Goal: Task Accomplishment & Management: Manage account settings

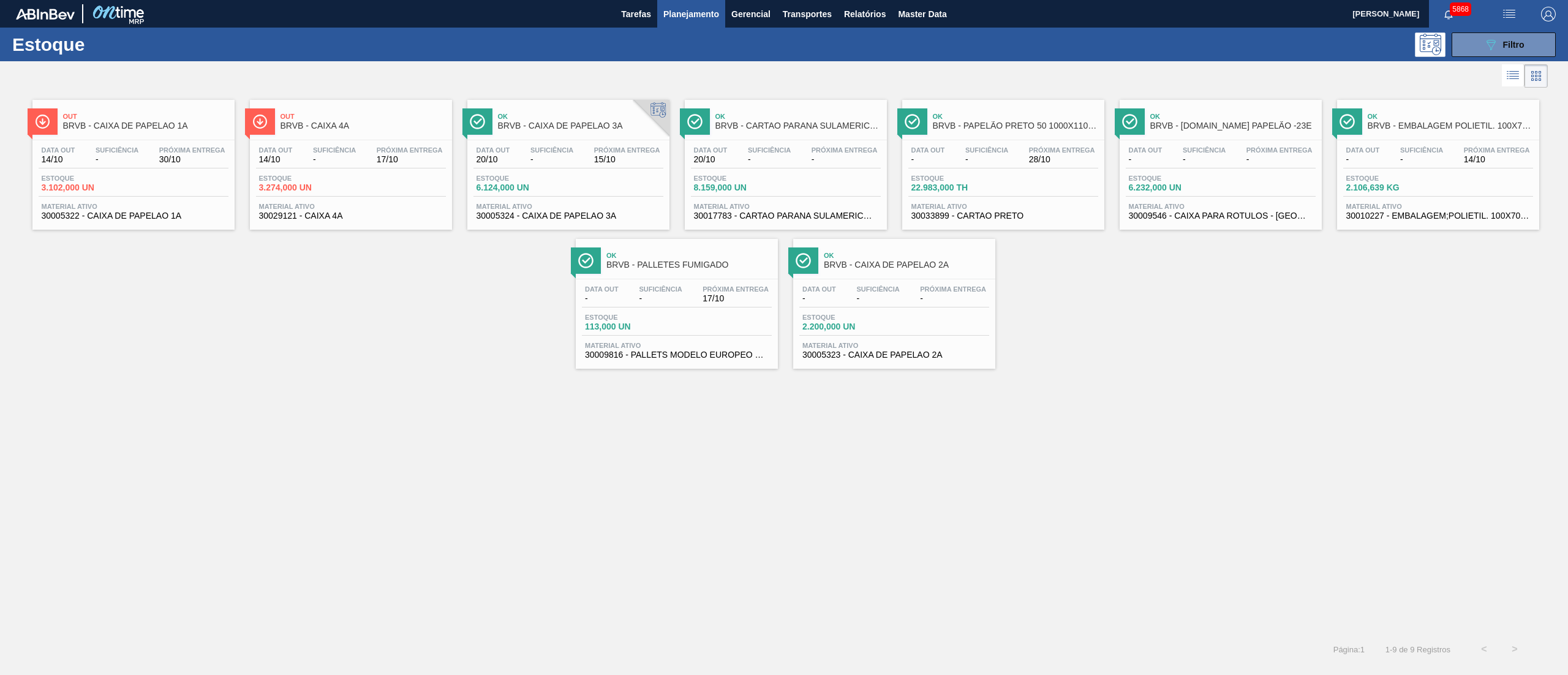
click at [1564, 39] on div "Estoque 089F7B8B-B2A5-4AFE-B5C0-19BA573D28AC Filtro" at bounding box center [784, 44] width 1568 height 34
click at [1512, 42] on span "Filtro" at bounding box center [1514, 45] width 21 height 10
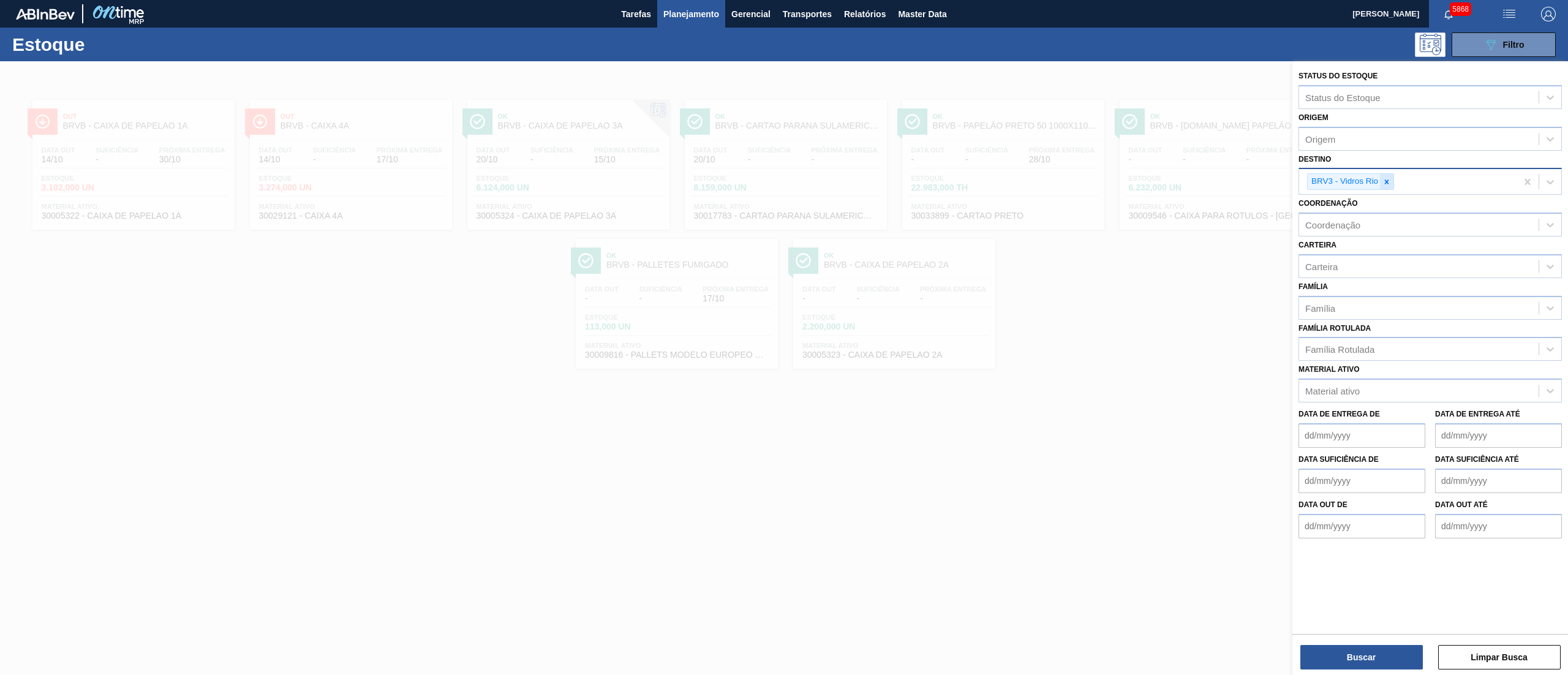
click at [1389, 185] on icon at bounding box center [1387, 182] width 9 height 9
type input "brvc"
click at [1376, 204] on div "BRVC - Vidros Paraná" at bounding box center [1430, 210] width 263 height 23
click at [1377, 648] on button "Buscar" at bounding box center [1362, 657] width 123 height 25
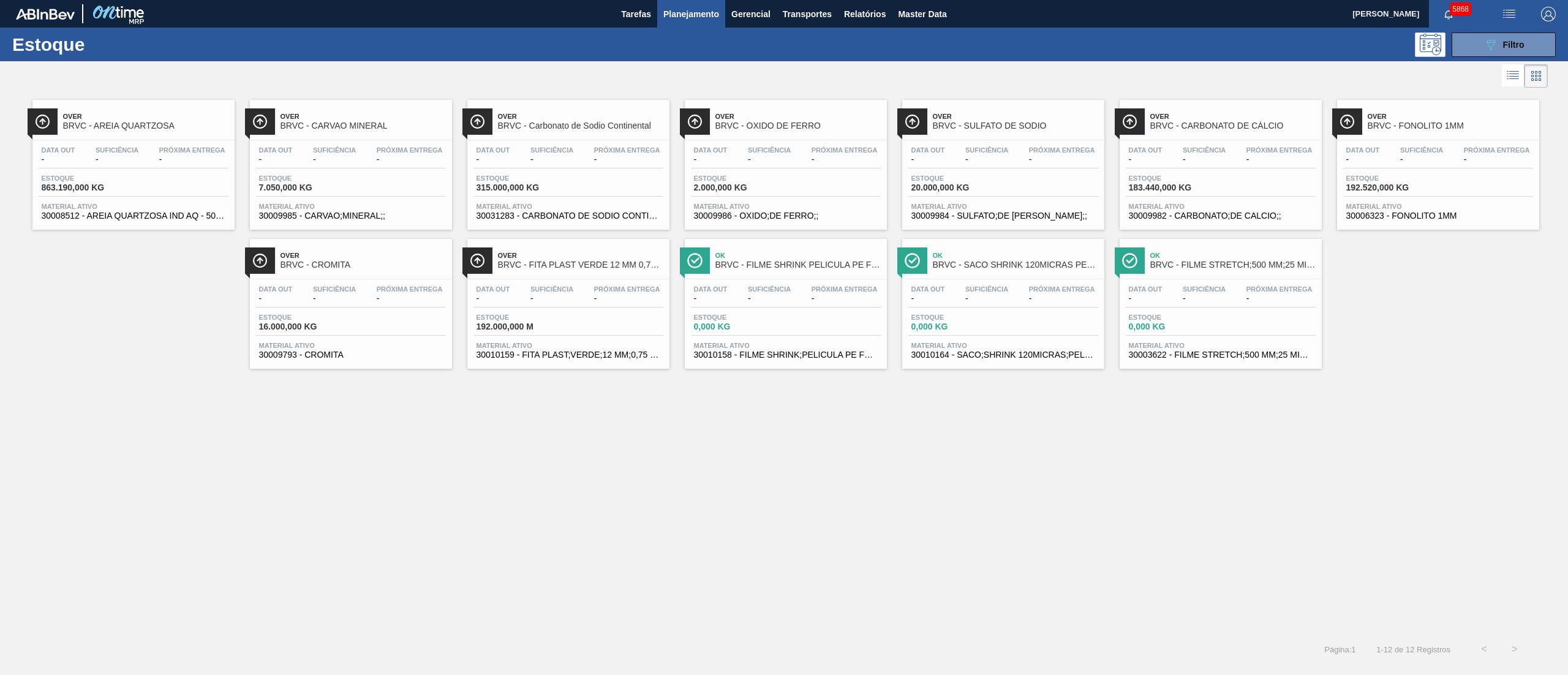
click at [165, 144] on div "Data out - Suficiência - Próxima Entrega - Estoque 863.190,000 KG Material ativ…" at bounding box center [133, 182] width 202 height 83
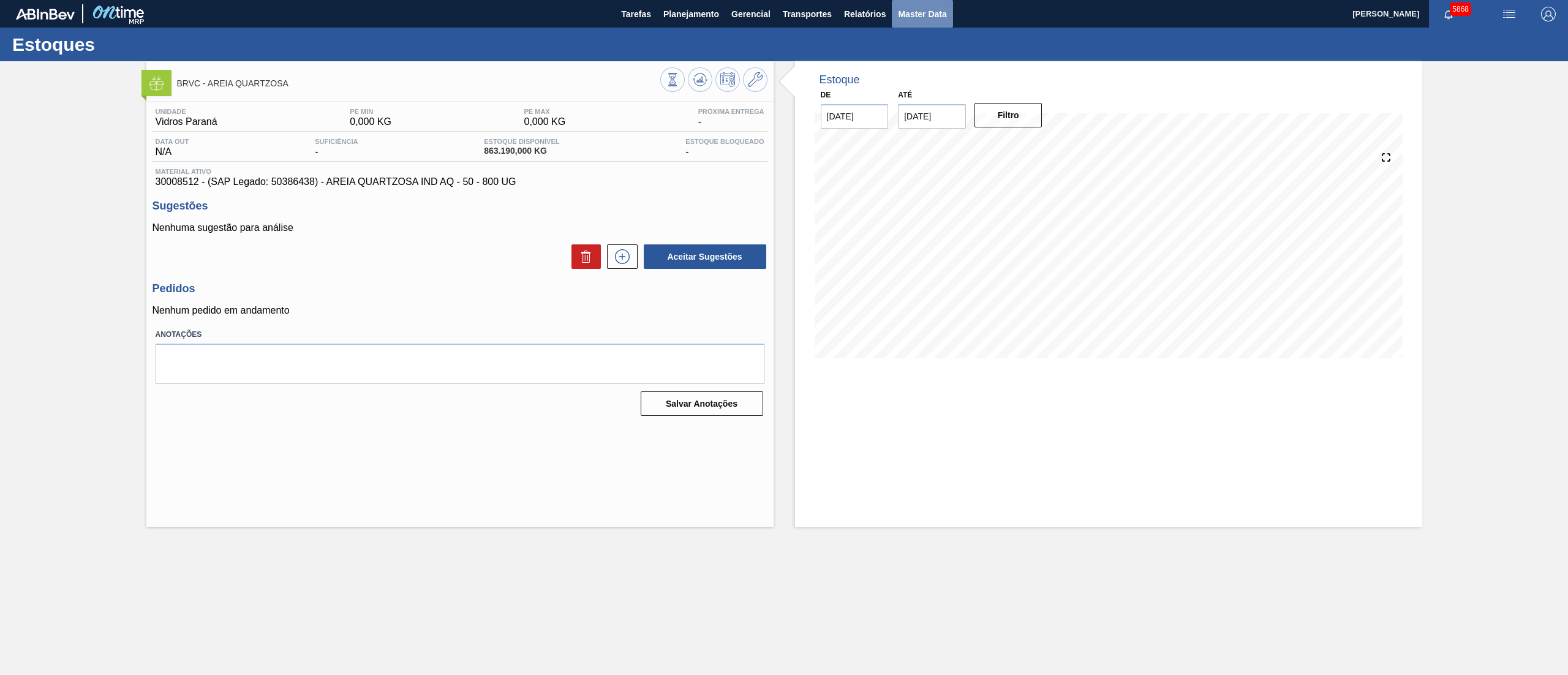
click at [914, 24] on button "Master Data" at bounding box center [922, 14] width 61 height 28
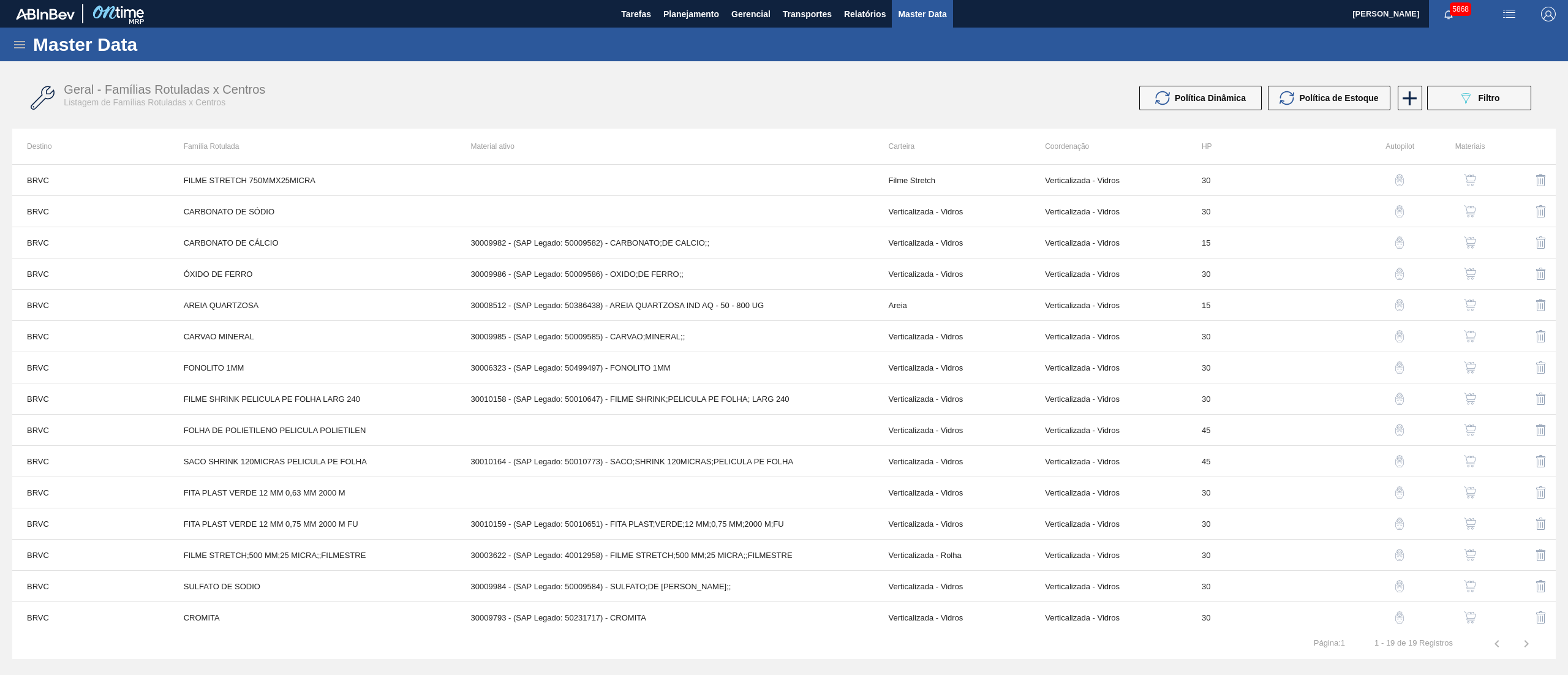
click at [15, 44] on icon at bounding box center [20, 45] width 15 height 15
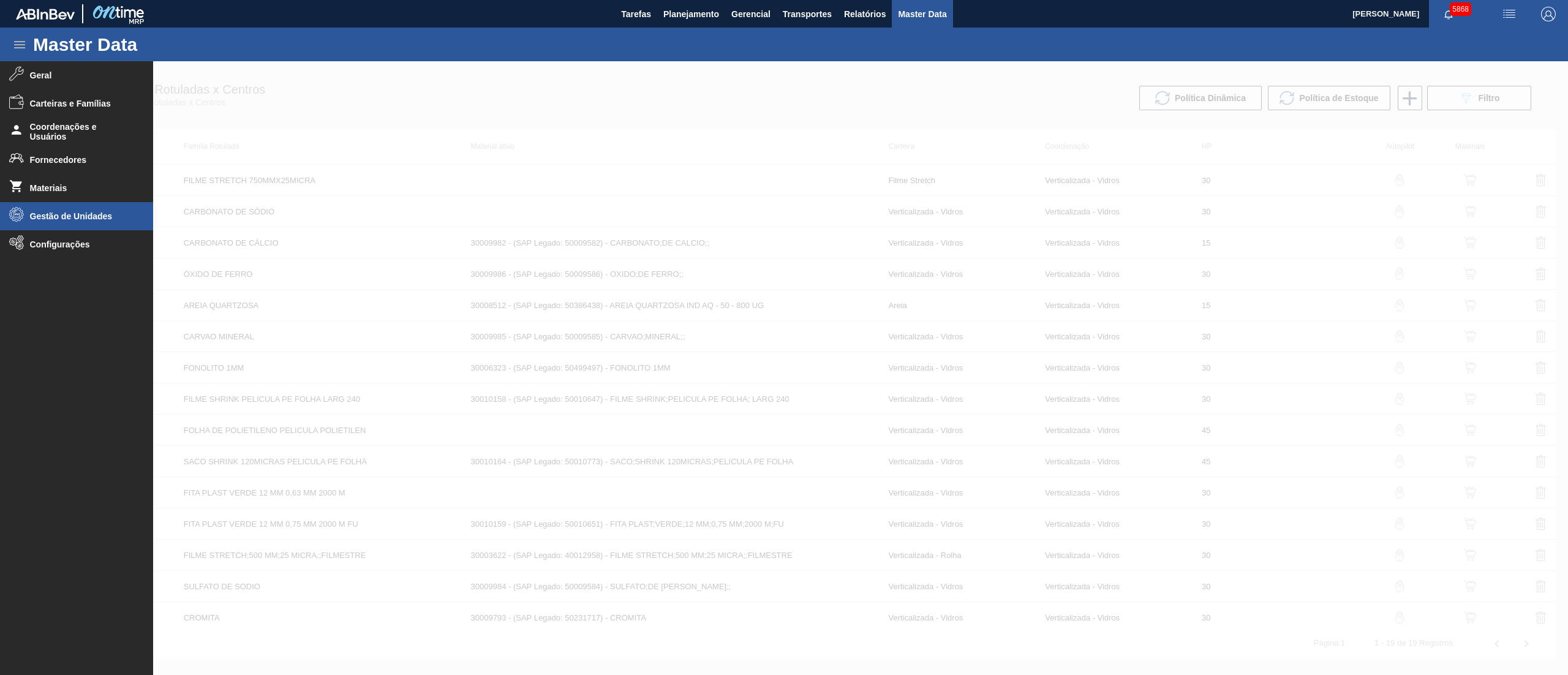
click at [54, 222] on li "Gestão de Unidades" at bounding box center [77, 216] width 153 height 28
click at [95, 250] on li "Unidades Ambev" at bounding box center [77, 242] width 153 height 25
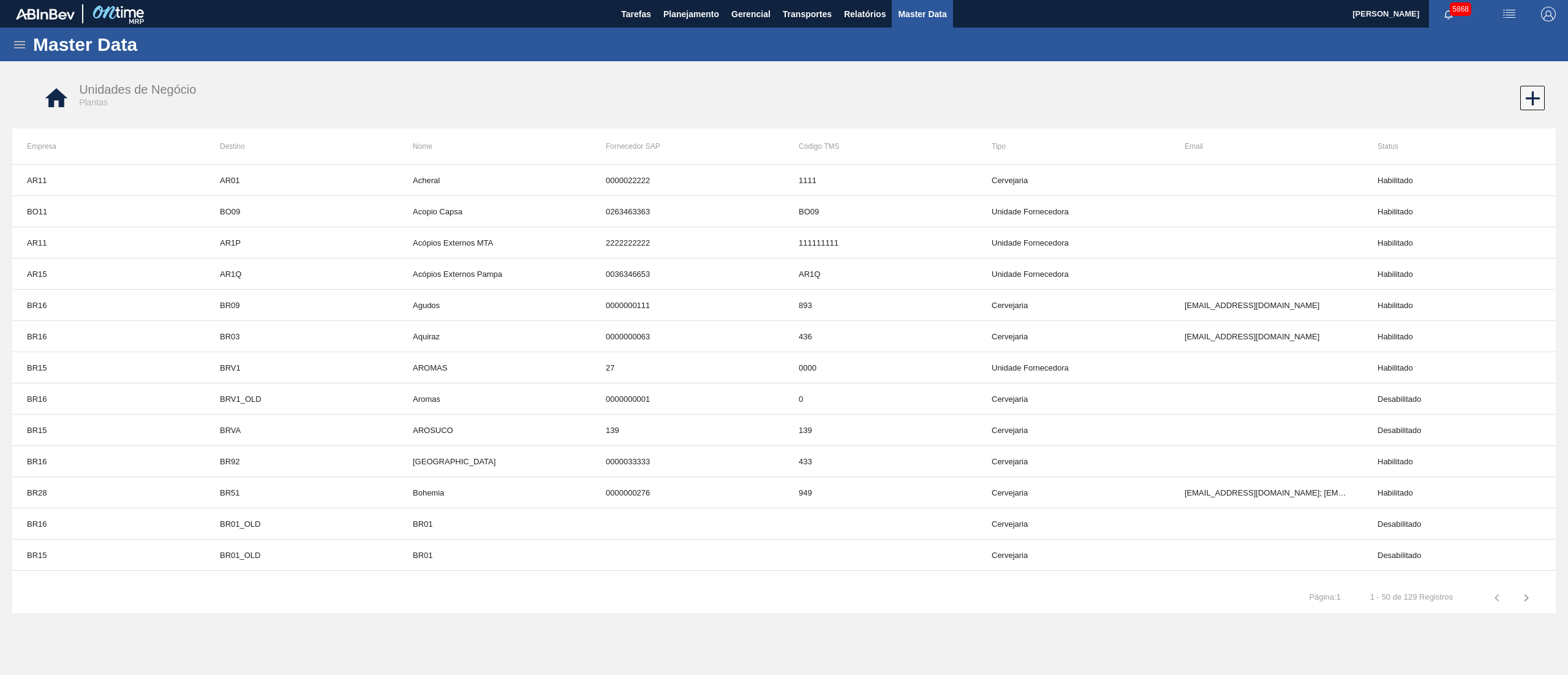
click at [16, 34] on div "Master Data" at bounding box center [784, 44] width 1568 height 34
click at [20, 42] on icon at bounding box center [20, 45] width 15 height 15
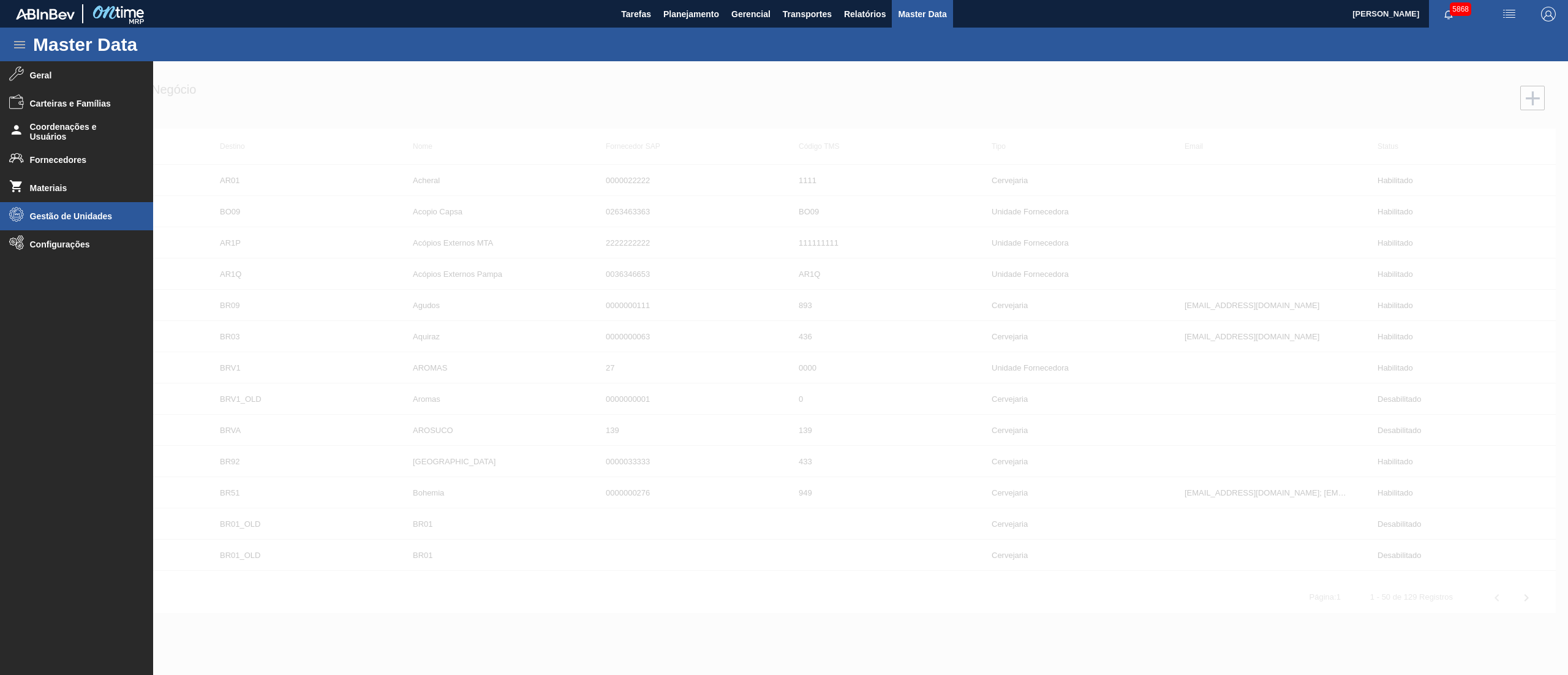
click at [63, 218] on span "Gestão de Unidades" at bounding box center [80, 216] width 101 height 10
click at [74, 258] on li "Grade" at bounding box center [77, 267] width 153 height 25
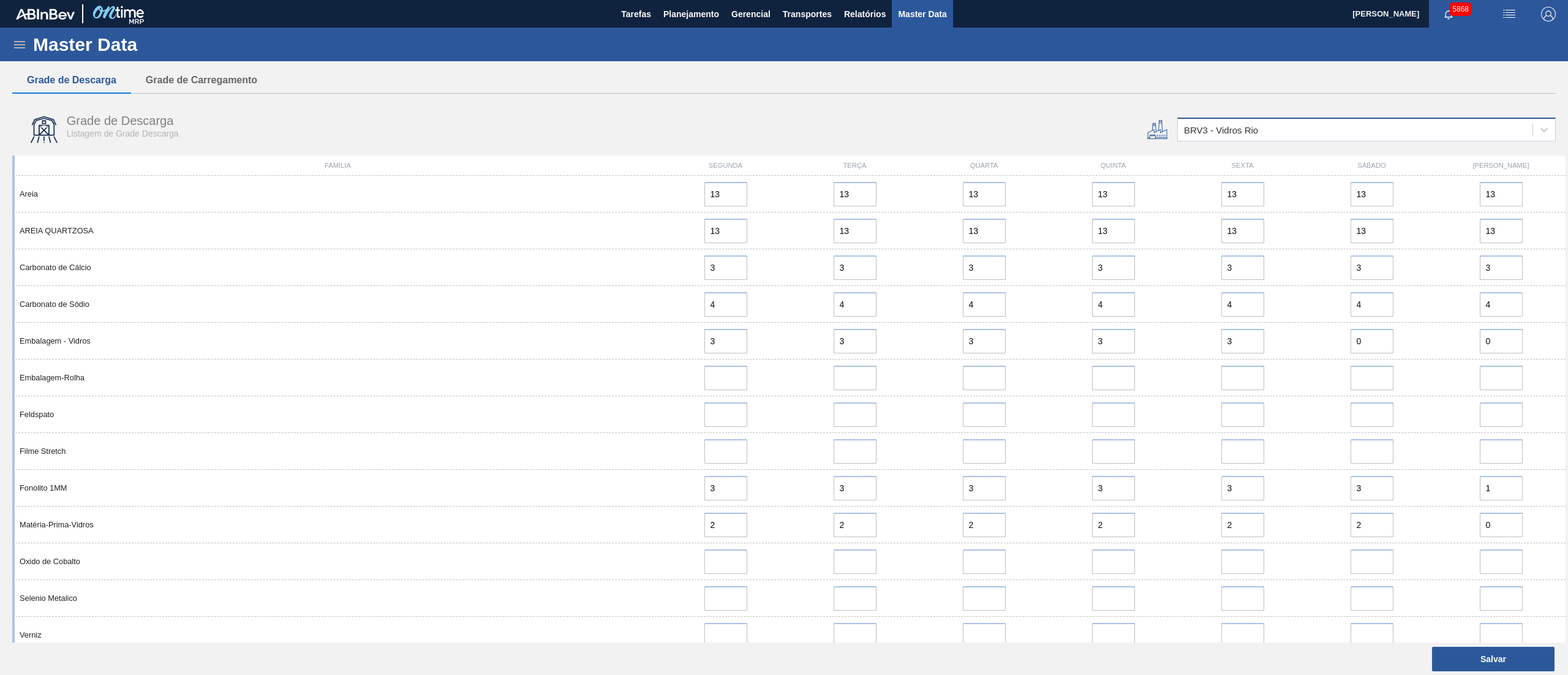
click at [1228, 141] on div "BRV3 - Vidros Rio" at bounding box center [1367, 129] width 379 height 24
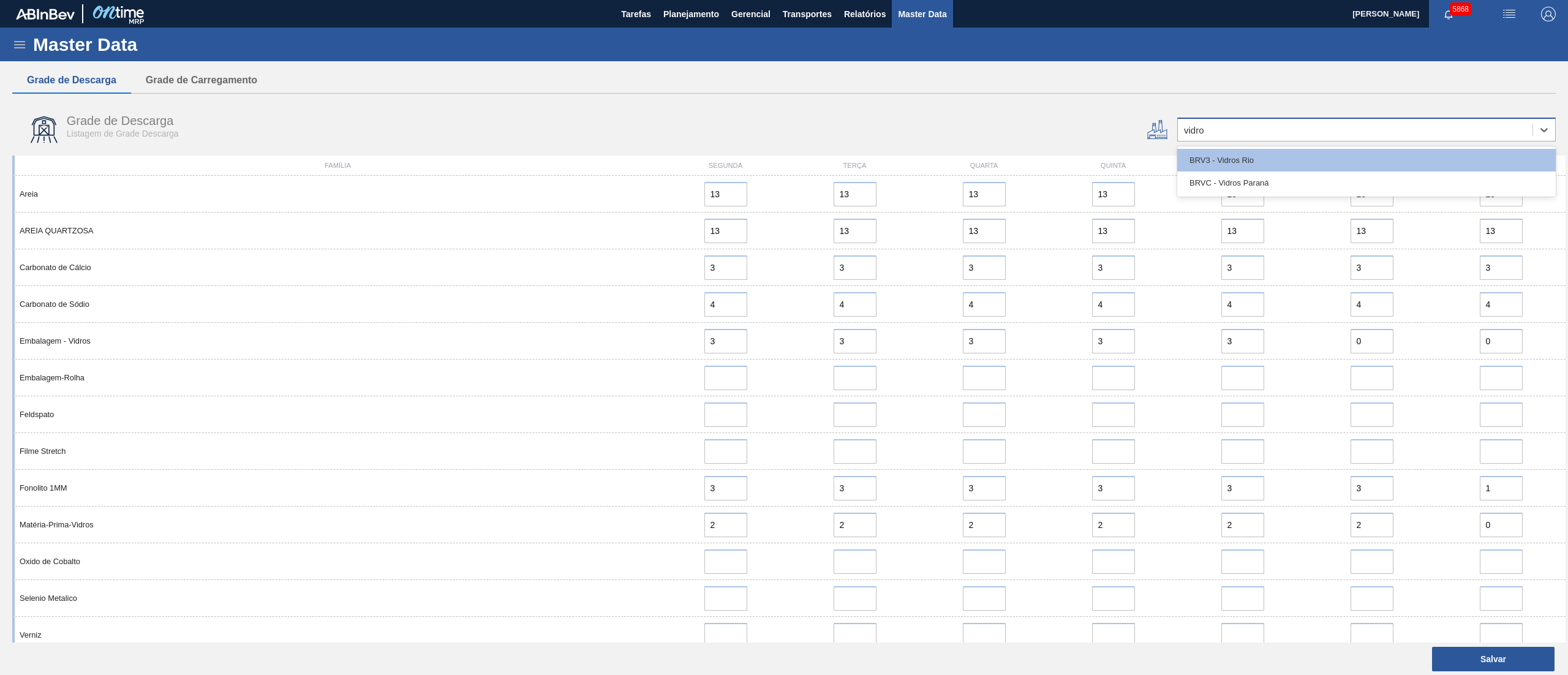
type input "vidros"
click at [1215, 183] on div "BRVC - Vidros Paraná" at bounding box center [1367, 182] width 379 height 23
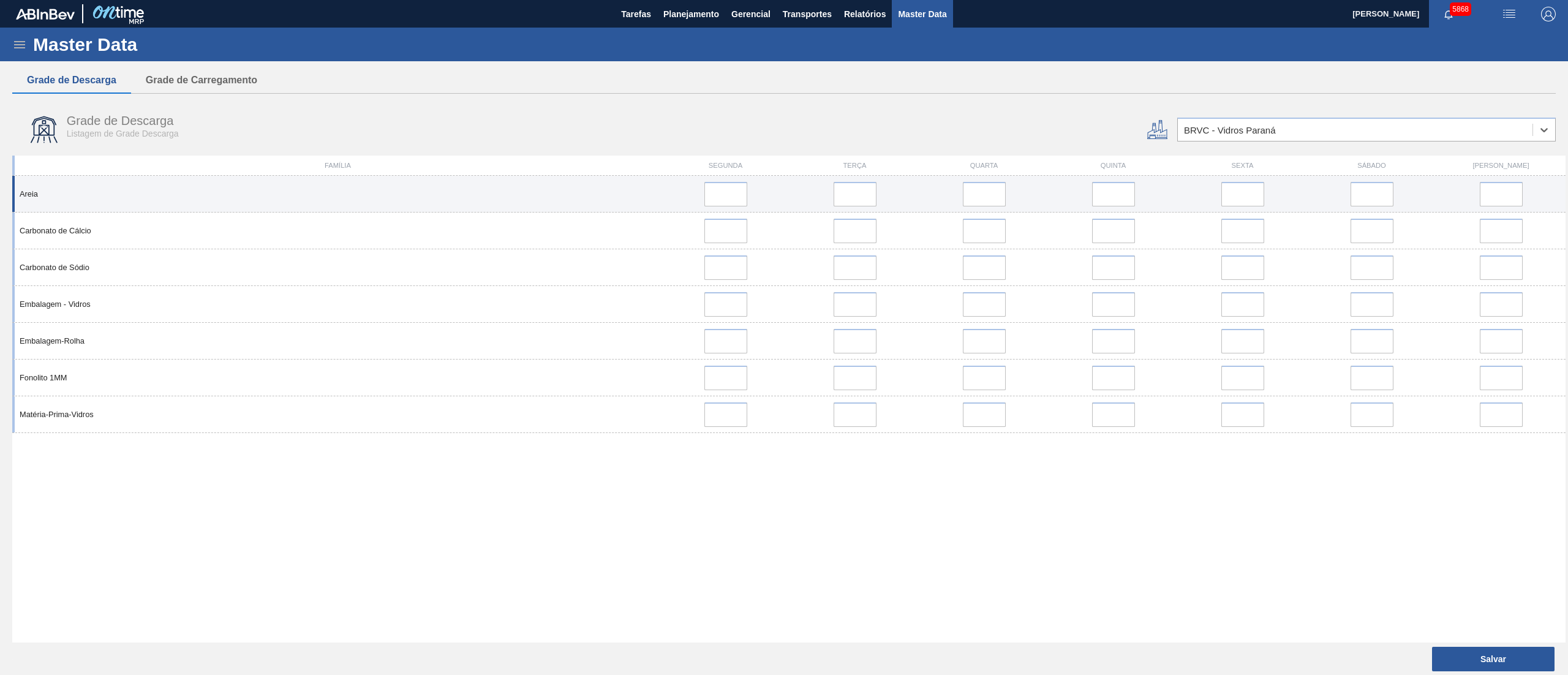
click at [733, 207] on div "Areia" at bounding box center [789, 194] width 1553 height 37
click at [734, 202] on input at bounding box center [726, 194] width 43 height 25
type input "6"
click at [832, 195] on div at bounding box center [855, 194] width 120 height 25
click at [851, 196] on input "error" at bounding box center [855, 194] width 43 height 25
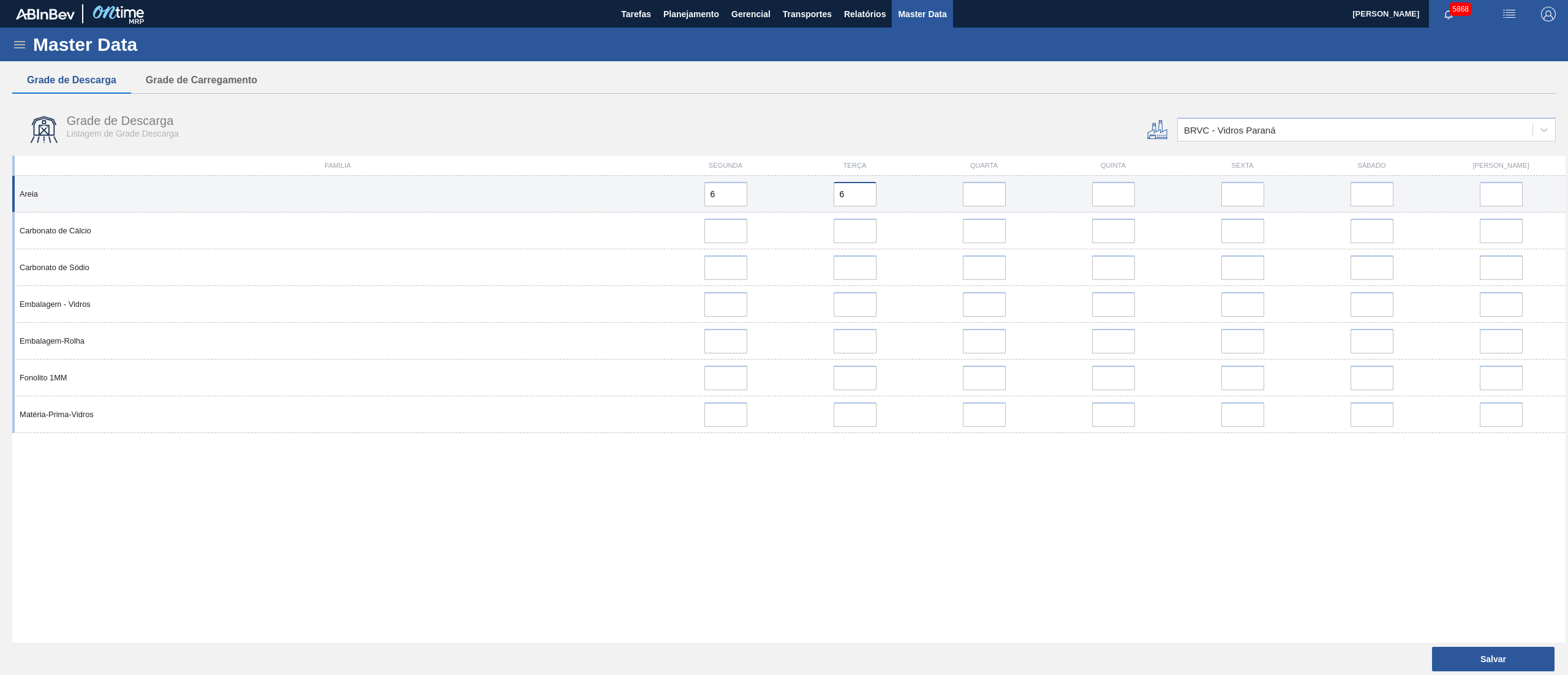
type input "6"
drag, startPoint x: 735, startPoint y: 196, endPoint x: 711, endPoint y: 198, distance: 24.1
click at [711, 198] on input "6" at bounding box center [726, 194] width 43 height 25
type input "7"
drag, startPoint x: 828, startPoint y: 193, endPoint x: 858, endPoint y: 199, distance: 30.6
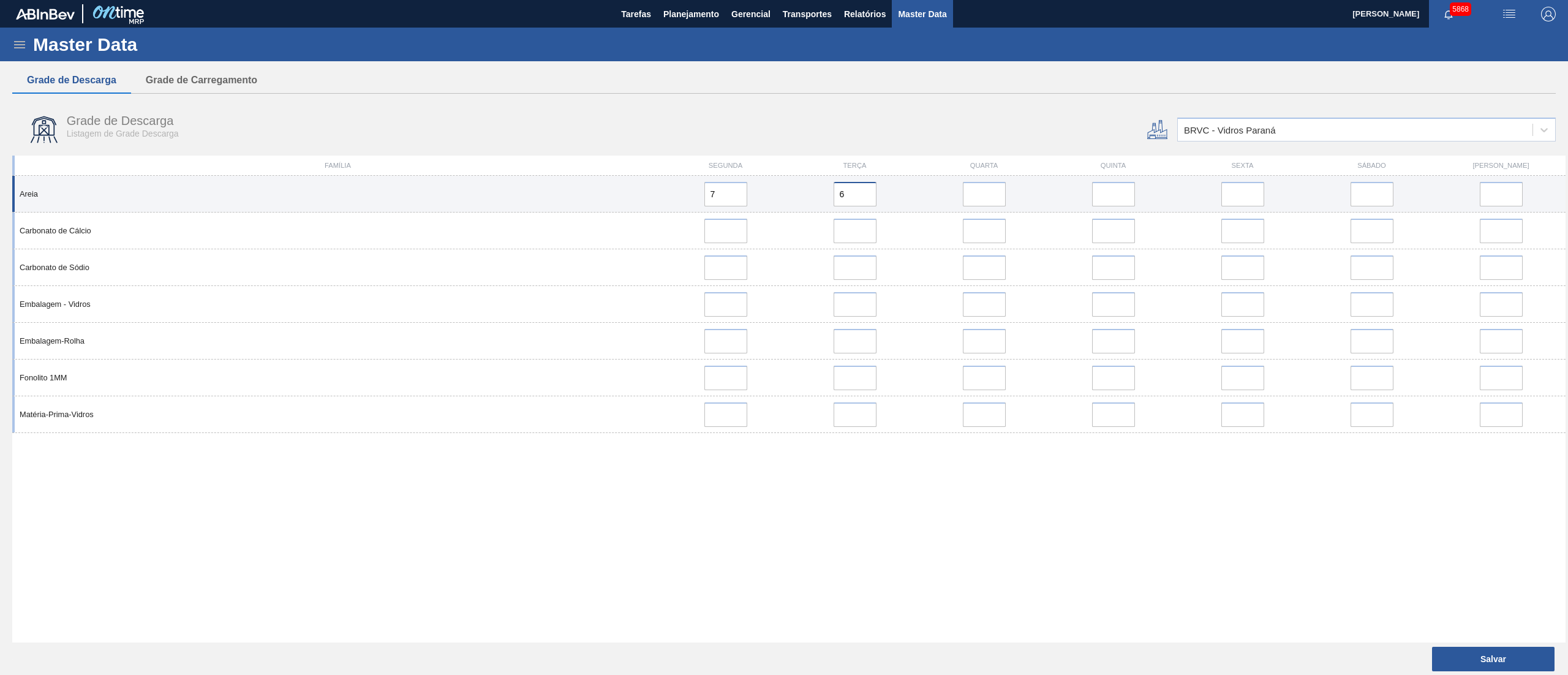
click at [825, 193] on div "6" at bounding box center [855, 194] width 120 height 25
type input "7"
drag, startPoint x: 987, startPoint y: 191, endPoint x: 1120, endPoint y: 195, distance: 133.1
click at [987, 193] on input "error" at bounding box center [984, 194] width 43 height 25
type input "7"
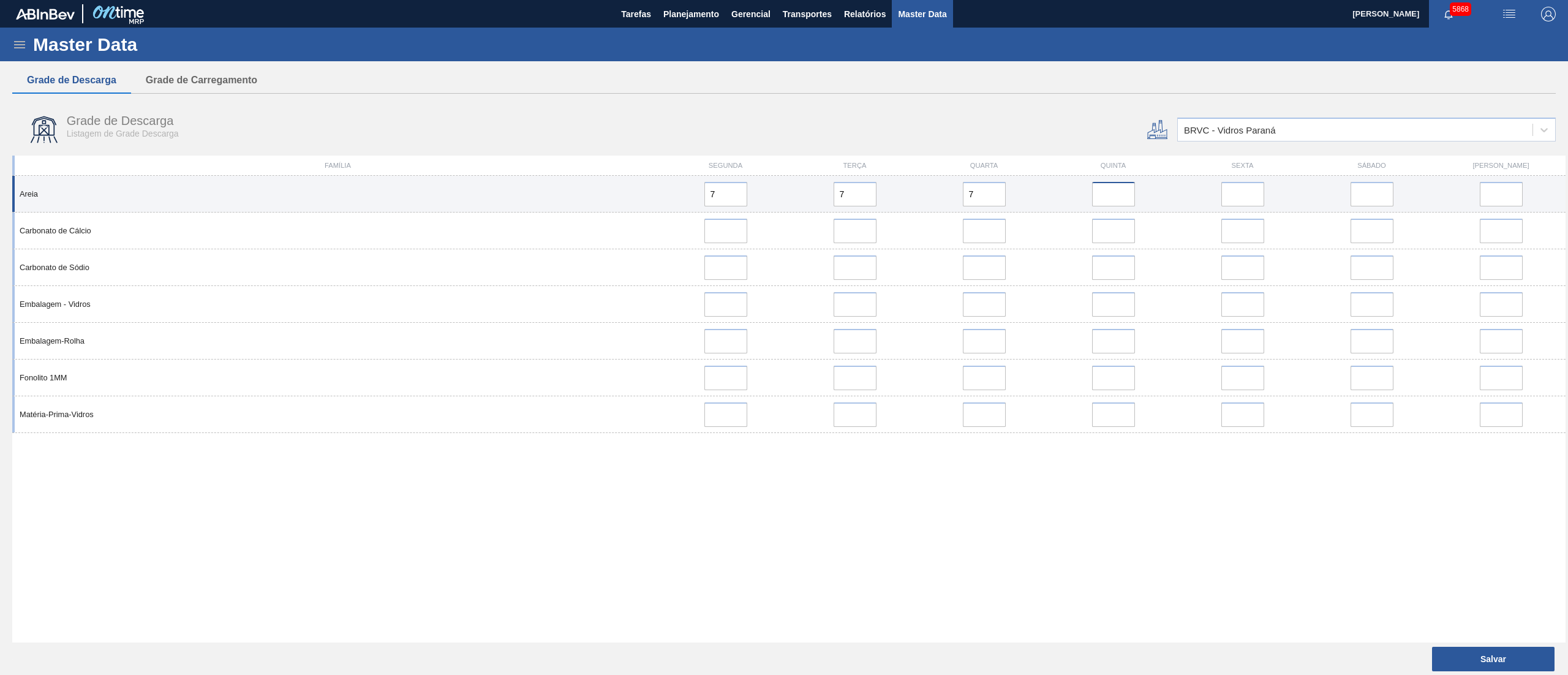
drag, startPoint x: 1123, startPoint y: 191, endPoint x: 1192, endPoint y: 200, distance: 69.6
click at [1122, 191] on input "error" at bounding box center [1114, 194] width 43 height 25
type input "7"
drag, startPoint x: 1253, startPoint y: 199, endPoint x: 1316, endPoint y: 202, distance: 63.1
click at [1253, 199] on input "error" at bounding box center [1243, 194] width 43 height 25
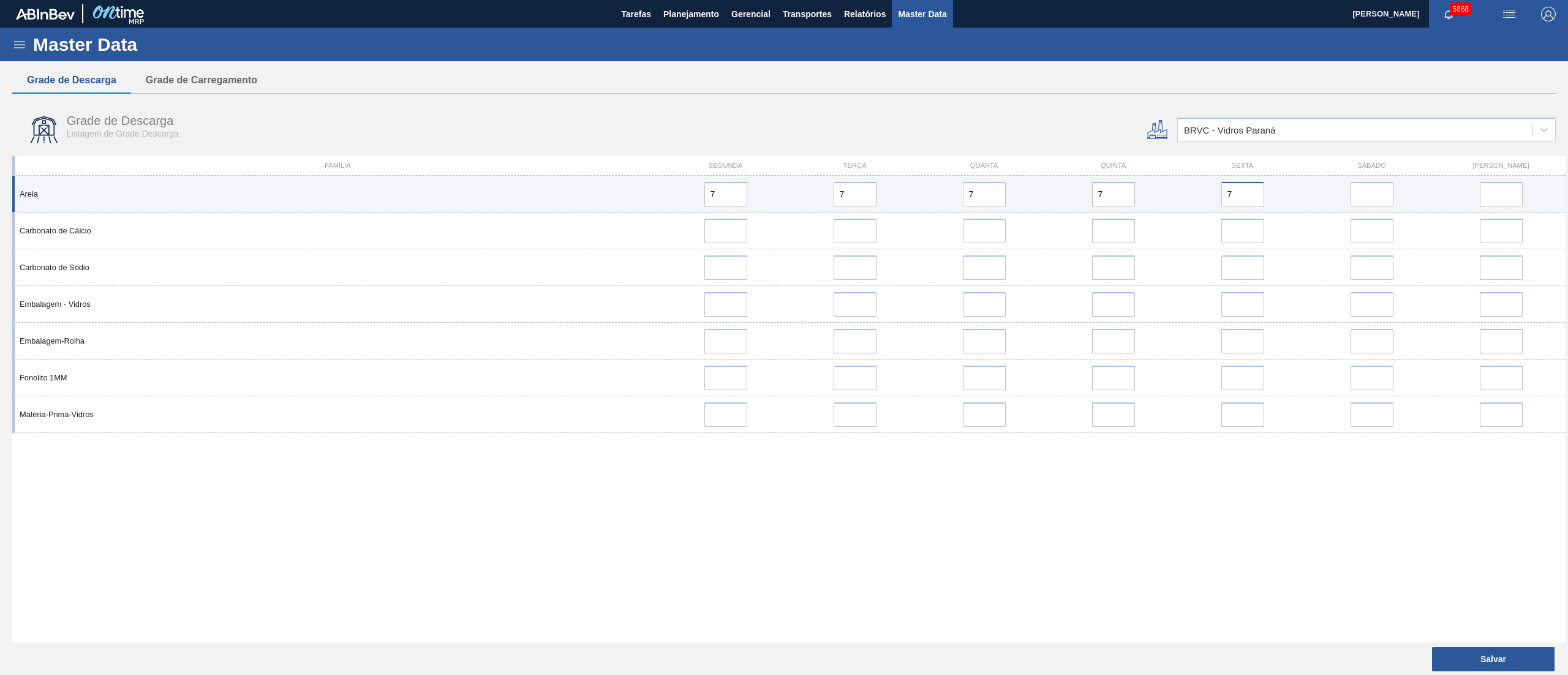
type input "7"
drag, startPoint x: 1366, startPoint y: 193, endPoint x: 1412, endPoint y: 195, distance: 46.0
click at [1367, 193] on input "error" at bounding box center [1372, 194] width 43 height 25
type input "7"
drag, startPoint x: 1500, startPoint y: 181, endPoint x: 1508, endPoint y: 190, distance: 12.0
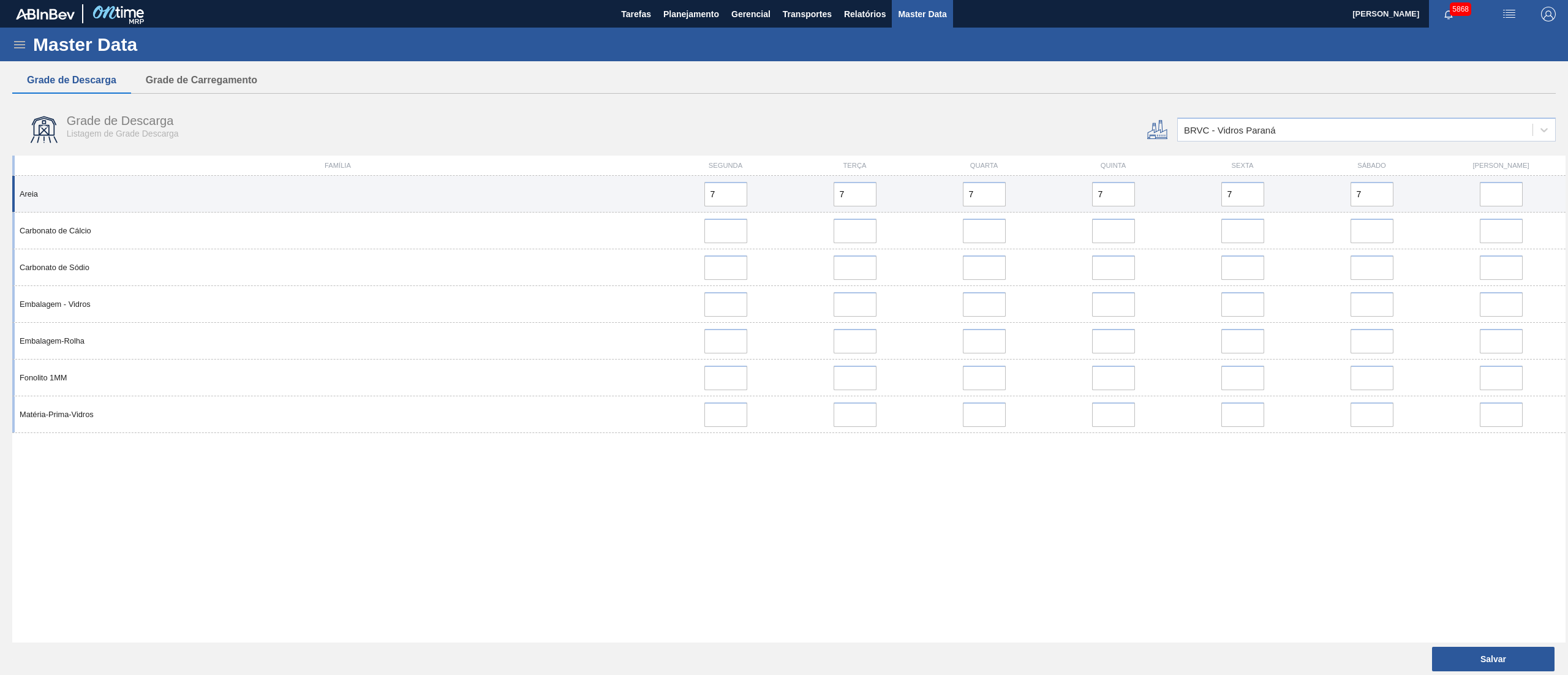
click at [1505, 187] on div "Areia 7 7 7 7 7 7" at bounding box center [789, 194] width 1553 height 37
click at [1513, 202] on input "error" at bounding box center [1502, 194] width 43 height 25
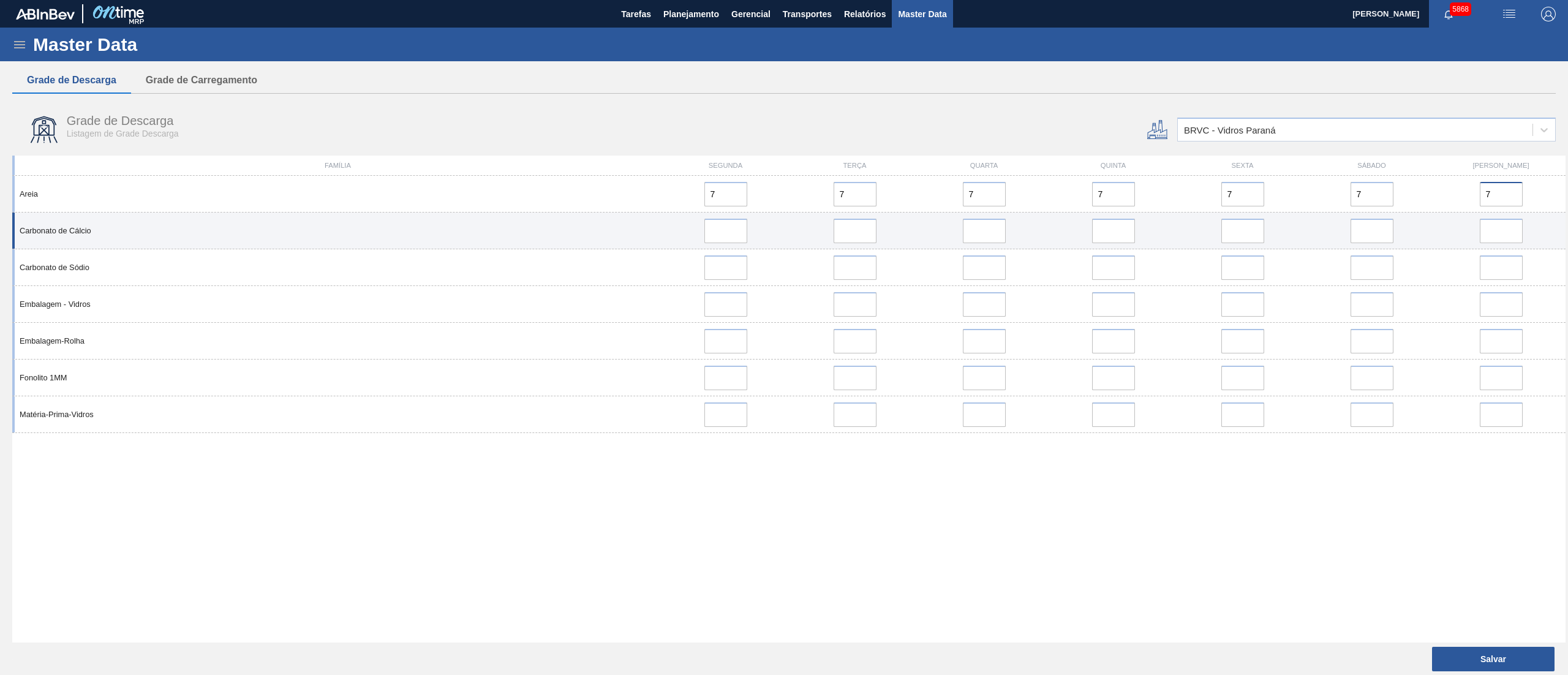
type input "7"
click at [738, 236] on input at bounding box center [726, 231] width 43 height 25
type input "4"
drag, startPoint x: 847, startPoint y: 230, endPoint x: 943, endPoint y: 232, distance: 96.0
click at [847, 230] on input "error" at bounding box center [855, 231] width 43 height 25
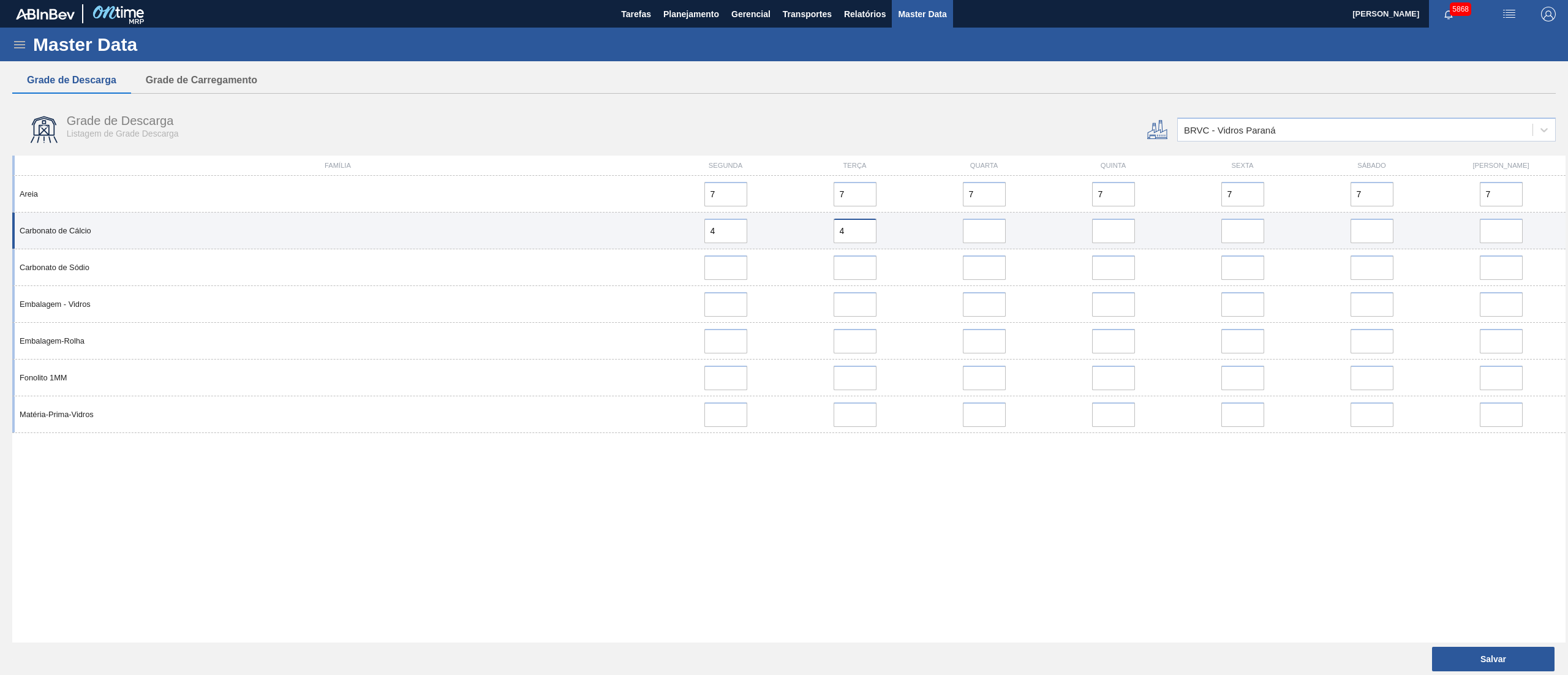
type input "4"
click at [1011, 236] on div at bounding box center [984, 231] width 120 height 25
drag, startPoint x: 988, startPoint y: 234, endPoint x: 1008, endPoint y: 237, distance: 20.2
click at [988, 234] on input "error" at bounding box center [984, 231] width 43 height 25
type input "4"
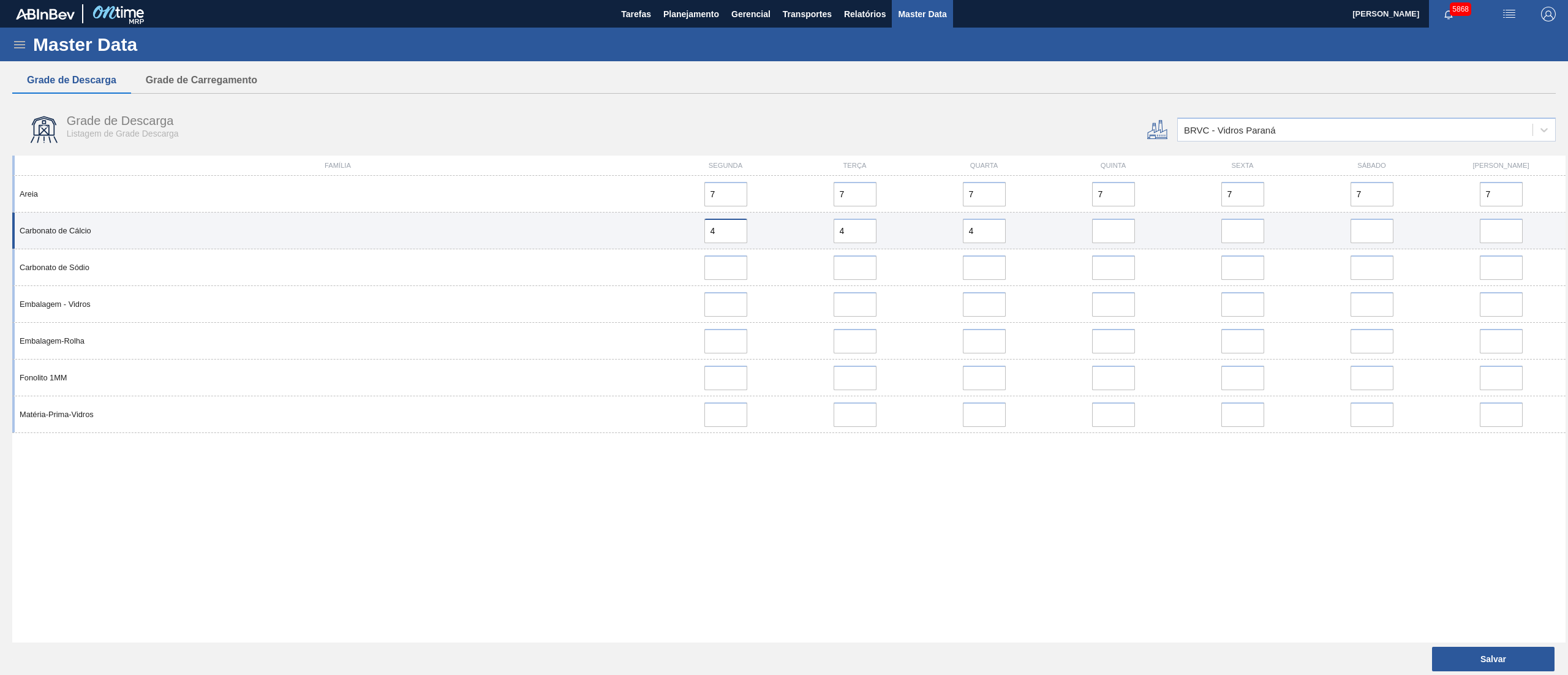
drag, startPoint x: 694, startPoint y: 231, endPoint x: 681, endPoint y: 231, distance: 13.0
click at [681, 231] on div "4" at bounding box center [725, 231] width 120 height 25
type input "3"
drag, startPoint x: 863, startPoint y: 231, endPoint x: 798, endPoint y: 231, distance: 65.0
click at [819, 230] on div "4" at bounding box center [855, 231] width 120 height 25
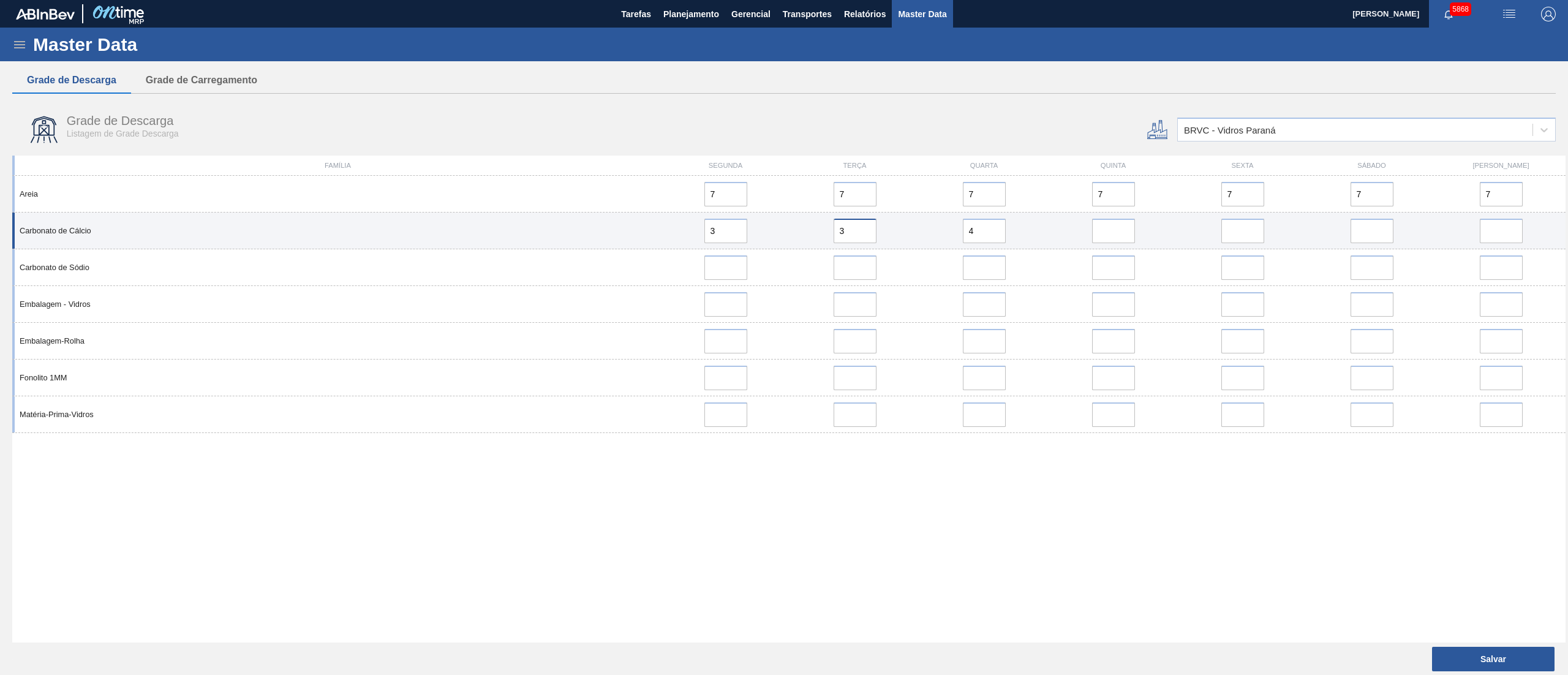
type input "3"
drag, startPoint x: 980, startPoint y: 233, endPoint x: 897, endPoint y: 233, distance: 83.0
click at [897, 233] on div "Carbonato de Cálcio 3 3 4" at bounding box center [789, 231] width 1553 height 37
type input "3"
drag, startPoint x: 1115, startPoint y: 234, endPoint x: 1162, endPoint y: 233, distance: 47.0
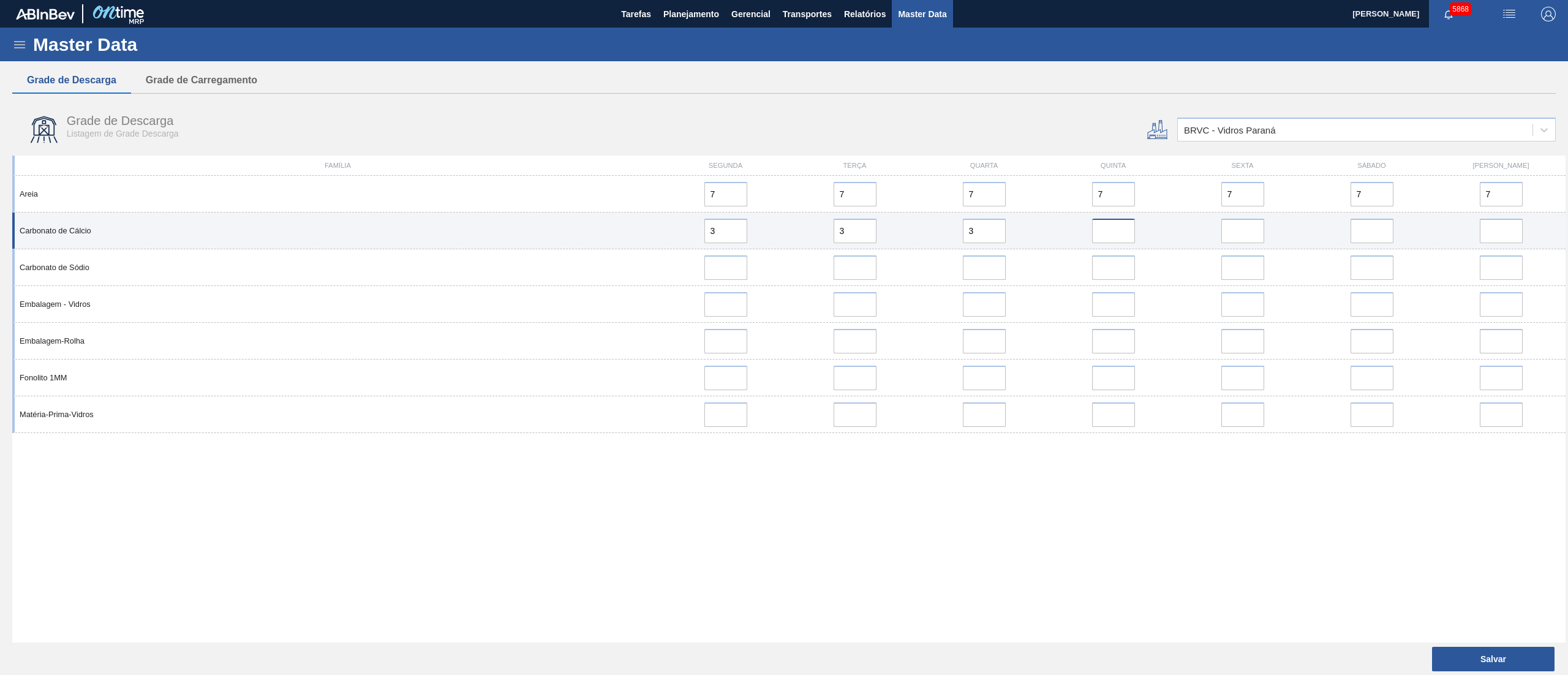
click at [1115, 234] on input "error" at bounding box center [1114, 231] width 43 height 25
type input "3"
drag, startPoint x: 1230, startPoint y: 237, endPoint x: 1251, endPoint y: 237, distance: 21.0
click at [1230, 237] on input "error" at bounding box center [1243, 231] width 43 height 25
type input "3"
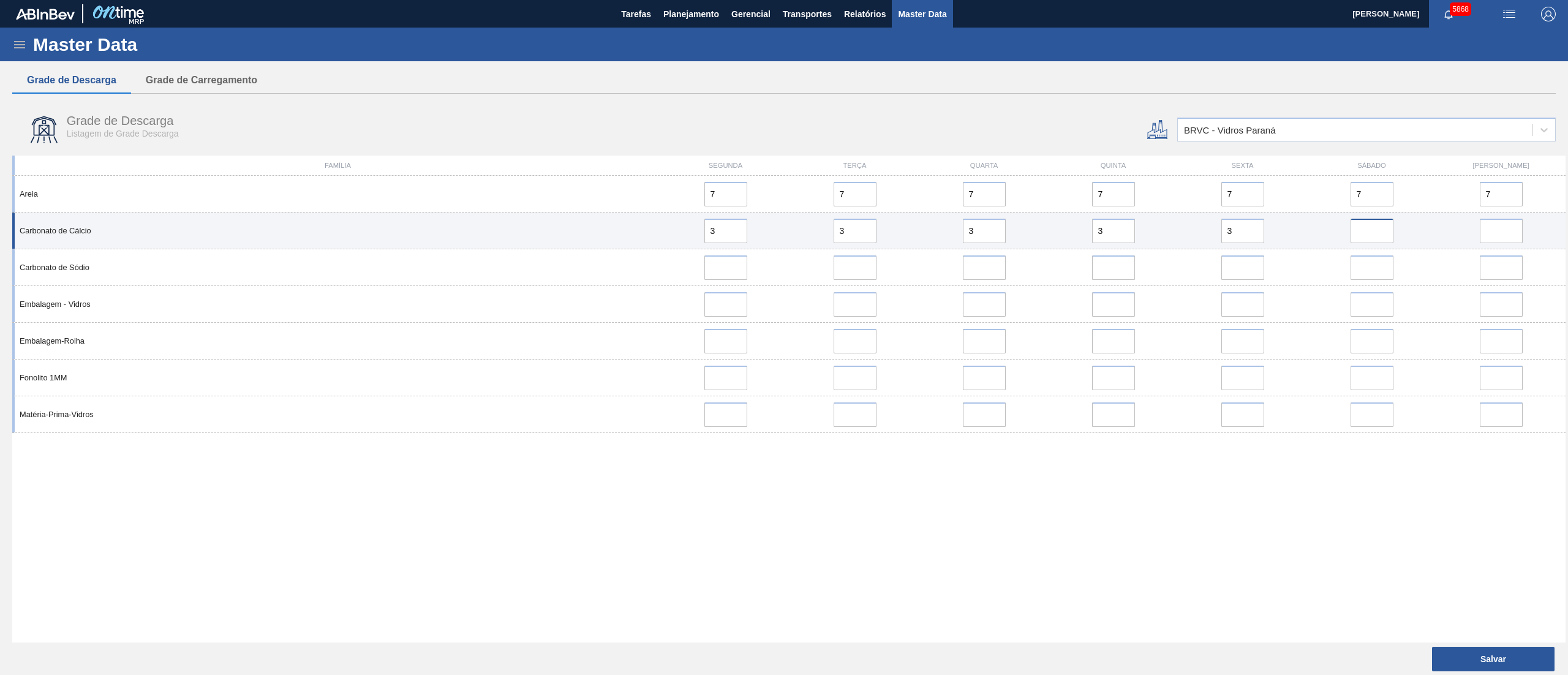
click at [1361, 234] on input "error" at bounding box center [1372, 231] width 43 height 25
type input "3"
click at [1517, 237] on input "error" at bounding box center [1502, 231] width 43 height 25
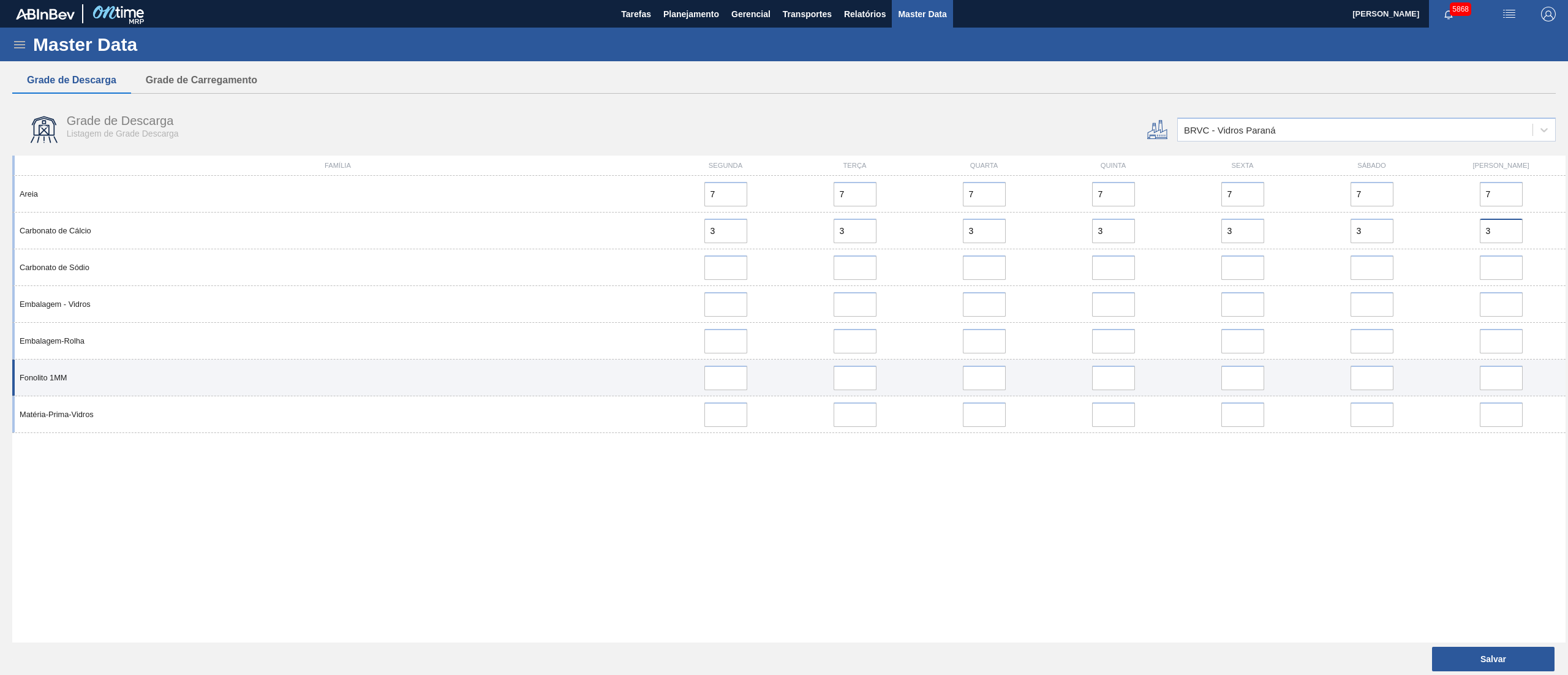
type input "3"
click at [727, 388] on input at bounding box center [726, 378] width 43 height 25
type input "2"
drag, startPoint x: 848, startPoint y: 387, endPoint x: 938, endPoint y: 379, distance: 90.4
click at [848, 387] on input "error" at bounding box center [855, 378] width 43 height 25
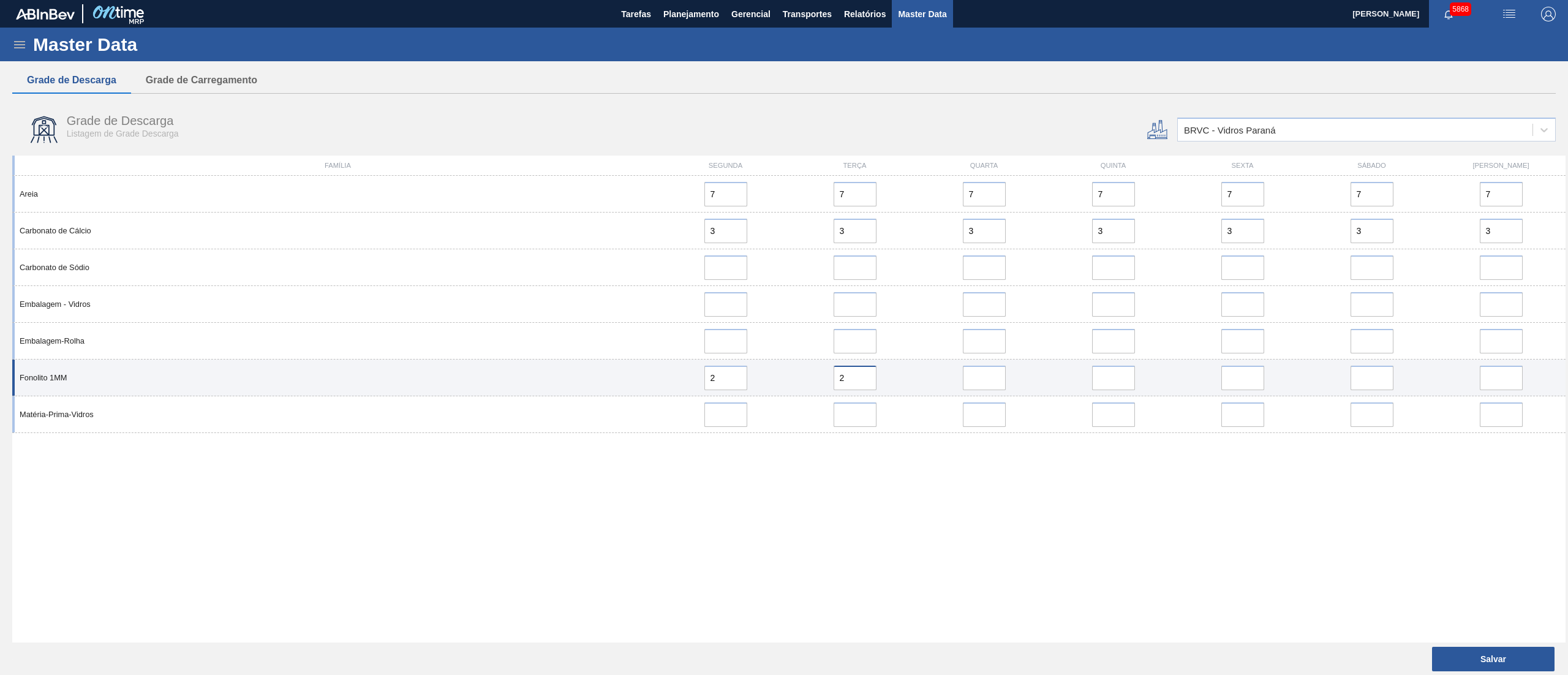
type input "2"
drag, startPoint x: 958, startPoint y: 375, endPoint x: 975, endPoint y: 377, distance: 17.1
click at [962, 375] on div at bounding box center [984, 378] width 120 height 25
drag, startPoint x: 979, startPoint y: 377, endPoint x: 1034, endPoint y: 381, distance: 55.1
click at [980, 377] on input "error" at bounding box center [984, 378] width 43 height 25
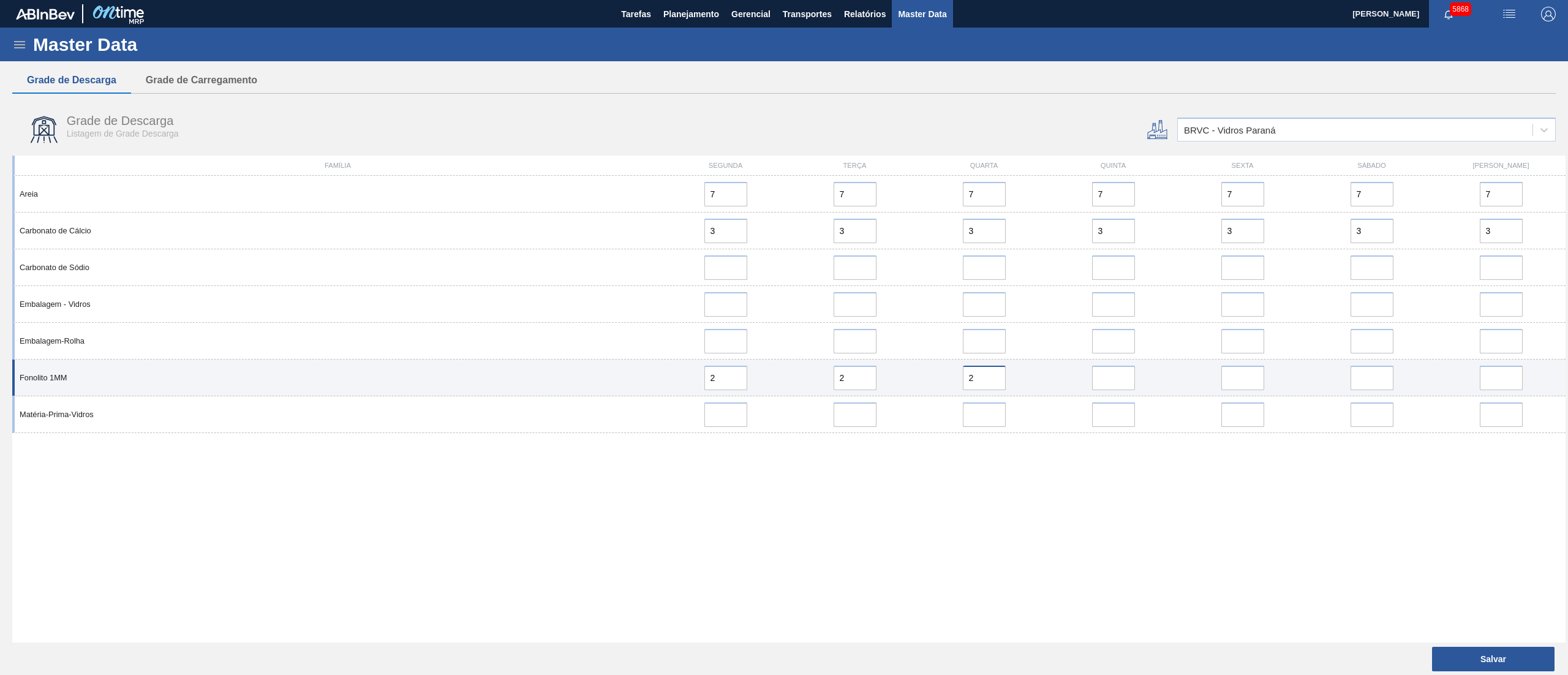
type input "2"
click at [1099, 384] on input "error" at bounding box center [1114, 378] width 43 height 25
type input "2"
drag, startPoint x: 1235, startPoint y: 381, endPoint x: 1249, endPoint y: 384, distance: 14.3
click at [1235, 381] on input "error" at bounding box center [1243, 378] width 43 height 25
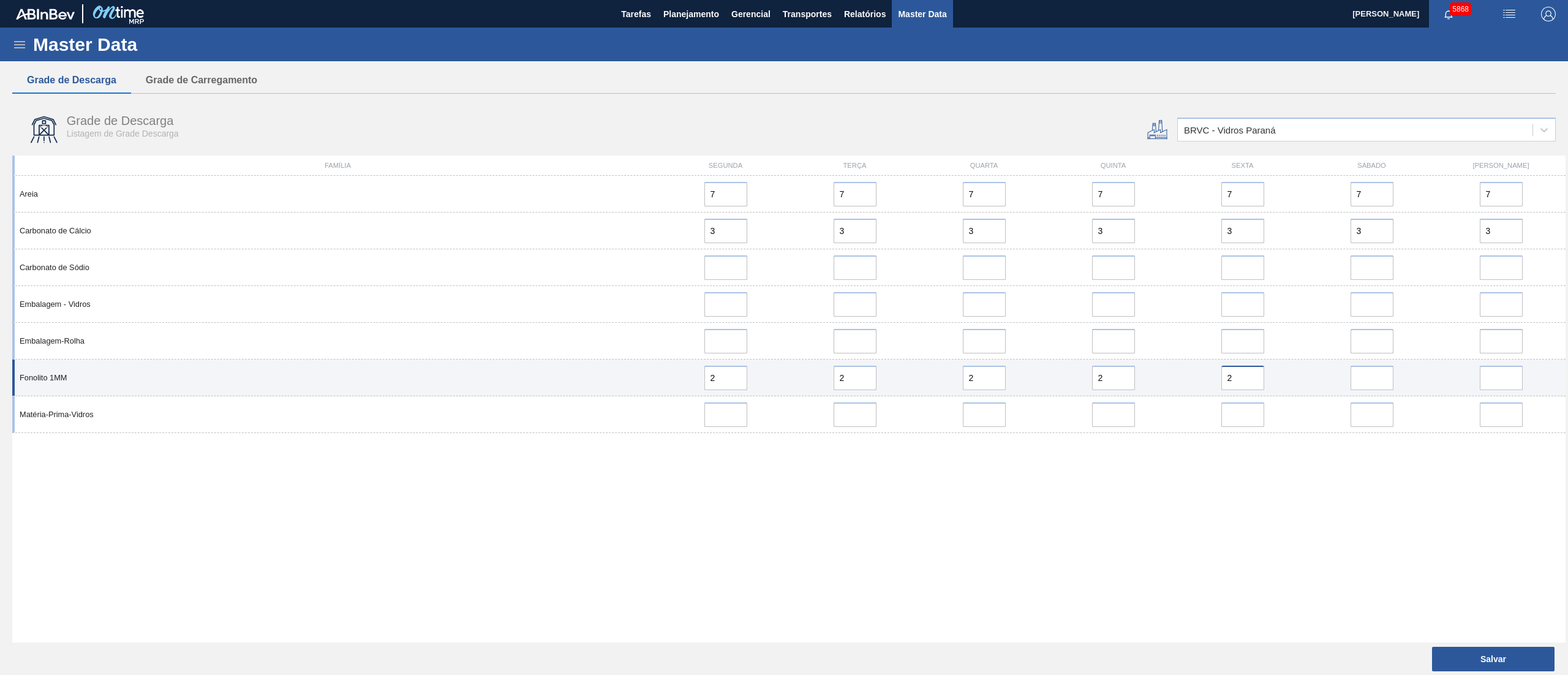
type input "2"
drag, startPoint x: 1359, startPoint y: 384, endPoint x: 1541, endPoint y: 384, distance: 182.0
click at [1359, 384] on input "error" at bounding box center [1372, 378] width 43 height 25
type input "2"
click at [1510, 382] on input "error" at bounding box center [1502, 378] width 43 height 25
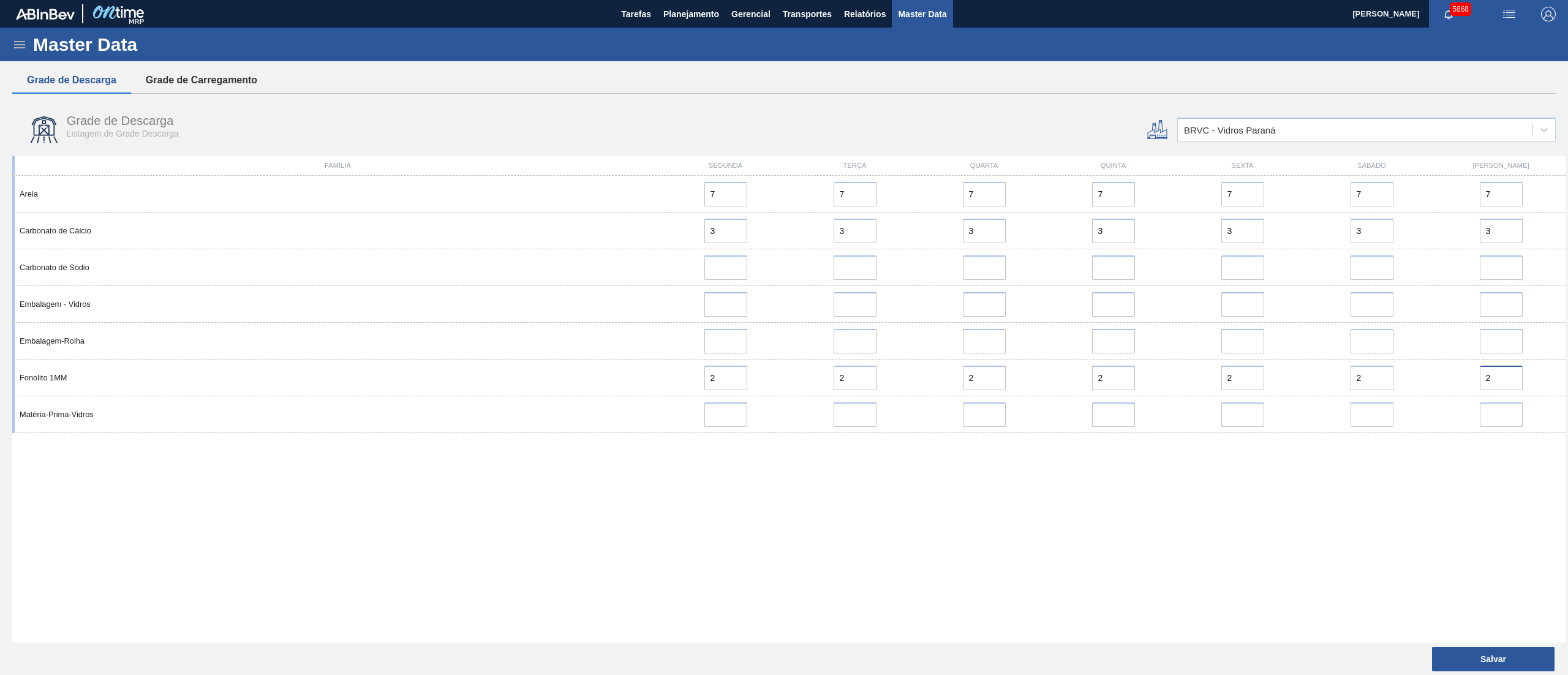
type input "2"
click at [203, 80] on button "Grade de Carregamento" at bounding box center [202, 80] width 141 height 26
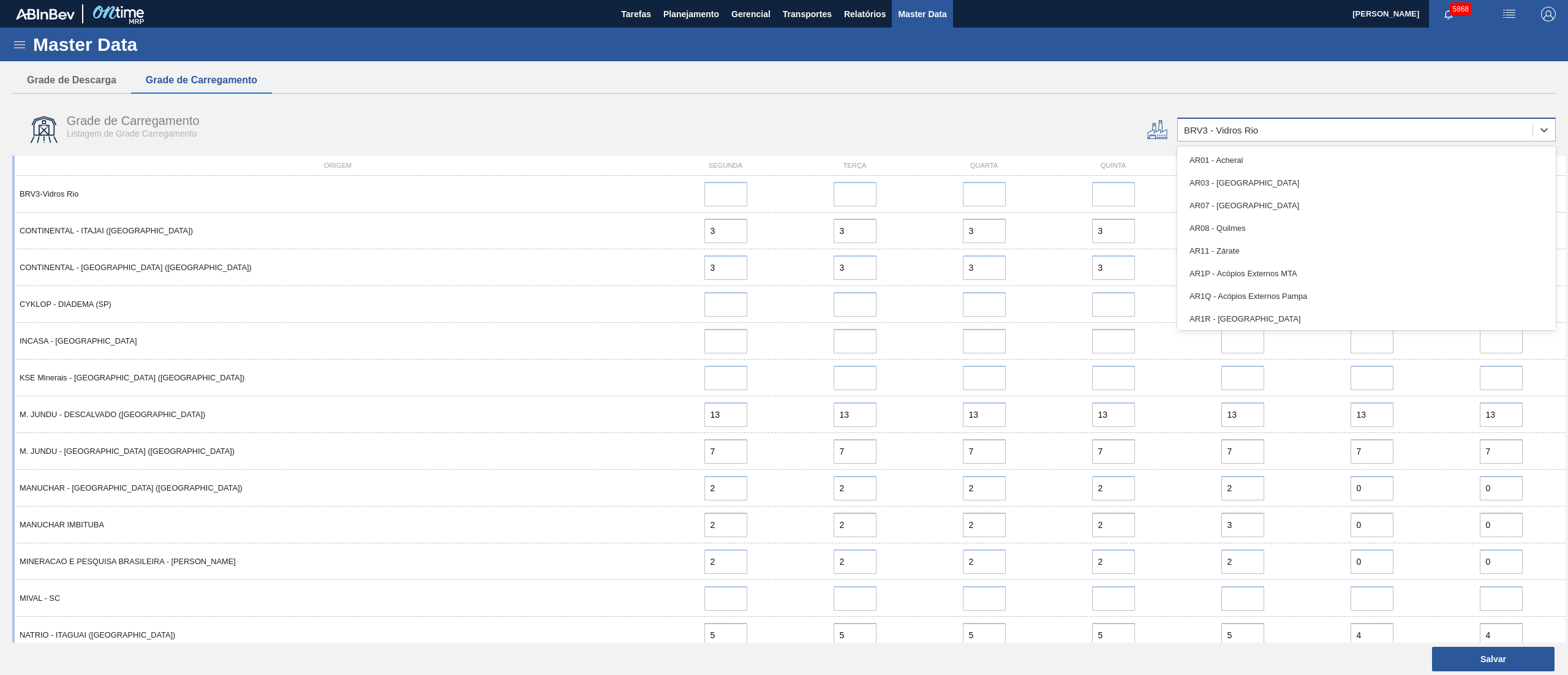
click at [1207, 139] on div "BRV3 - Vidros Rio" at bounding box center [1356, 130] width 355 height 18
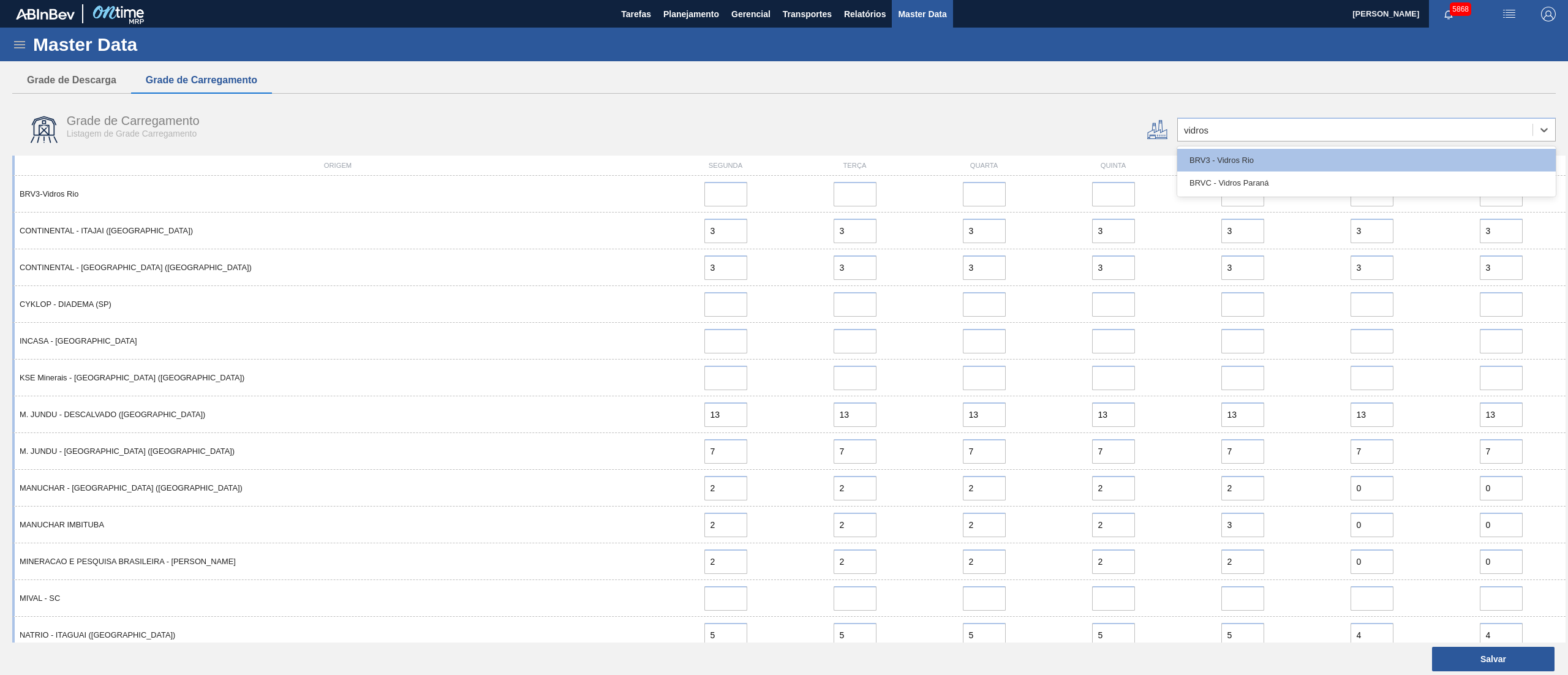
type input "vidros"
click at [1194, 183] on div "BRVC - Vidros Paraná" at bounding box center [1367, 182] width 379 height 23
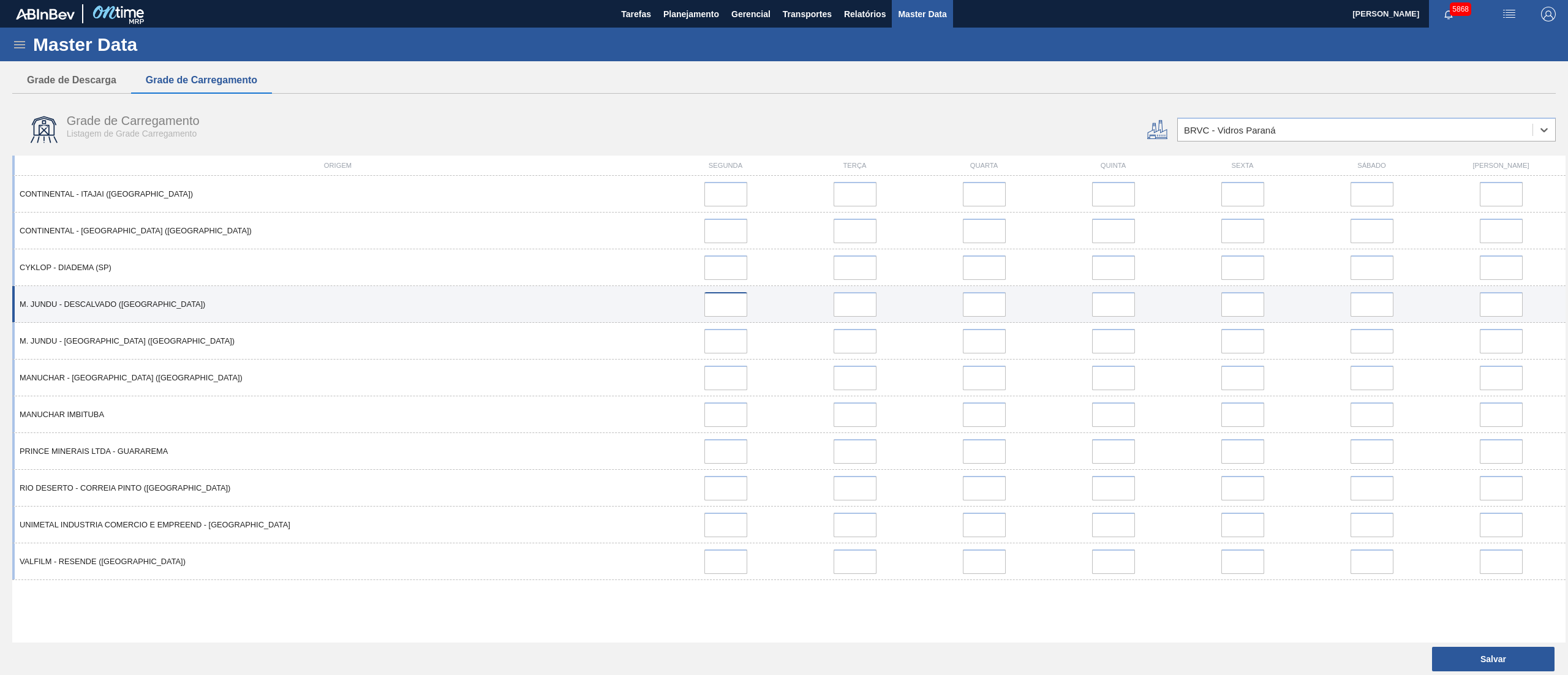
click at [733, 315] on input at bounding box center [726, 304] width 43 height 25
type input "6"
drag, startPoint x: 857, startPoint y: 309, endPoint x: 865, endPoint y: 311, distance: 8.2
click at [857, 309] on input "error" at bounding box center [855, 304] width 43 height 25
type input "6"
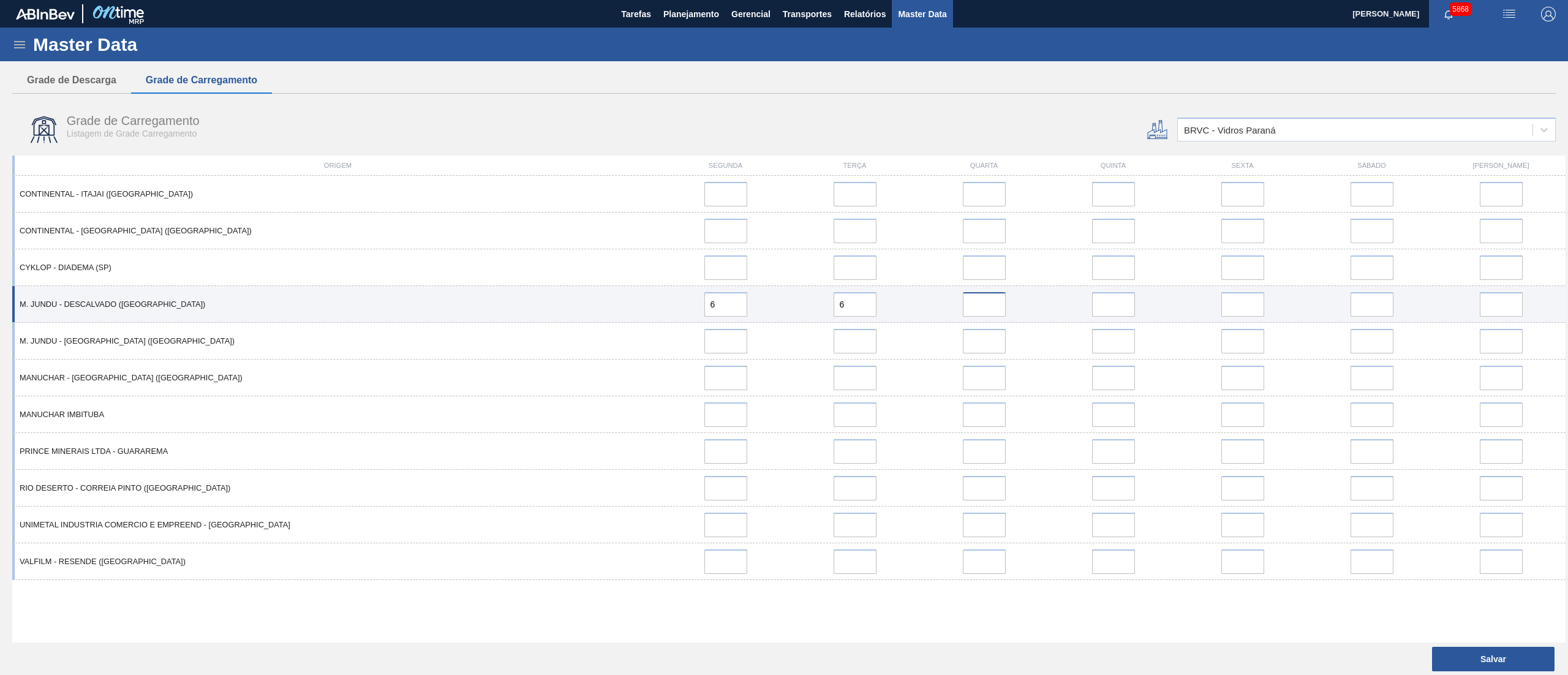
drag, startPoint x: 968, startPoint y: 300, endPoint x: 987, endPoint y: 306, distance: 19.9
click at [968, 300] on input "error" at bounding box center [984, 304] width 43 height 25
type input "6"
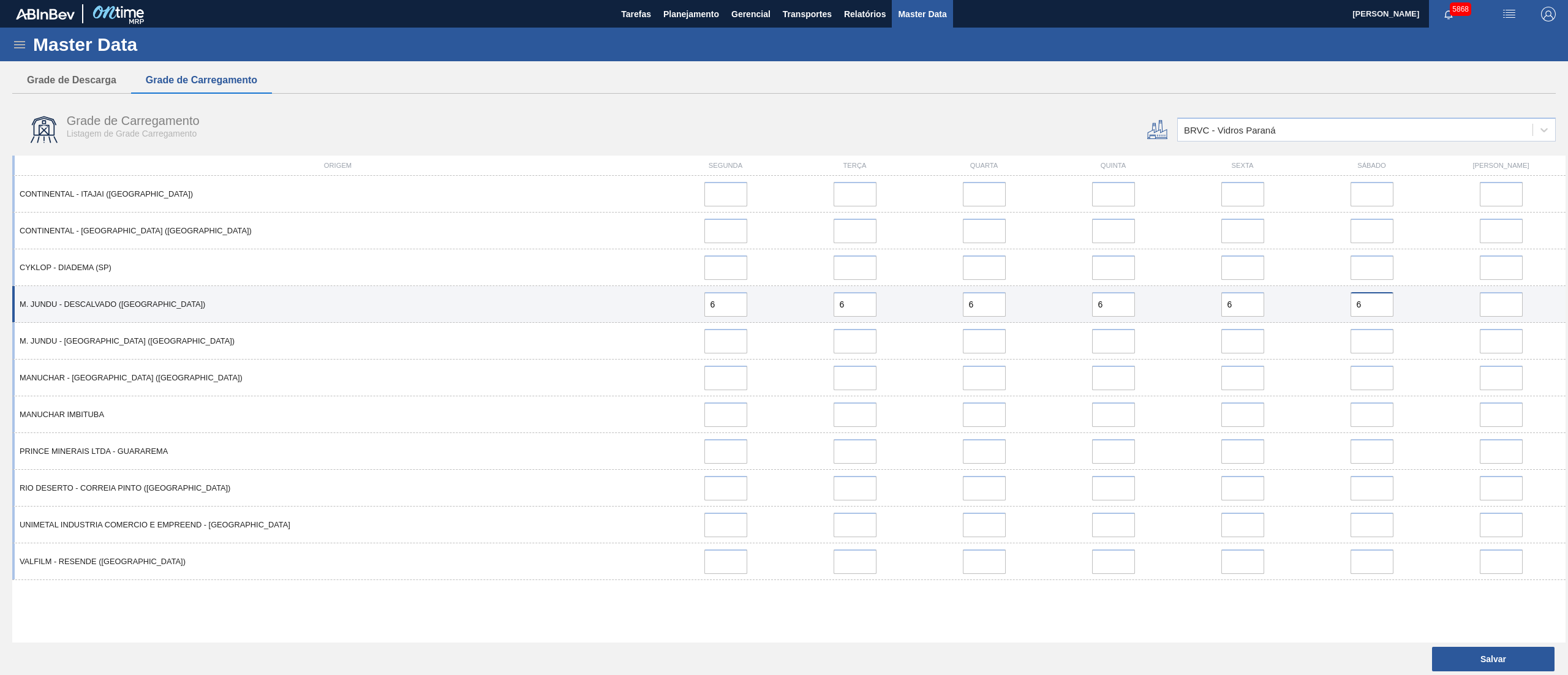
type input "6"
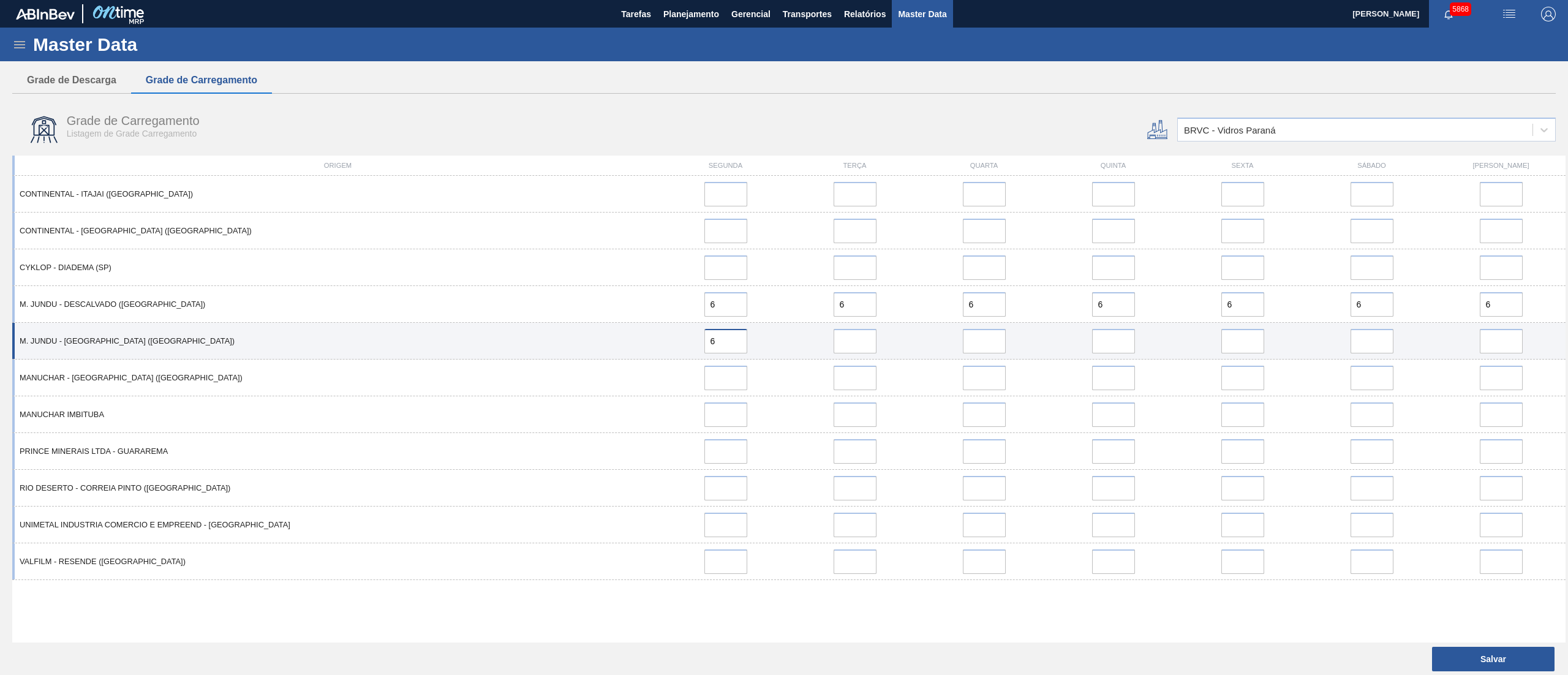
drag, startPoint x: 725, startPoint y: 340, endPoint x: 682, endPoint y: 345, distance: 43.3
click at [682, 345] on div "6" at bounding box center [725, 341] width 120 height 25
type input "3"
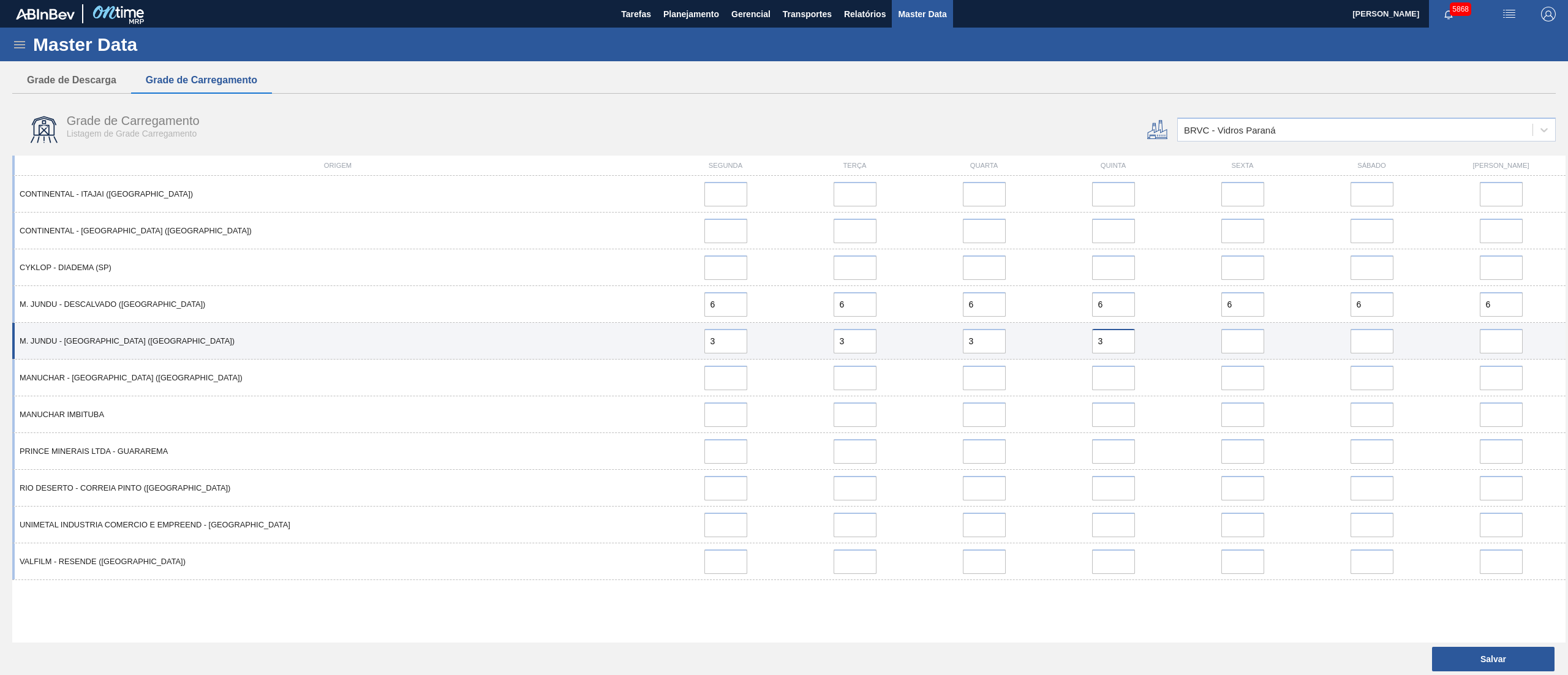
type input "3"
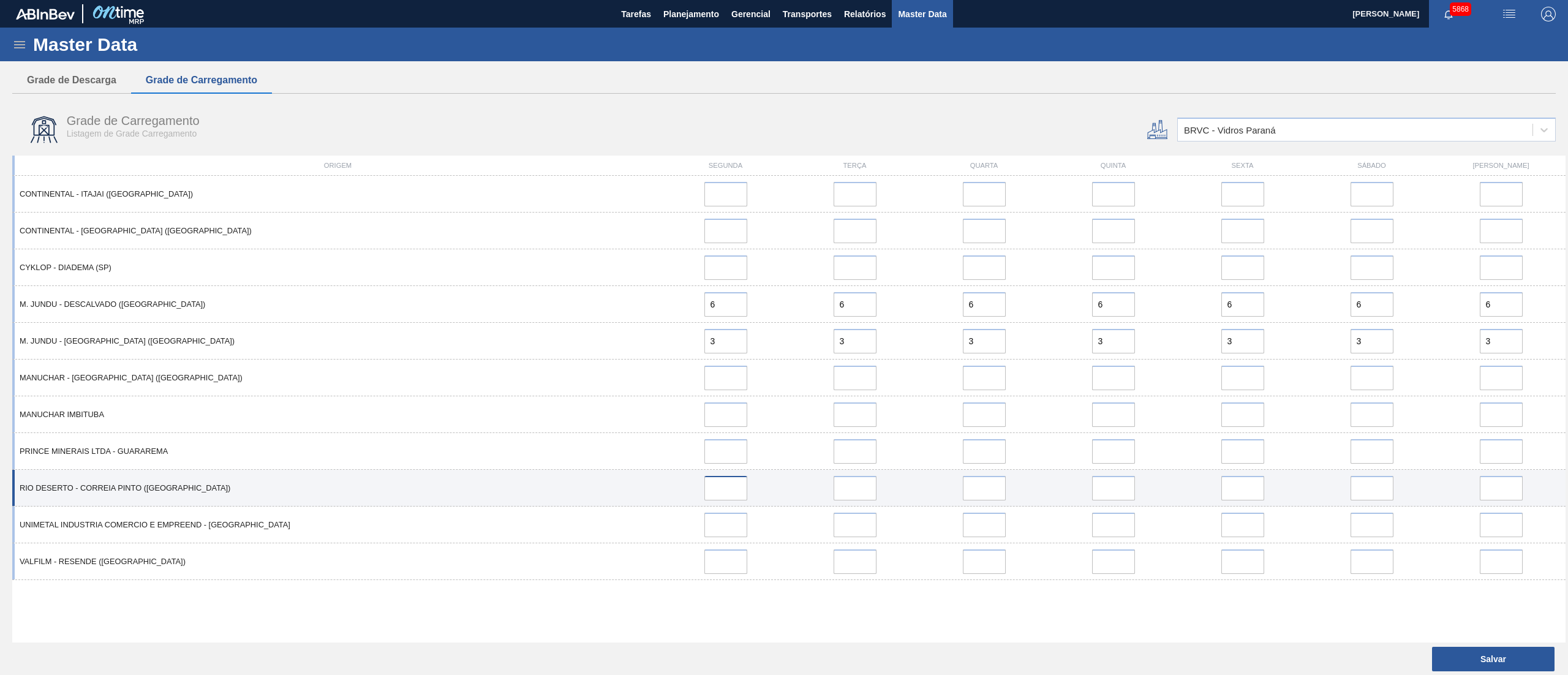
click at [725, 493] on input at bounding box center [726, 488] width 43 height 25
type input "2"
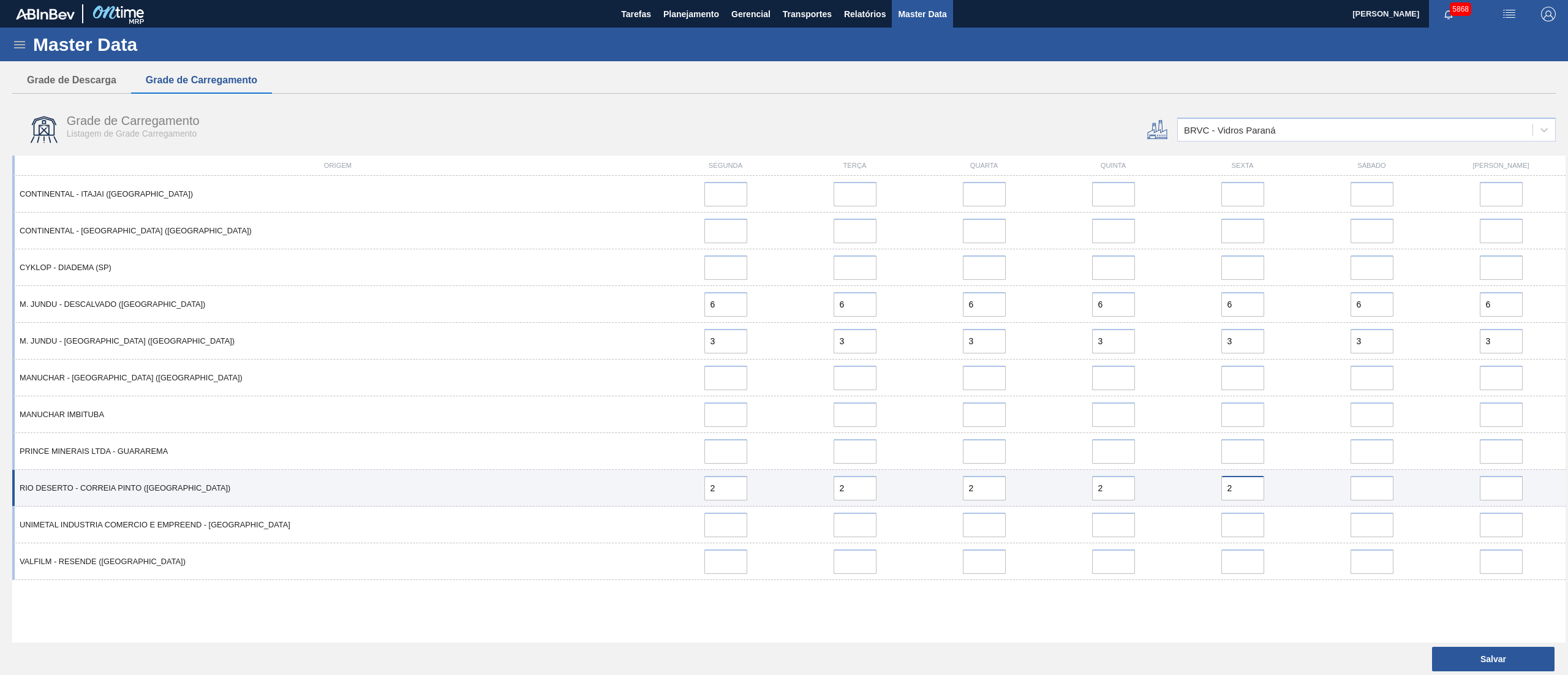
type input "2"
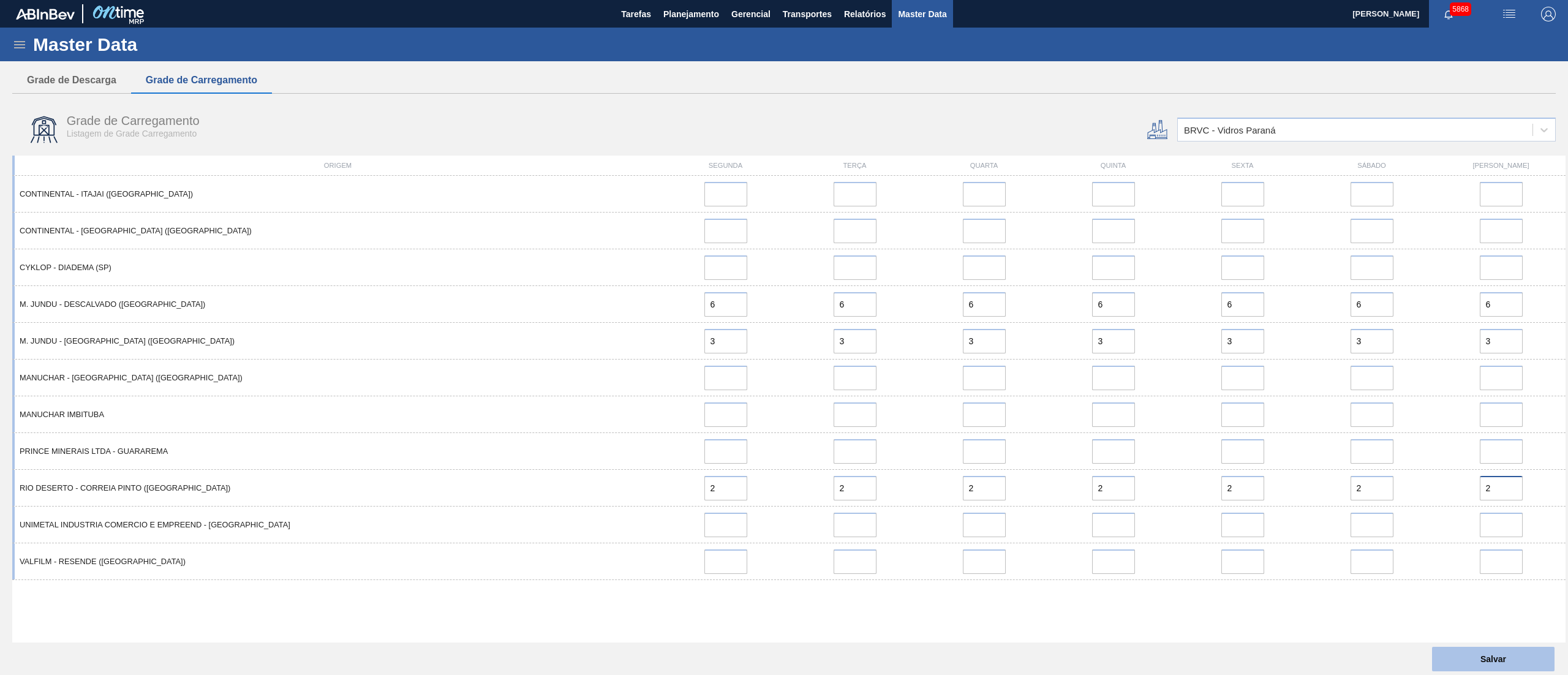
type input "2"
click at [1486, 655] on button "Salvar" at bounding box center [1494, 659] width 123 height 25
click at [677, 18] on span "Planejamento" at bounding box center [691, 14] width 56 height 15
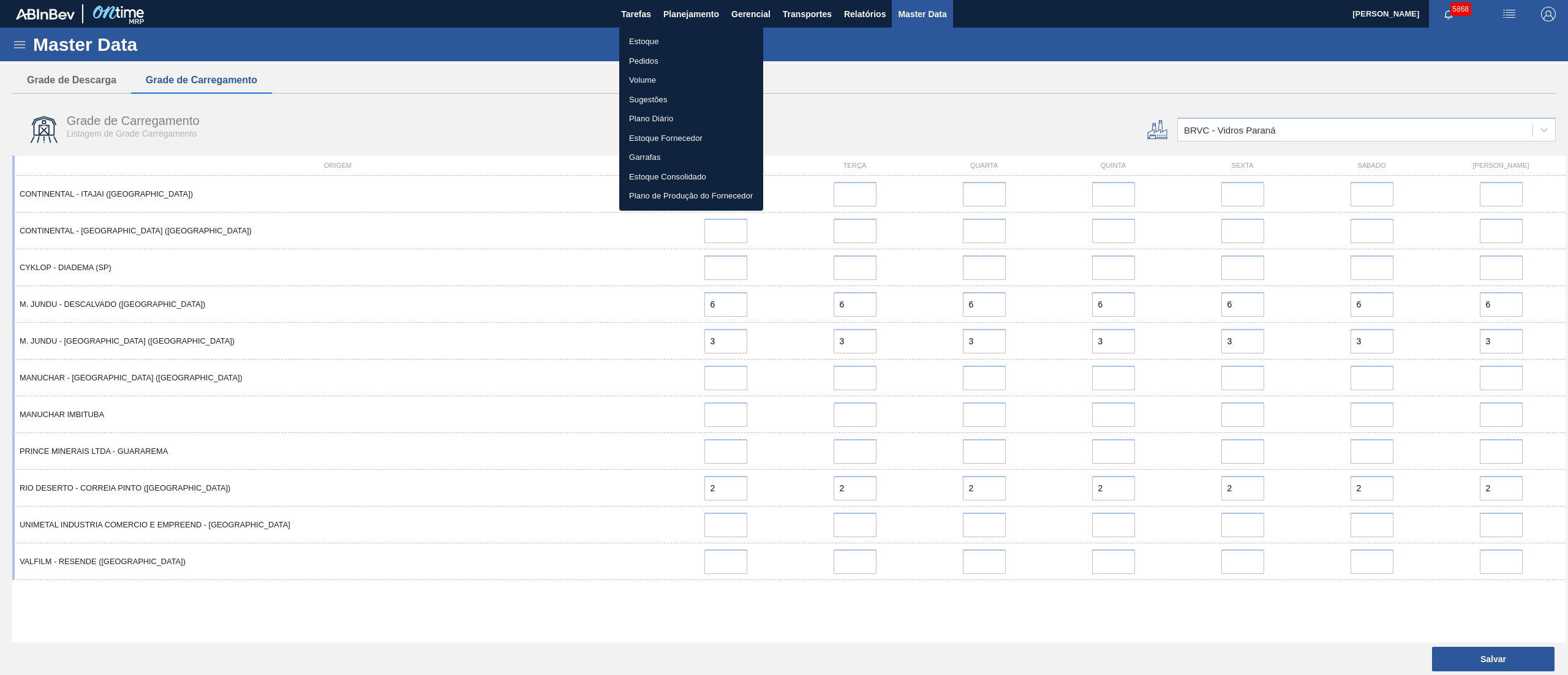
click at [655, 34] on li "Estoque" at bounding box center [691, 42] width 144 height 20
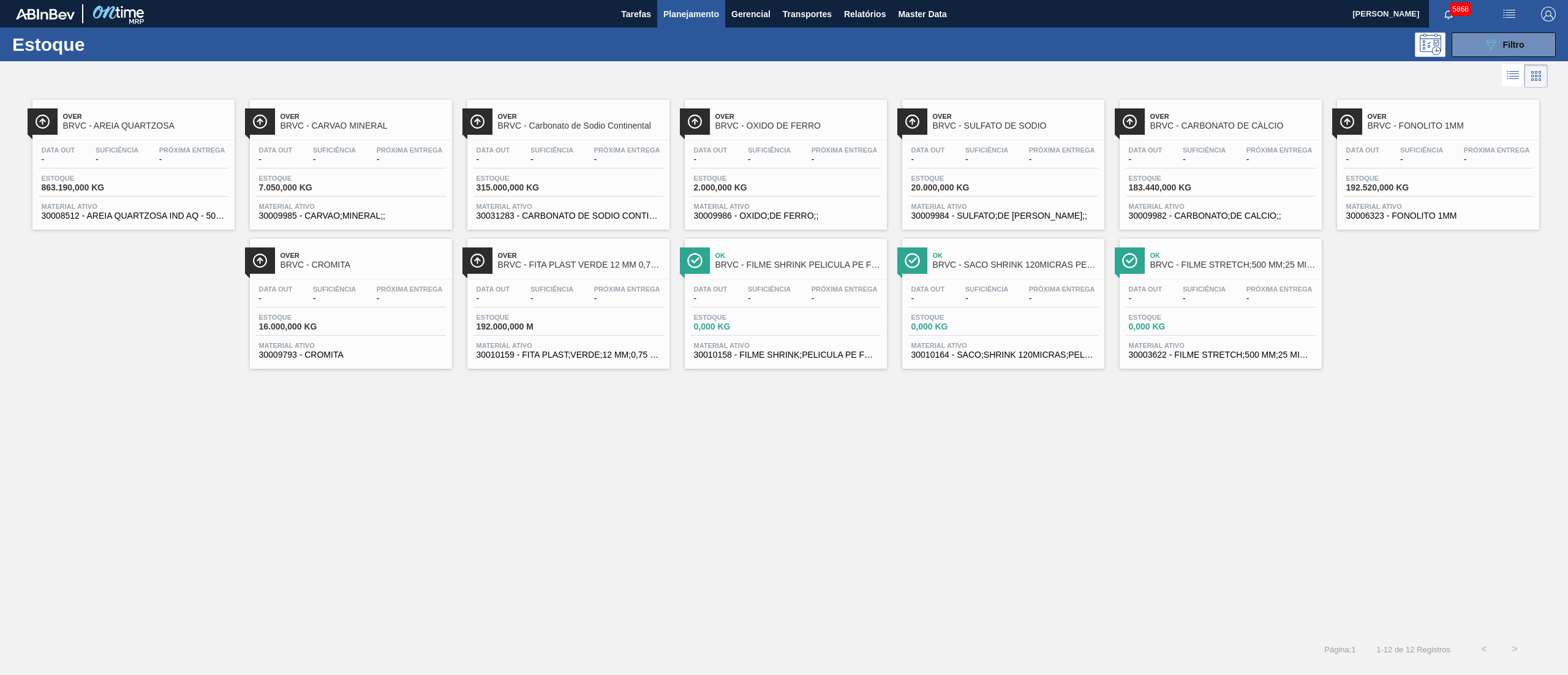
click at [1008, 191] on div "Estoque 20.000,000 KG" at bounding box center [1003, 185] width 190 height 22
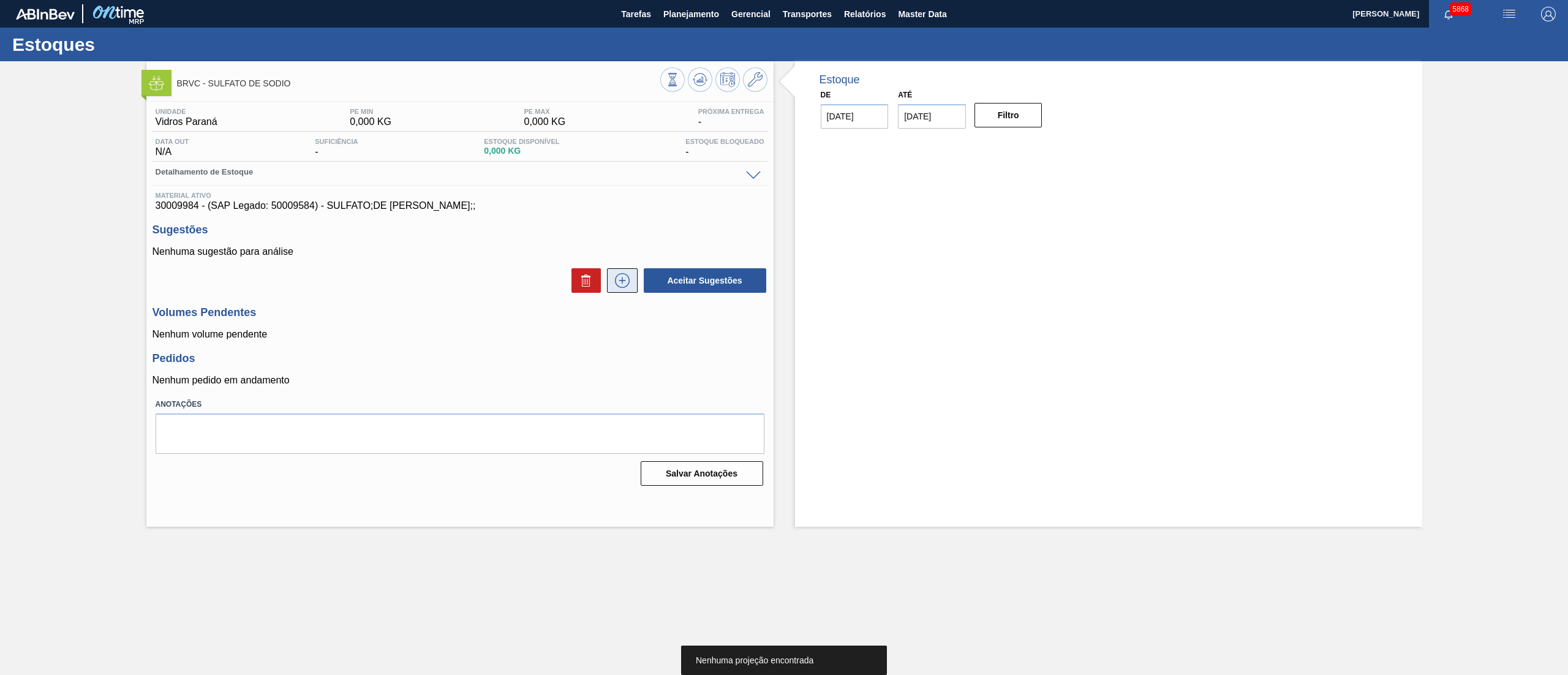
click at [607, 293] on button at bounding box center [622, 280] width 31 height 25
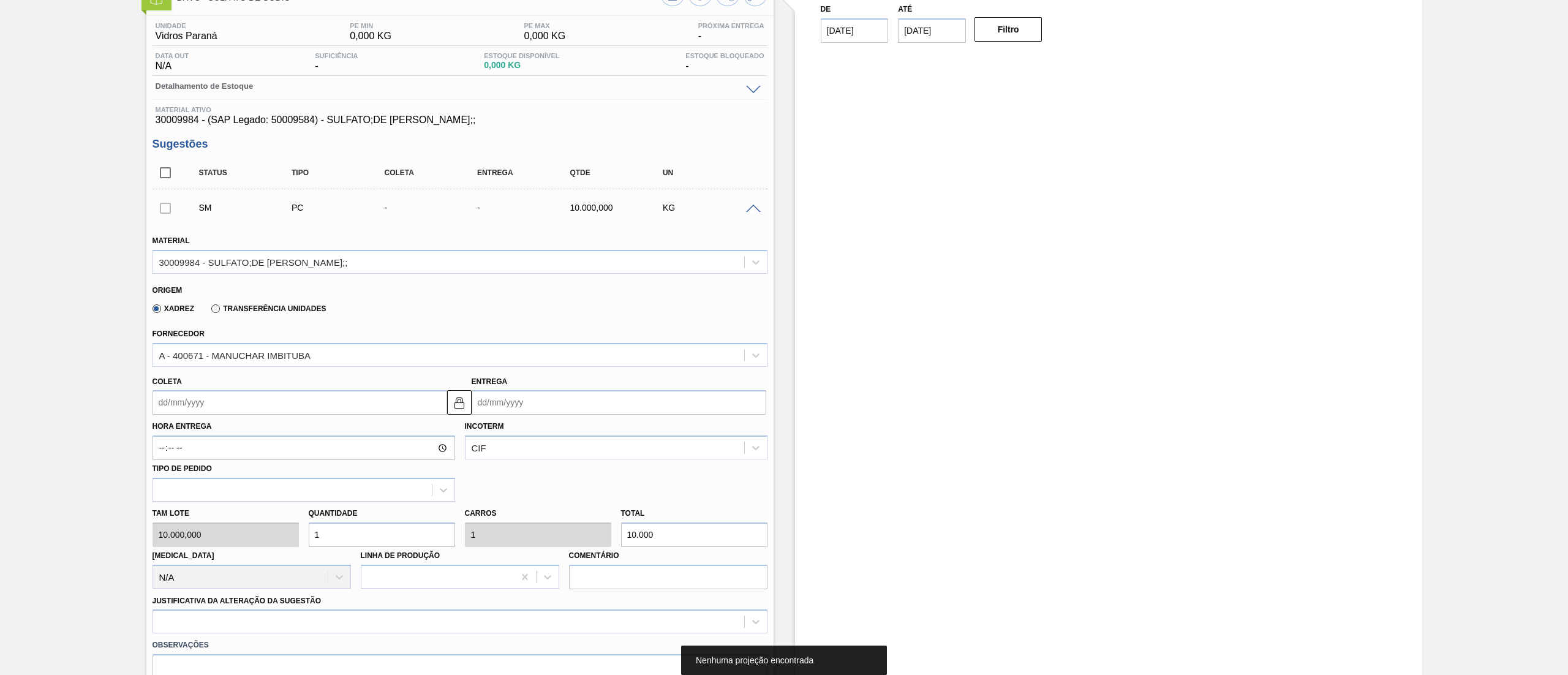
scroll to position [123, 0]
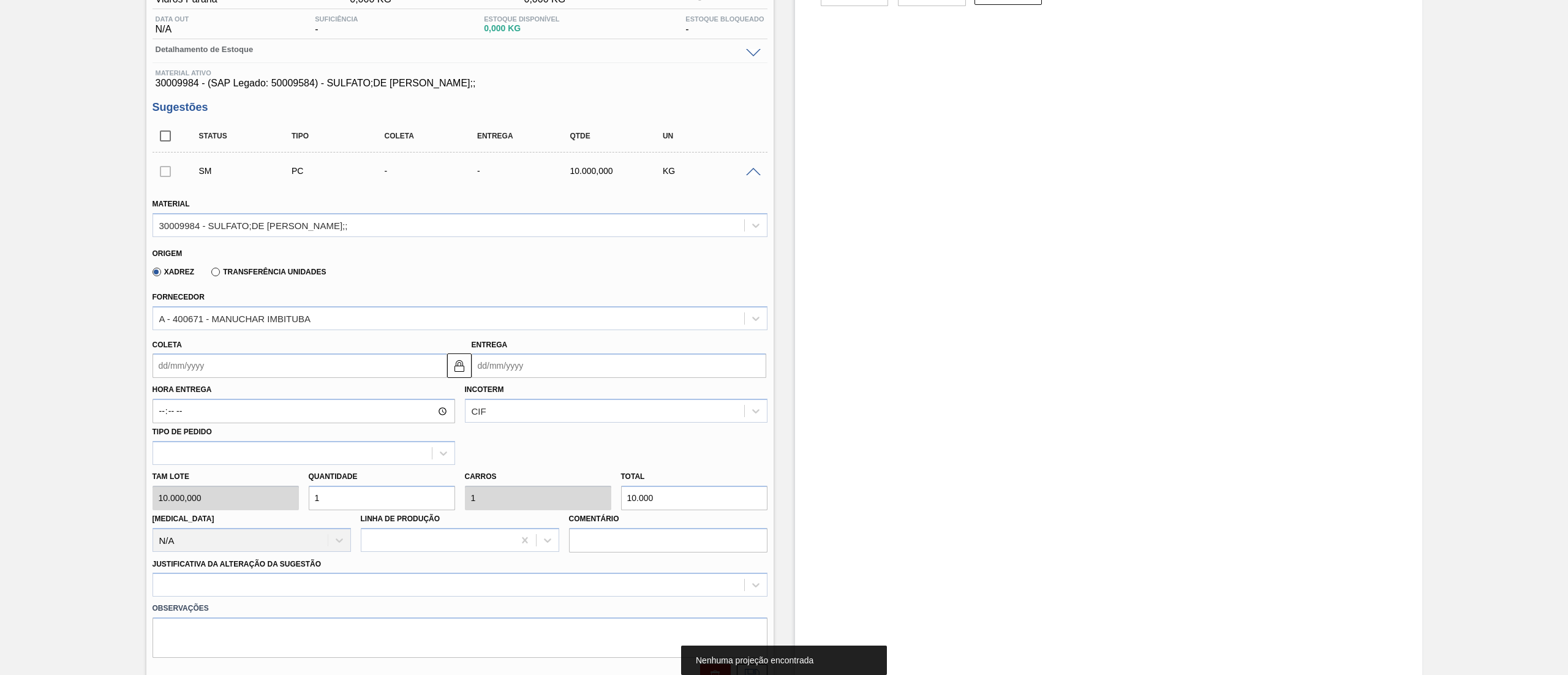
click at [217, 495] on div "Tam lote 10.000,000 Quantidade 1 Carros 1 Total 10.000 Doca N/A Linha de Produç…" at bounding box center [460, 509] width 625 height 88
type input "2"
type input "20.000"
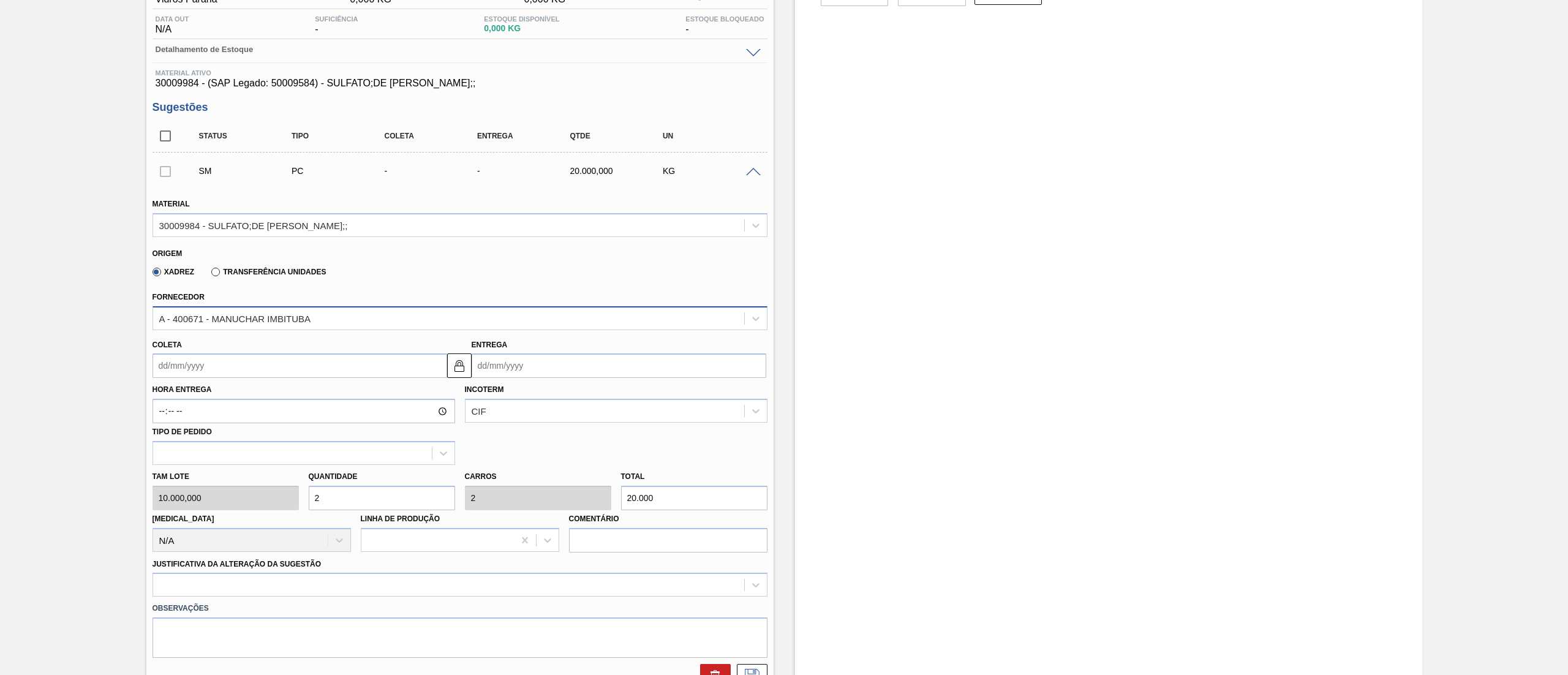
type input "2"
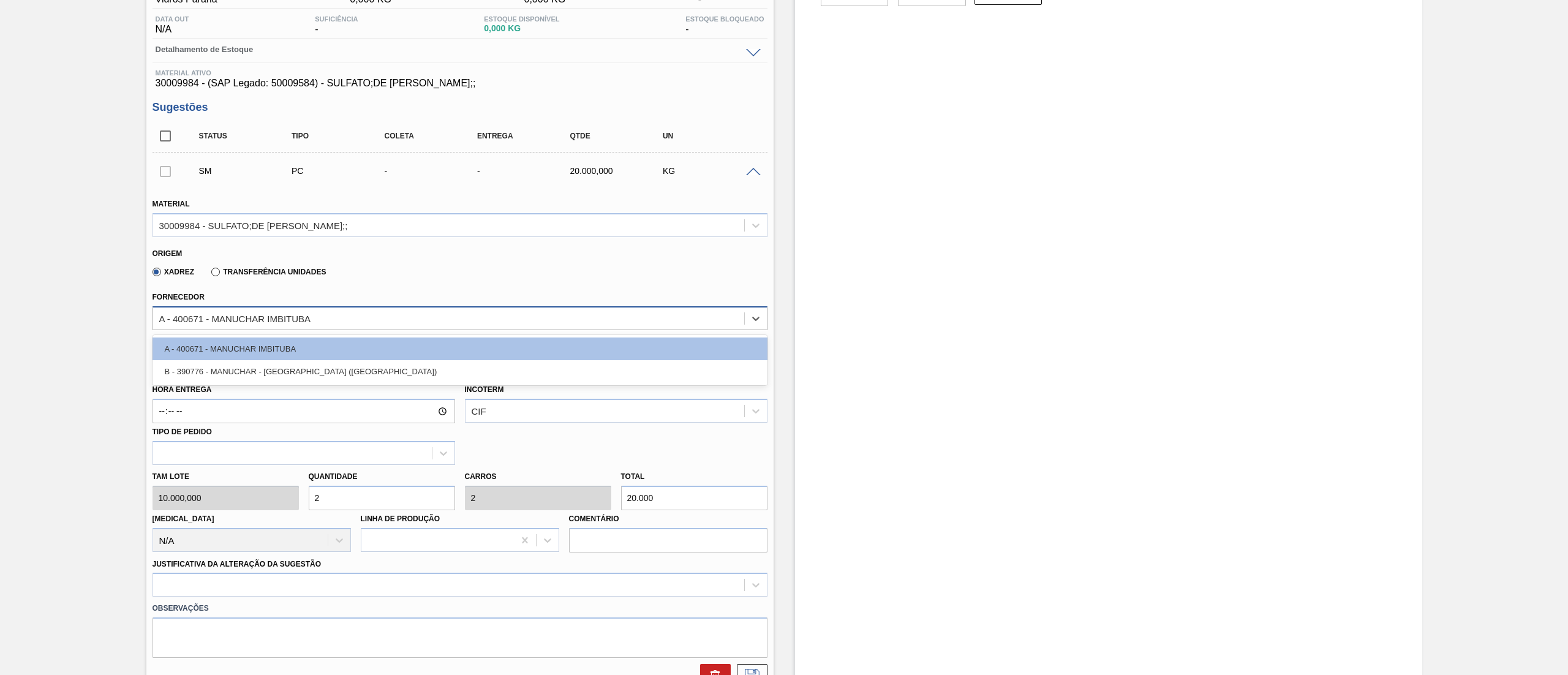
click at [196, 326] on div "A - 400671 - MANUCHAR IMBITUBA" at bounding box center [449, 318] width 591 height 18
click at [196, 318] on div "A - 400671 - MANUCHAR IMBITUBA" at bounding box center [236, 318] width 152 height 10
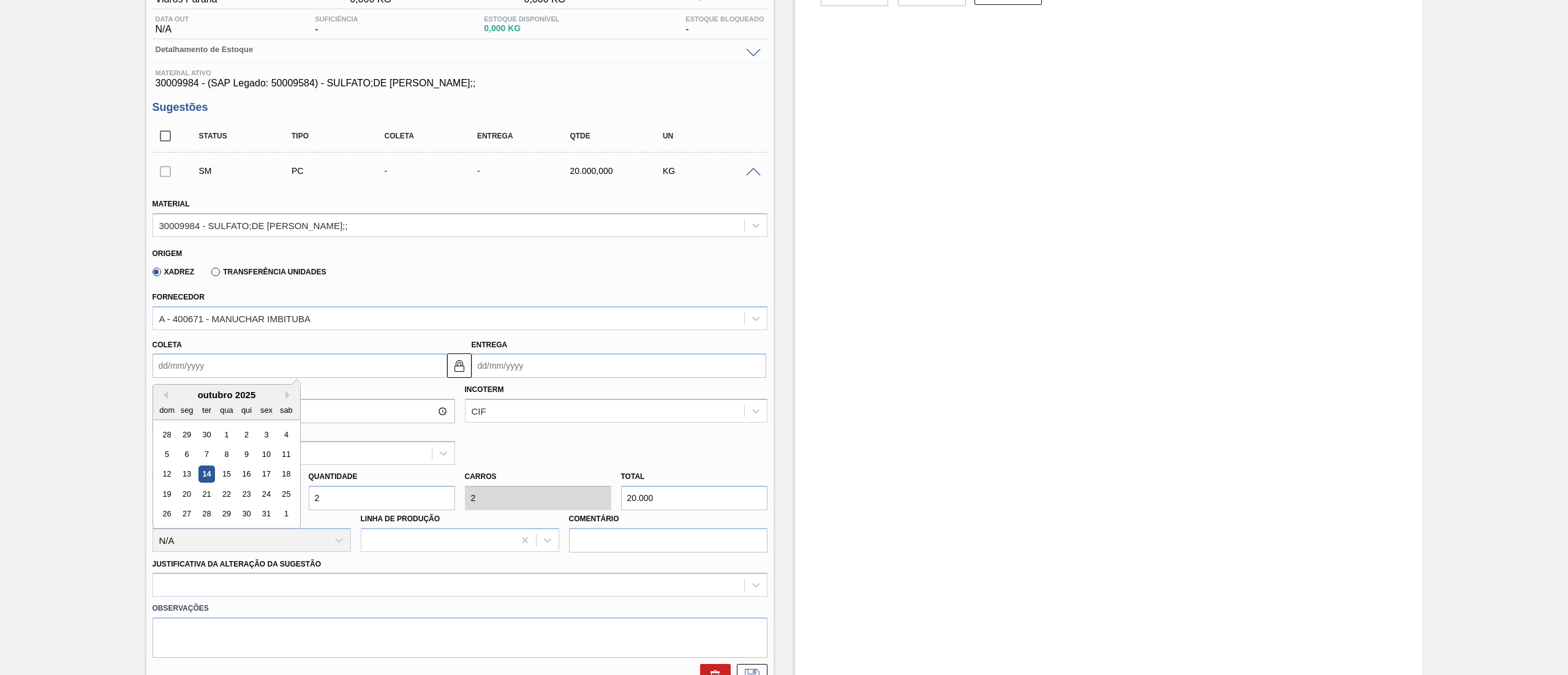
click at [179, 368] on input "Coleta" at bounding box center [300, 366] width 295 height 25
click at [223, 470] on div "15" at bounding box center [226, 474] width 17 height 17
type input "[DATE]"
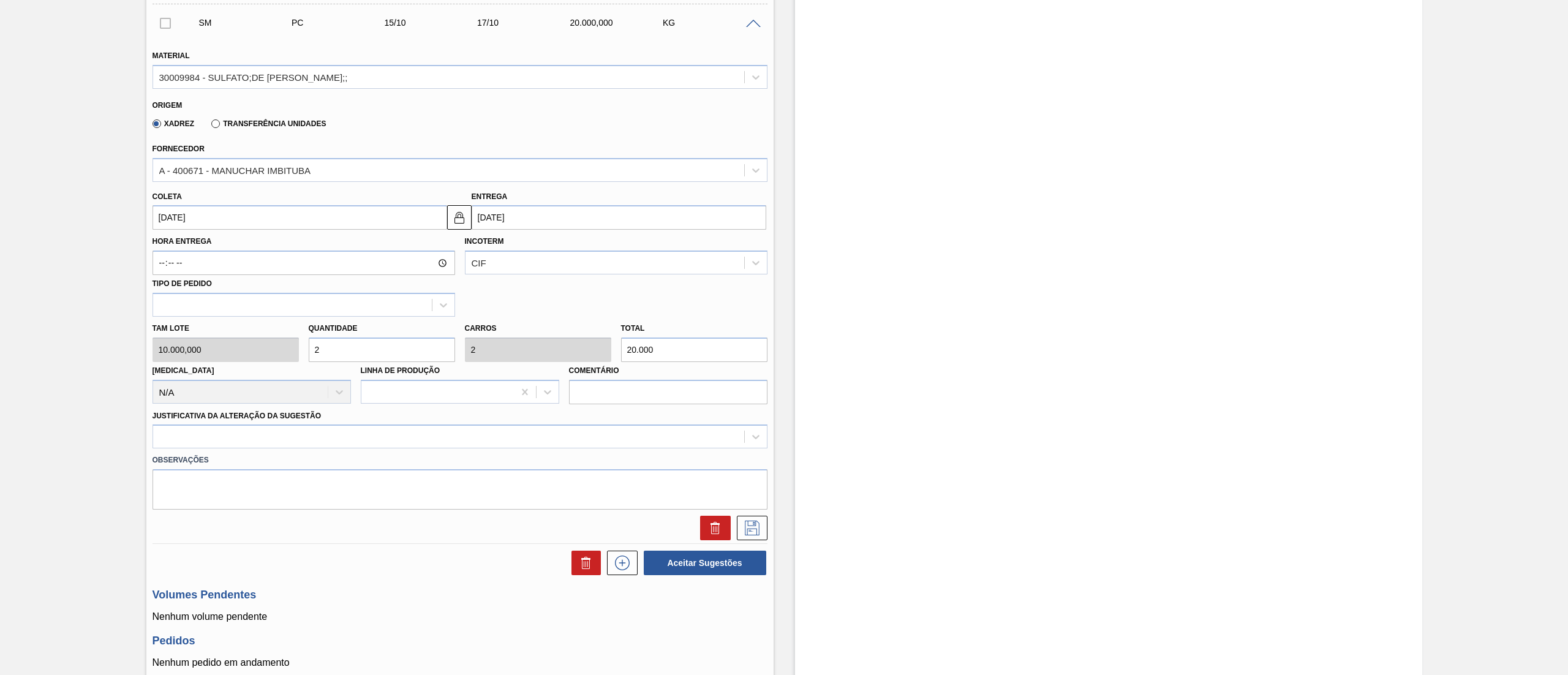
scroll to position [374, 0]
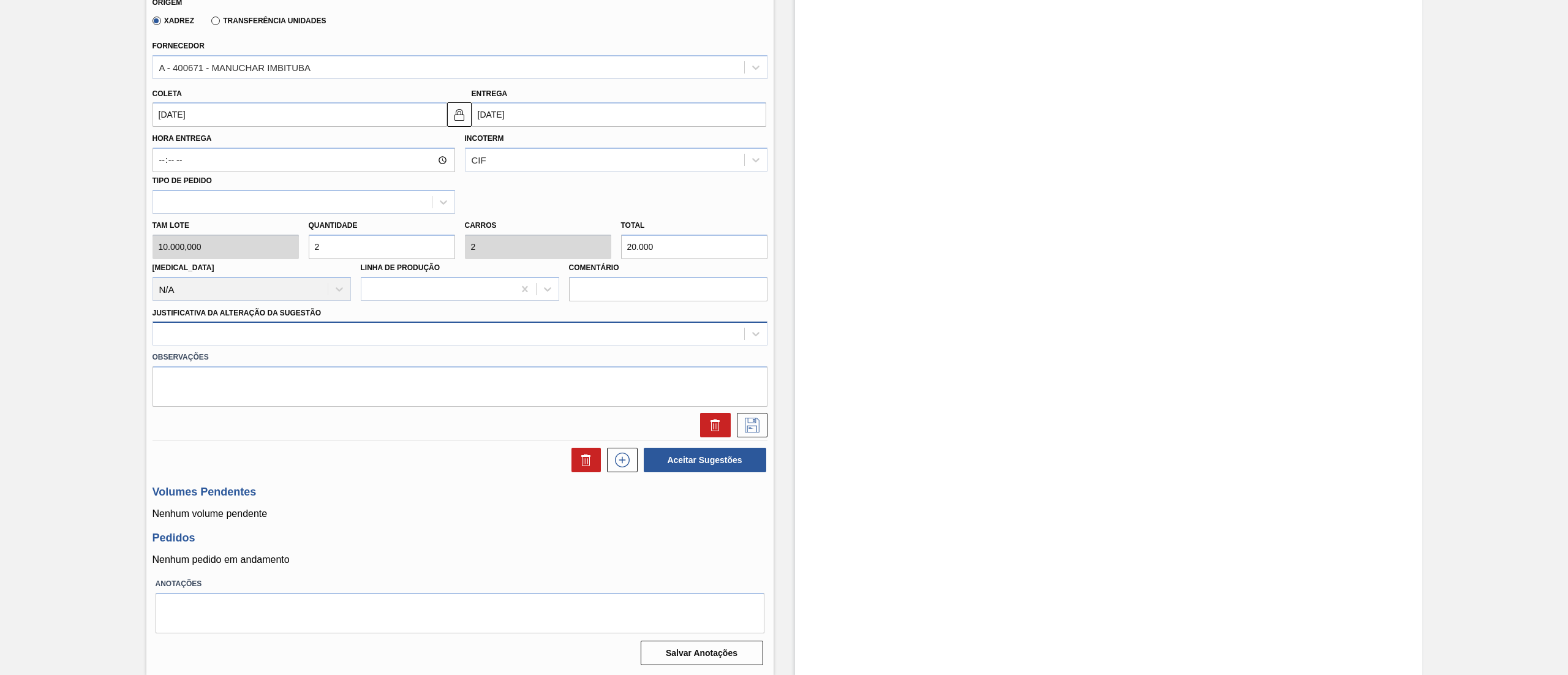
click at [176, 337] on div at bounding box center [449, 334] width 591 height 18
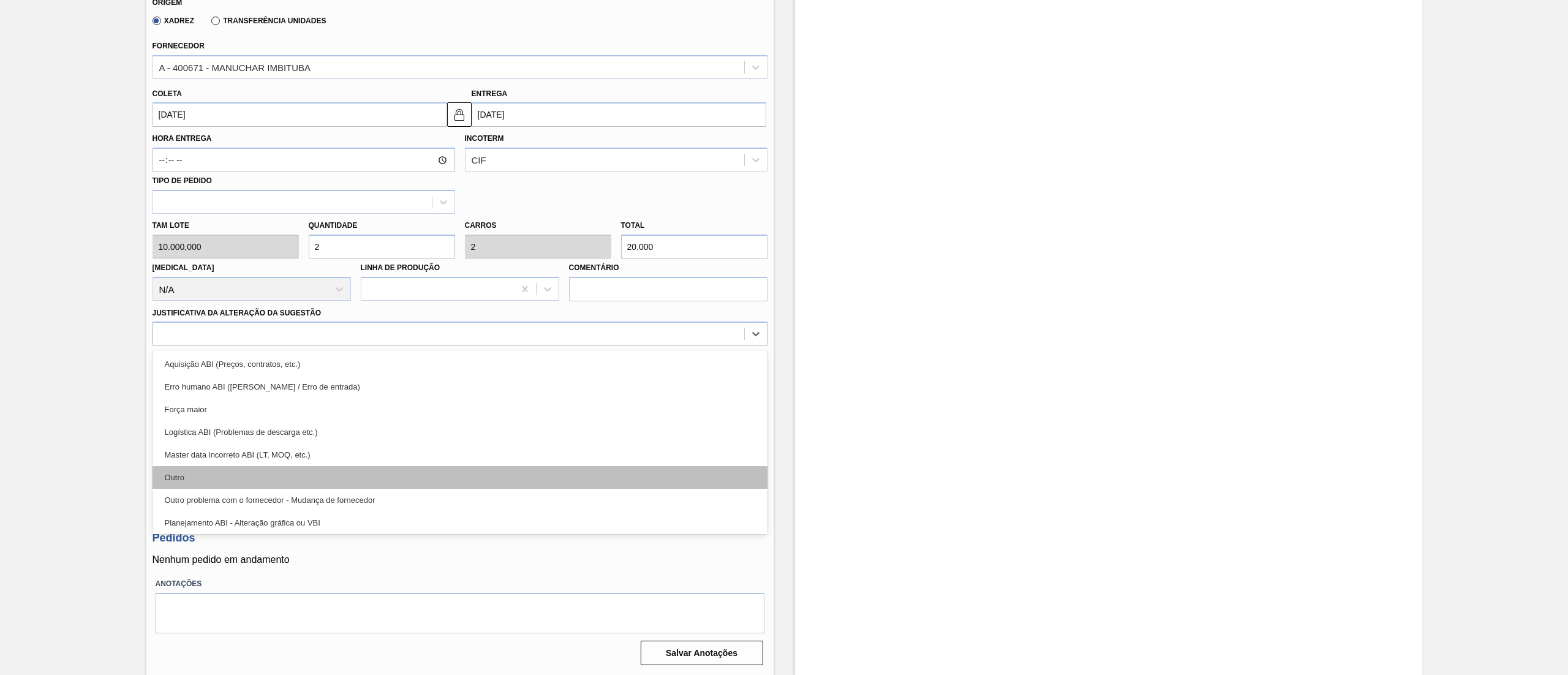
drag, startPoint x: 216, startPoint y: 492, endPoint x: 211, endPoint y: 480, distance: 13.0
click at [211, 480] on div "Aquisição ABI (Preços, contratos, etc.) Erro humano ABI (Cálculo / Erro de entr…" at bounding box center [460, 442] width 615 height 183
click at [211, 480] on div "Outro" at bounding box center [460, 477] width 615 height 23
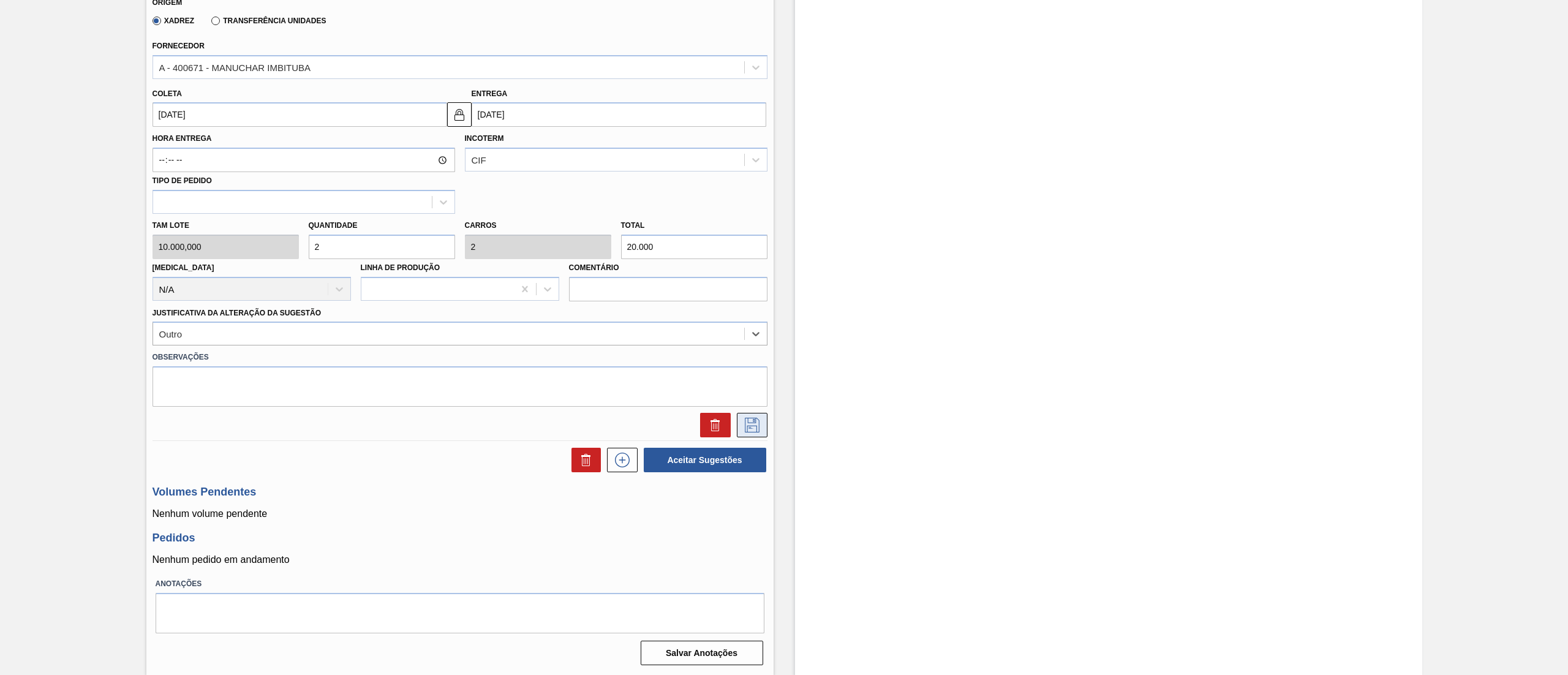
click at [745, 422] on icon at bounding box center [752, 425] width 20 height 15
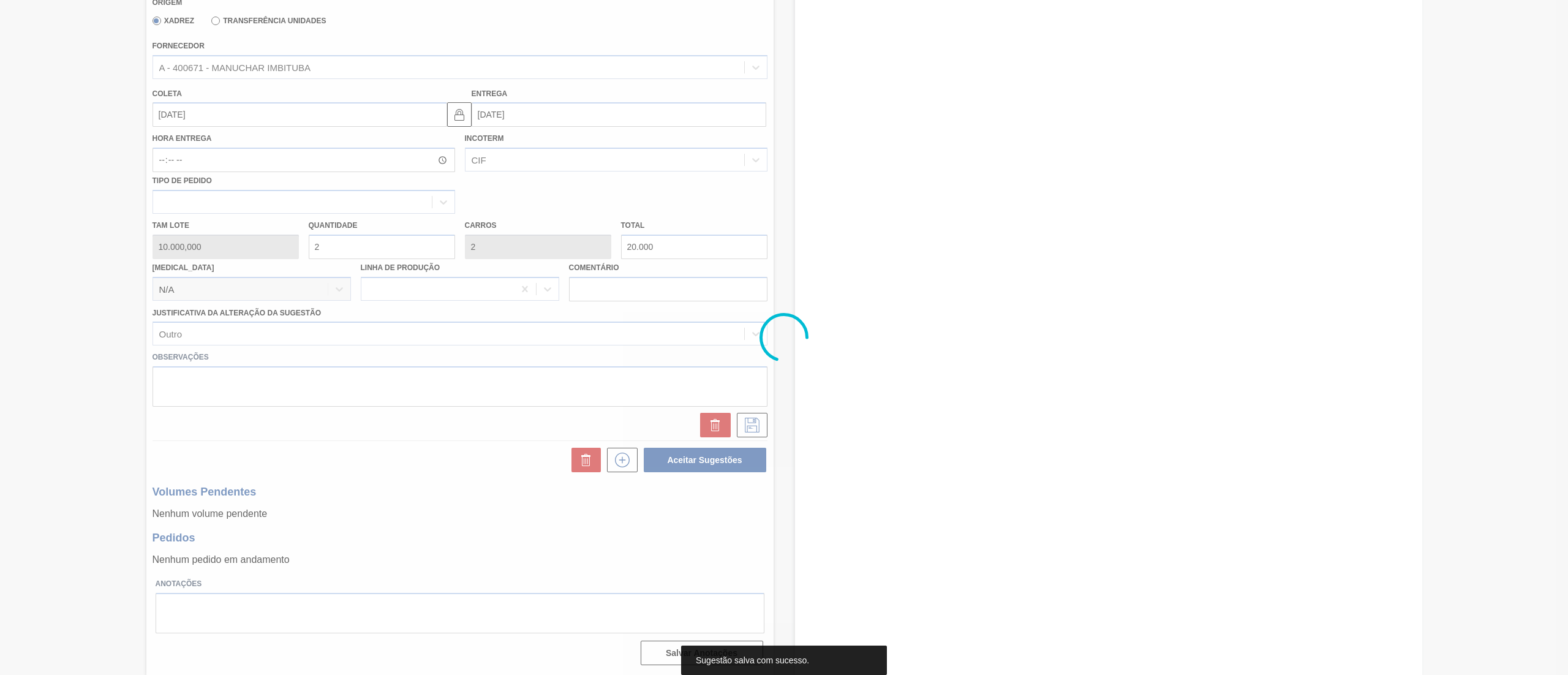
scroll to position [0, 0]
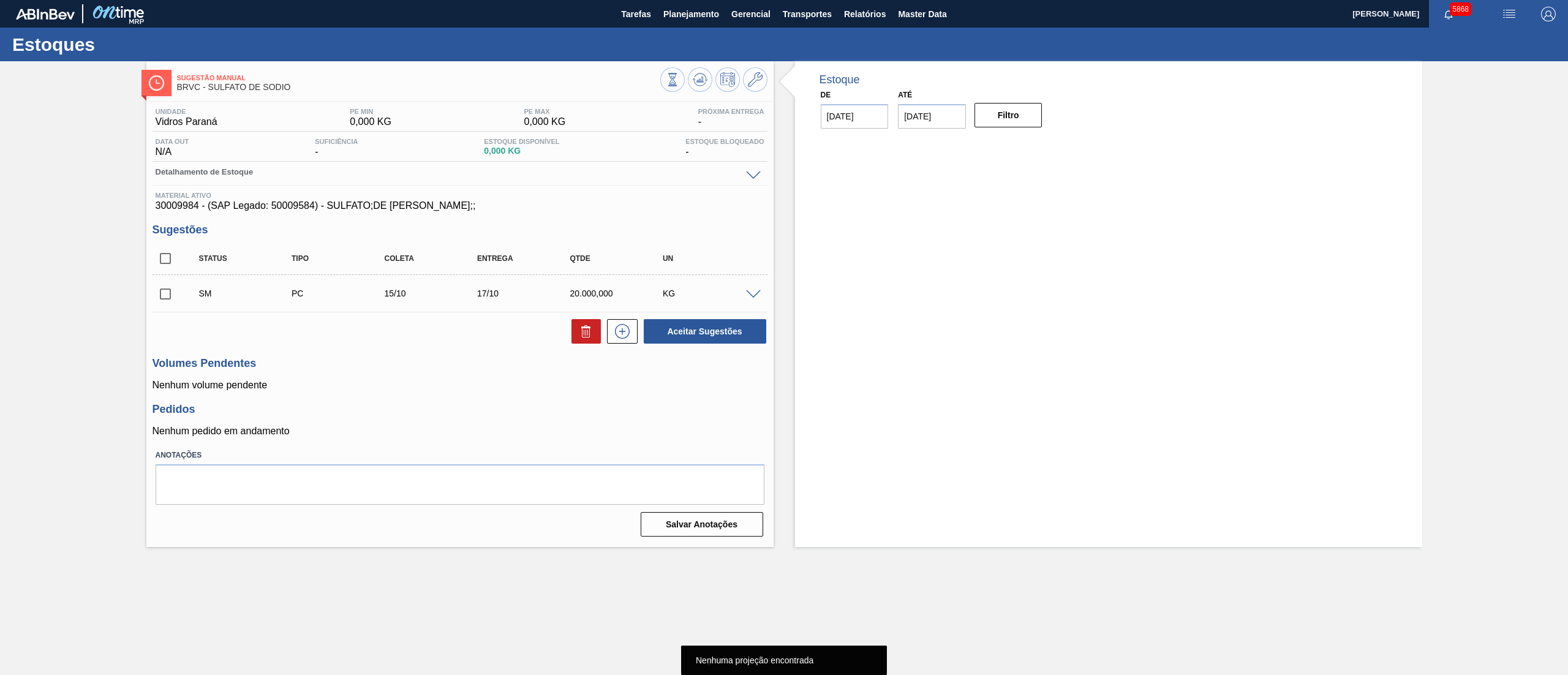
drag, startPoint x: 170, startPoint y: 291, endPoint x: 191, endPoint y: 303, distance: 24.2
click at [171, 293] on input "checkbox" at bounding box center [166, 294] width 26 height 26
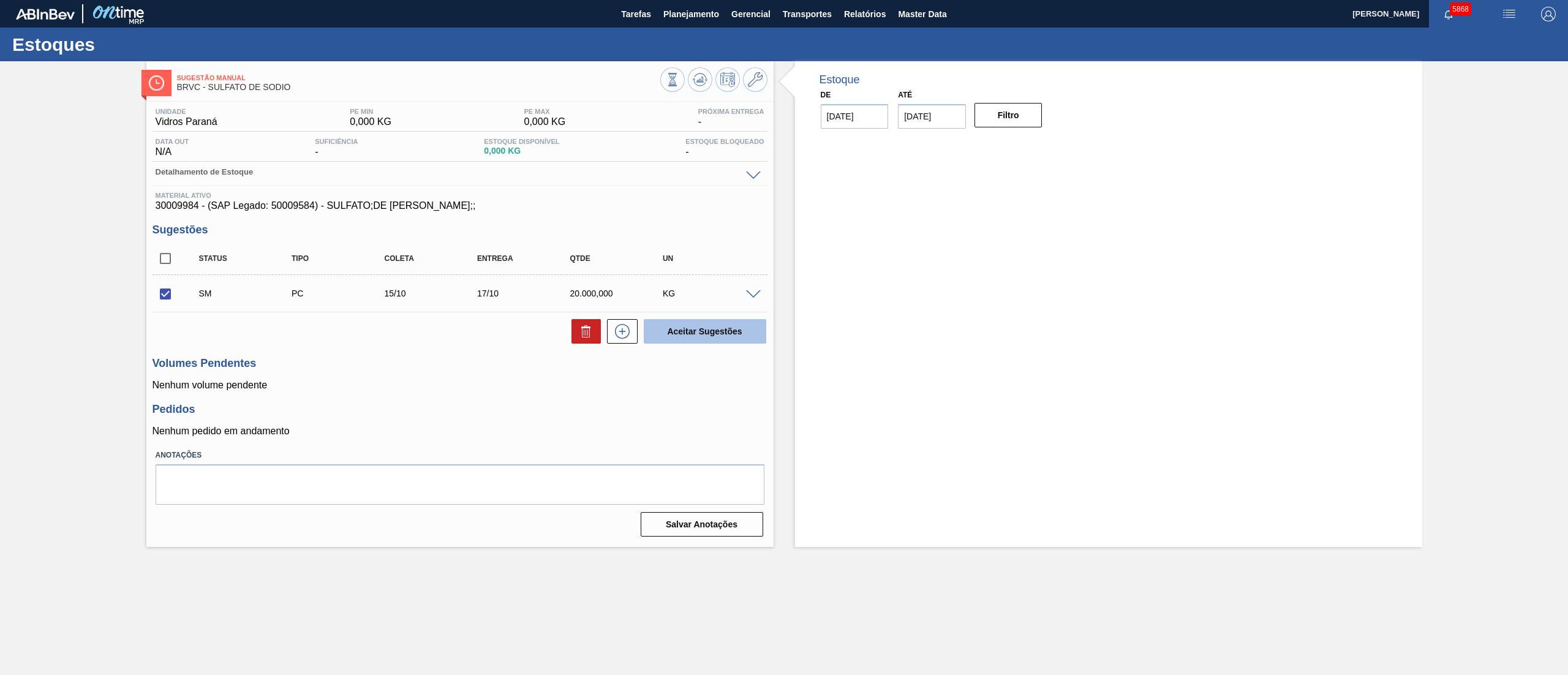
click at [684, 336] on button "Aceitar Sugestões" at bounding box center [705, 331] width 123 height 25
checkbox input "false"
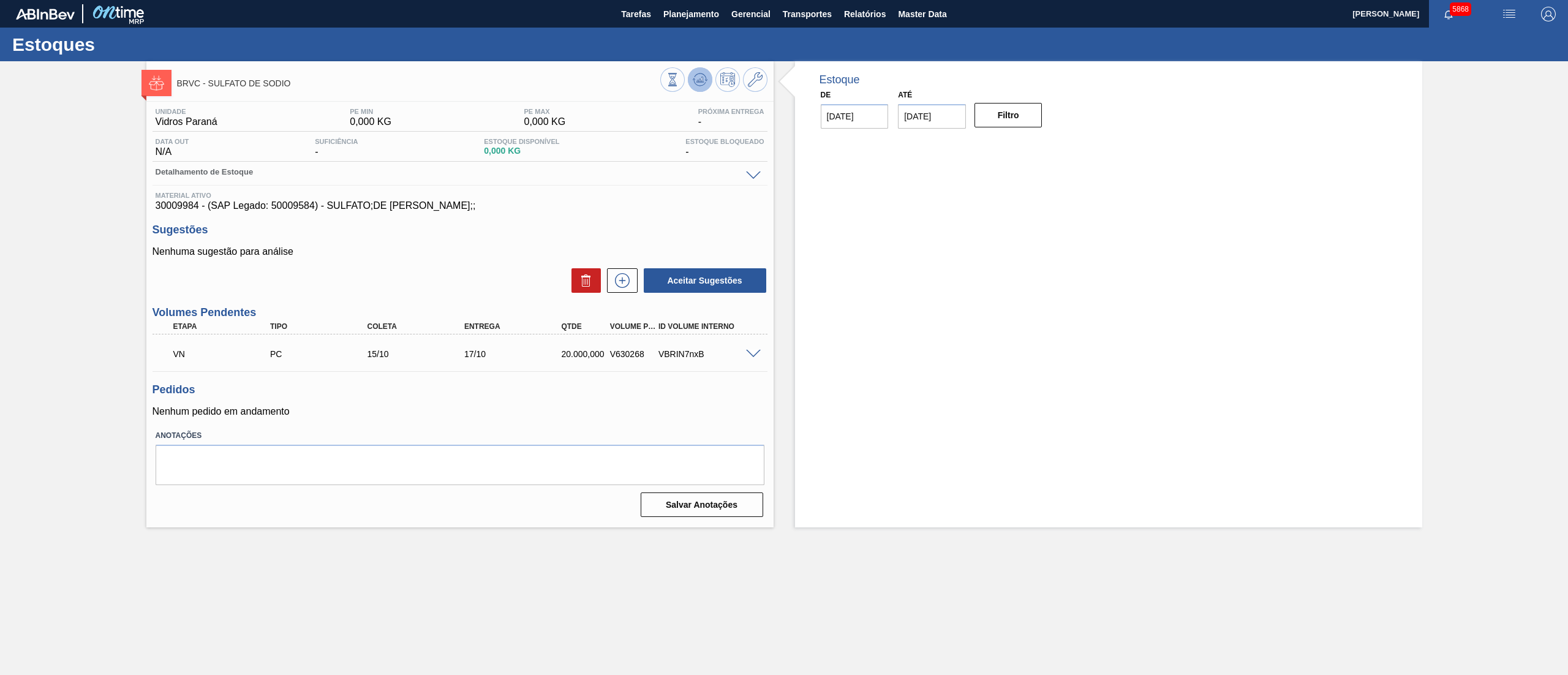
click at [708, 82] on button at bounding box center [700, 80] width 25 height 25
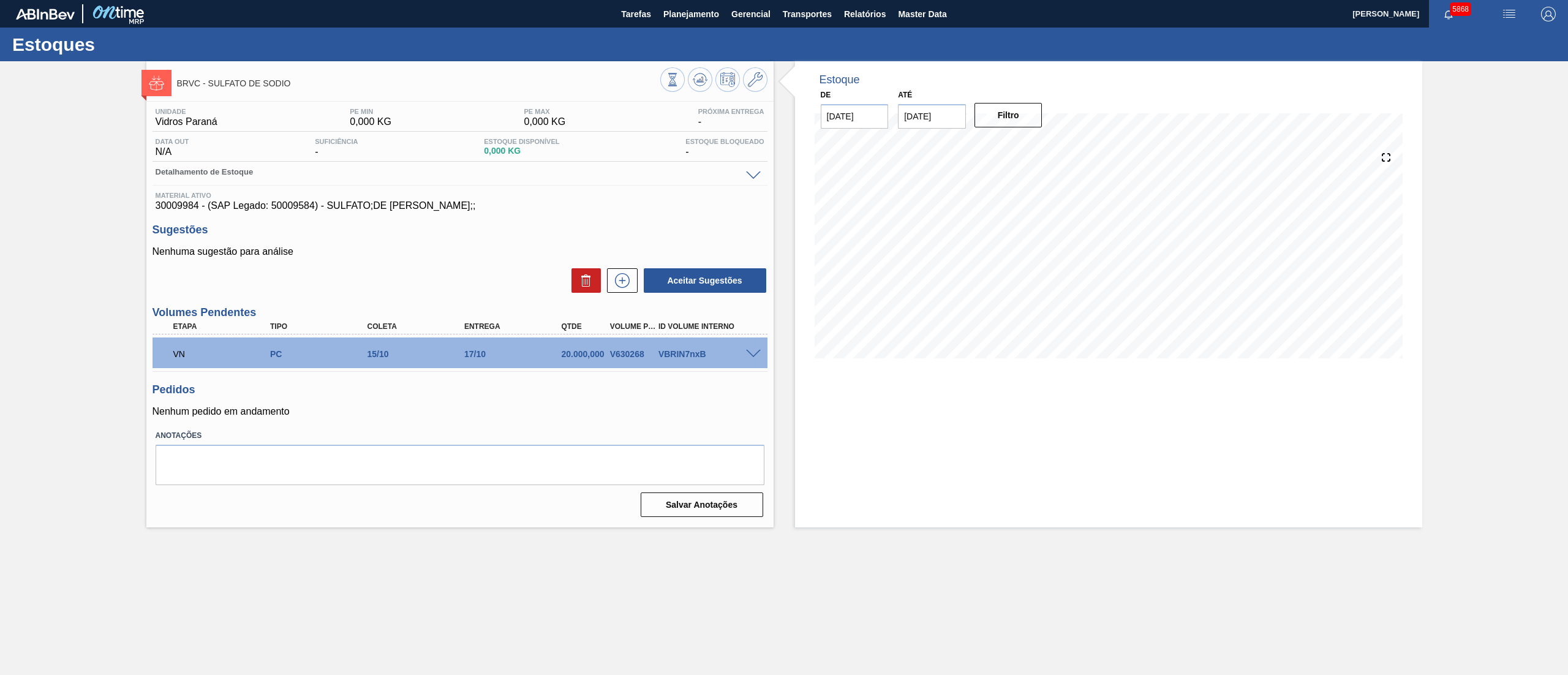
click at [684, 357] on div "VBRIN7nxB" at bounding box center [711, 354] width 111 height 10
click at [756, 352] on span at bounding box center [754, 354] width 15 height 9
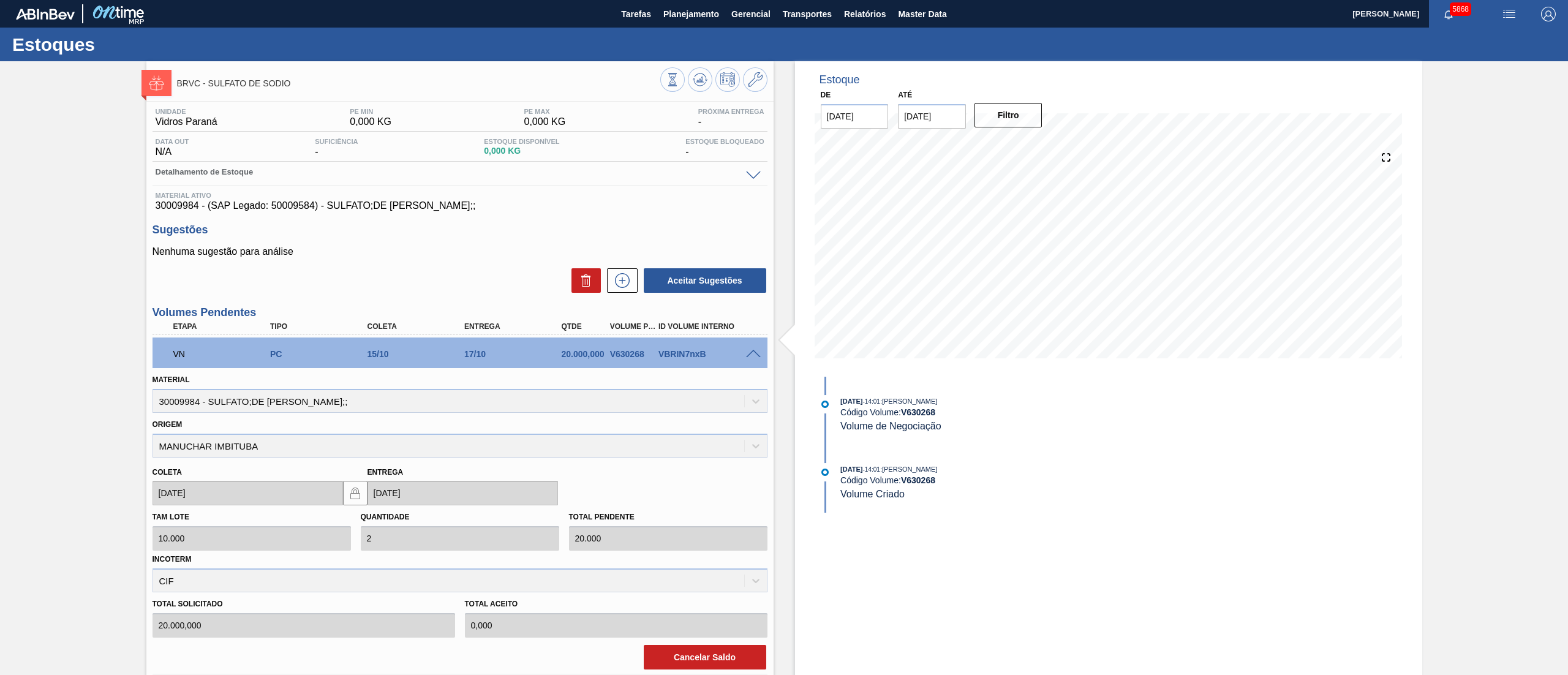
click at [0, 385] on div "BRVC - SULFATO DE SODIO Unidade Vidros Paraná PE MIN 0,000 KG PE MAX 0,000 KG P…" at bounding box center [784, 446] width 1568 height 769
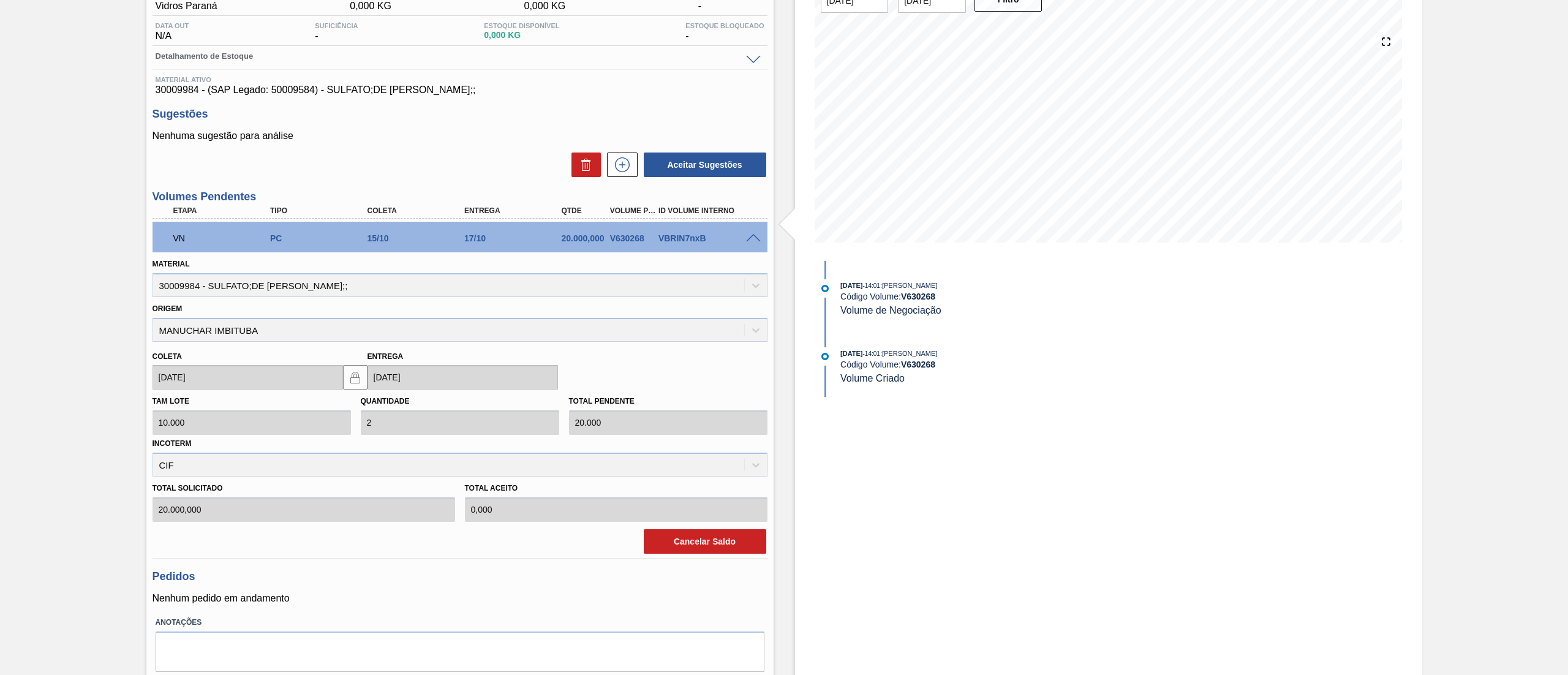
scroll to position [155, 0]
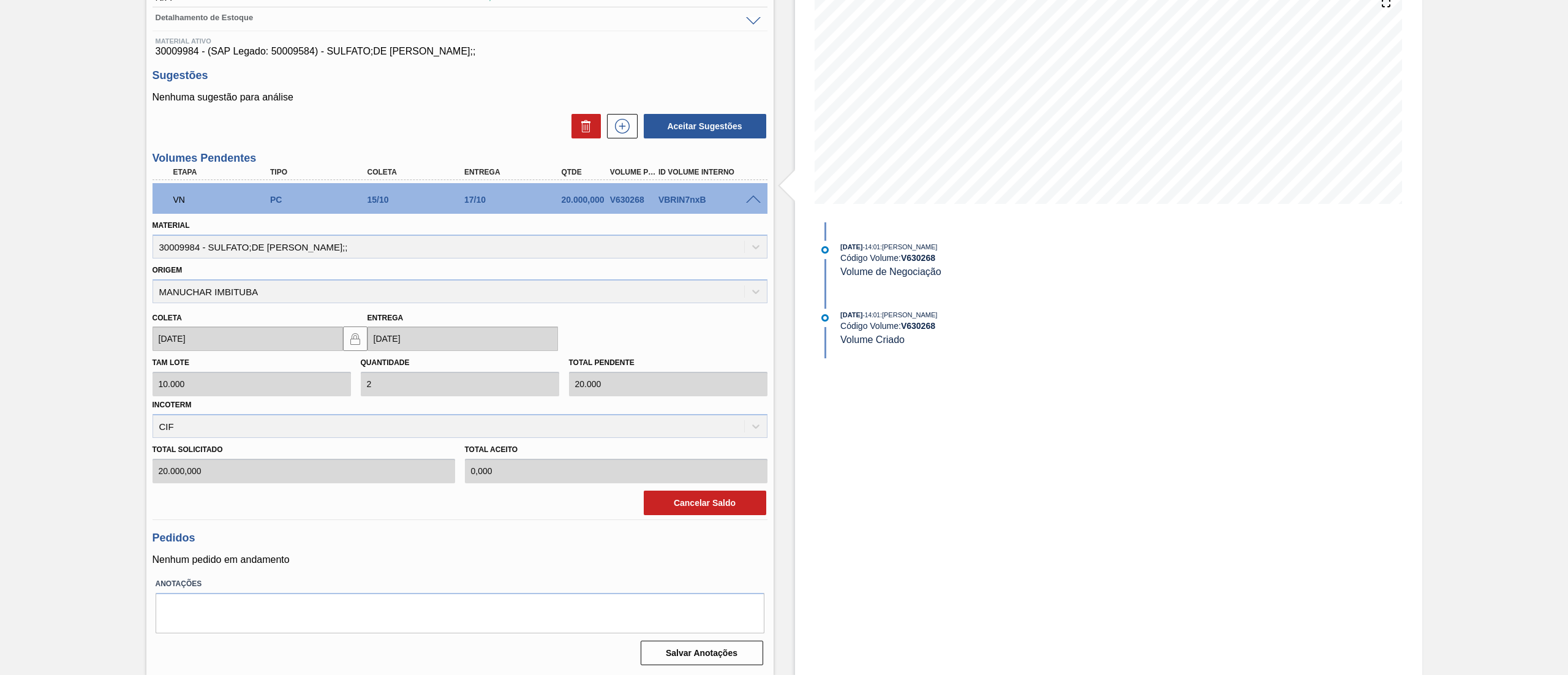
click at [746, 200] on span at bounding box center [754, 199] width 15 height 9
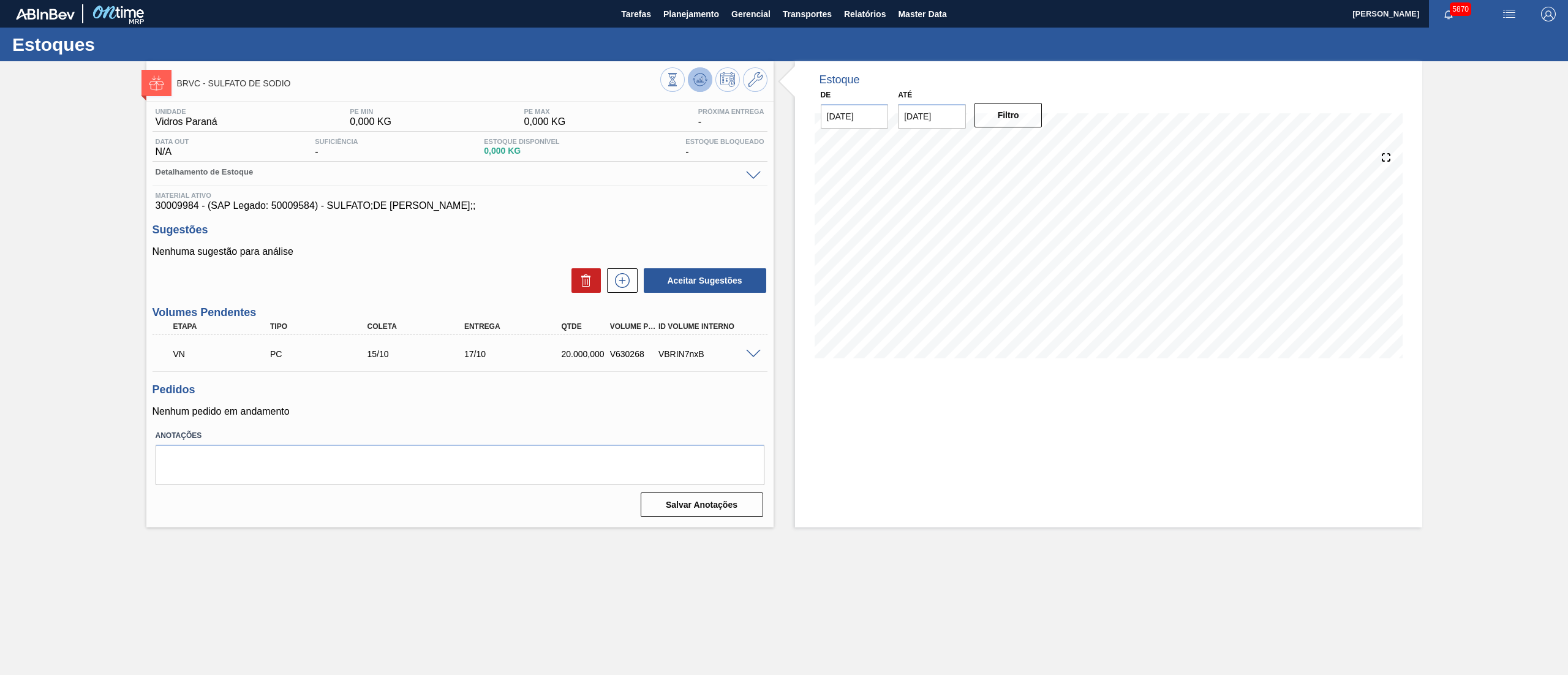
drag, startPoint x: 0, startPoint y: 0, endPoint x: 701, endPoint y: 90, distance: 706.8
click at [701, 90] on button at bounding box center [700, 80] width 25 height 25
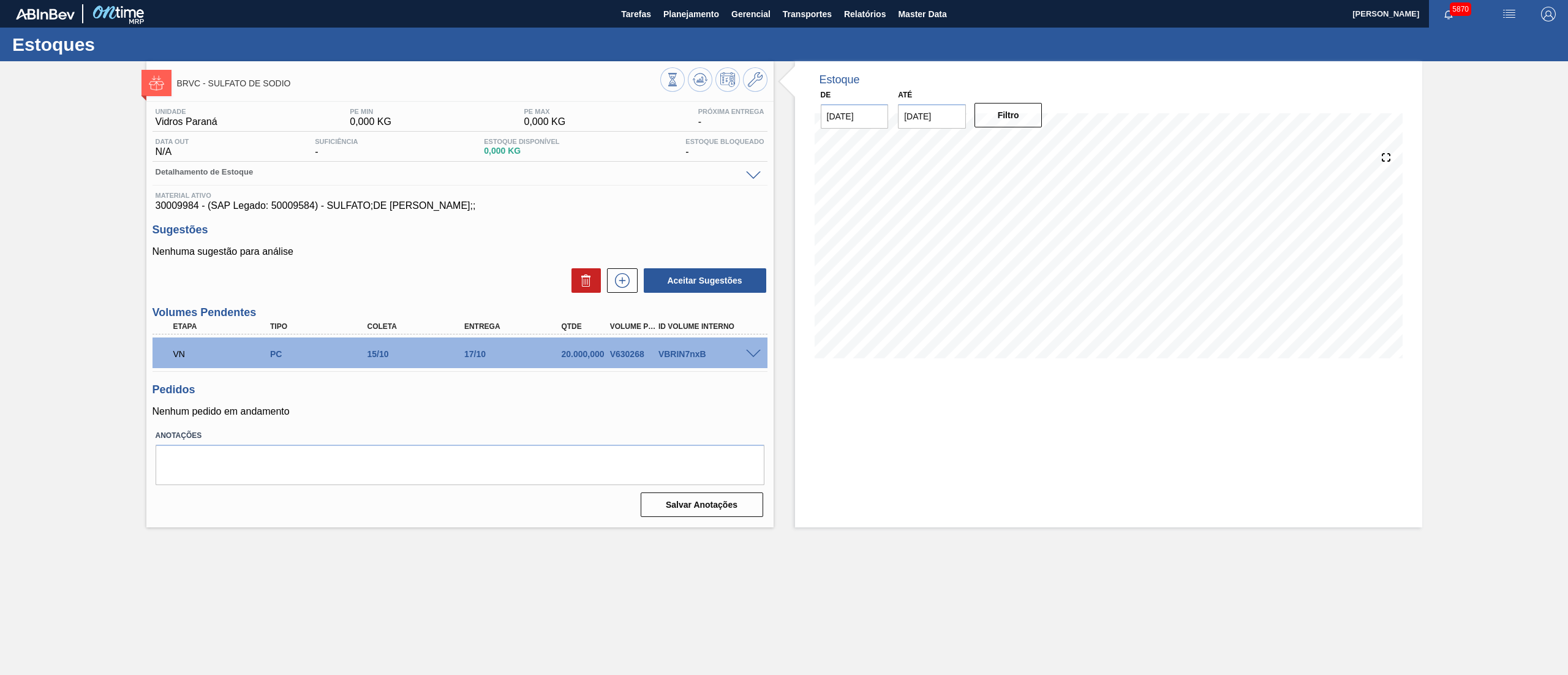
click at [670, 358] on div "VBRIN7nxB" at bounding box center [711, 354] width 111 height 10
click at [684, 22] on button "Planejamento" at bounding box center [691, 14] width 68 height 28
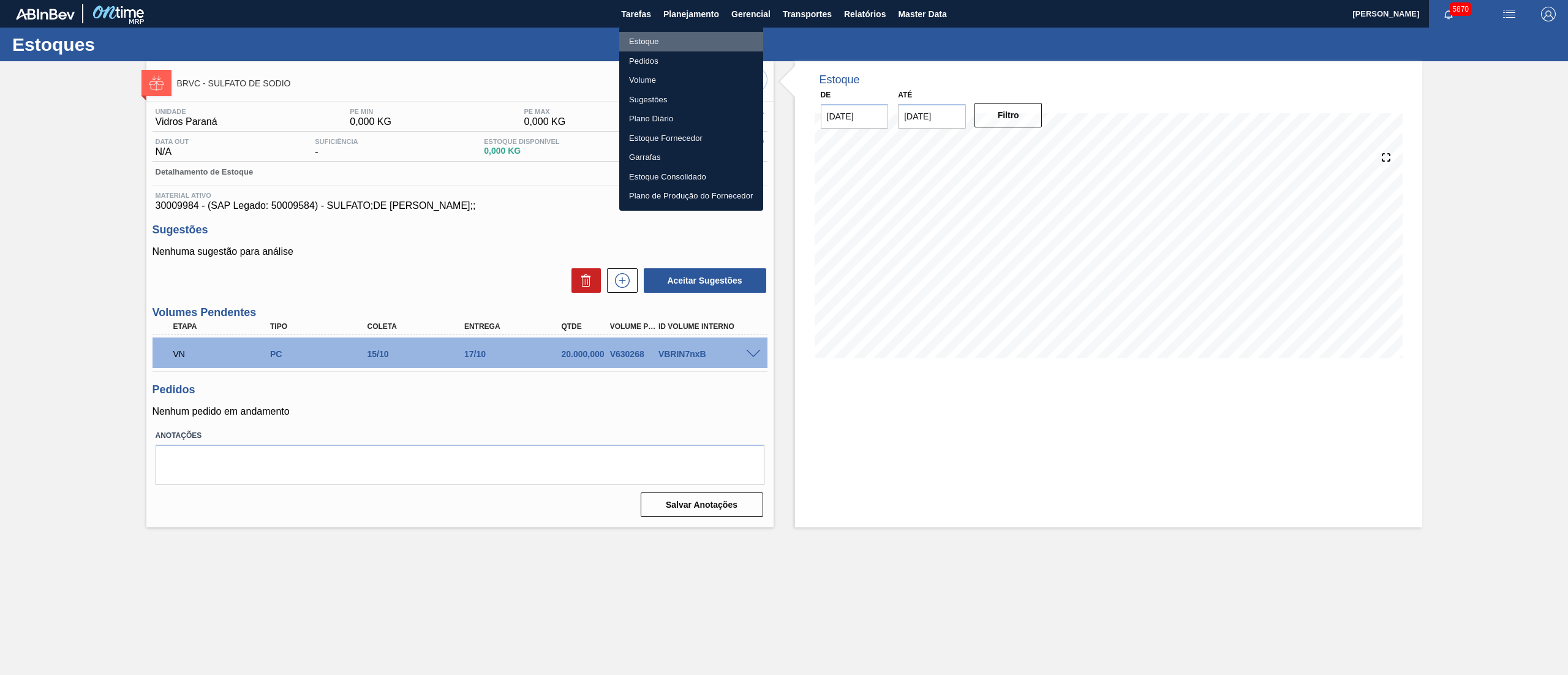
click at [664, 39] on li "Estoque" at bounding box center [691, 42] width 144 height 20
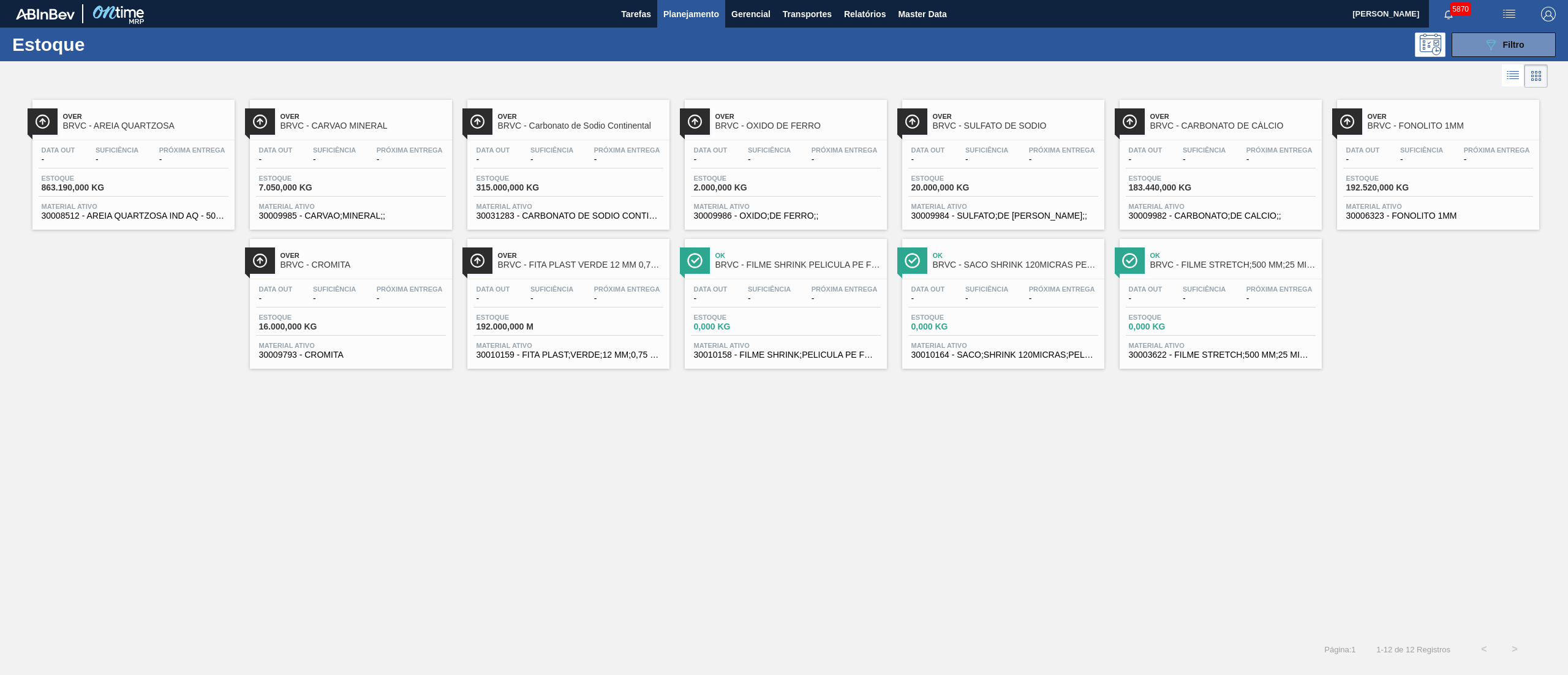
click at [146, 182] on div "Estoque 863.190,000 KG" at bounding box center [133, 185] width 190 height 22
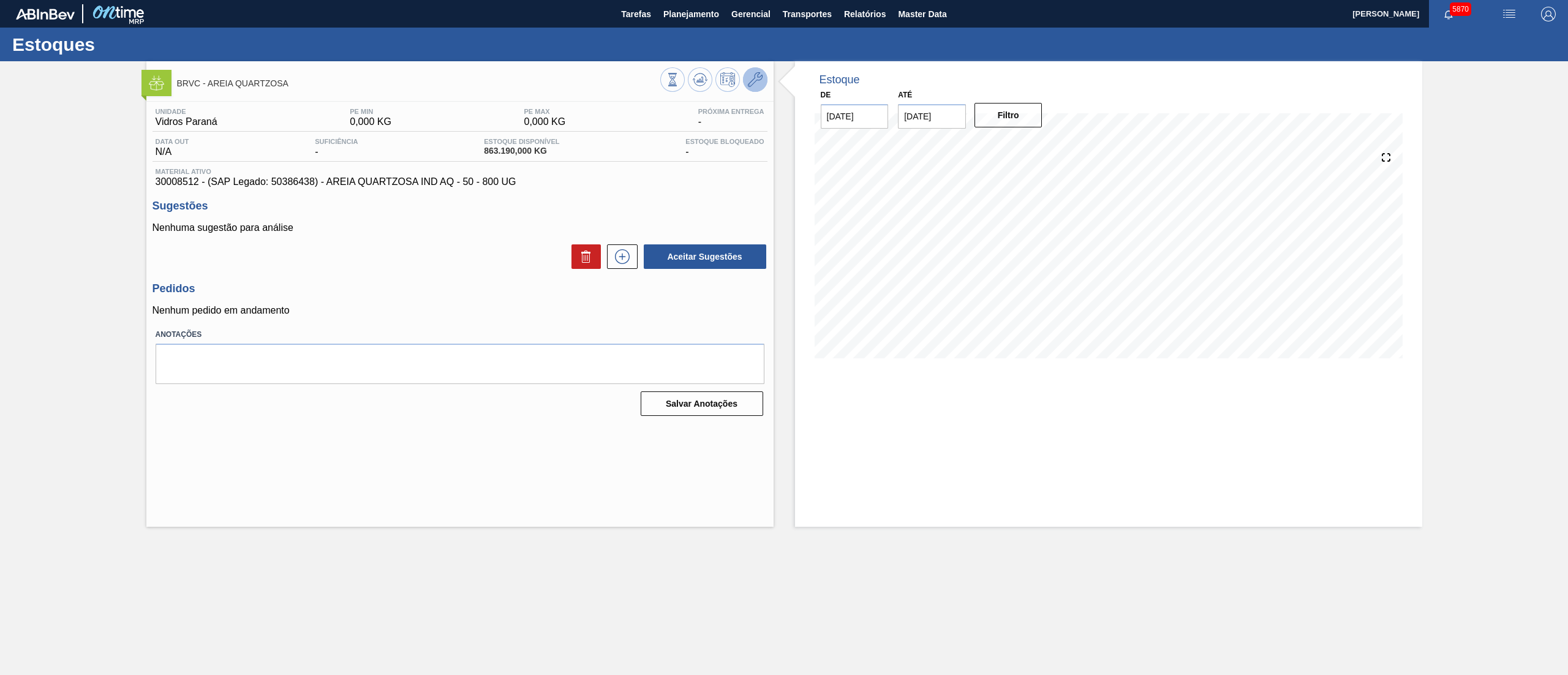
click at [763, 80] on button at bounding box center [755, 80] width 25 height 25
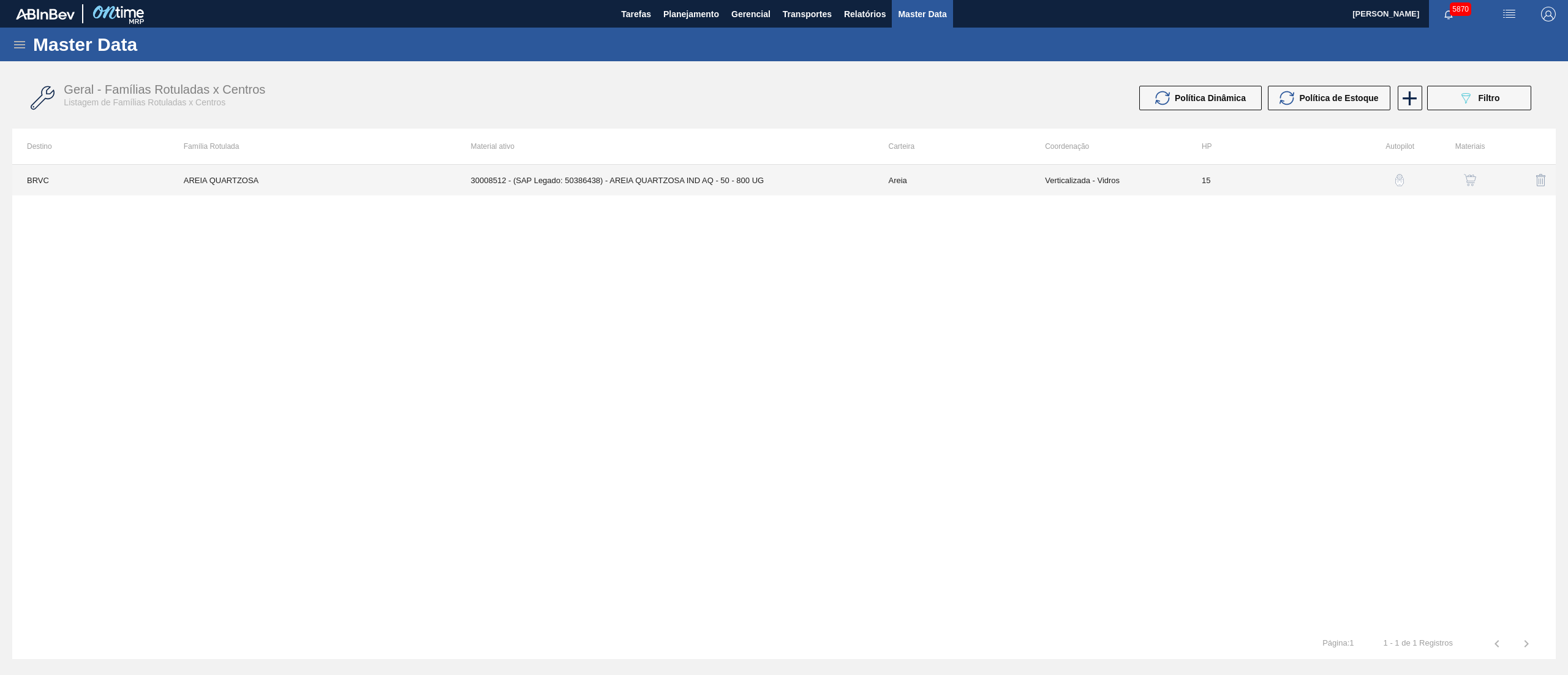
click at [748, 190] on td "30008512 - (SAP Legado: 50386438) - AREIA QUARTZOSA IND AQ - 50 - 800 UG" at bounding box center [665, 180] width 418 height 31
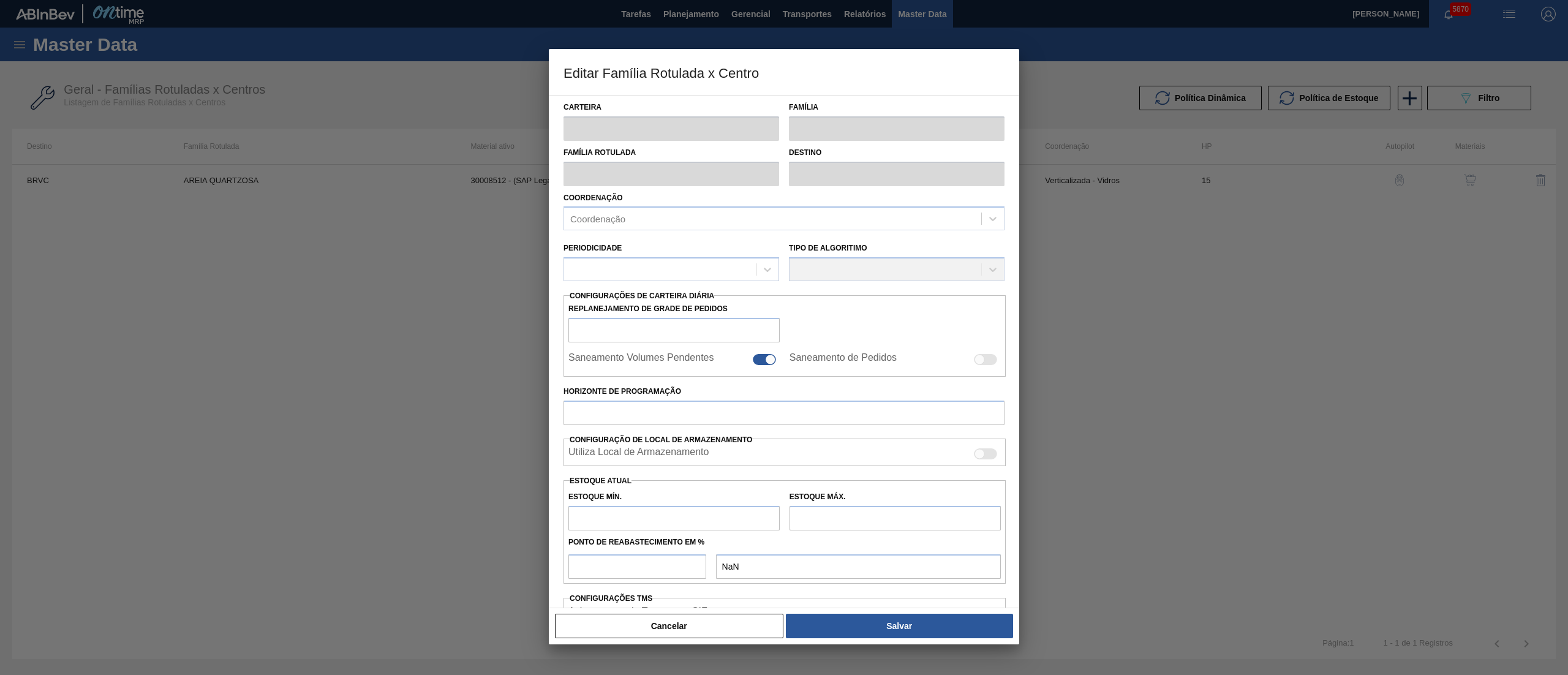
type input "Areia"
type input "AREIA QUARTZOSA"
type input "BRVC - Vidros Paraná"
type input "15"
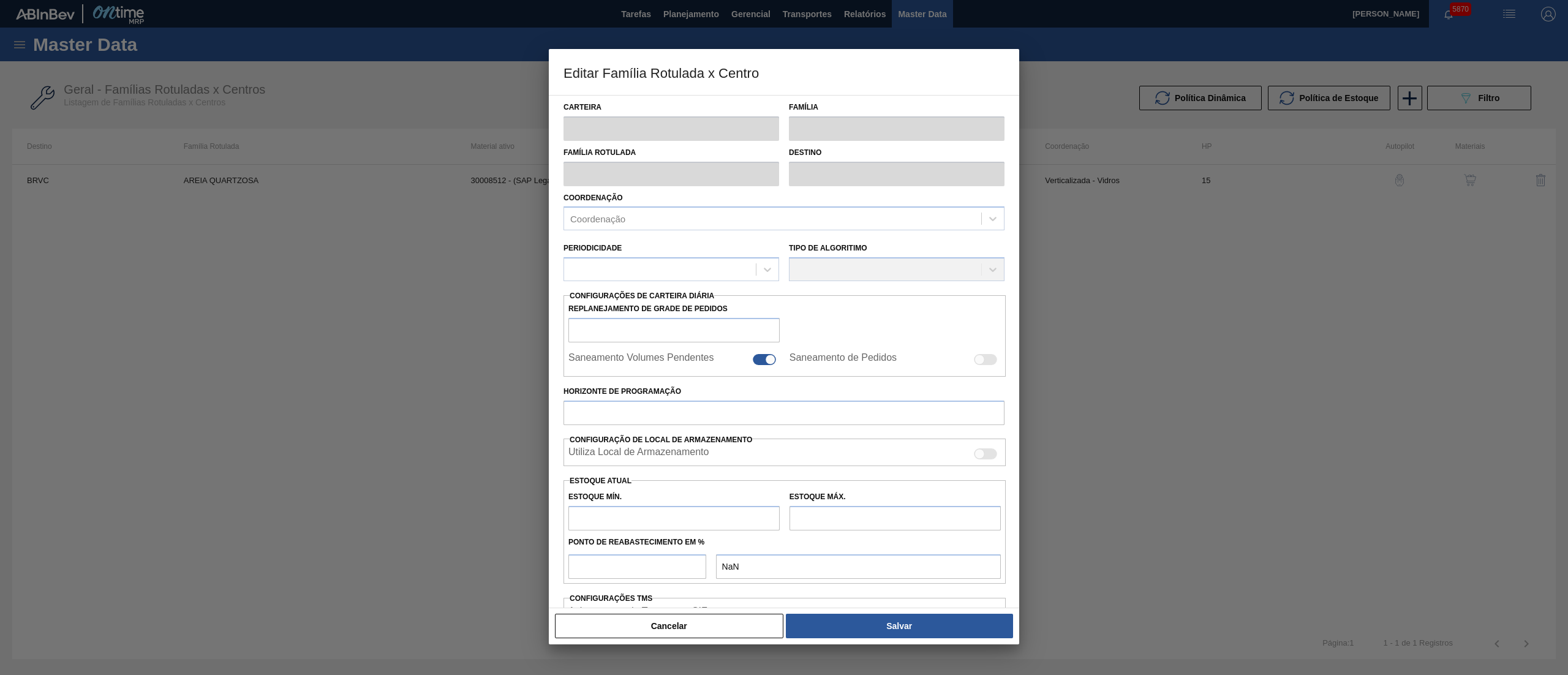
type input "0"
type input "100"
type input "0,000"
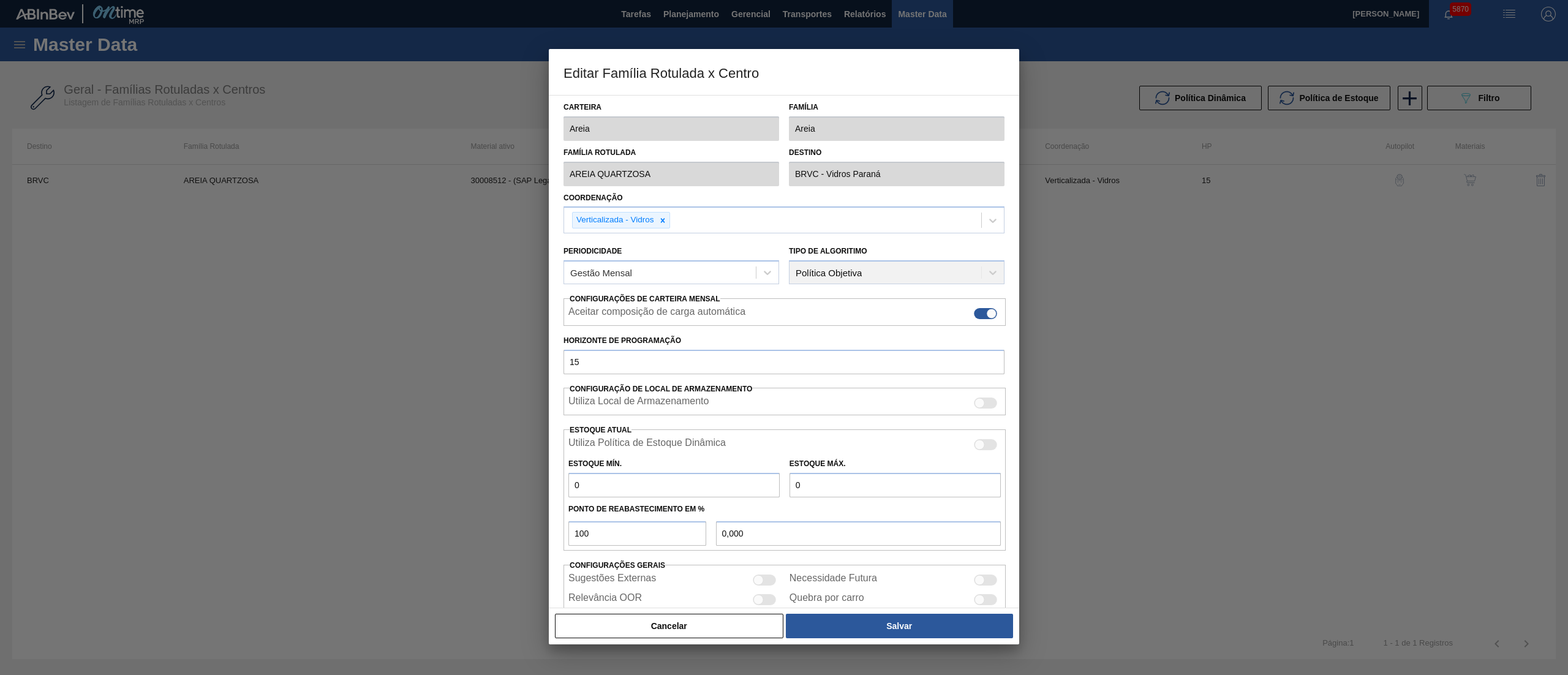
drag, startPoint x: 846, startPoint y: 490, endPoint x: 503, endPoint y: 489, distance: 343.0
click at [503, 489] on div "Editar Família Rotulada x Centro Carteira Areia Família Areia Família Rotulada …" at bounding box center [784, 338] width 1568 height 675
type input "1"
type input "1,000"
type input "10"
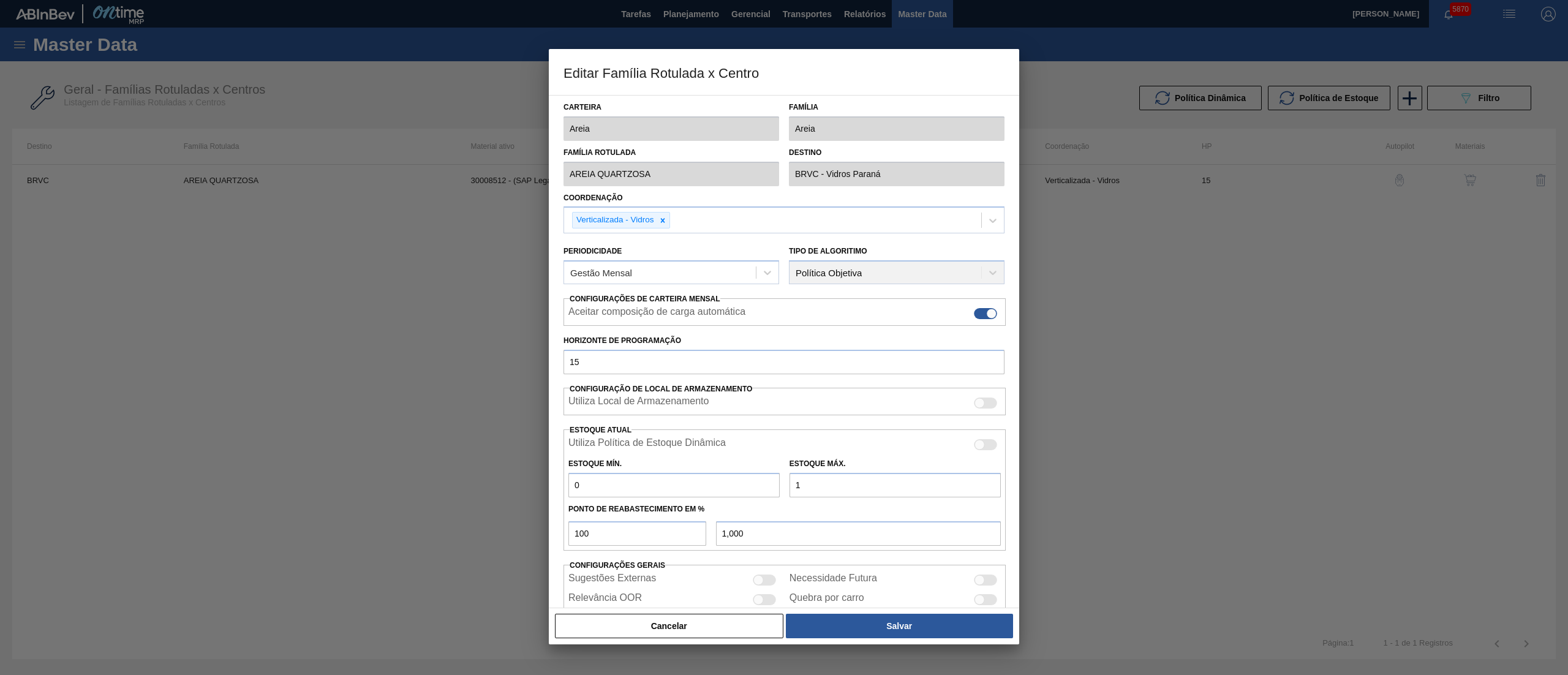
type input "10,000"
type input "100"
type input "100,000"
type input "1.000"
type input "1.000,000"
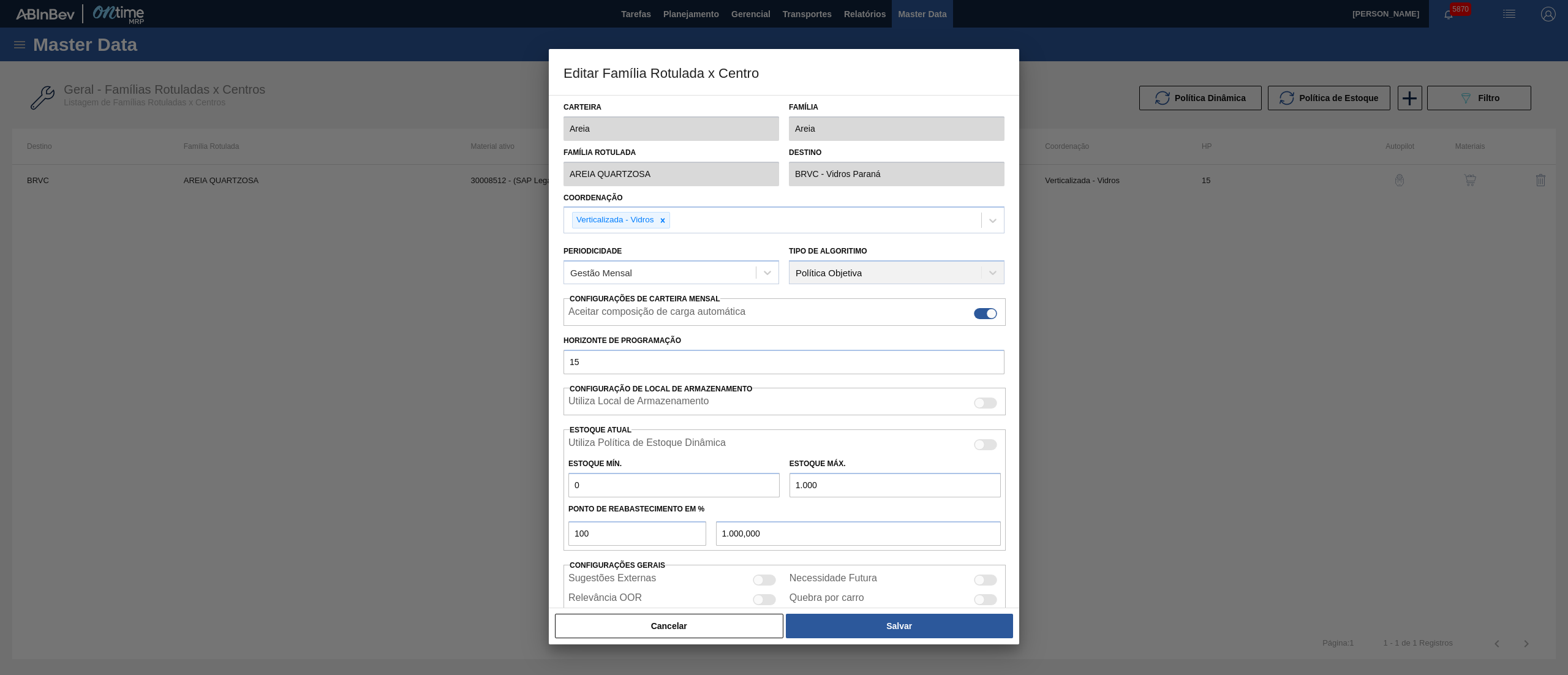
type input "10.000"
type input "10.000,000"
type input "100.000"
type input "100.000,000"
type input "1.000.000"
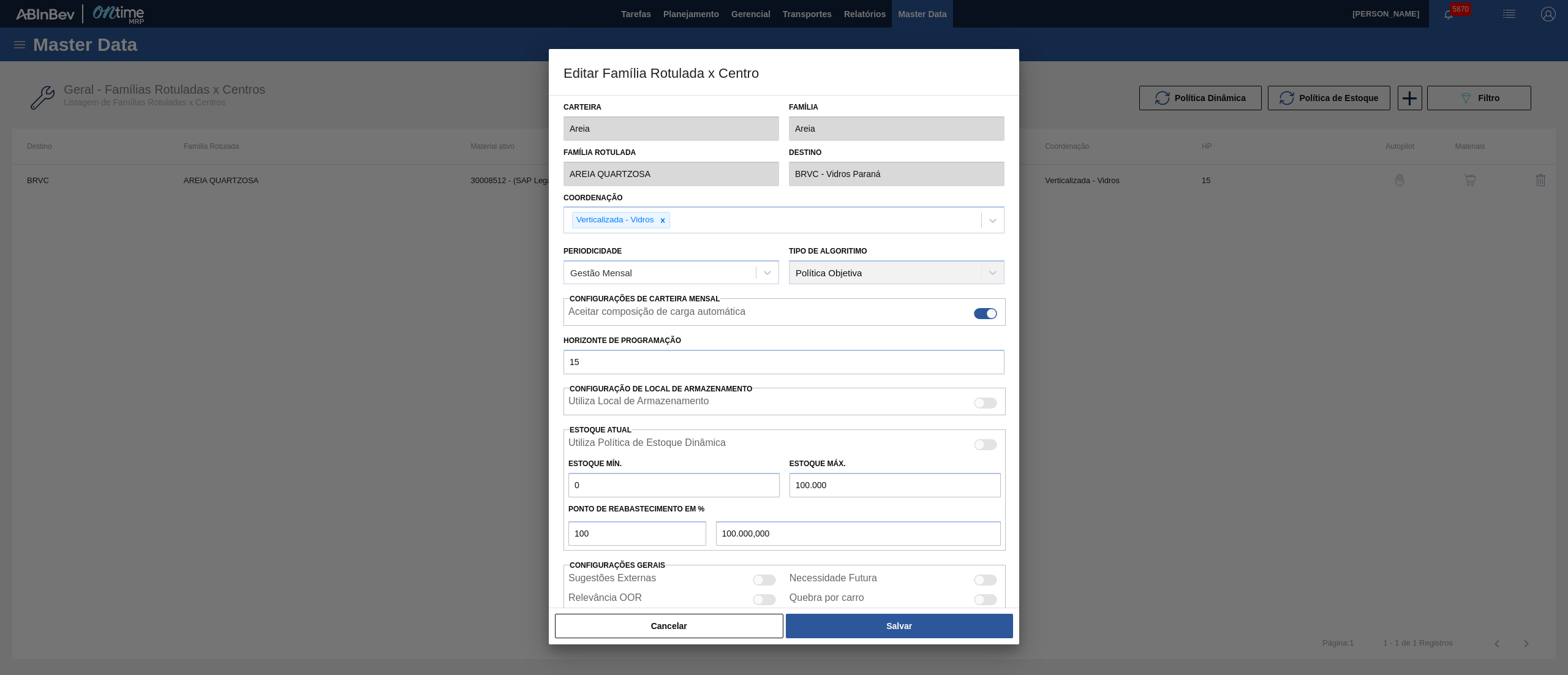
type input "1.000.000,000"
type input "10.000.000"
type input "10.000.000,000"
type input "10.000.000"
drag, startPoint x: 633, startPoint y: 490, endPoint x: 395, endPoint y: 490, distance: 238.0
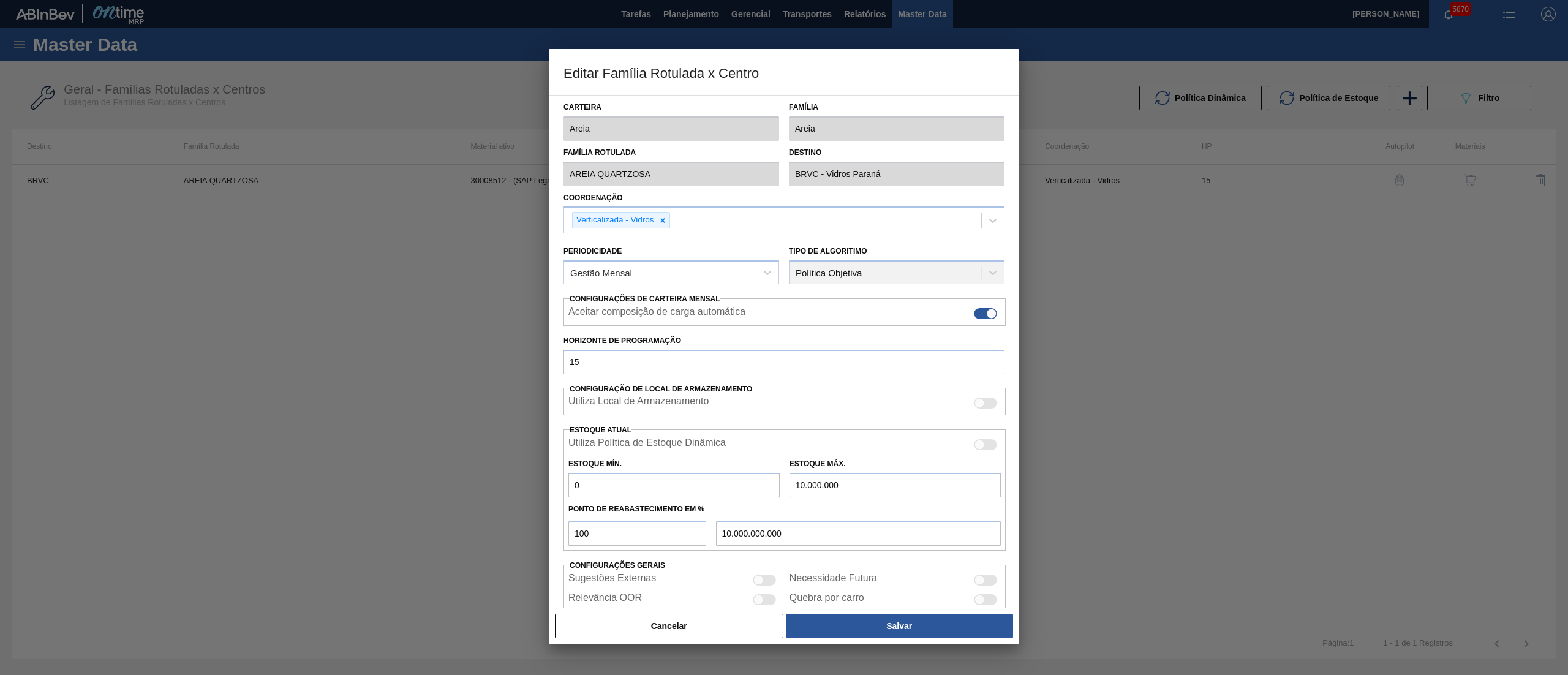
click at [395, 490] on div "Editar Família Rotulada x Centro Carteira Areia Família Areia Família Rotulada …" at bounding box center [784, 338] width 1568 height 675
type input "9.000.000"
click at [863, 631] on button "Salvar" at bounding box center [900, 626] width 227 height 25
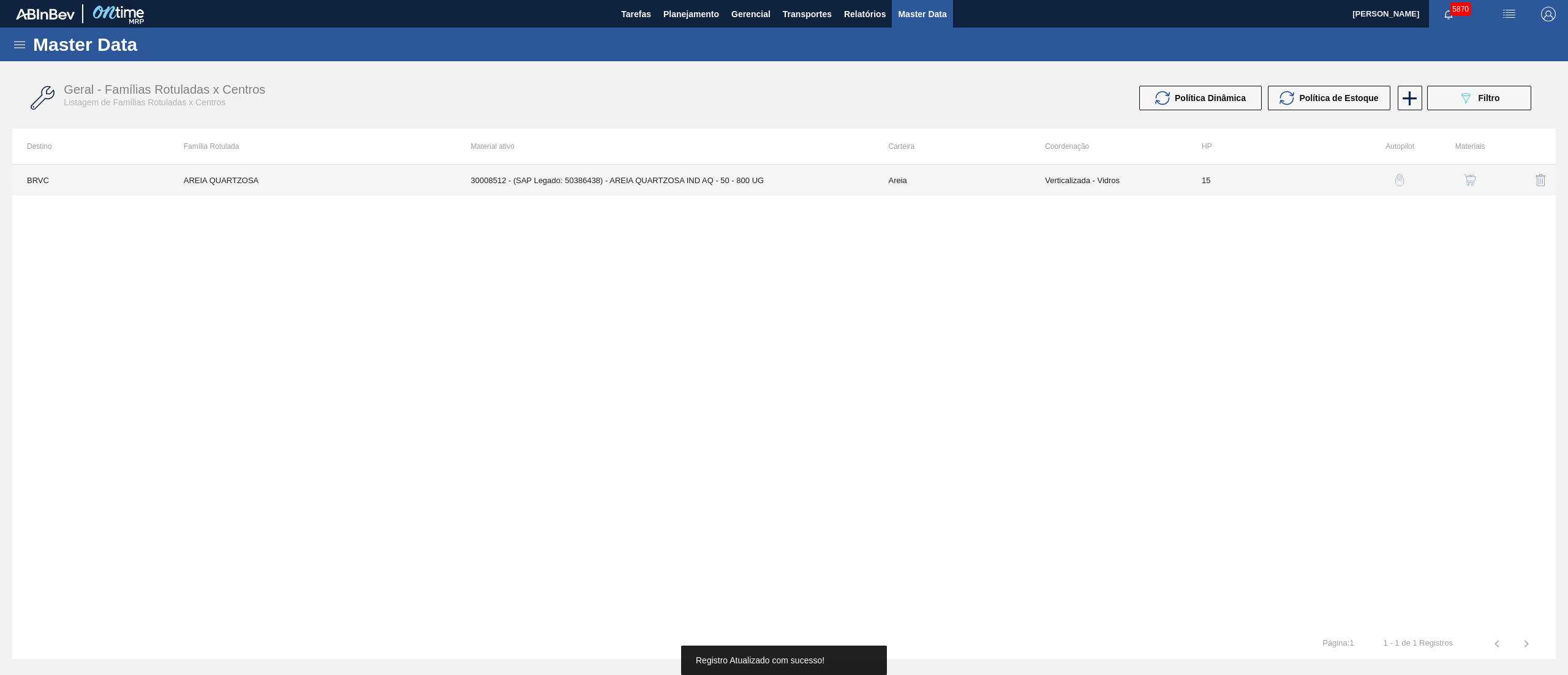
click at [969, 174] on td "Areia" at bounding box center [952, 180] width 157 height 31
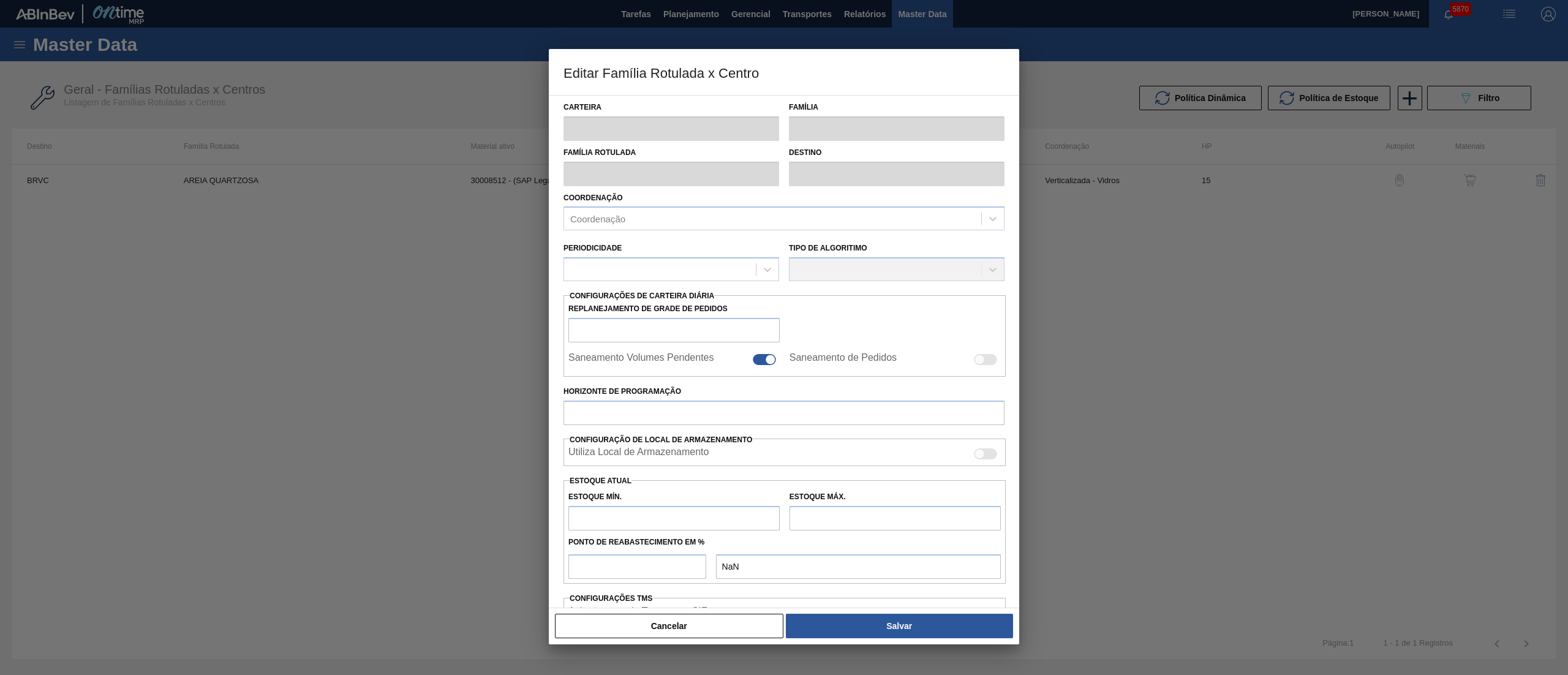
type input "Areia"
type input "AREIA QUARTZOSA"
type input "BRVC - Vidros Paraná"
type input "15"
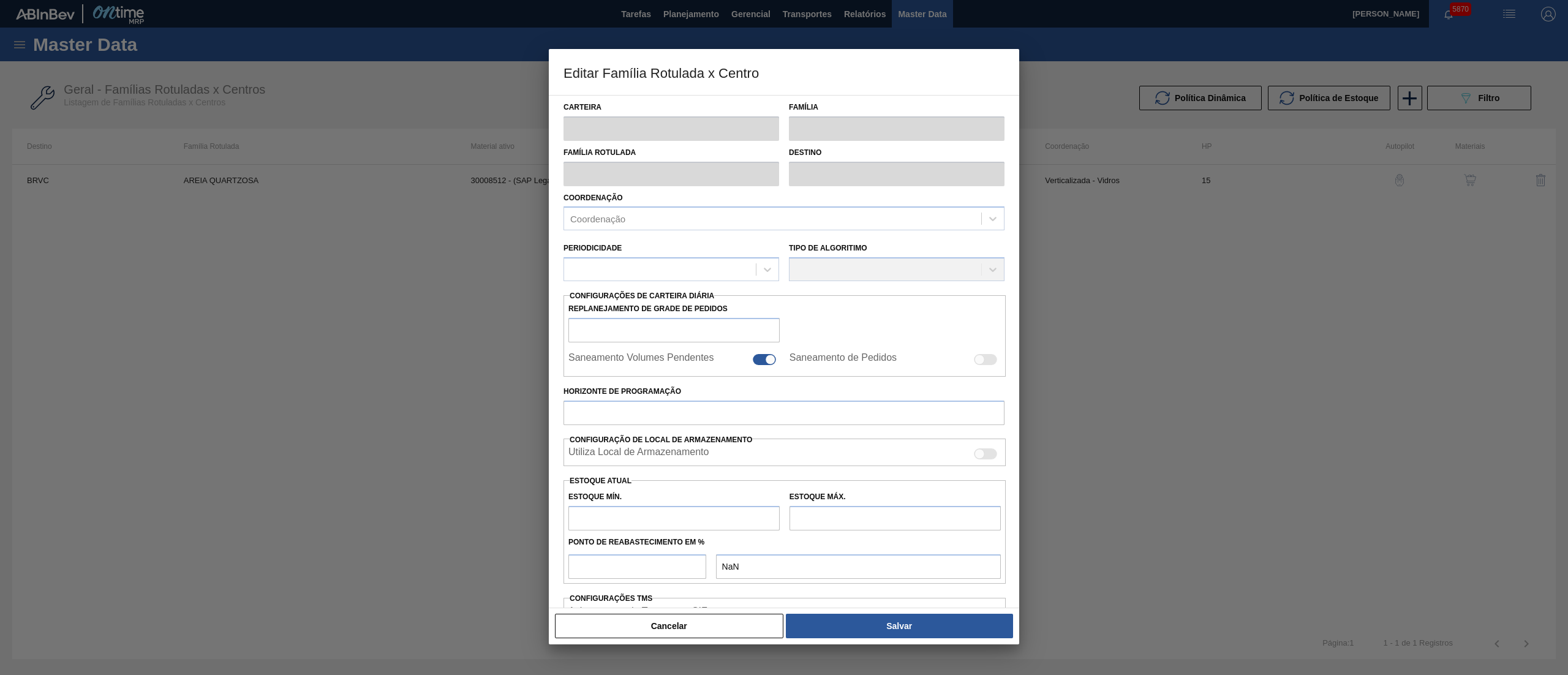
type input "9.000.000"
type input "10.000.000"
type input "100"
type input "10.000.000,000"
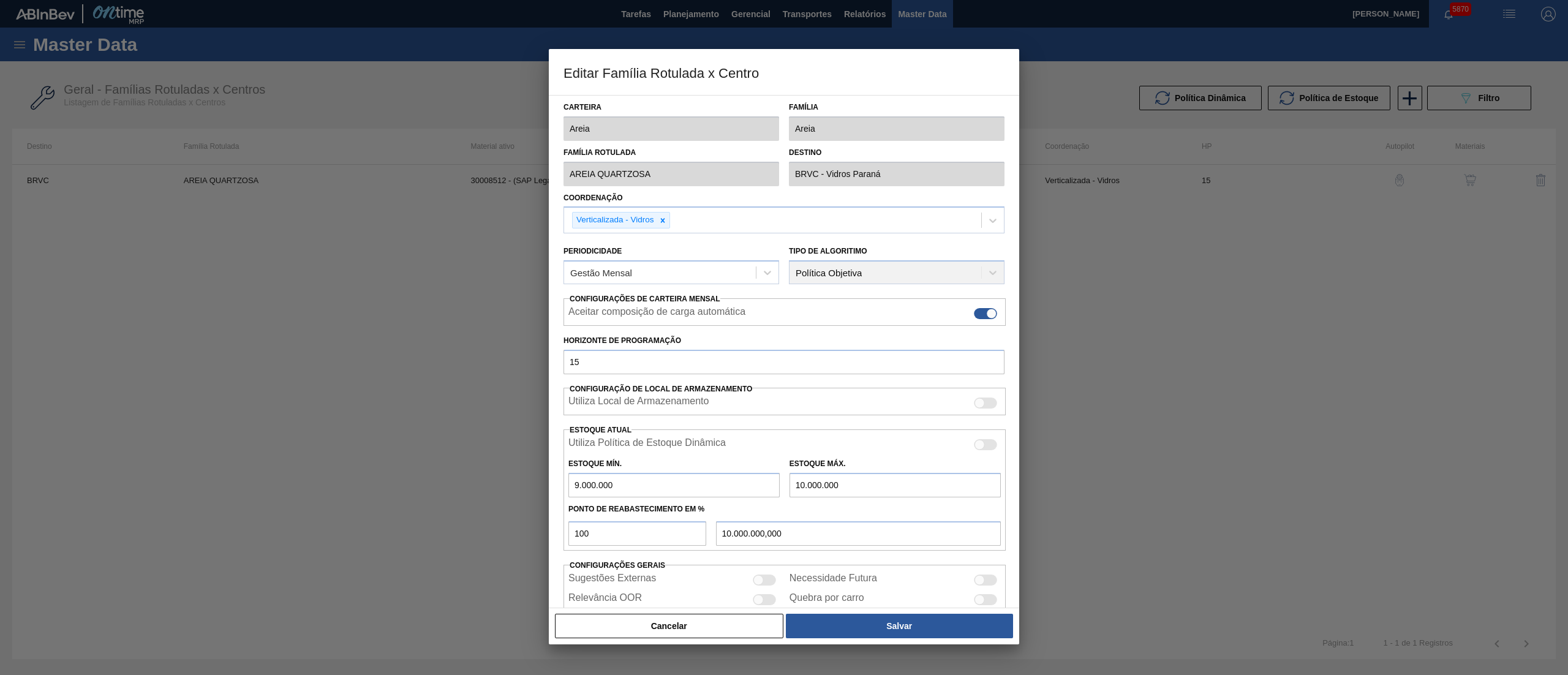
scroll to position [50, 0]
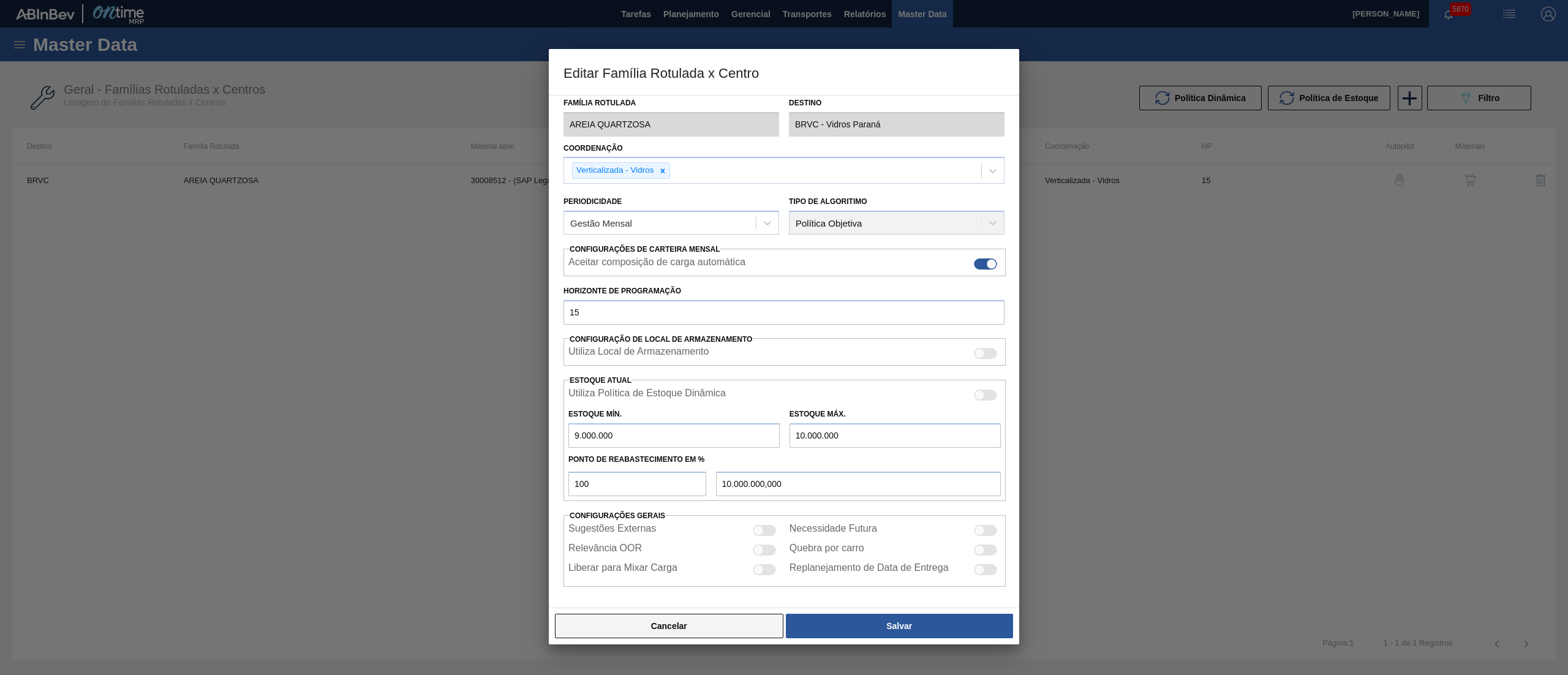
click at [679, 617] on button "Cancelar" at bounding box center [669, 626] width 228 height 25
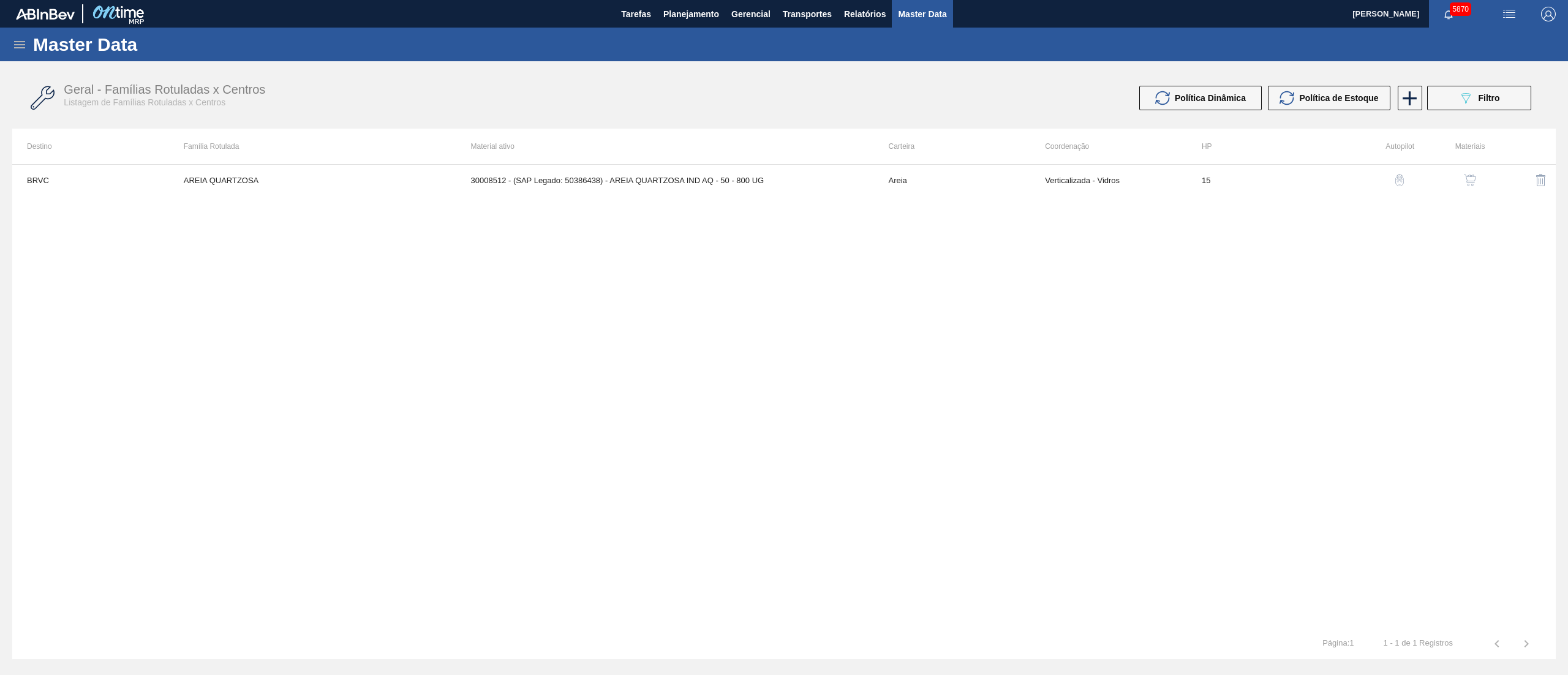
click at [1469, 180] on img "button" at bounding box center [1470, 180] width 12 height 12
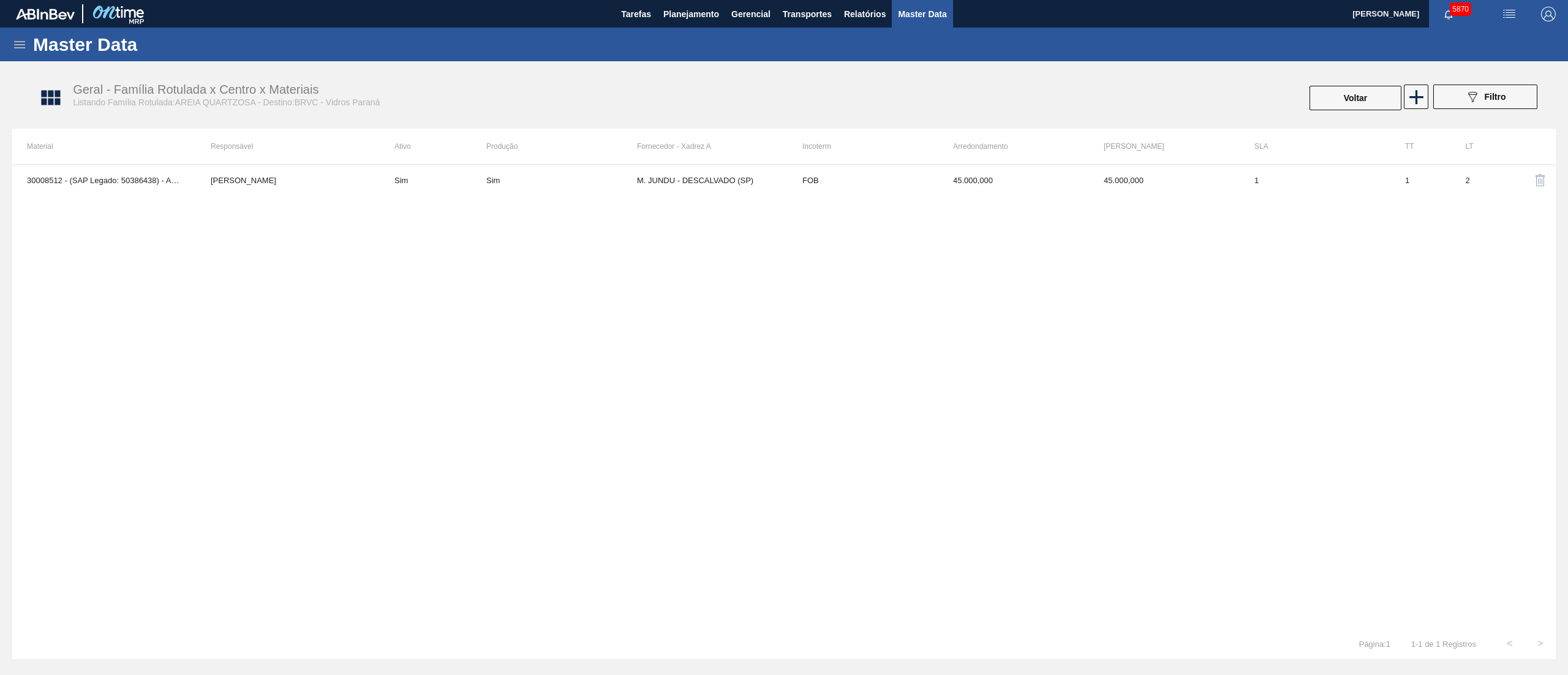
click at [740, 207] on div "30008512 - (SAP Legado: 50386438) - AREIA QUARTZOSA IND AQ - 50 - 800 UG [PERSO…" at bounding box center [784, 396] width 1543 height 465
click at [721, 174] on td "M. JUNDU - DESCALVADO (SP)" at bounding box center [713, 180] width 151 height 31
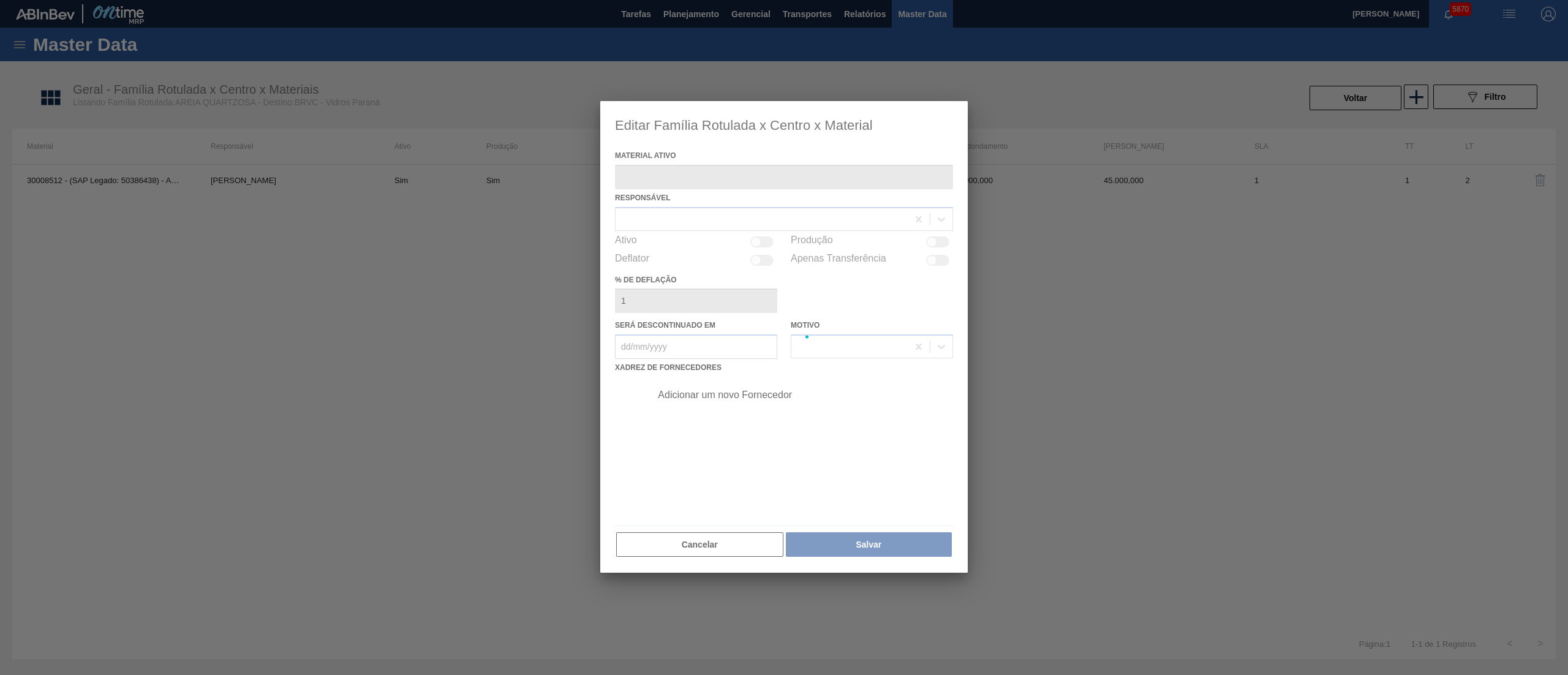
type ativo "30008512 - (SAP Legado: 50386438) - AREIA QUARTZOSA IND AQ - 50 - 800 UG"
checkbox input "true"
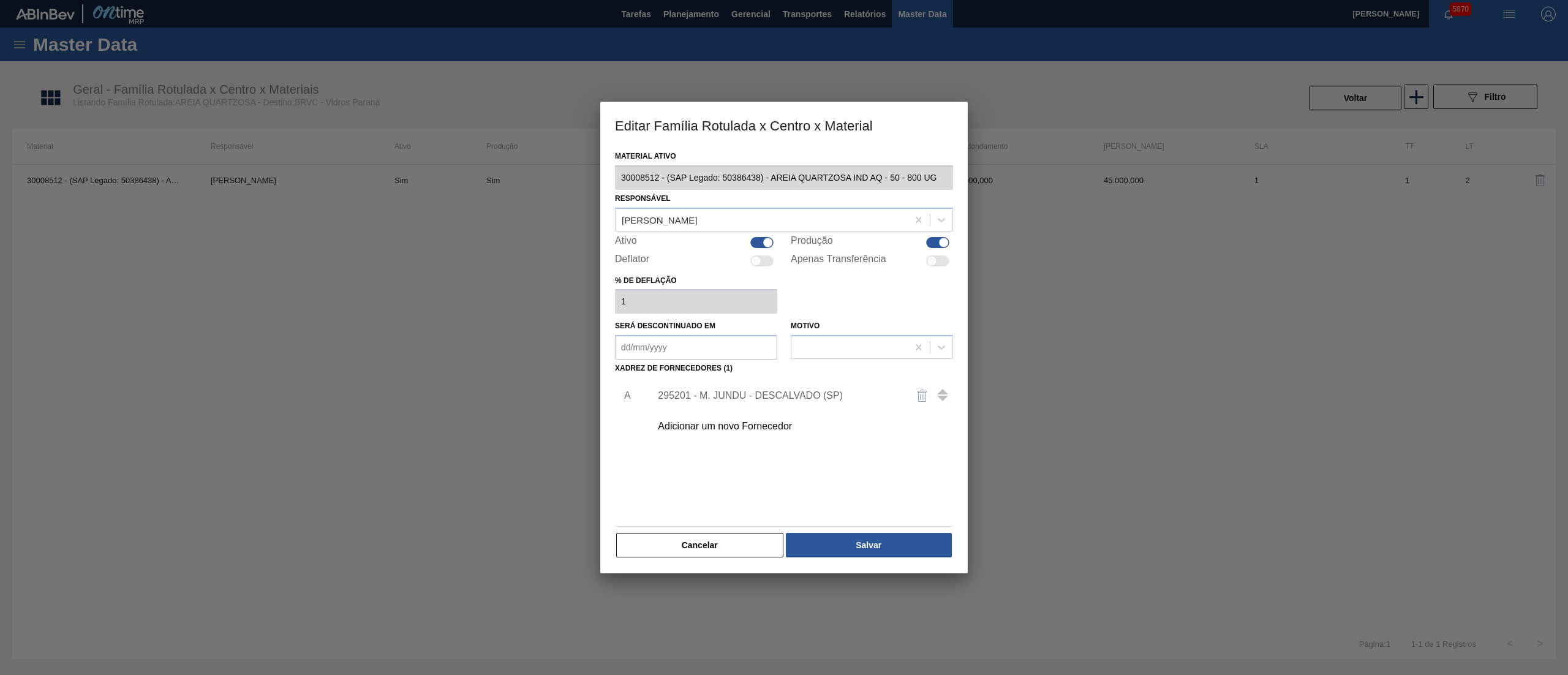
click at [733, 390] on div "295201 - M. JUNDU - DESCALVADO (SP)" at bounding box center [778, 396] width 240 height 11
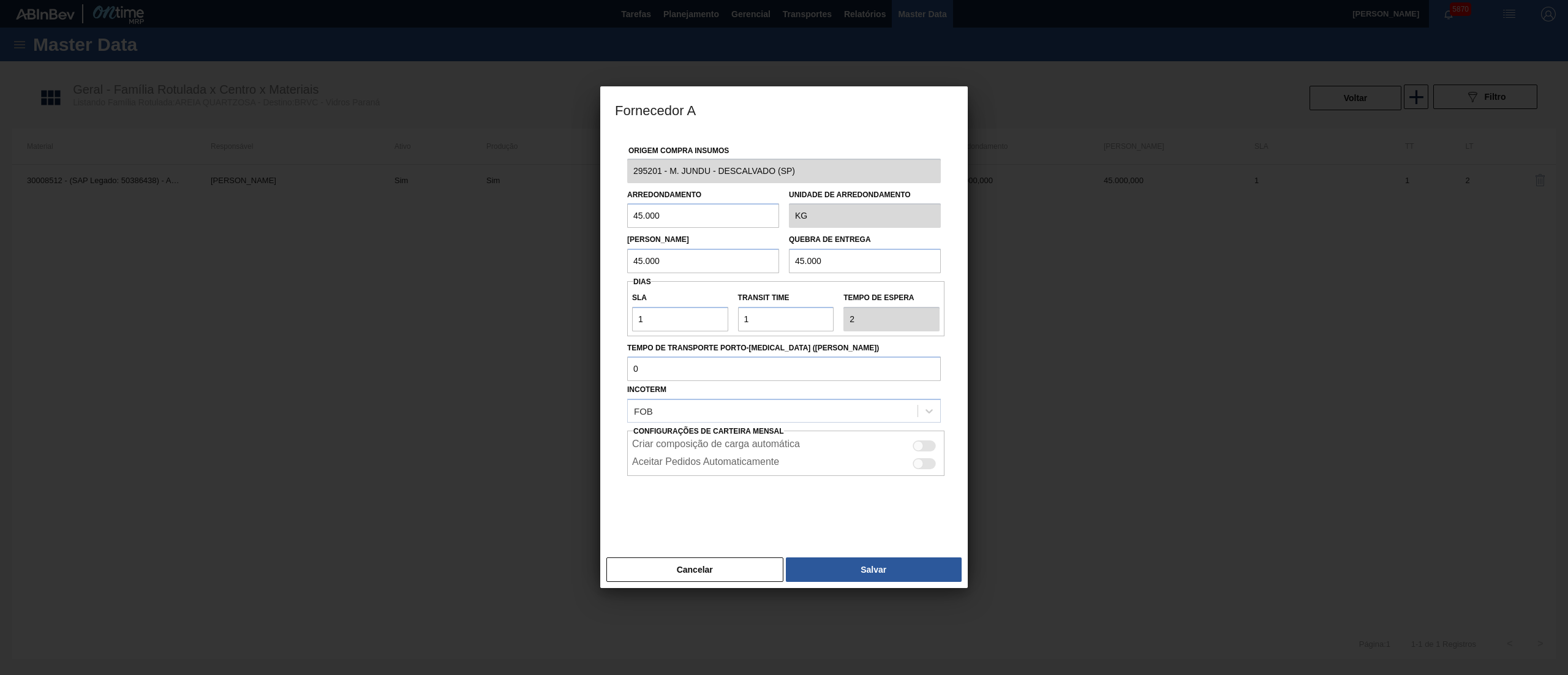
click at [921, 447] on div at bounding box center [918, 446] width 10 height 10
checkbox input "true"
click at [921, 465] on div at bounding box center [918, 464] width 10 height 10
checkbox input "true"
click at [859, 576] on button "Salvar" at bounding box center [874, 569] width 176 height 25
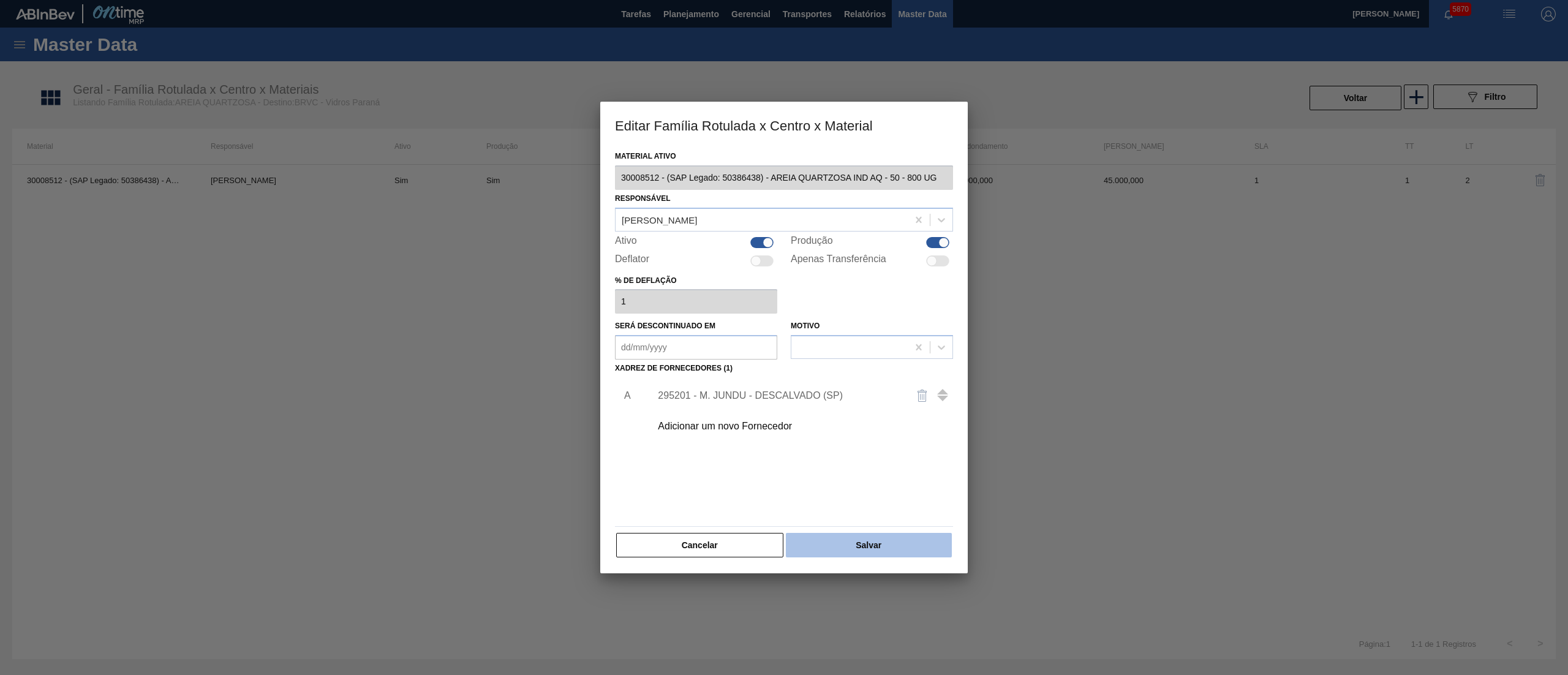
click at [828, 552] on button "Salvar" at bounding box center [869, 545] width 166 height 25
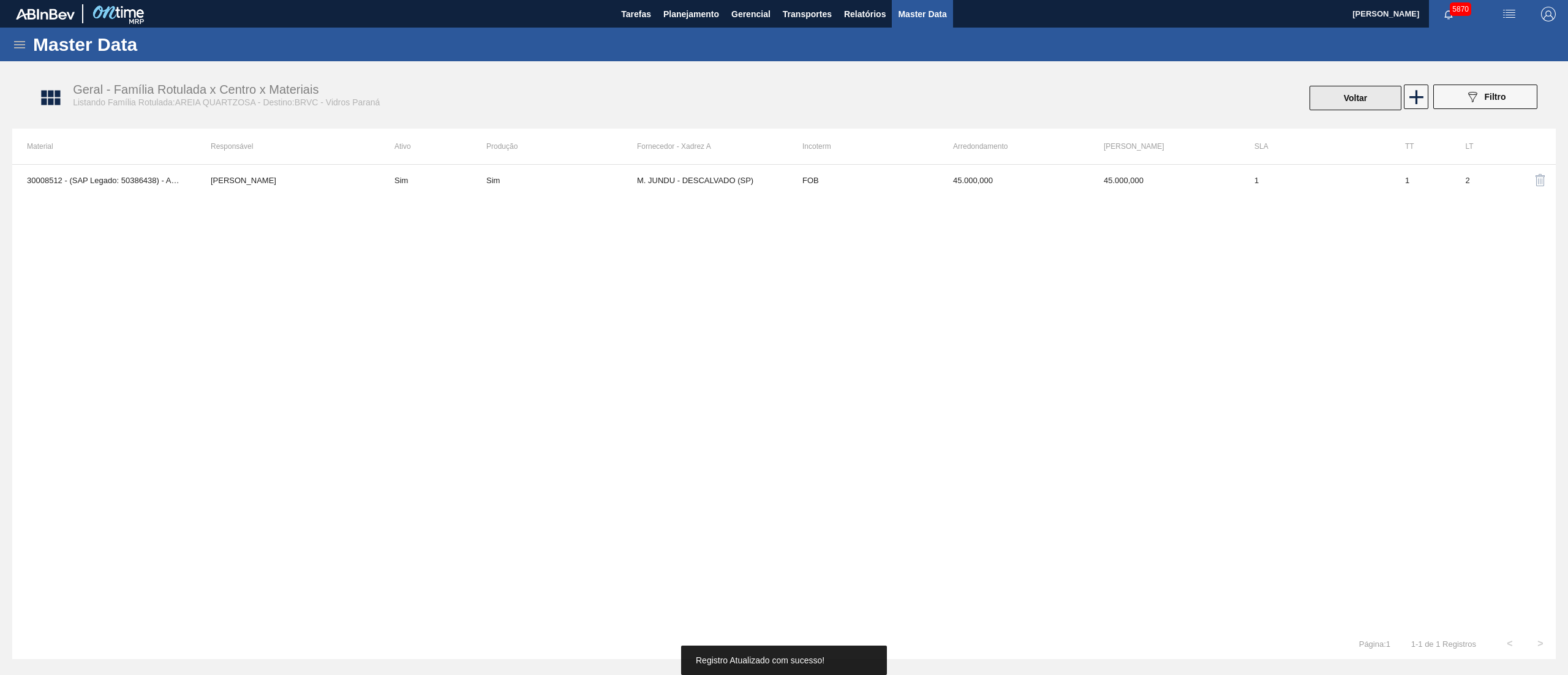
click at [1361, 108] on button "Voltar" at bounding box center [1356, 98] width 92 height 25
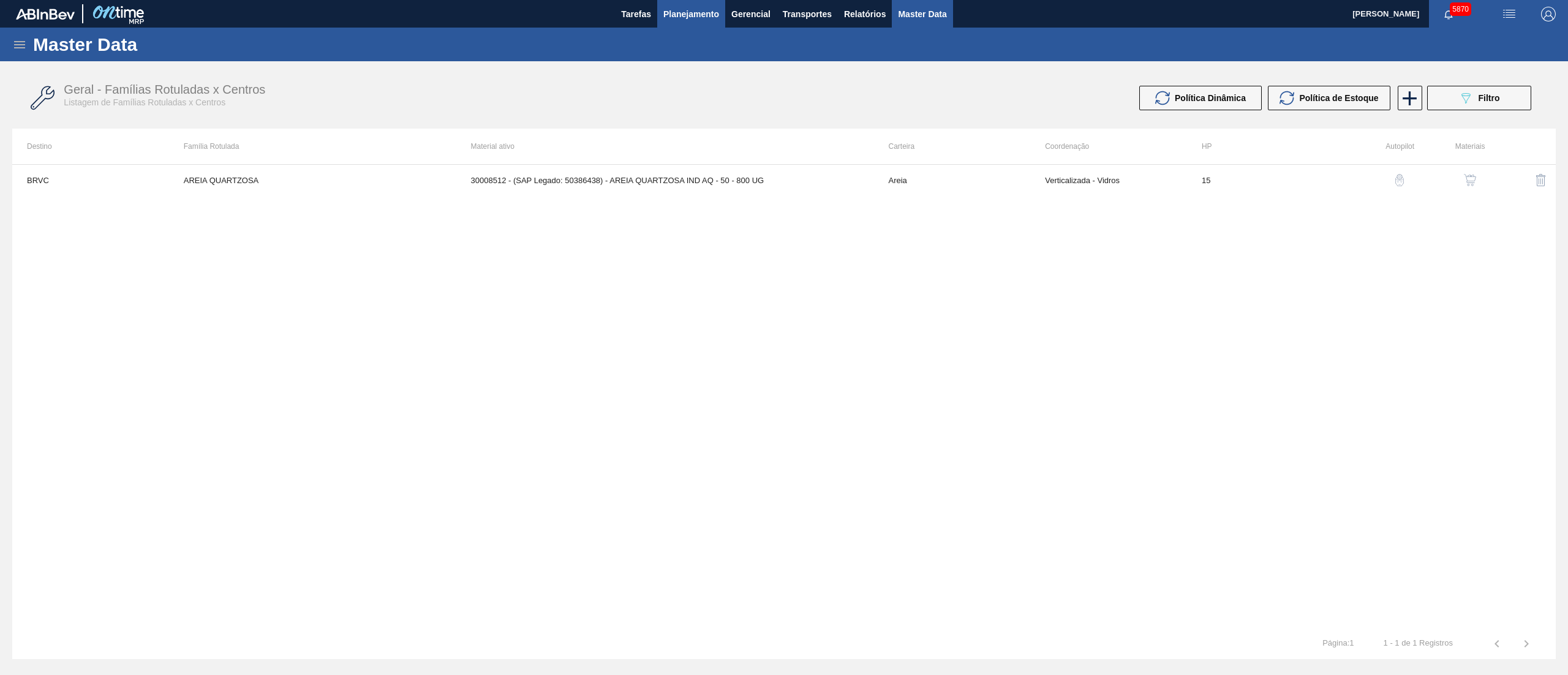
click at [694, 7] on span "Planejamento" at bounding box center [691, 14] width 56 height 15
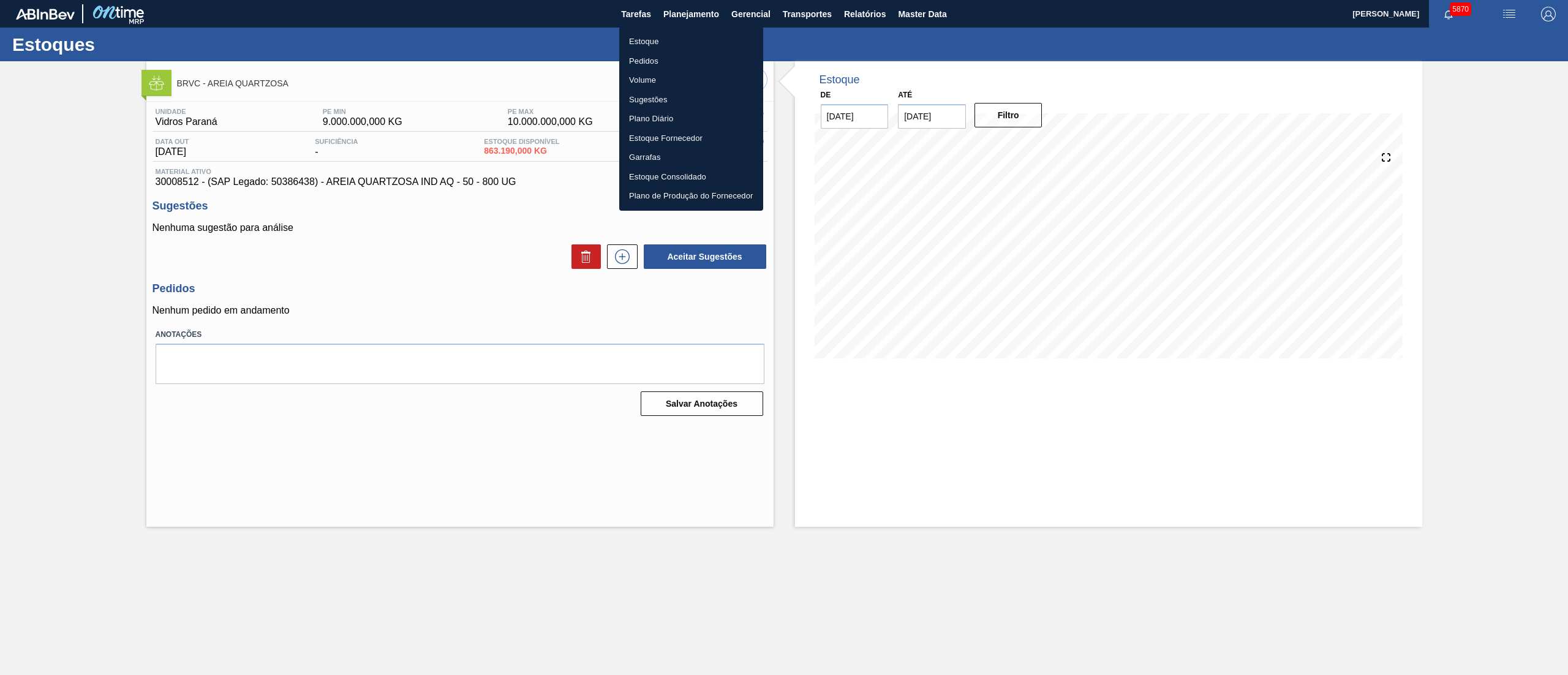
click at [427, 334] on div at bounding box center [784, 338] width 1568 height 675
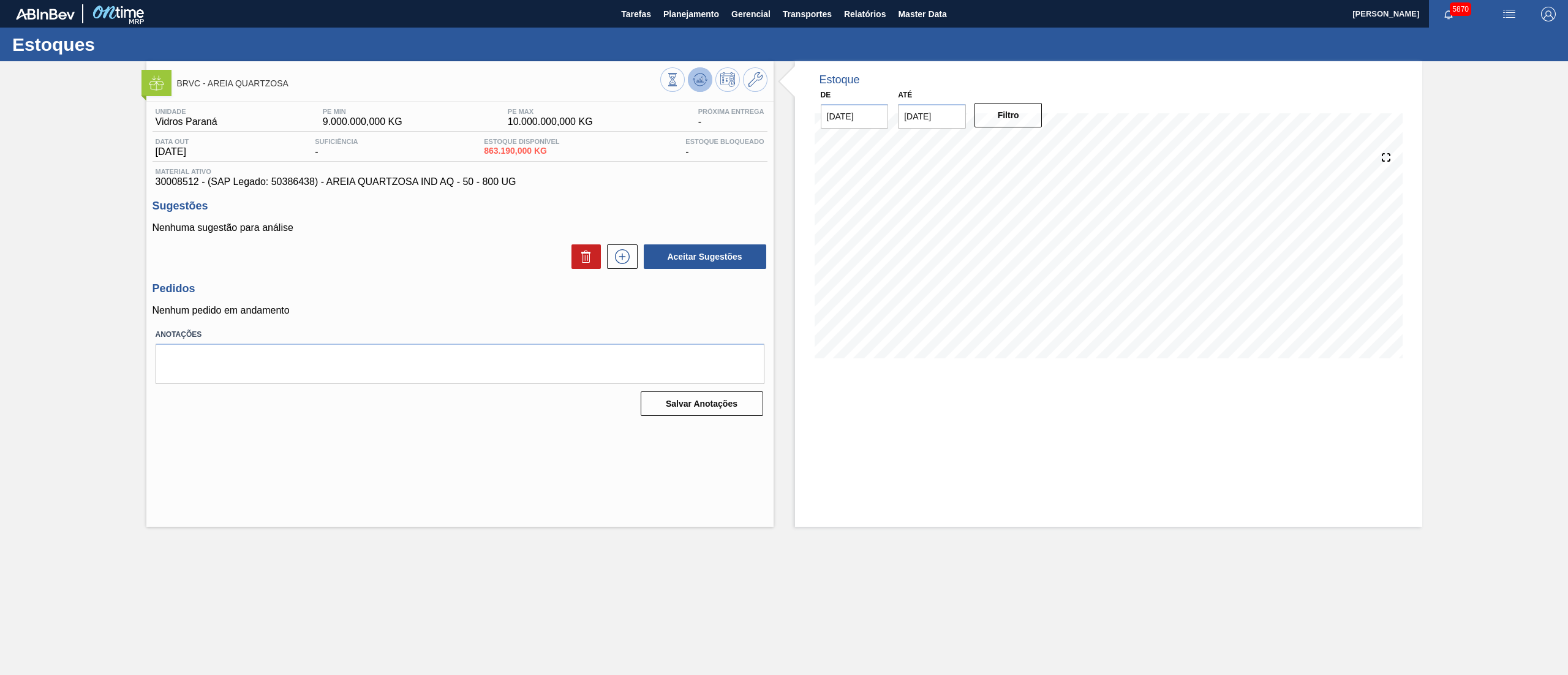
click at [694, 85] on icon at bounding box center [700, 80] width 15 height 15
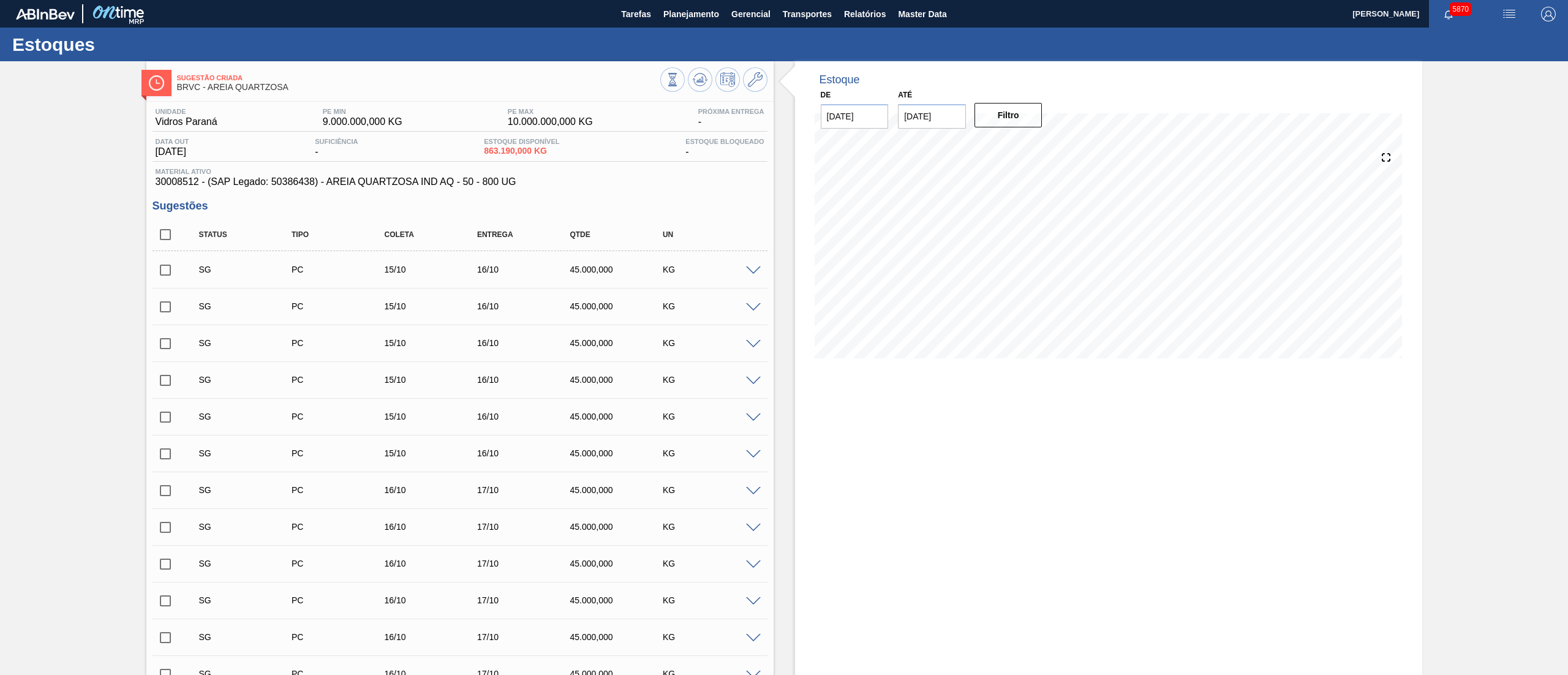
click at [166, 273] on input "checkbox" at bounding box center [166, 270] width 26 height 26
checkbox input "true"
click at [163, 304] on input "checkbox" at bounding box center [166, 307] width 26 height 26
checkbox input "true"
click at [158, 348] on input "checkbox" at bounding box center [166, 344] width 26 height 26
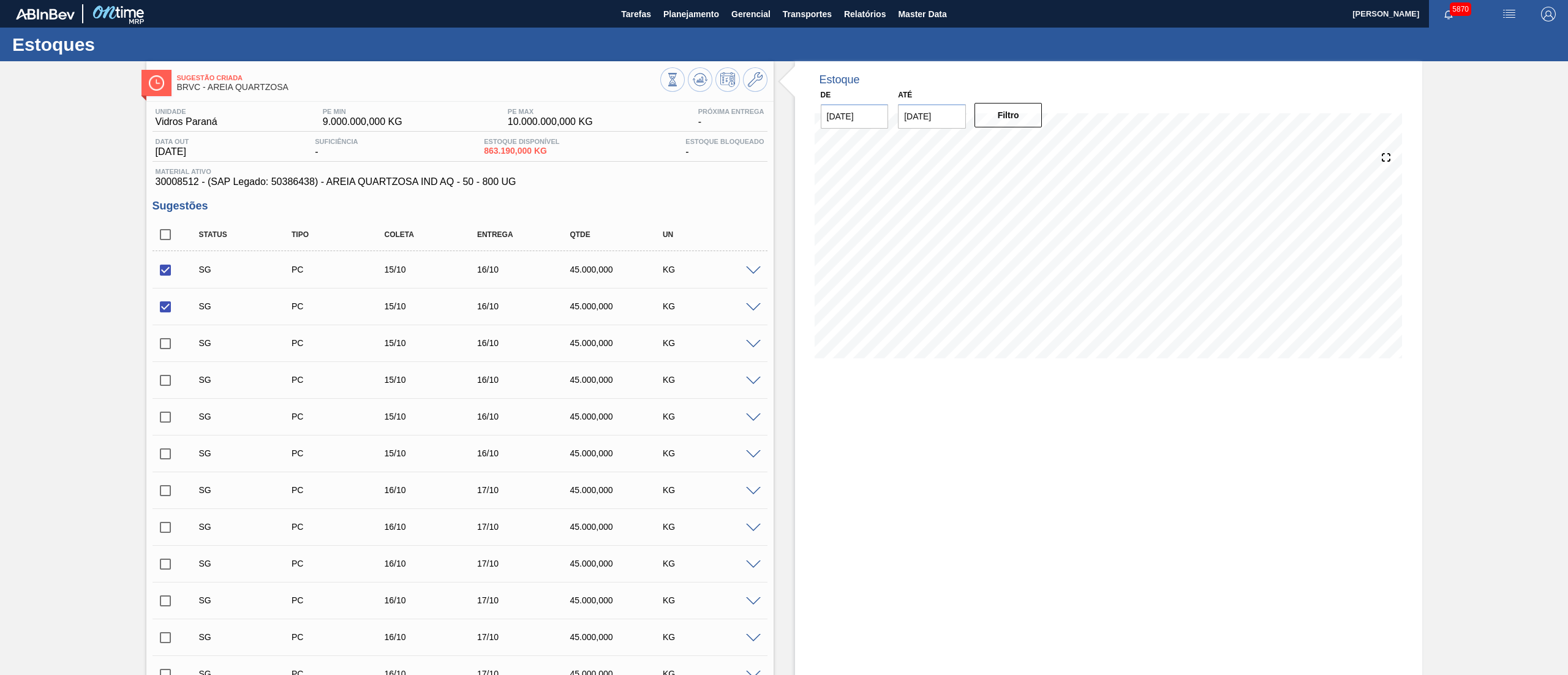
checkbox input "true"
click at [168, 384] on input "checkbox" at bounding box center [166, 380] width 26 height 26
checkbox input "true"
click at [168, 409] on input "checkbox" at bounding box center [166, 417] width 26 height 26
checkbox input "true"
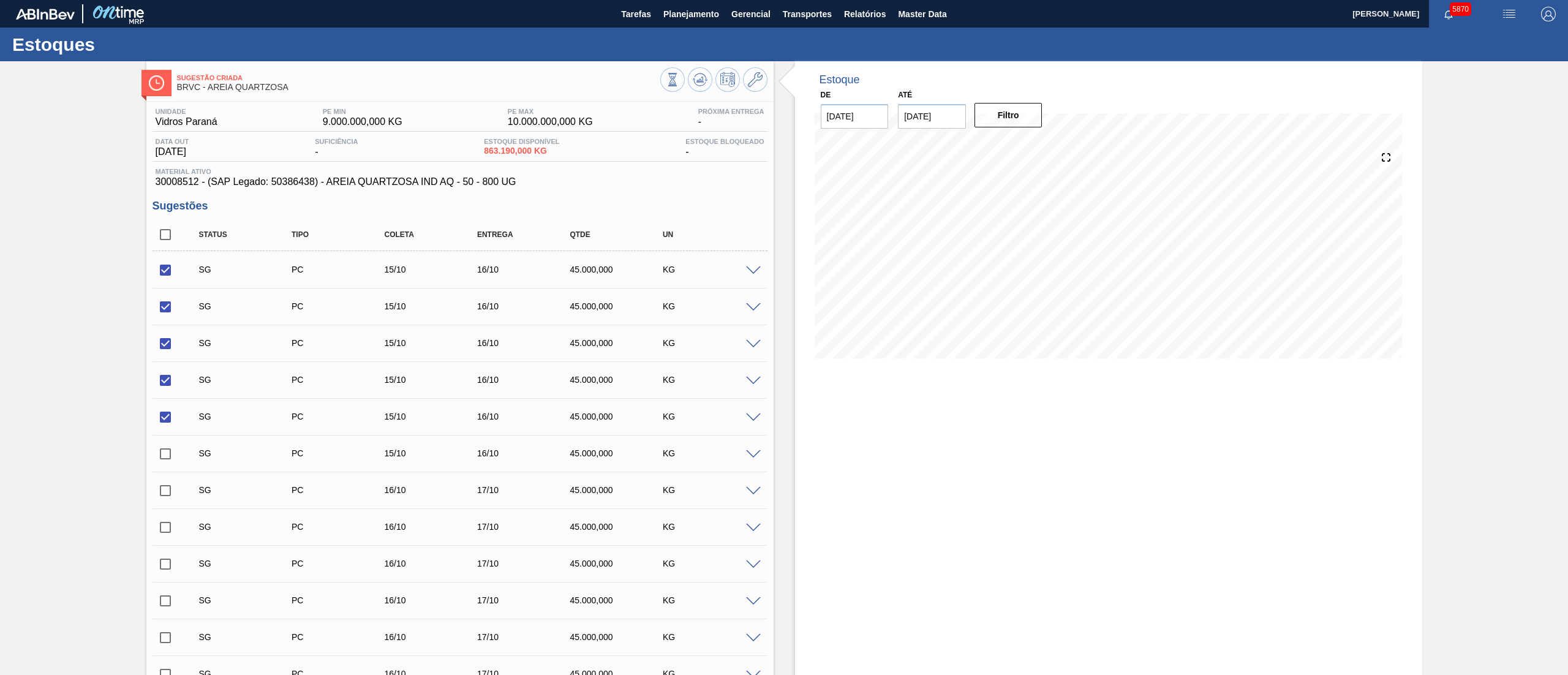
click at [167, 450] on input "checkbox" at bounding box center [166, 454] width 26 height 26
checkbox input "true"
click at [679, 21] on button "Planejamento" at bounding box center [691, 14] width 68 height 28
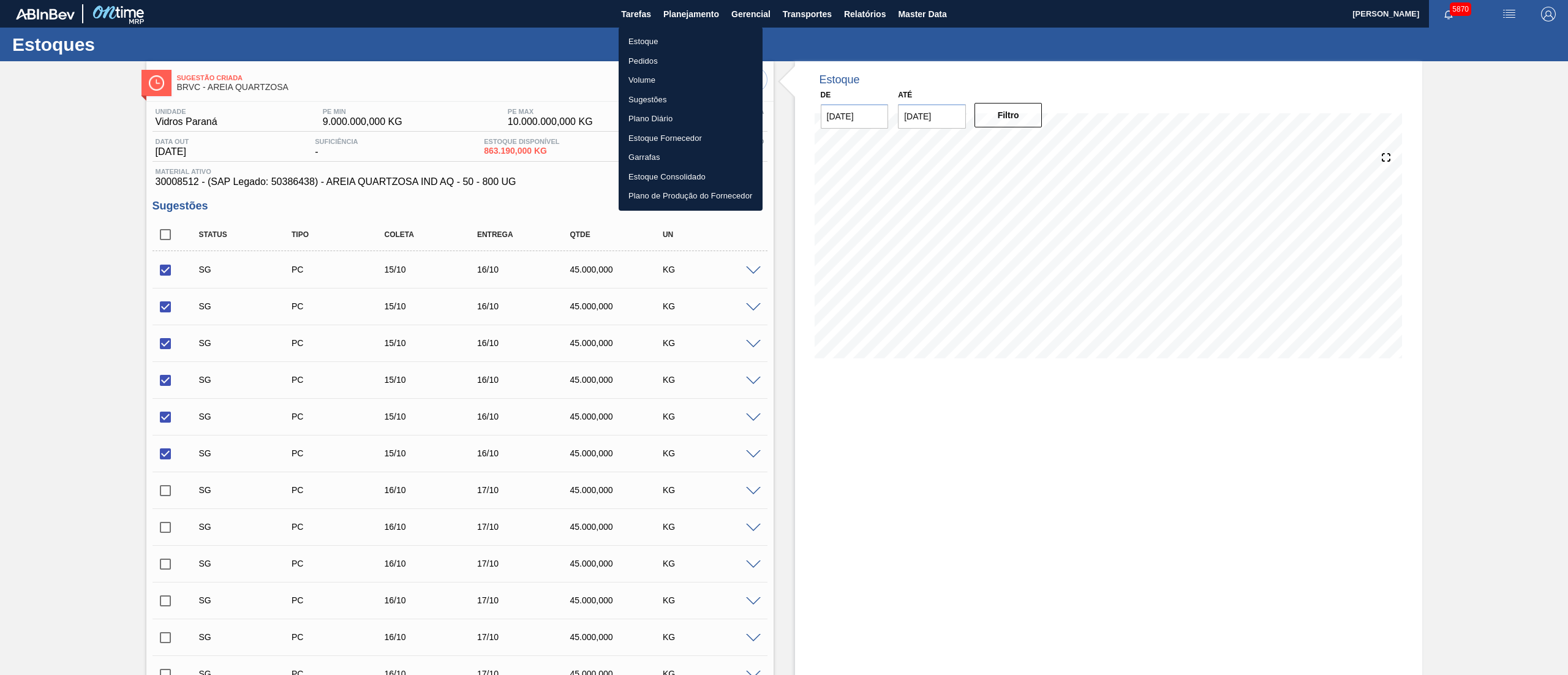
click at [654, 33] on li "Estoque" at bounding box center [690, 42] width 144 height 20
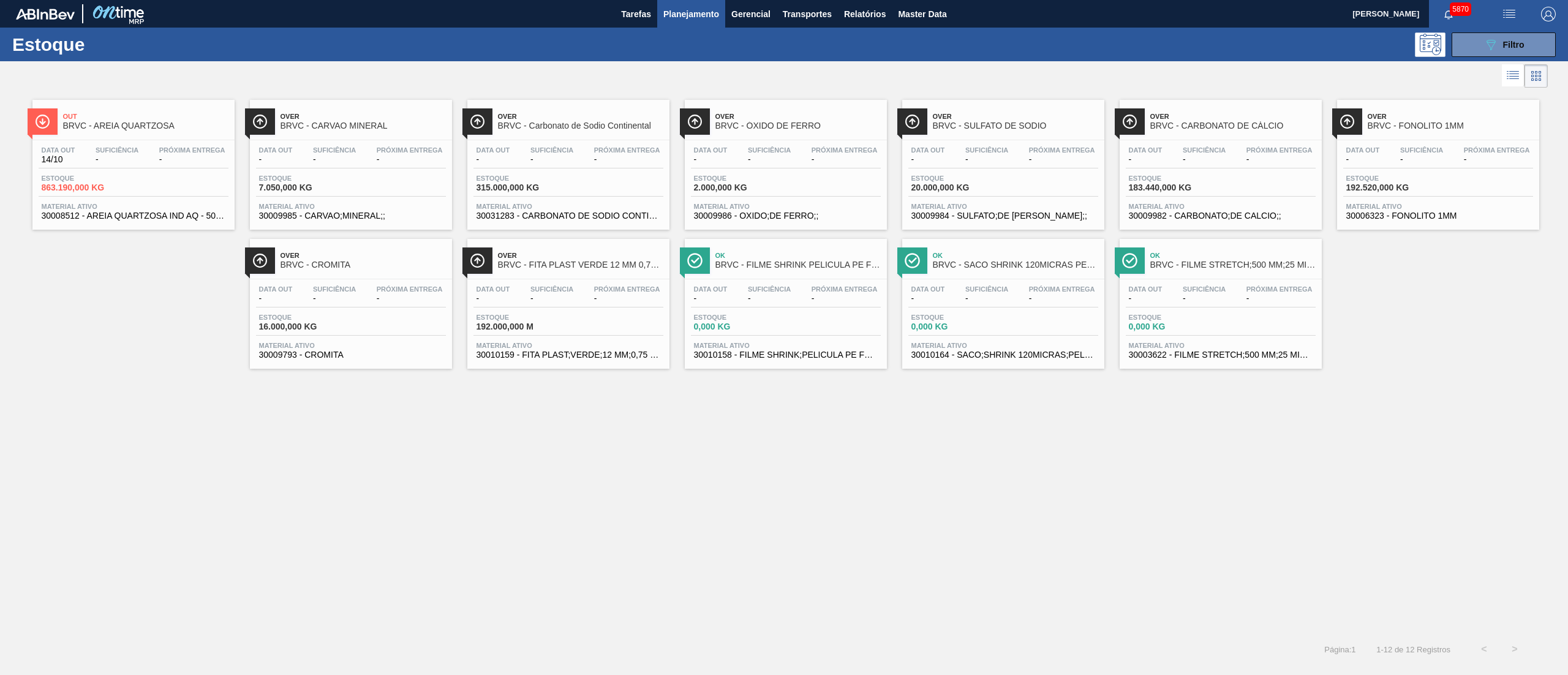
click at [1173, 144] on div "Data out - Suficiência - Próxima Entrega - Estoque 183.440,000 KG Material ativ…" at bounding box center [1221, 182] width 202 height 83
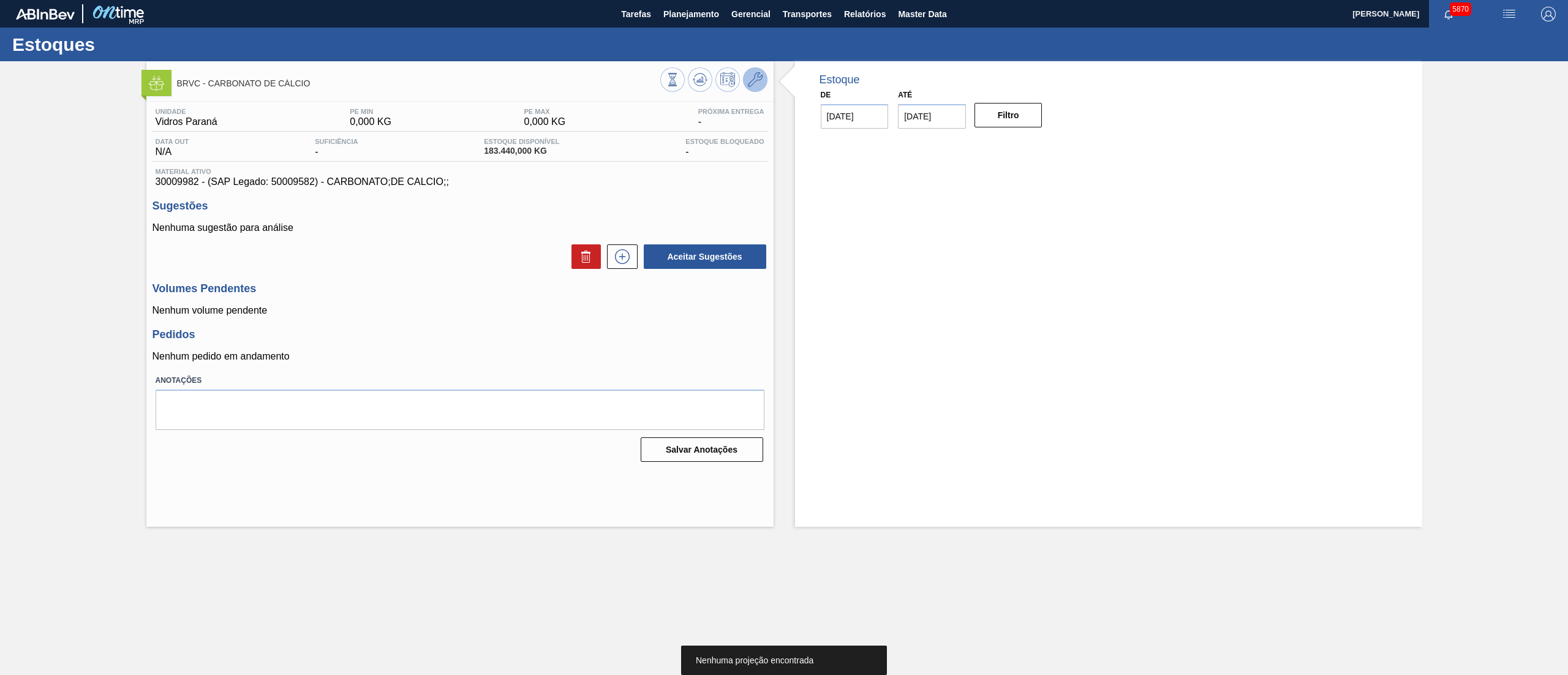
click at [754, 78] on icon at bounding box center [755, 80] width 15 height 15
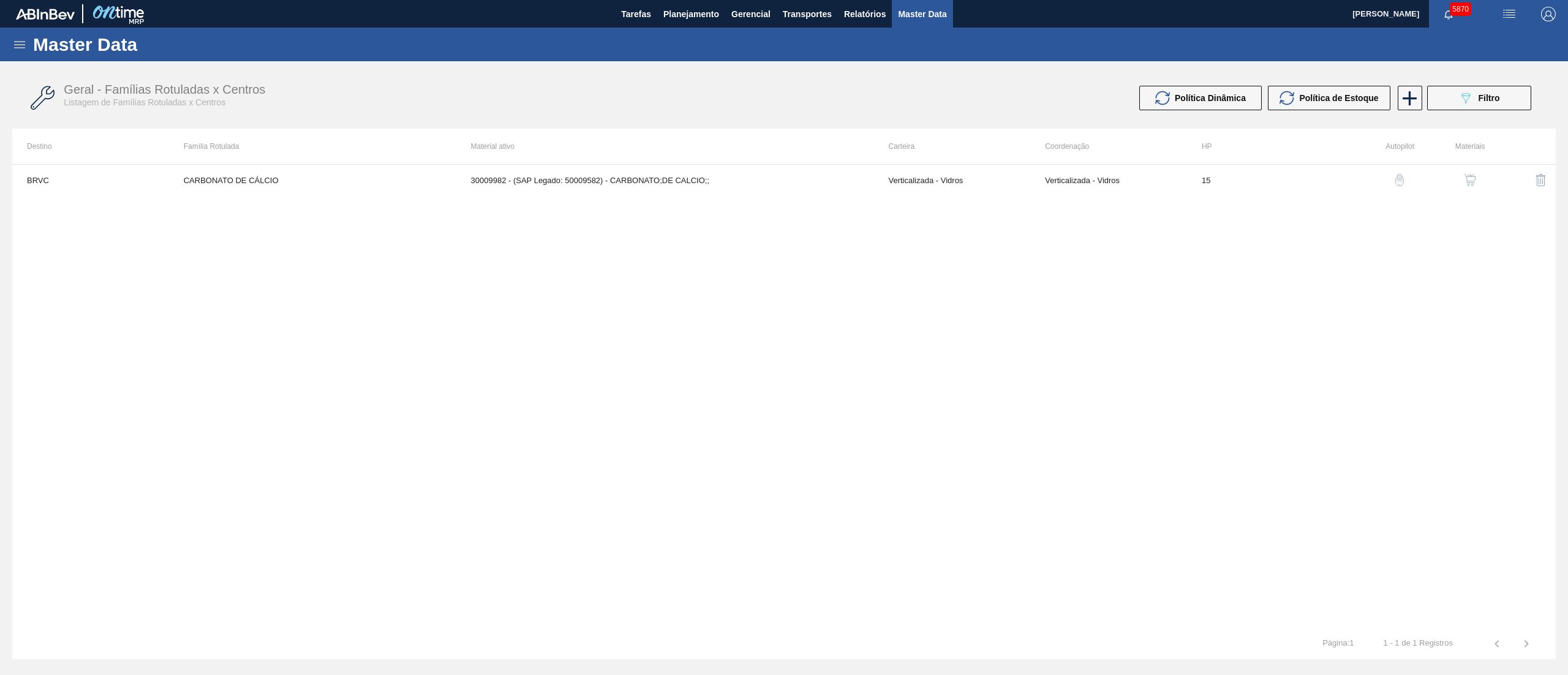
click at [1462, 178] on button "button" at bounding box center [1470, 180] width 29 height 29
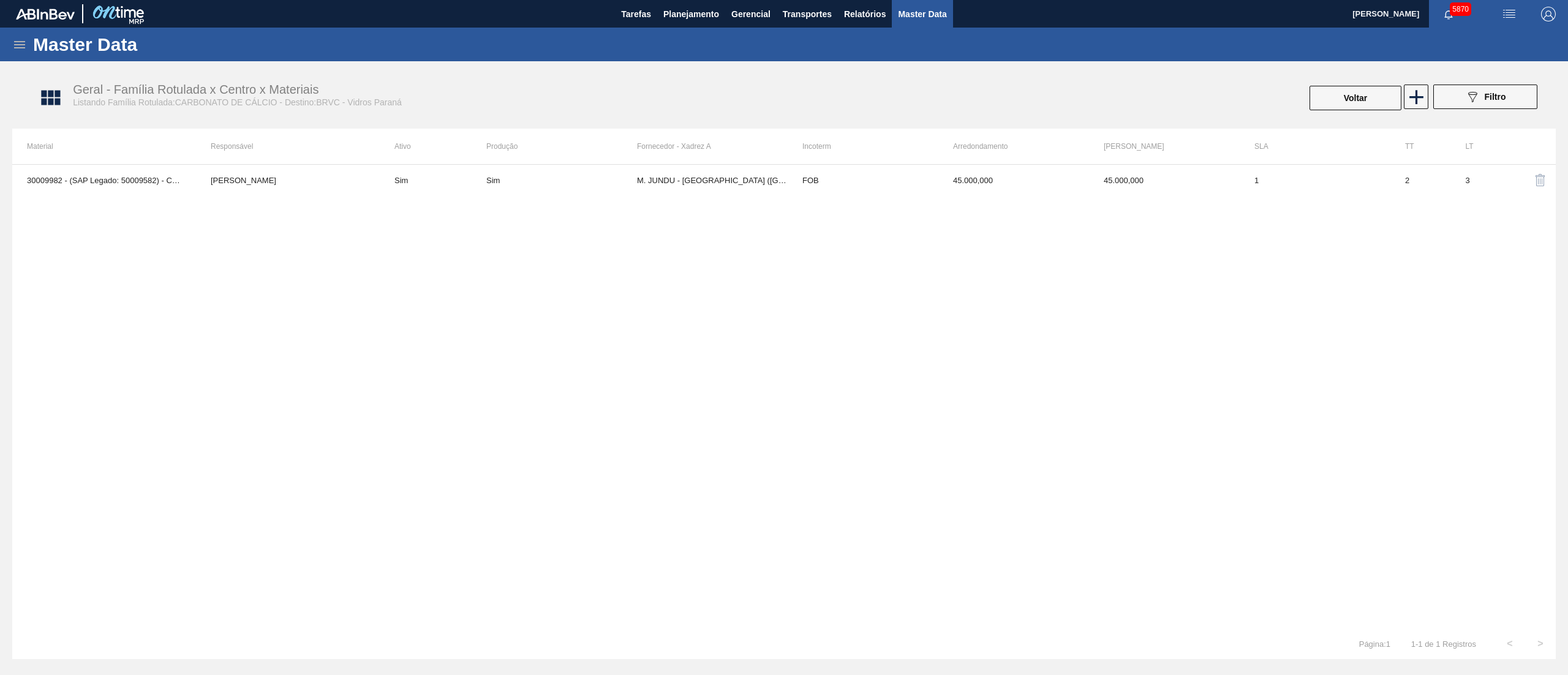
click at [481, 195] on td "Sim" at bounding box center [433, 180] width 107 height 31
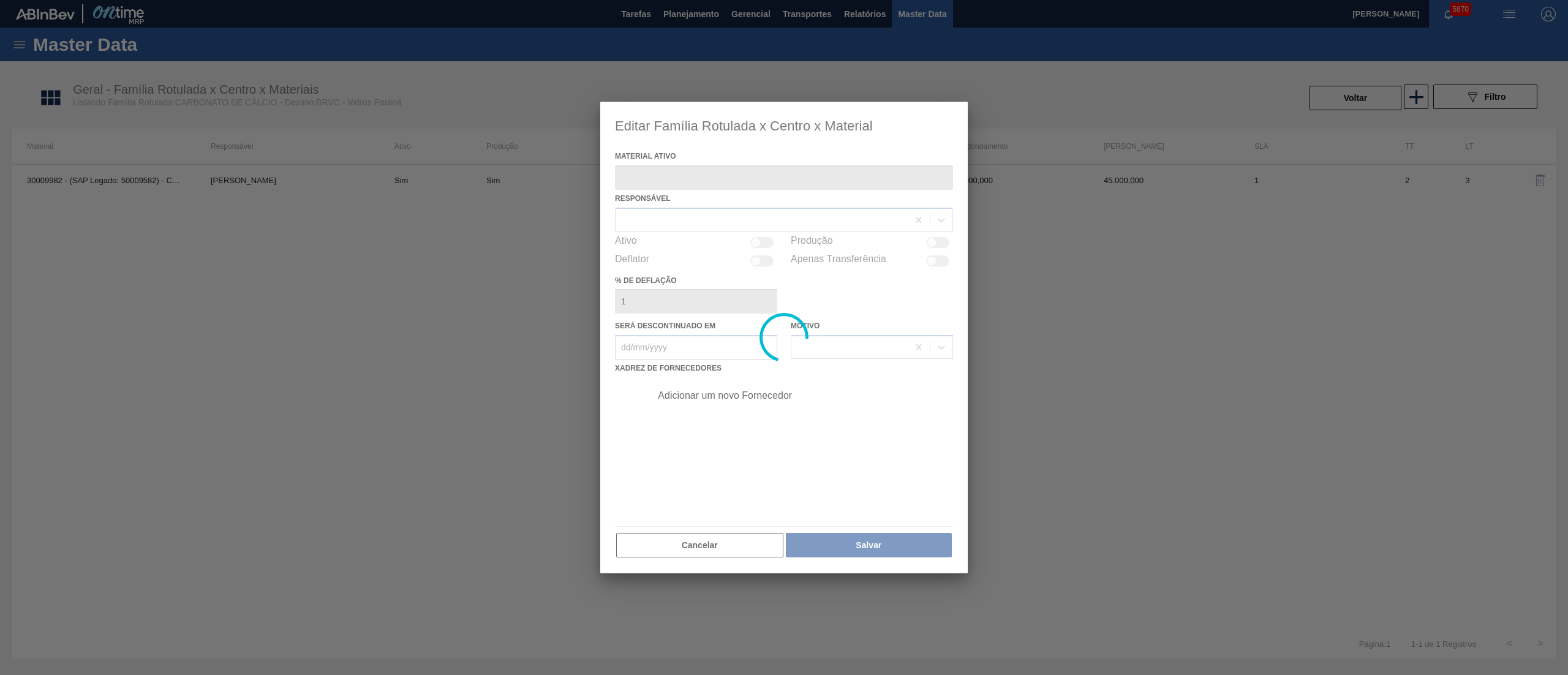
type ativo "30009982 - (SAP Legado: 50009582) - CARBONATO;DE CALCIO;;"
checkbox input "true"
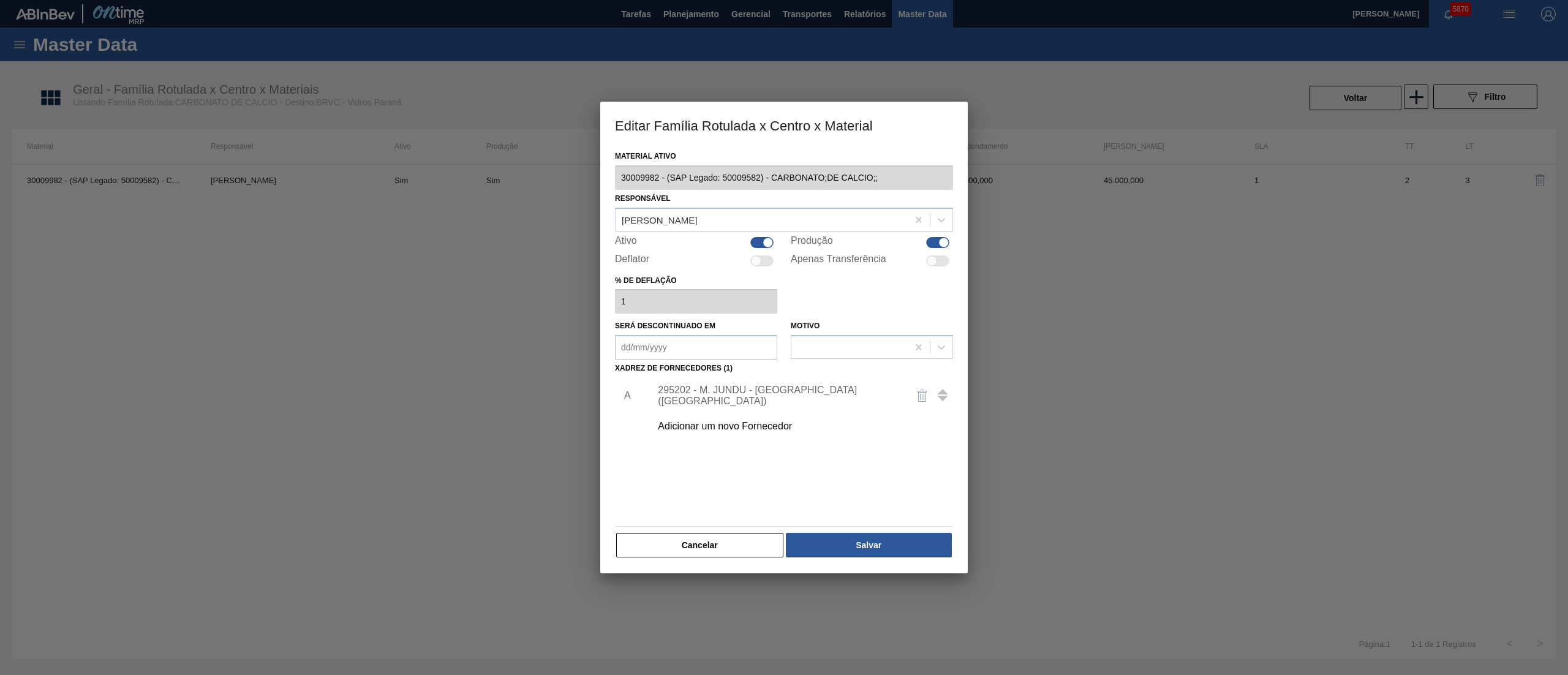
drag, startPoint x: 774, startPoint y: 367, endPoint x: 779, endPoint y: 384, distance: 17.7
click at [779, 384] on div "Material ativo 30009982 - (SAP Legado: 50009582) - CARBONATO;DE CALCIO;; Respon…" at bounding box center [784, 353] width 338 height 411
click at [779, 388] on div "295202 - M. JUNDU - [GEOGRAPHIC_DATA] ([GEOGRAPHIC_DATA])" at bounding box center [798, 396] width 309 height 31
click at [814, 396] on div "295202 - M. JUNDU - [GEOGRAPHIC_DATA] ([GEOGRAPHIC_DATA])" at bounding box center [778, 396] width 240 height 22
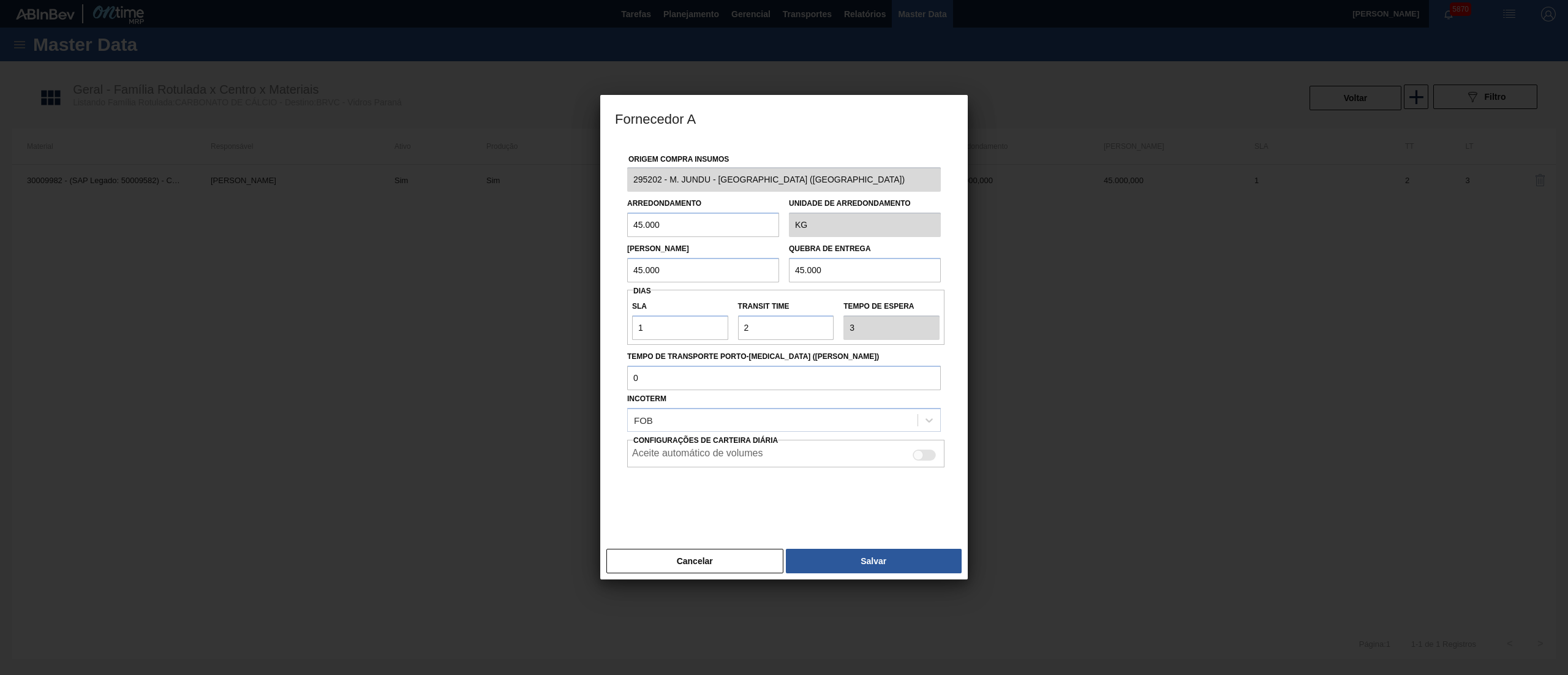
click at [929, 450] on div at bounding box center [924, 455] width 23 height 11
checkbox input "true"
click at [886, 550] on button "Salvar" at bounding box center [874, 561] width 176 height 25
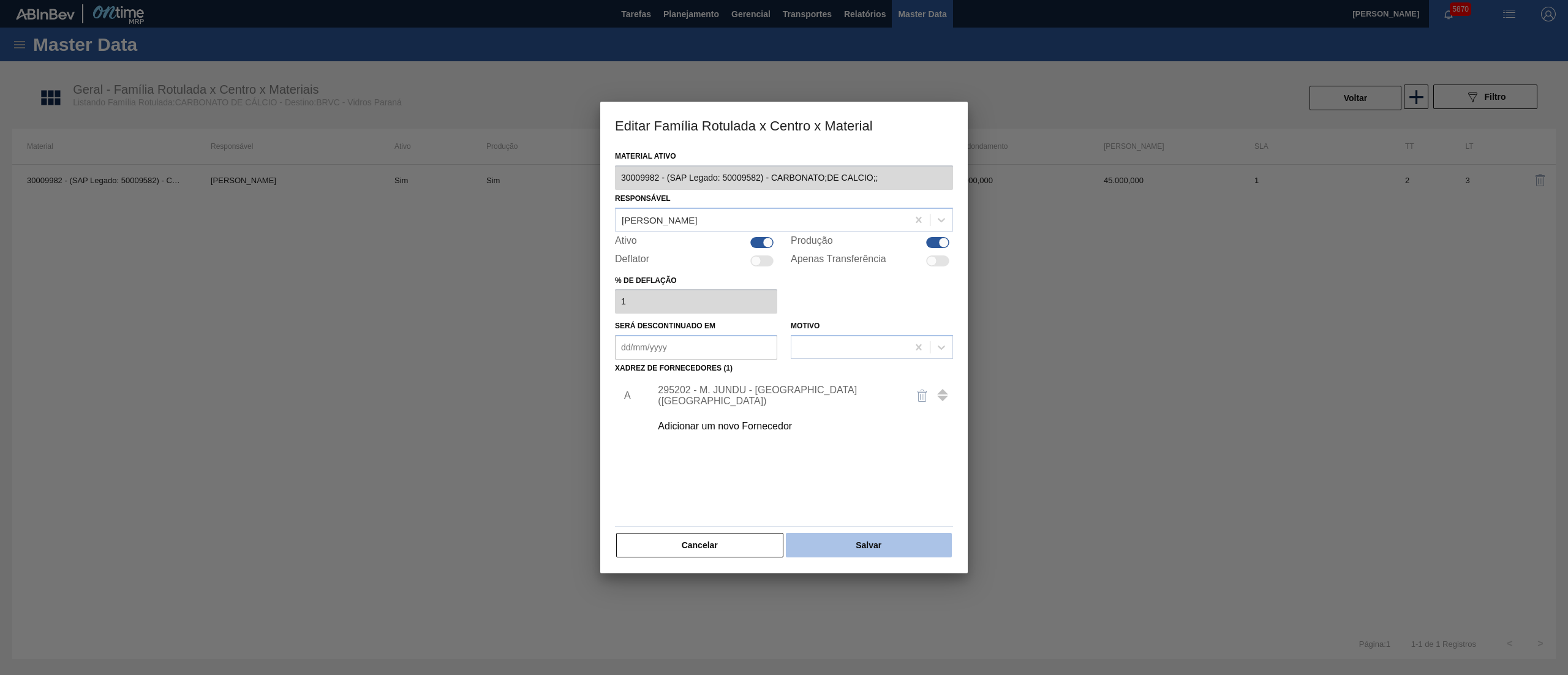
click at [882, 538] on button "Salvar" at bounding box center [869, 545] width 166 height 25
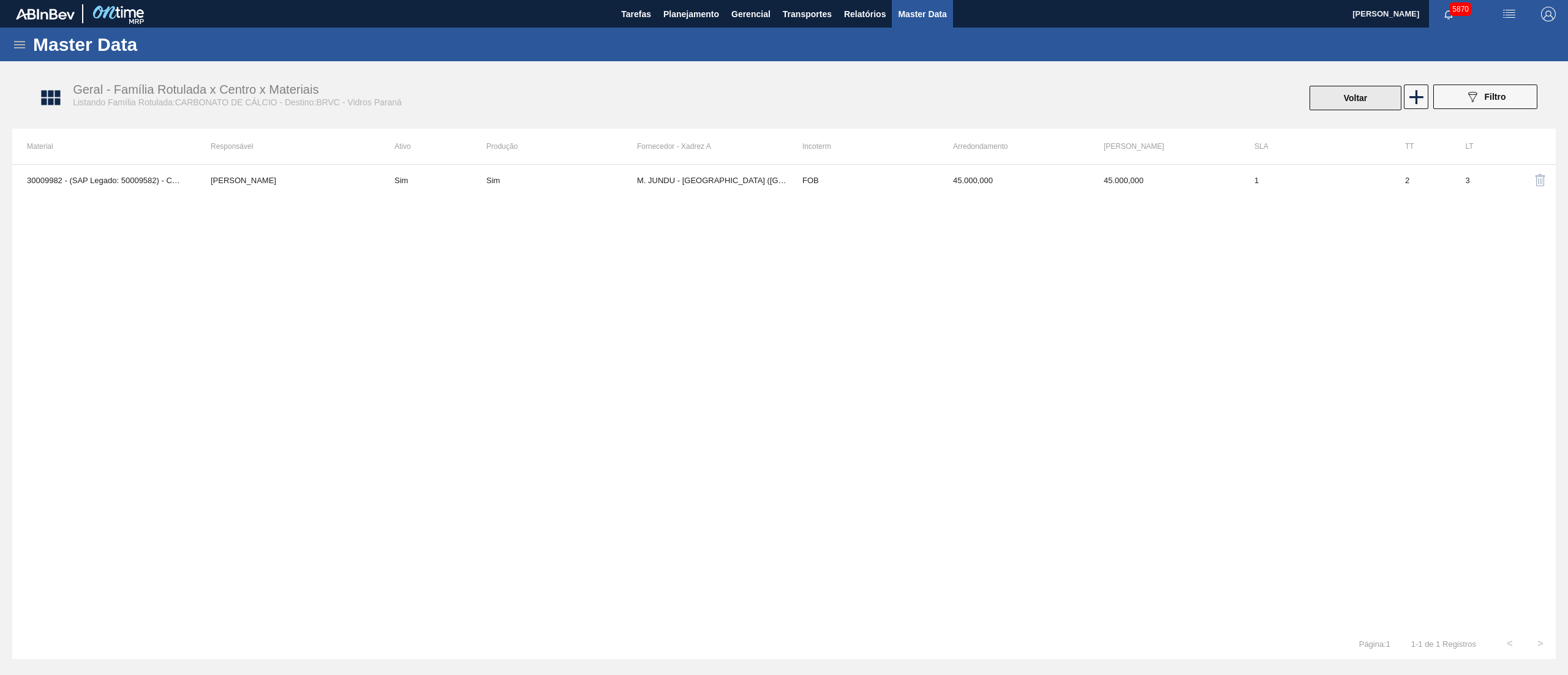
click at [1346, 93] on button "Voltar" at bounding box center [1356, 98] width 92 height 25
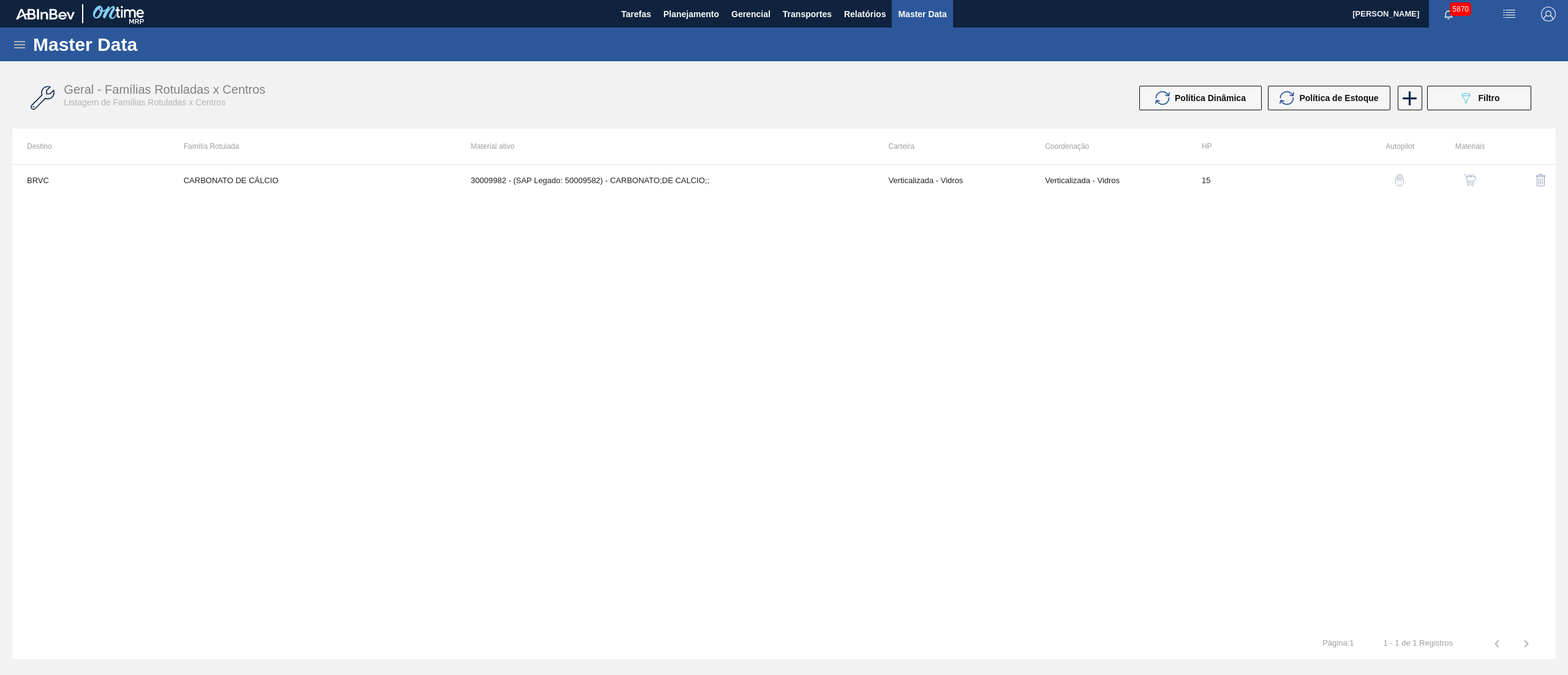
click at [376, 198] on div "BRVC CARBONATO DE CÁLCIO 30009982 - (SAP Legado: 50009582) - CARBONATO;DE CALCI…" at bounding box center [784, 396] width 1543 height 465
click at [375, 186] on td "CARBONATO DE CÁLCIO" at bounding box center [313, 180] width 287 height 31
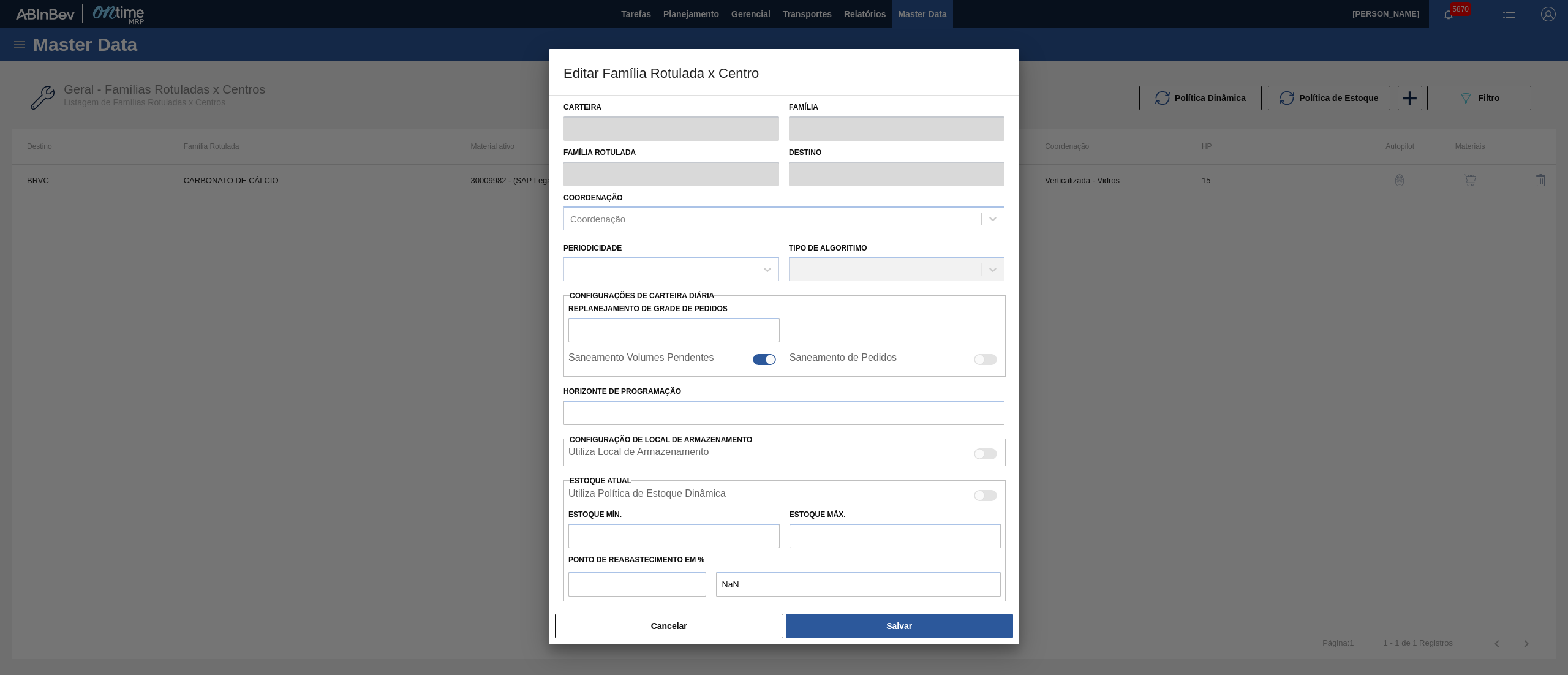
type input "Verticalizada - Vidros"
type input "Carbonato de Cálcio"
type input "CARBONATO DE CÁLCIO"
type input "BRVC - Vidros Paraná"
type input "0"
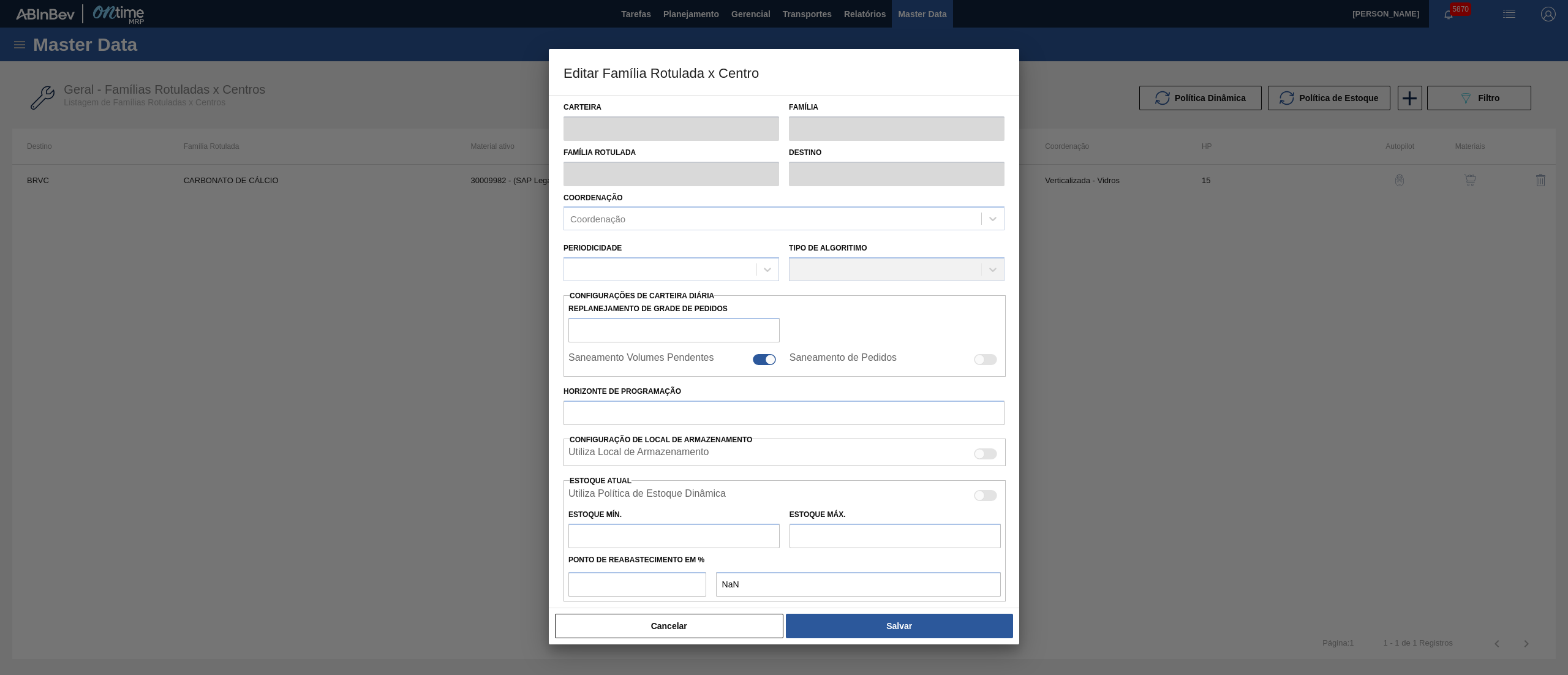
checkbox input "false"
type input "15"
type input "0"
type input "100"
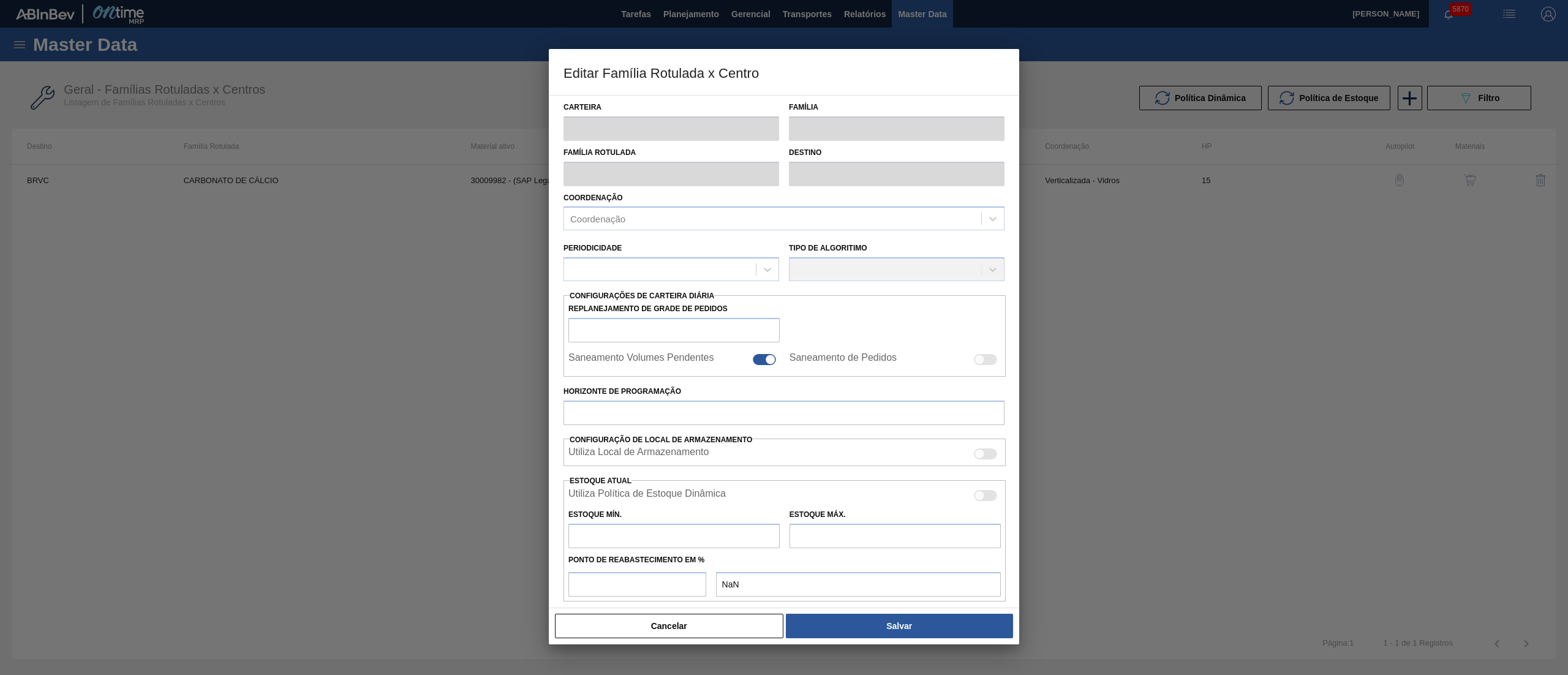
type input "0,000"
click at [666, 632] on button "Cancelar" at bounding box center [669, 626] width 228 height 25
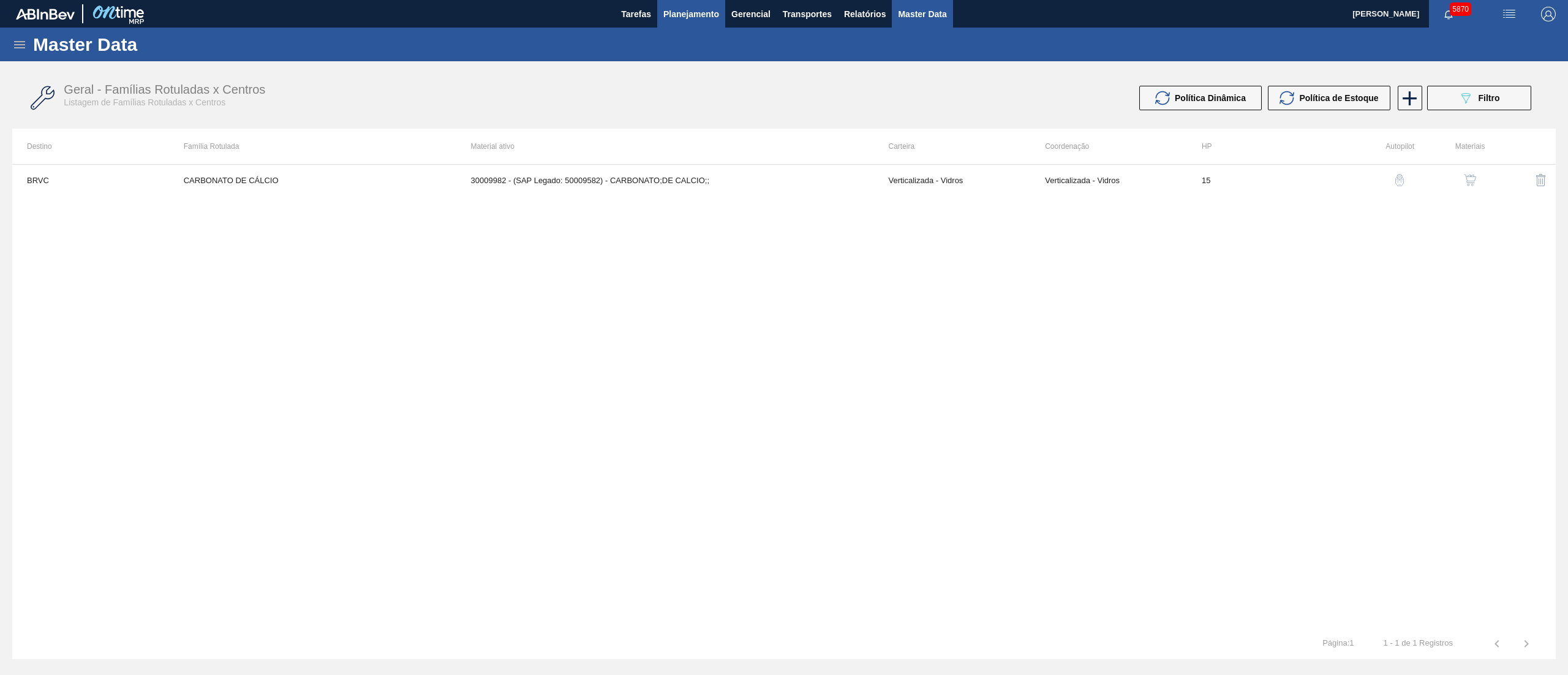
click at [701, 24] on button "Planejamento" at bounding box center [691, 14] width 68 height 28
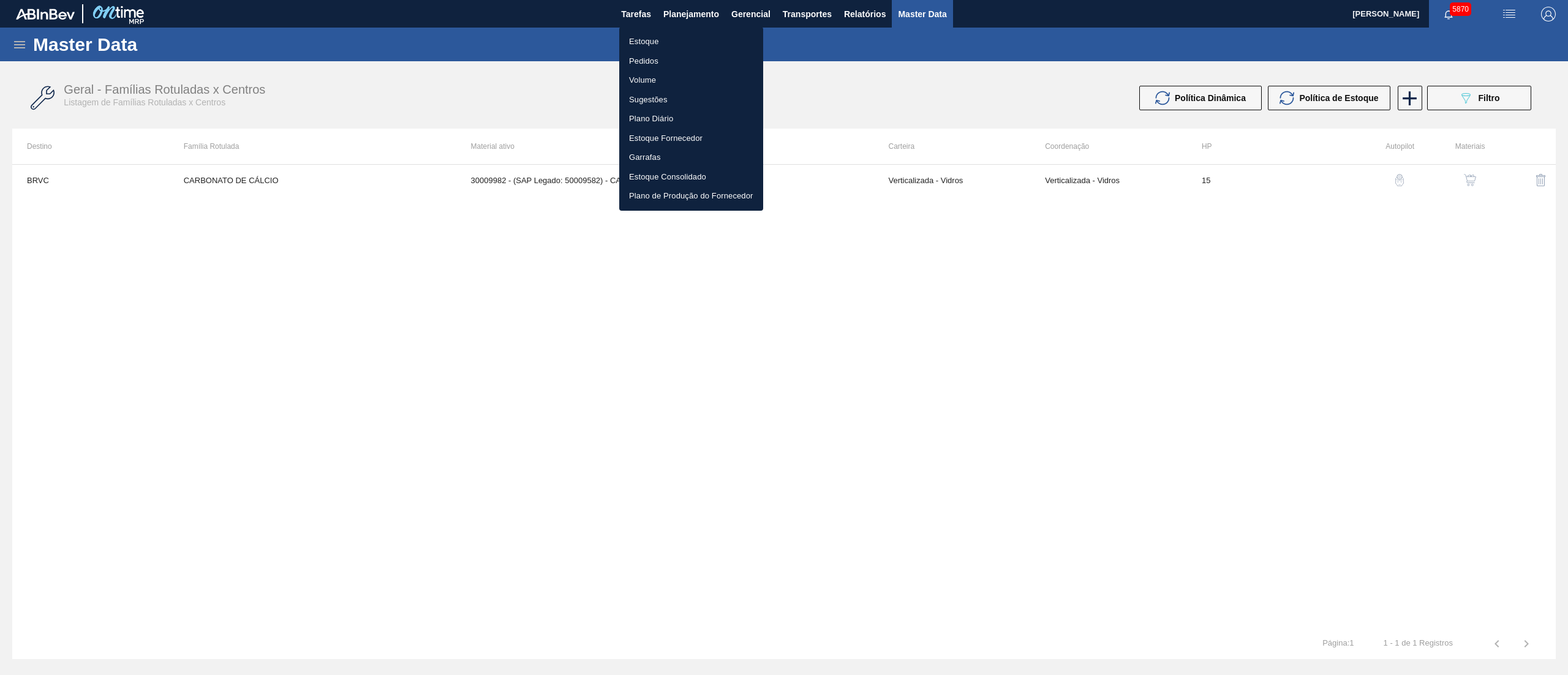
click at [668, 54] on li "Pedidos" at bounding box center [691, 61] width 144 height 20
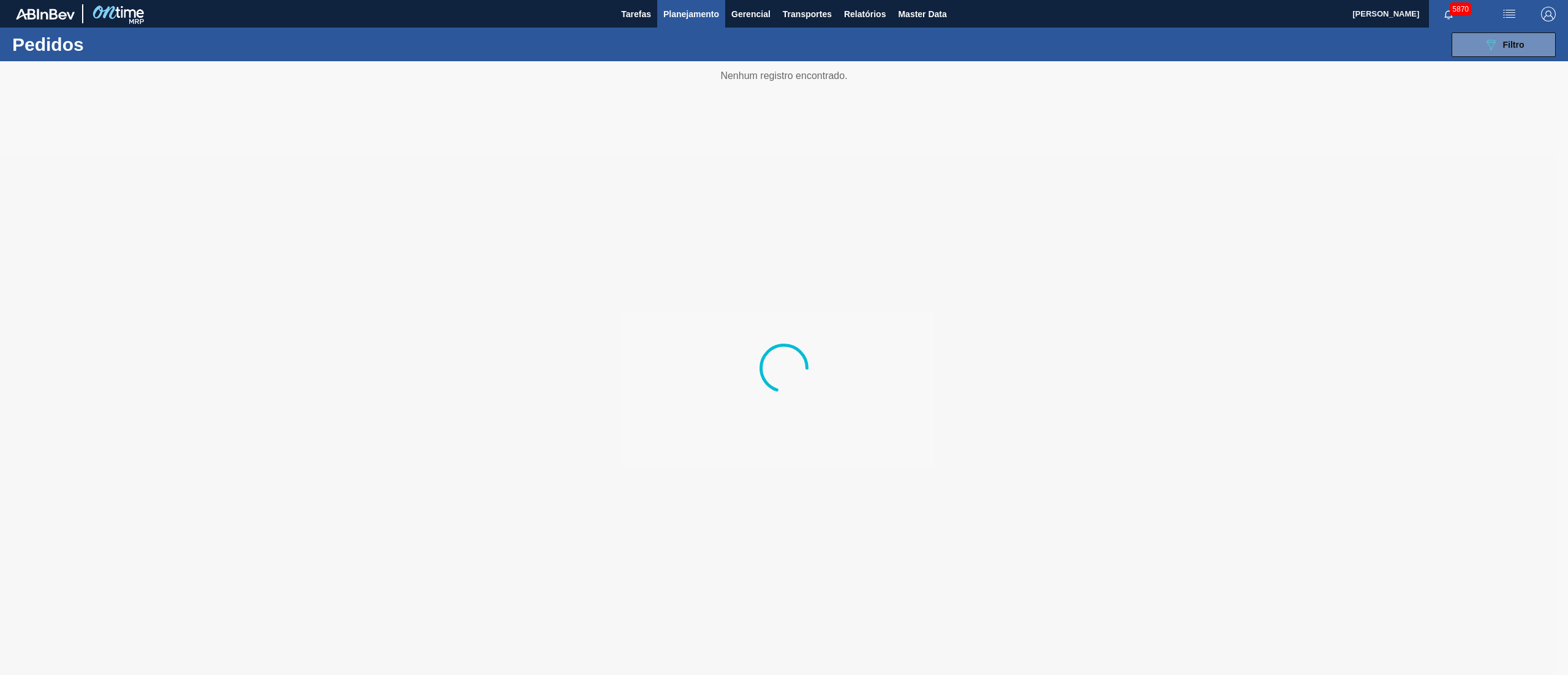
click at [678, 4] on button "Planejamento" at bounding box center [691, 14] width 68 height 28
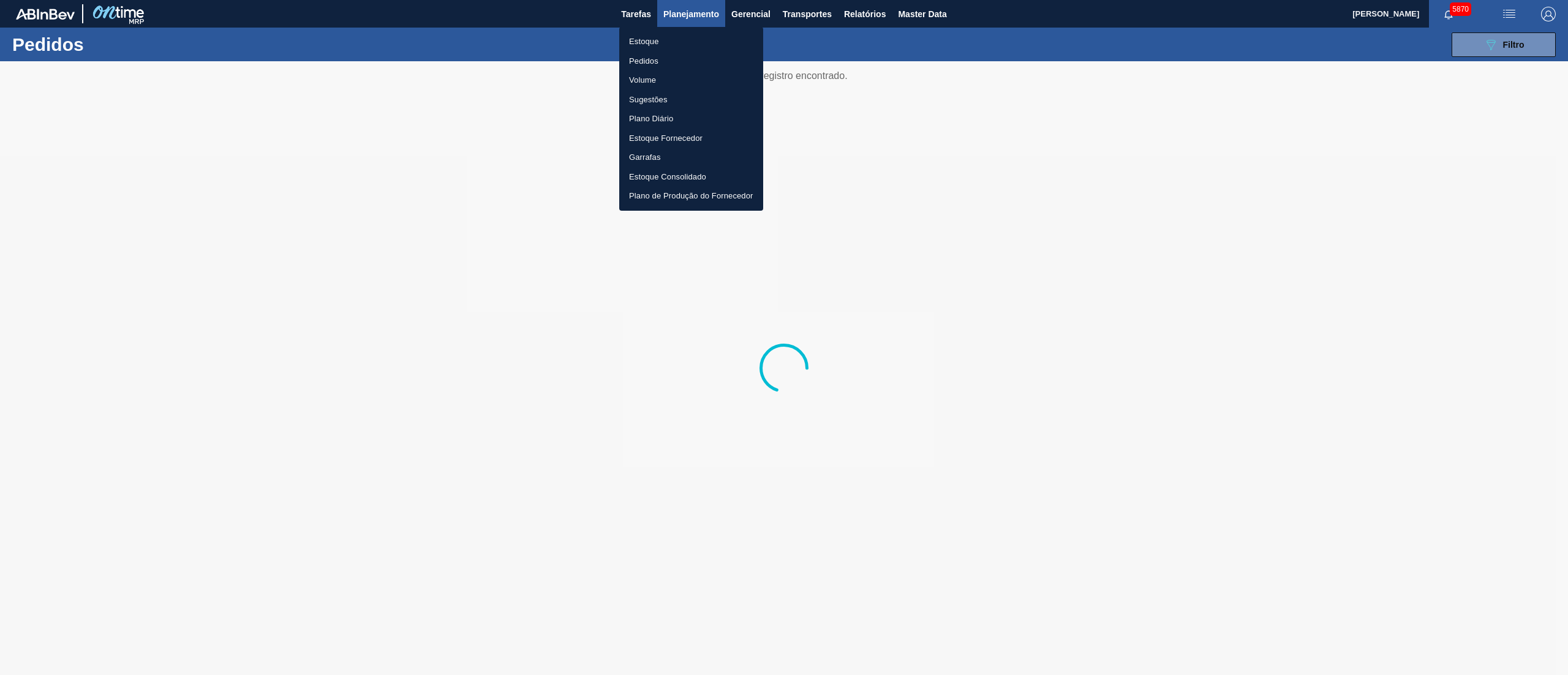
click at [667, 40] on li "Estoque" at bounding box center [691, 42] width 144 height 20
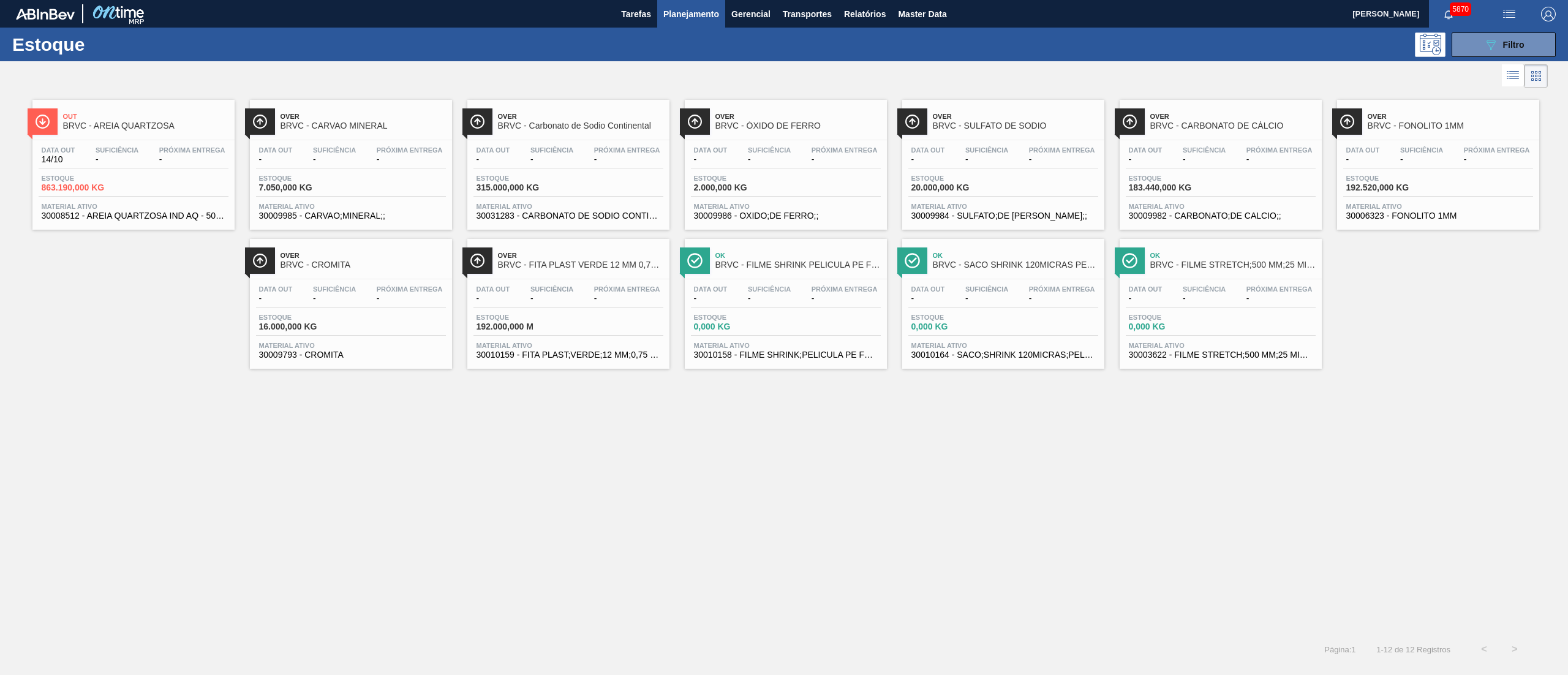
click at [544, 230] on link "Over BRVC - FITA PLAST VERDE 12 MM 0,75 MM 2000 M FU Data out - Suficiência - P…" at bounding box center [567, 299] width 217 height 139
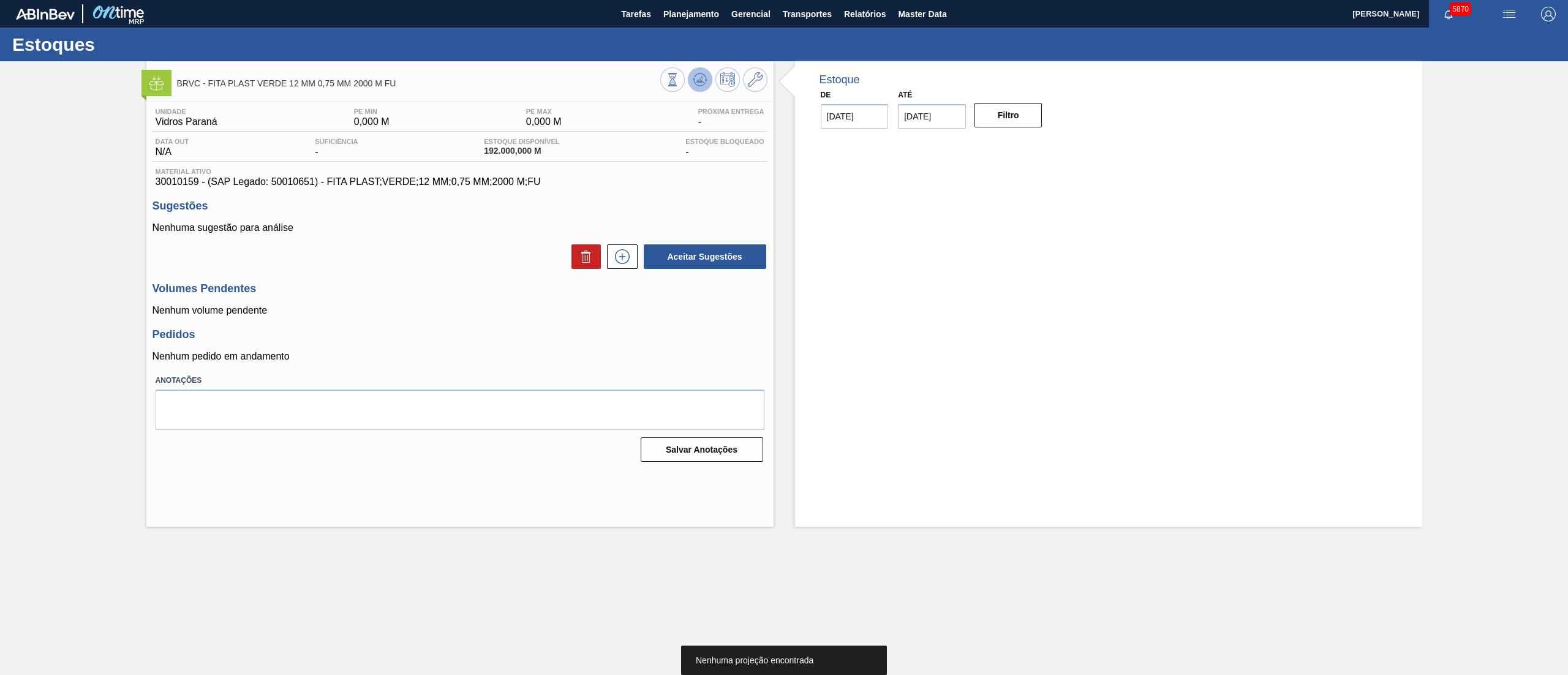
click at [701, 79] on icon at bounding box center [702, 80] width 1 height 5
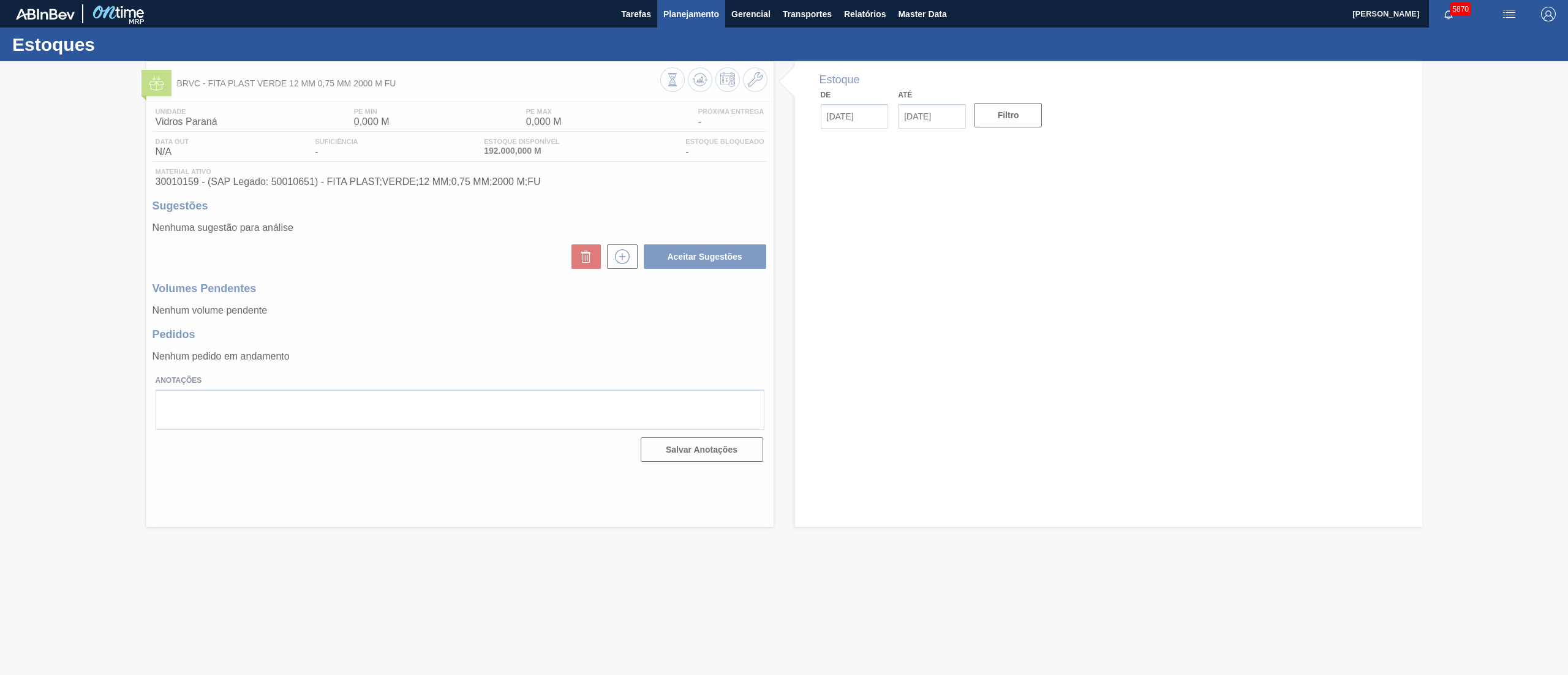
click at [671, 17] on span "Planejamento" at bounding box center [691, 14] width 56 height 15
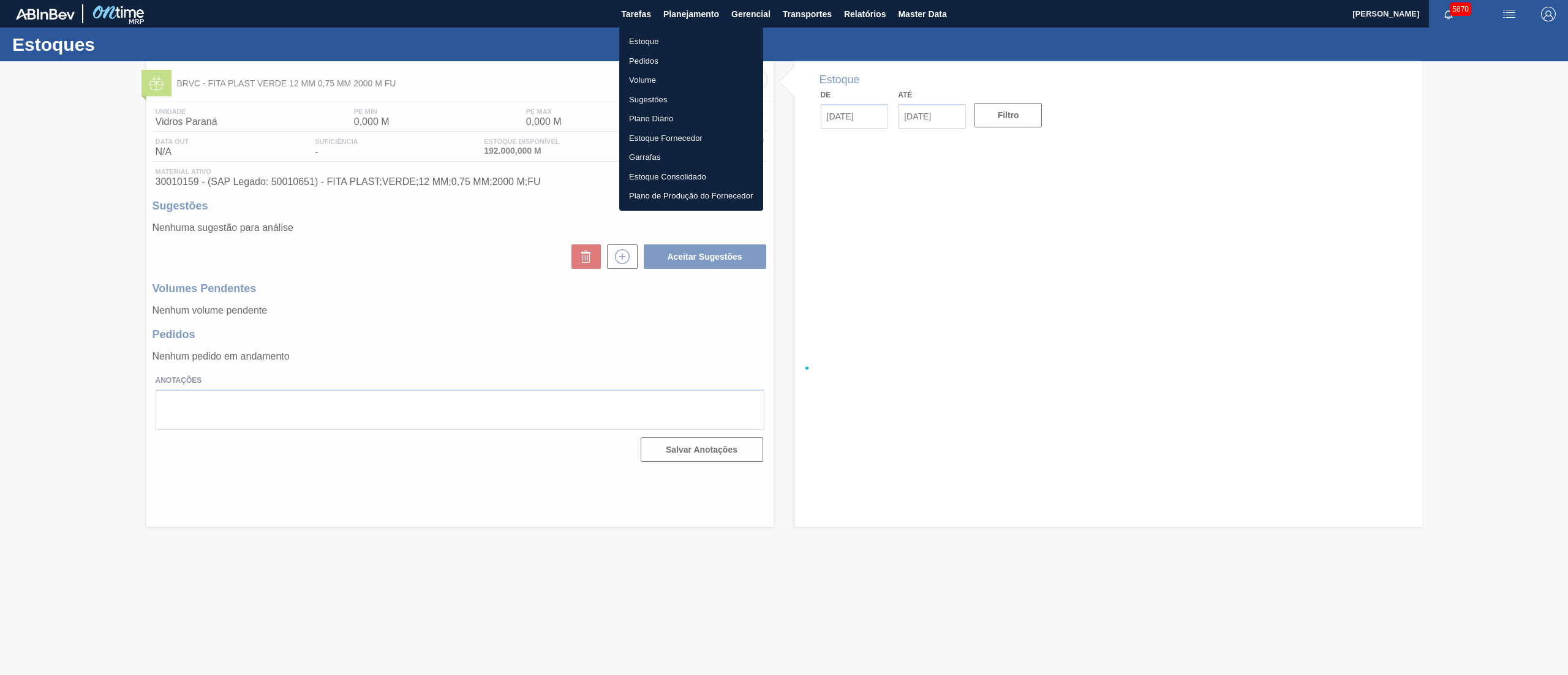
click at [671, 31] on ul "Estoque Pedidos Volume Sugestões Plano Diário Estoque Fornecedor Garrafas Estoq…" at bounding box center [691, 118] width 144 height 183
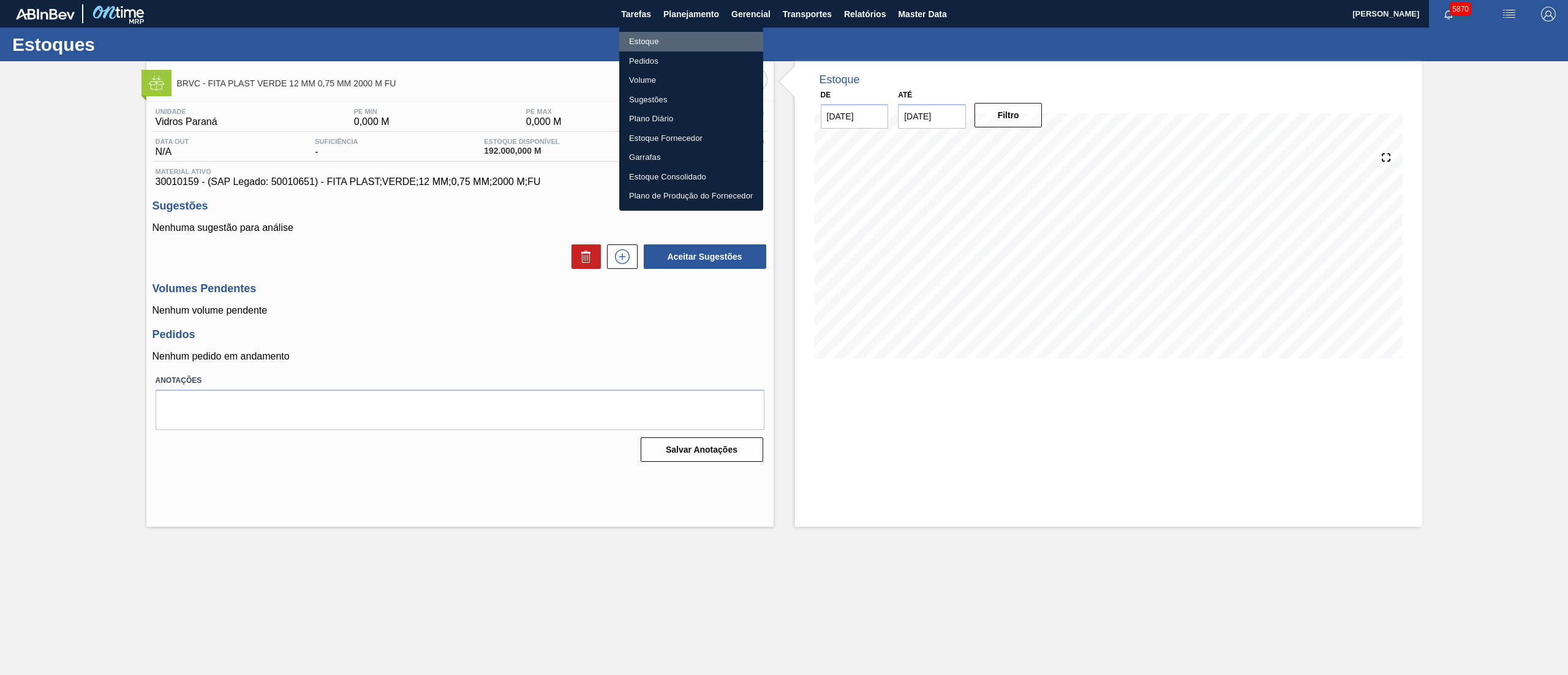
click at [663, 44] on li "Estoque" at bounding box center [691, 42] width 144 height 20
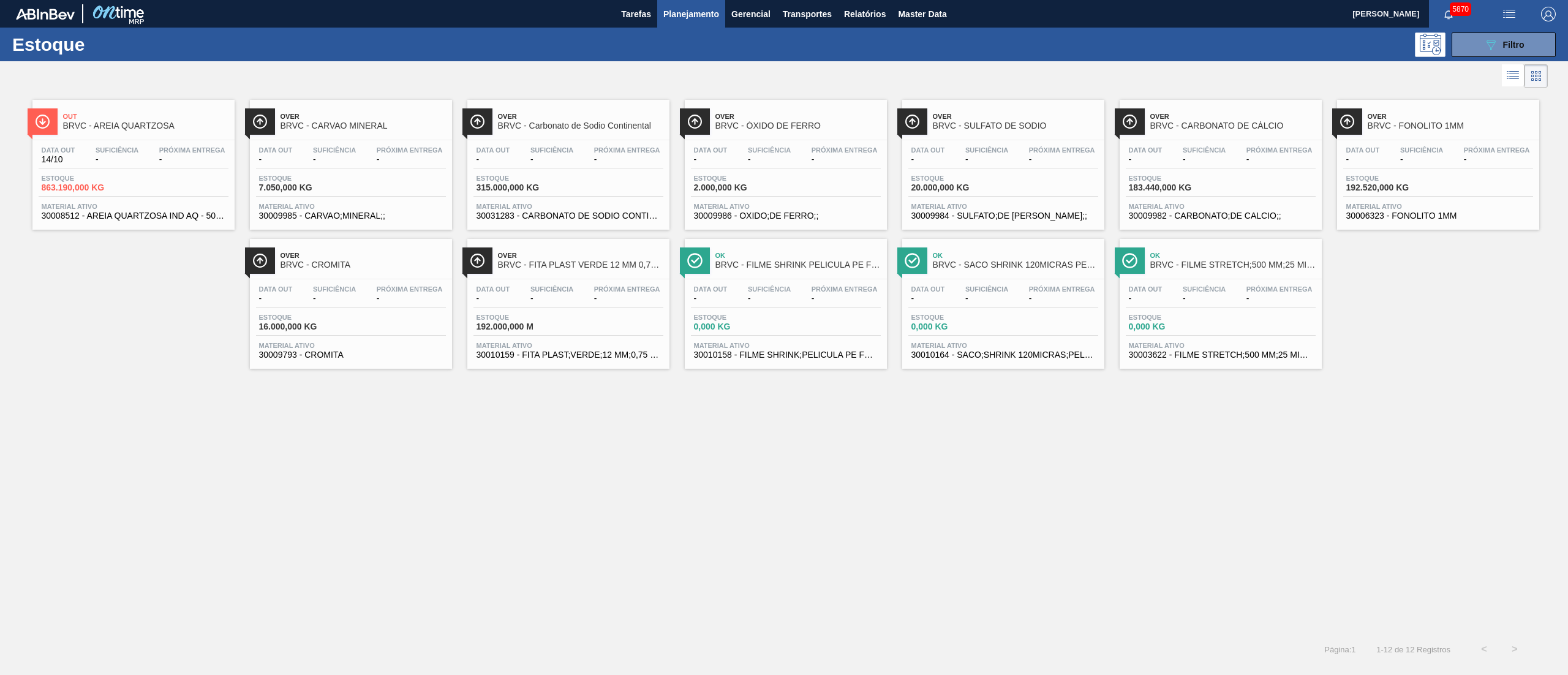
click at [557, 182] on div "Estoque 315.000,000 KG" at bounding box center [520, 183] width 92 height 18
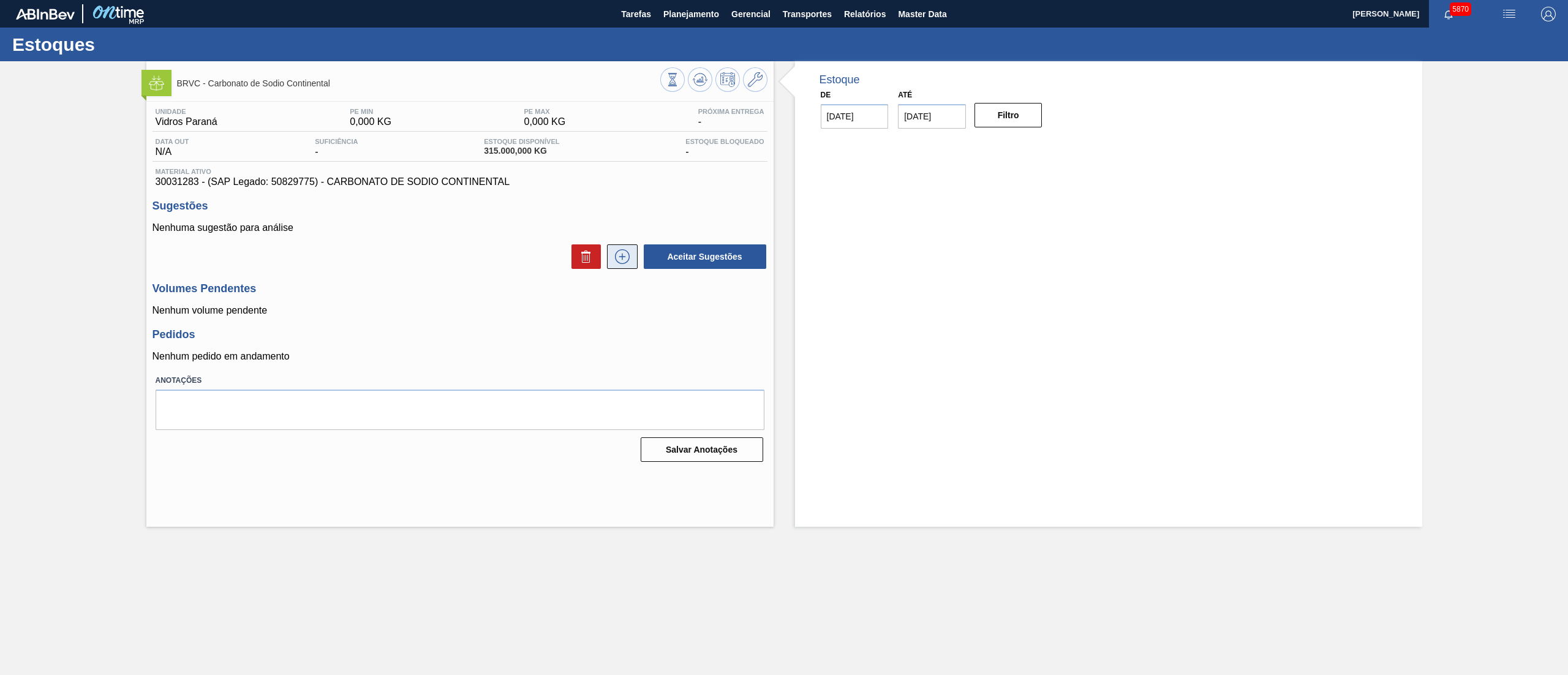
click at [625, 255] on icon at bounding box center [622, 256] width 20 height 15
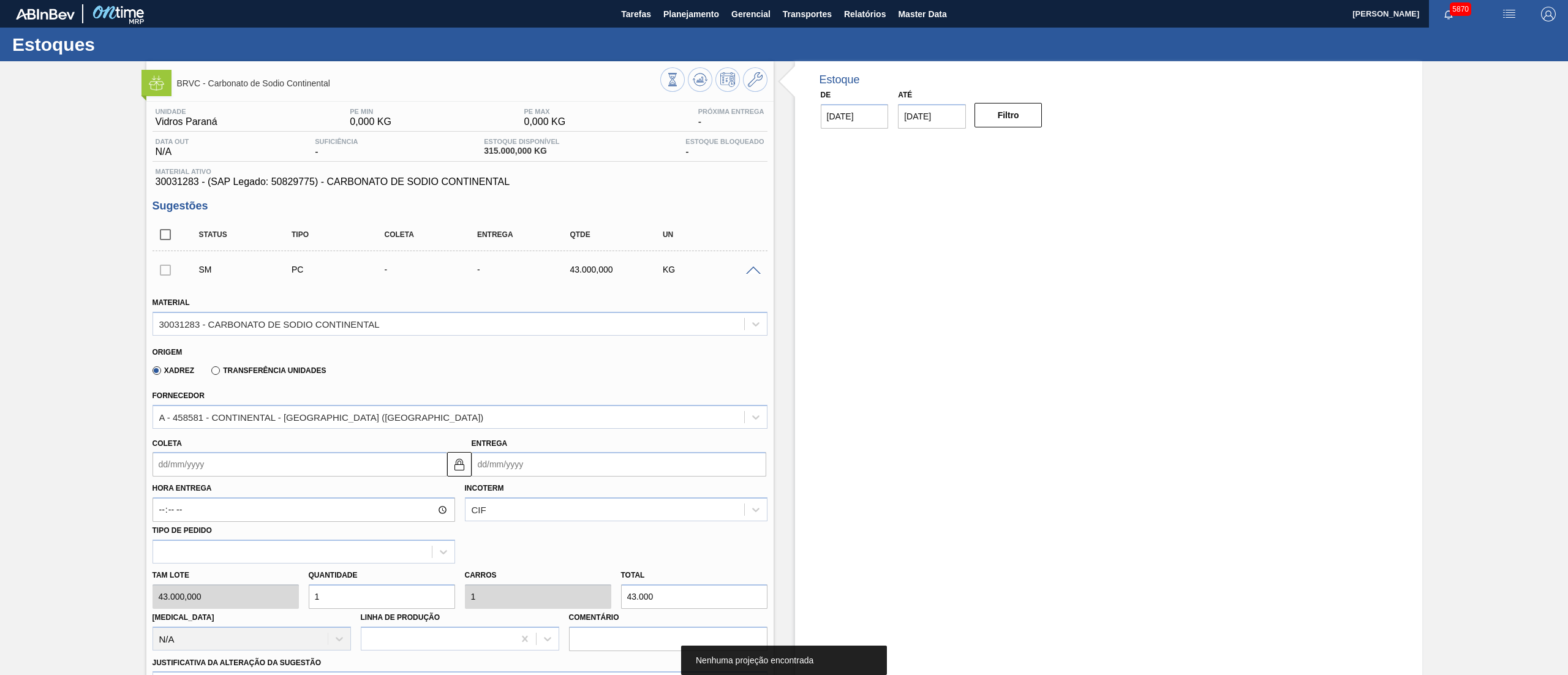
click at [701, 83] on icon at bounding box center [700, 80] width 15 height 15
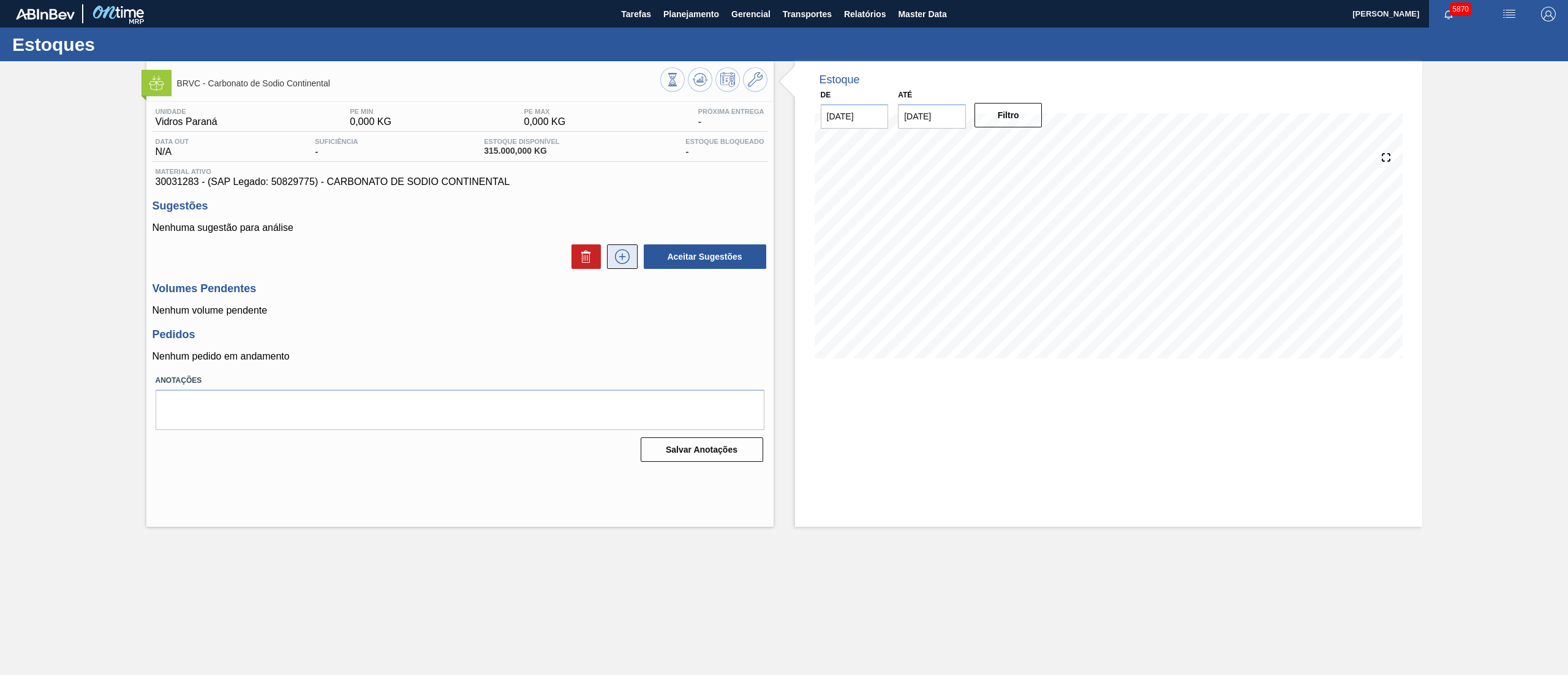
click at [622, 260] on icon at bounding box center [622, 256] width 1 height 7
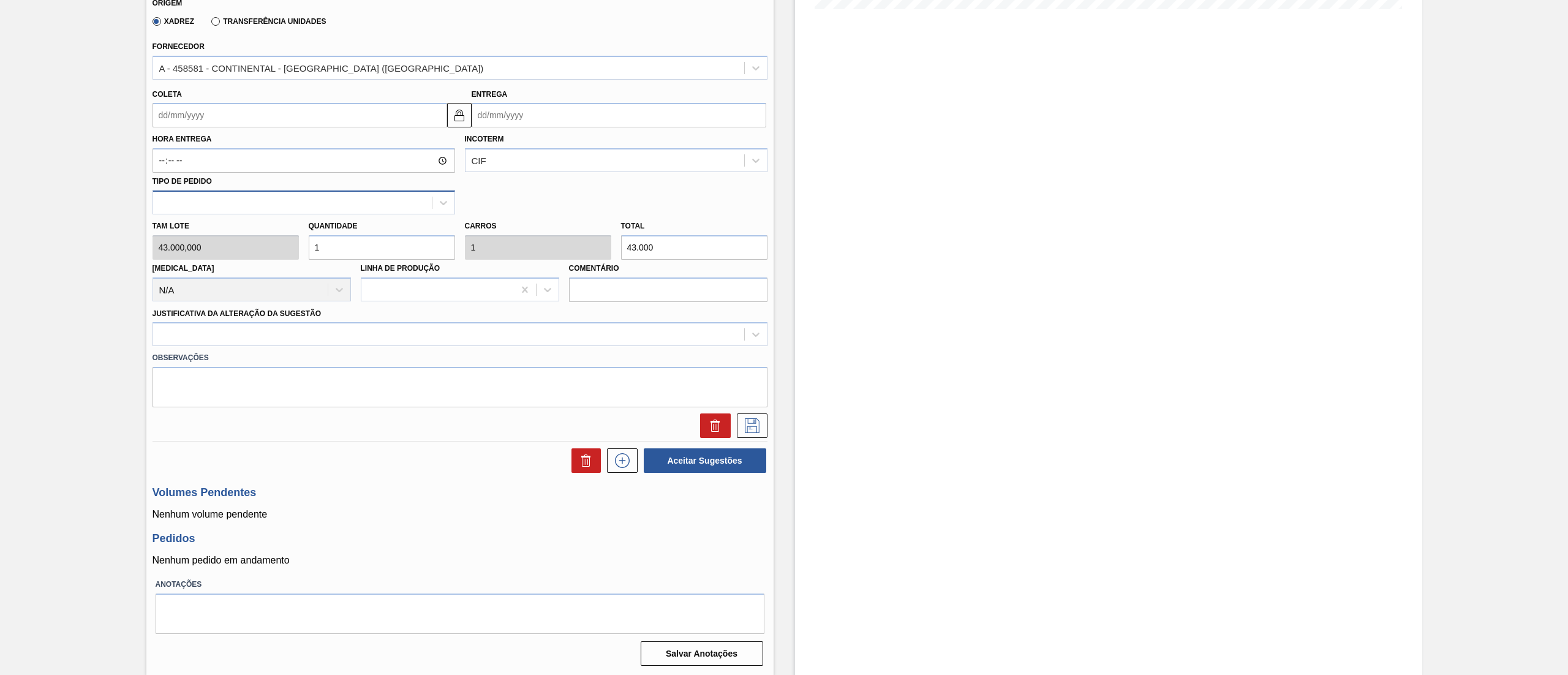
scroll to position [226, 0]
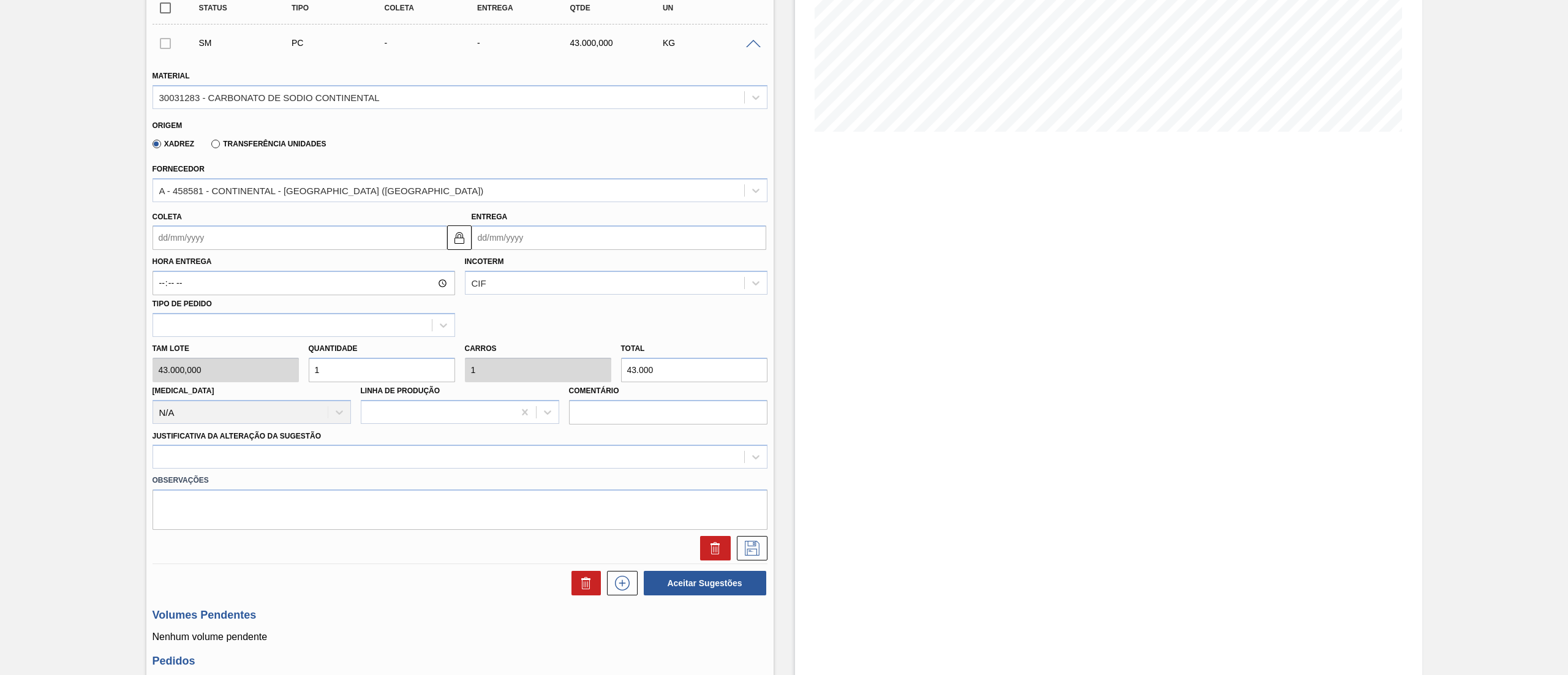
click at [207, 202] on div "Coleta Entrega" at bounding box center [460, 226] width 625 height 48
click at [204, 191] on div "A - 458581 - CONTINENTAL - [GEOGRAPHIC_DATA] ([GEOGRAPHIC_DATA])" at bounding box center [322, 190] width 325 height 10
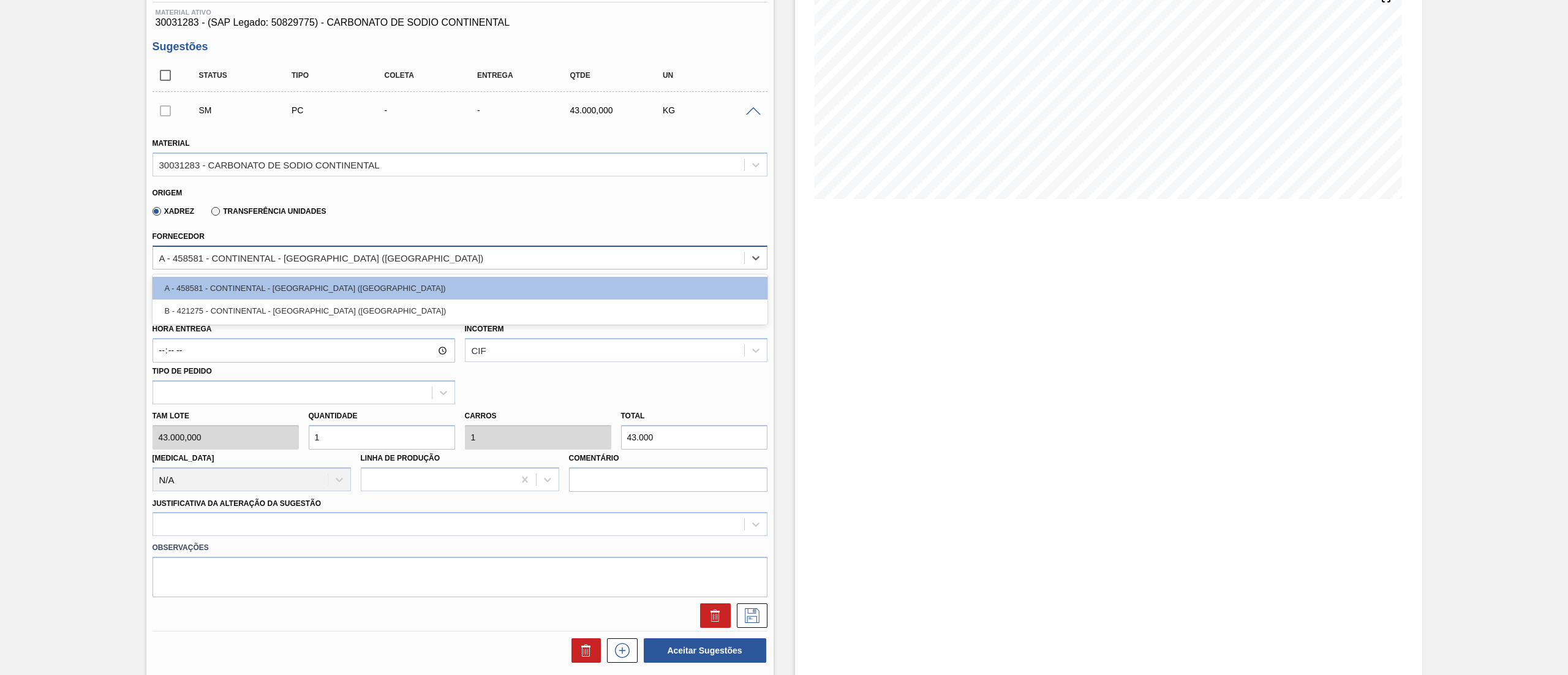
scroll to position [104, 0]
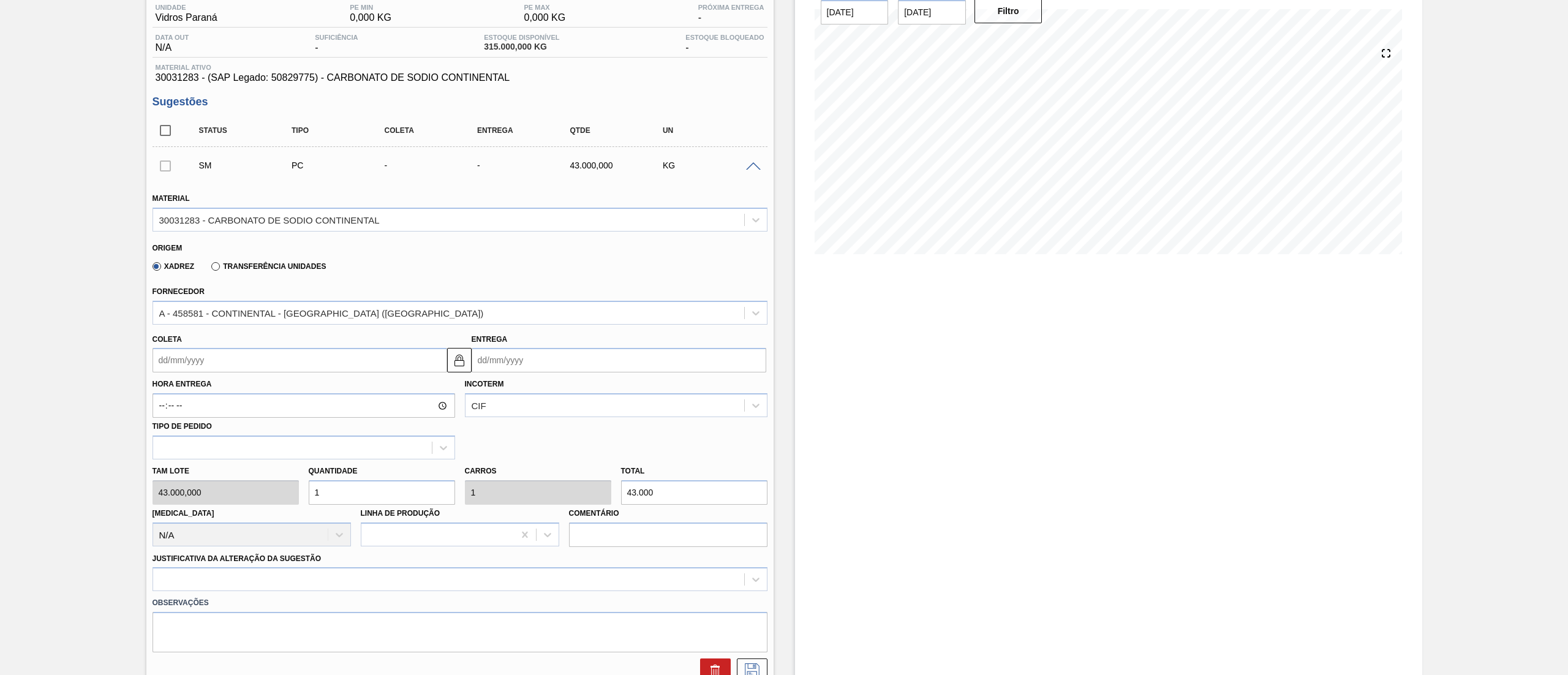
click at [58, 354] on div "BRVC - Carbonato de Sodio Continental Unidade Vidros Paraná PE MIN 0,000 KG PE …" at bounding box center [784, 439] width 1568 height 964
click at [186, 368] on input "Coleta" at bounding box center [300, 360] width 295 height 25
click at [241, 468] on div "16" at bounding box center [245, 469] width 17 height 17
type input "[DATE]"
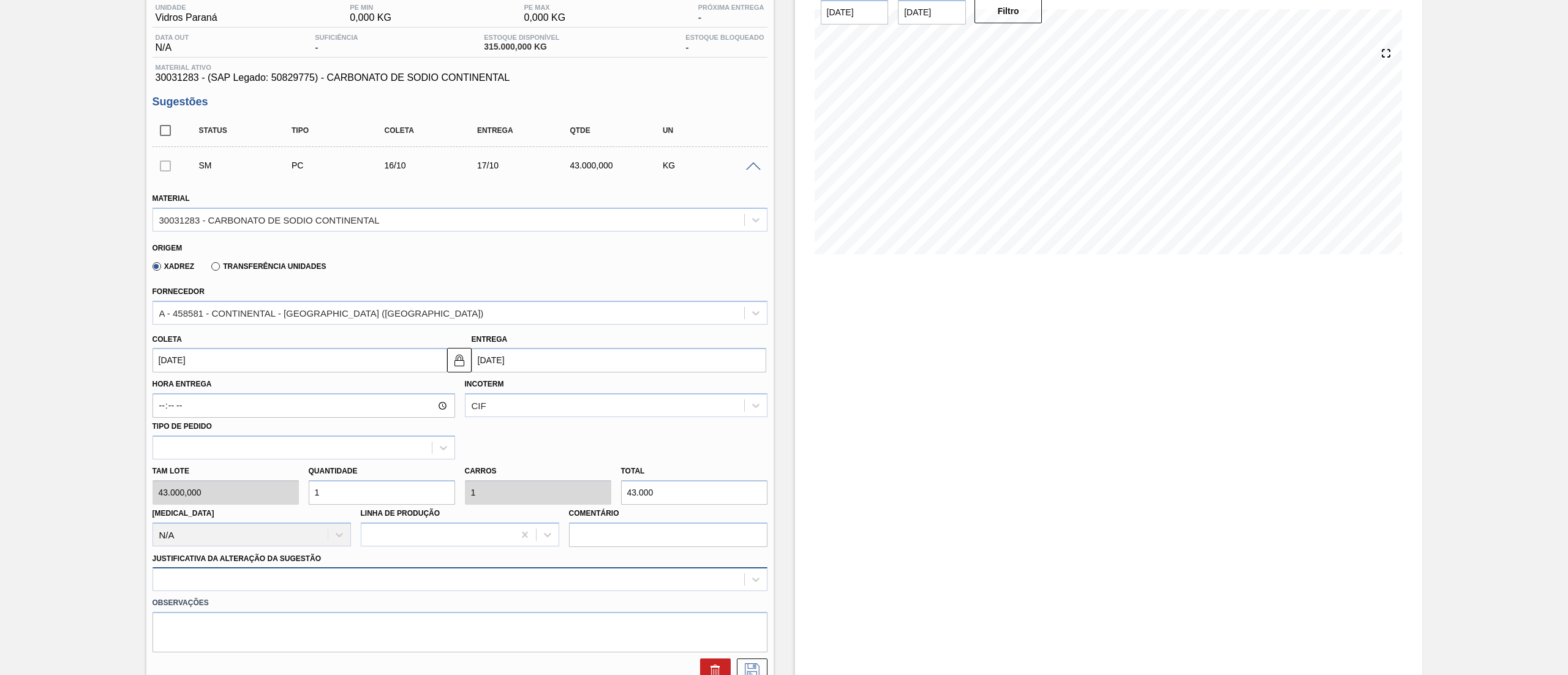
click at [199, 571] on div at bounding box center [460, 579] width 615 height 24
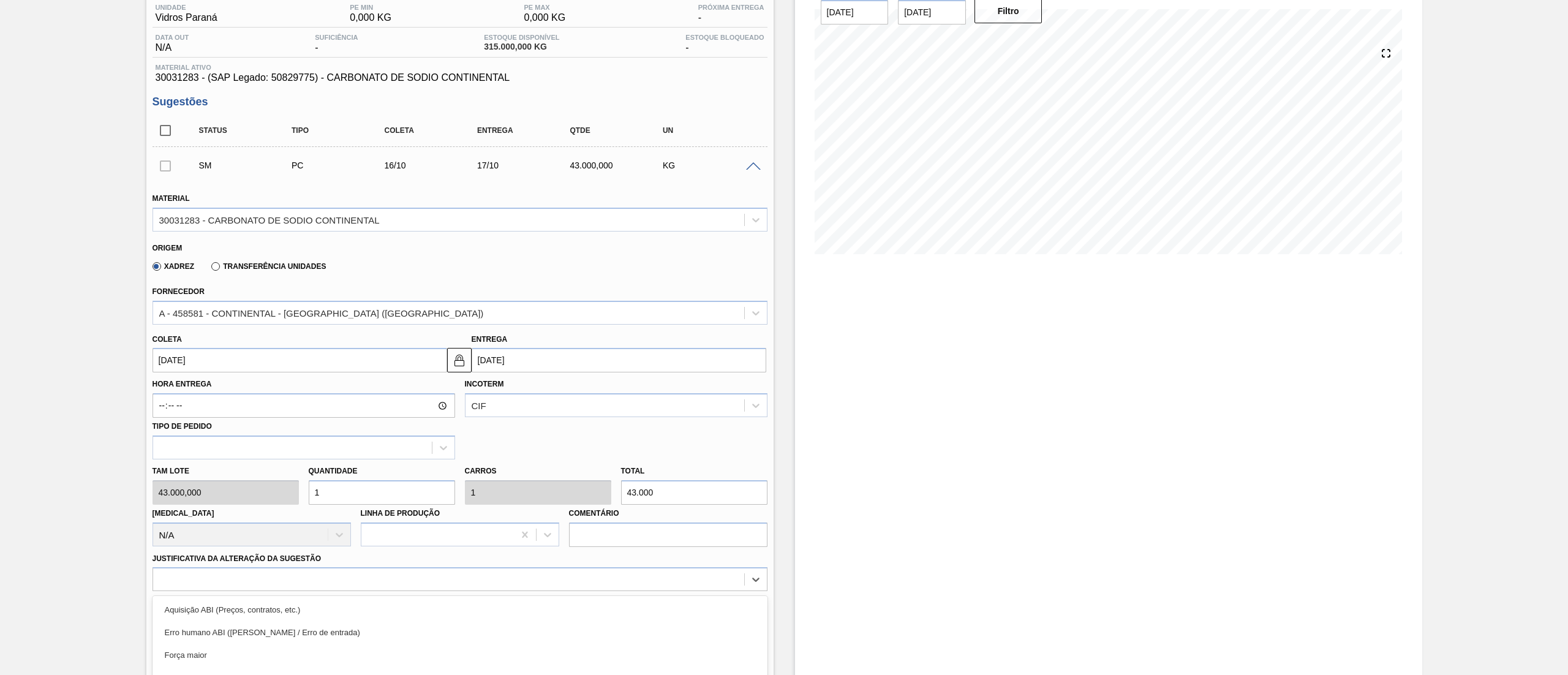
scroll to position [214, 0]
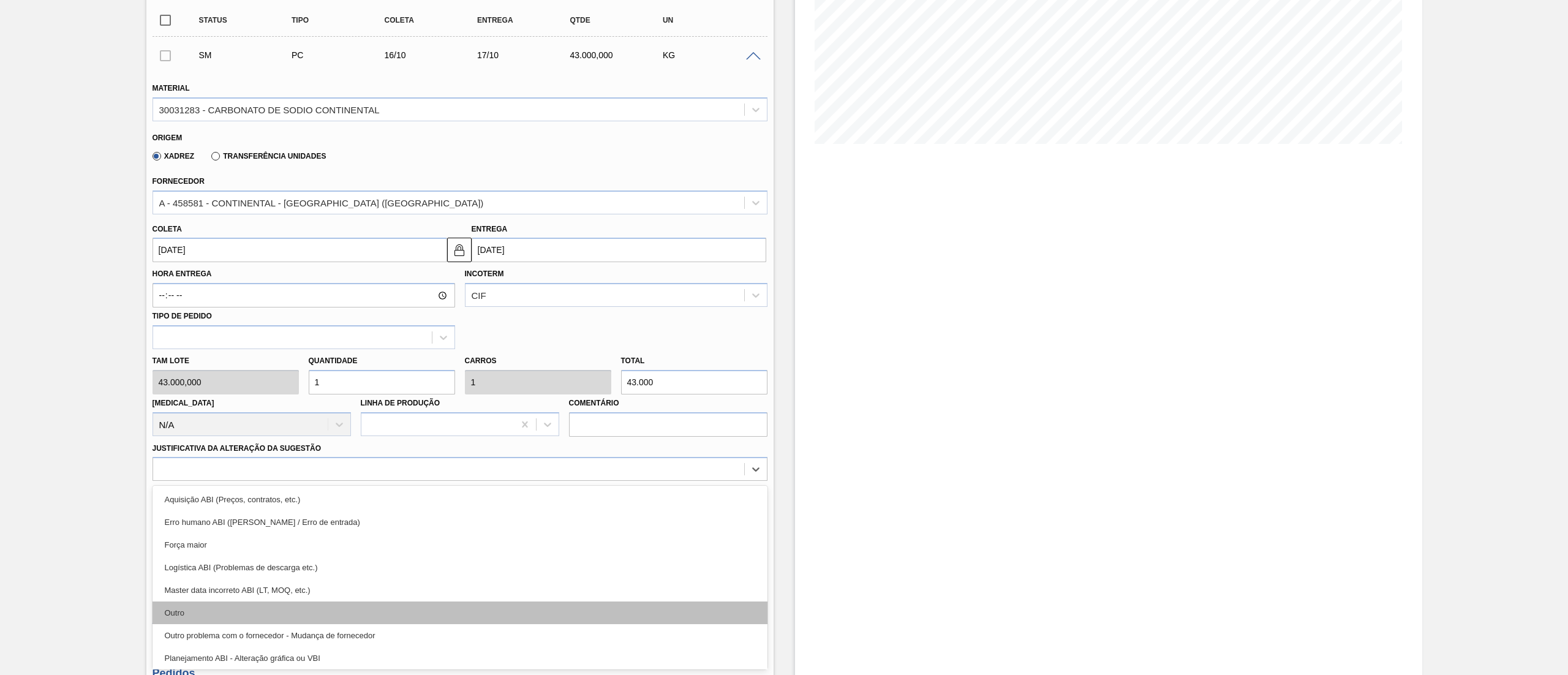
click at [184, 612] on div "Outro" at bounding box center [460, 612] width 615 height 23
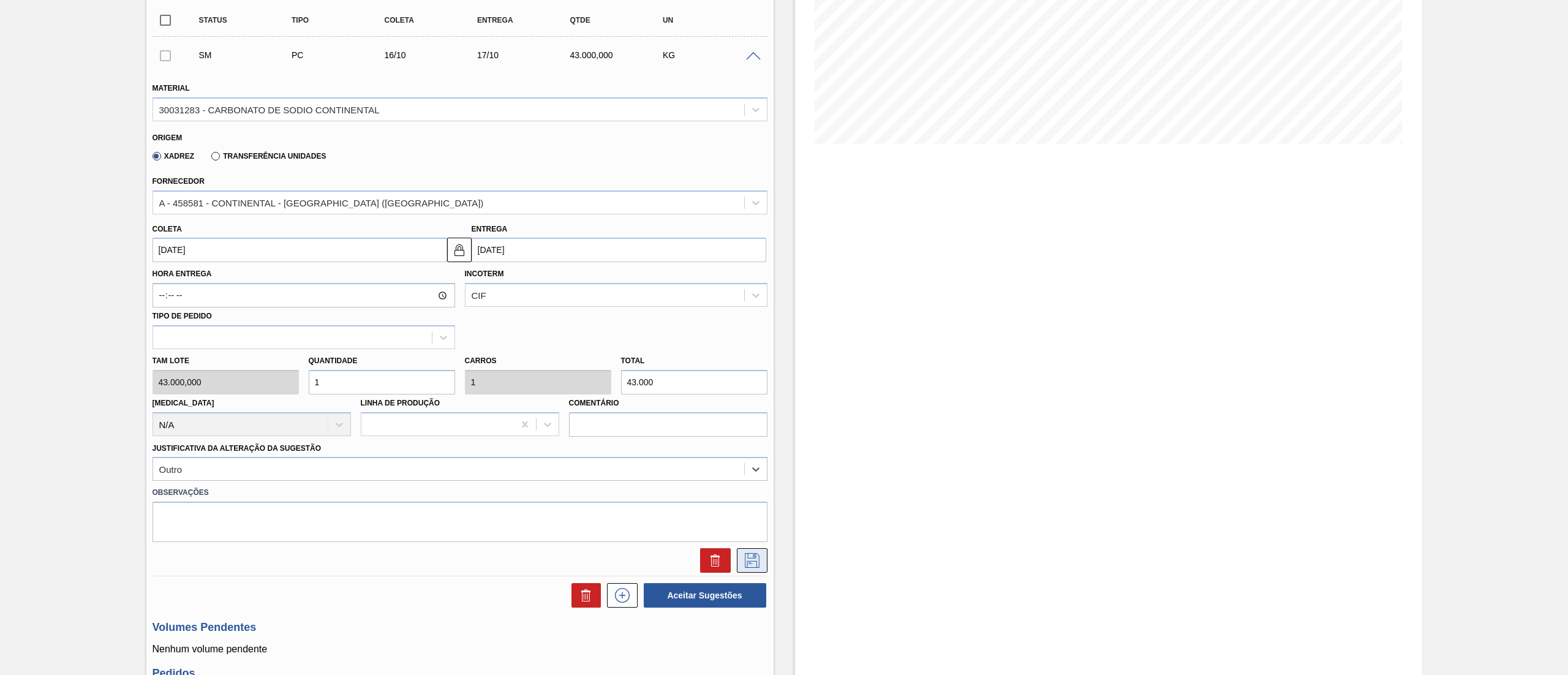
click at [745, 558] on icon at bounding box center [752, 560] width 20 height 15
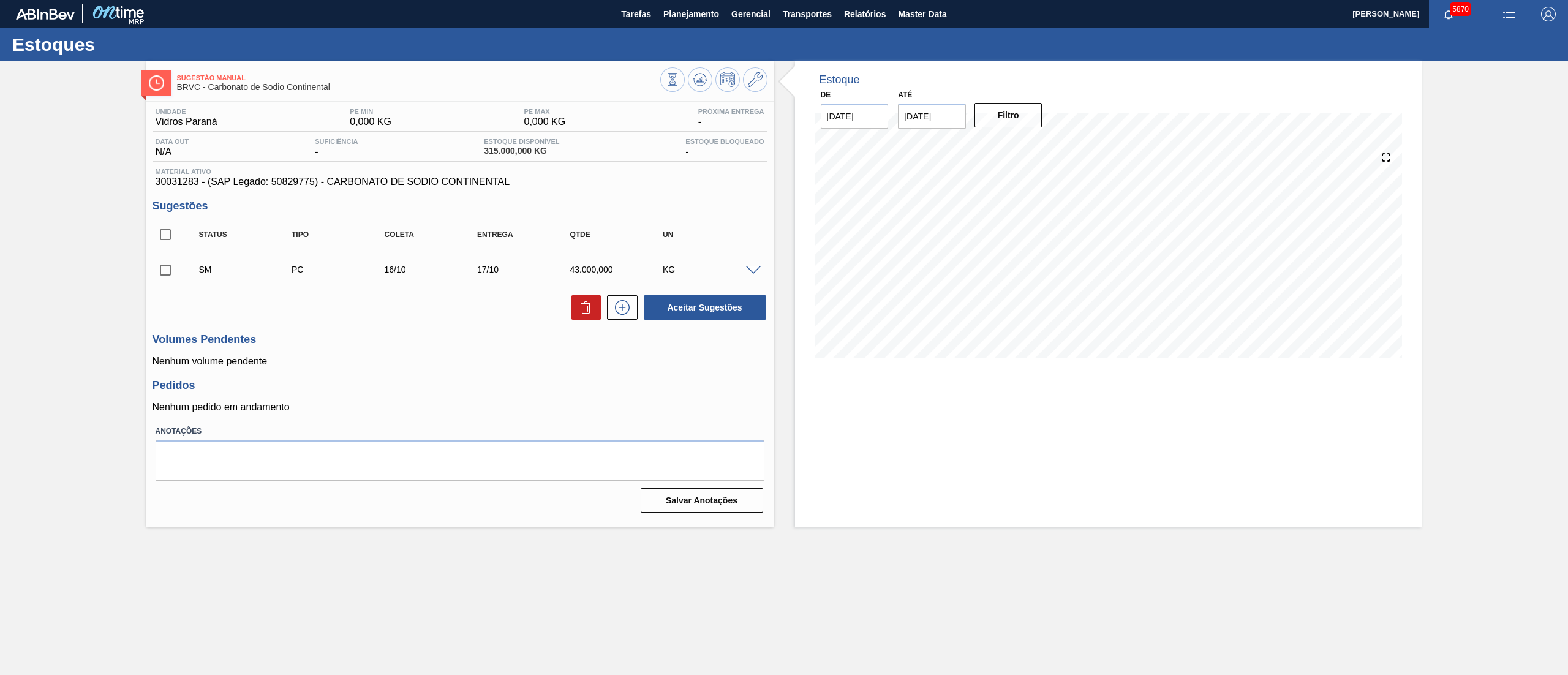
scroll to position [0, 0]
click at [625, 305] on icon at bounding box center [622, 307] width 20 height 15
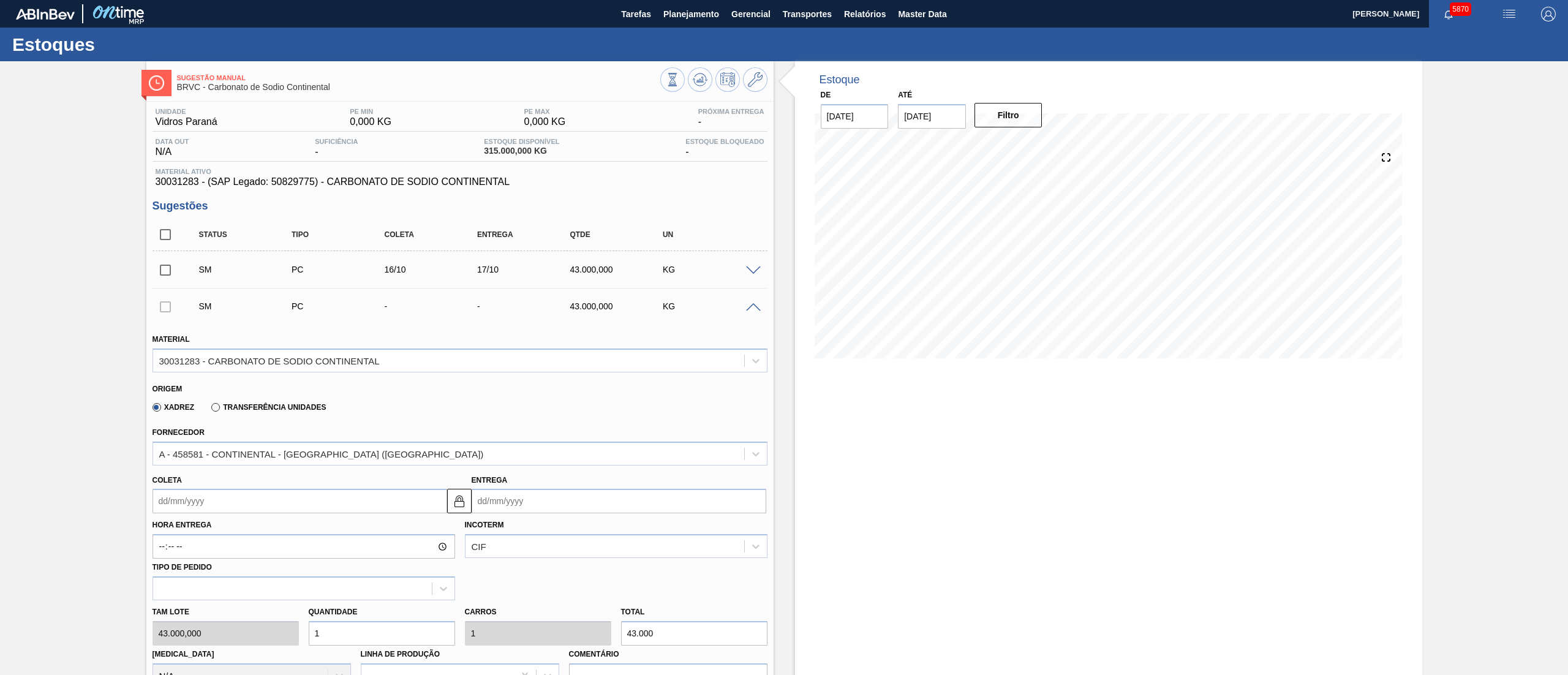
scroll to position [245, 0]
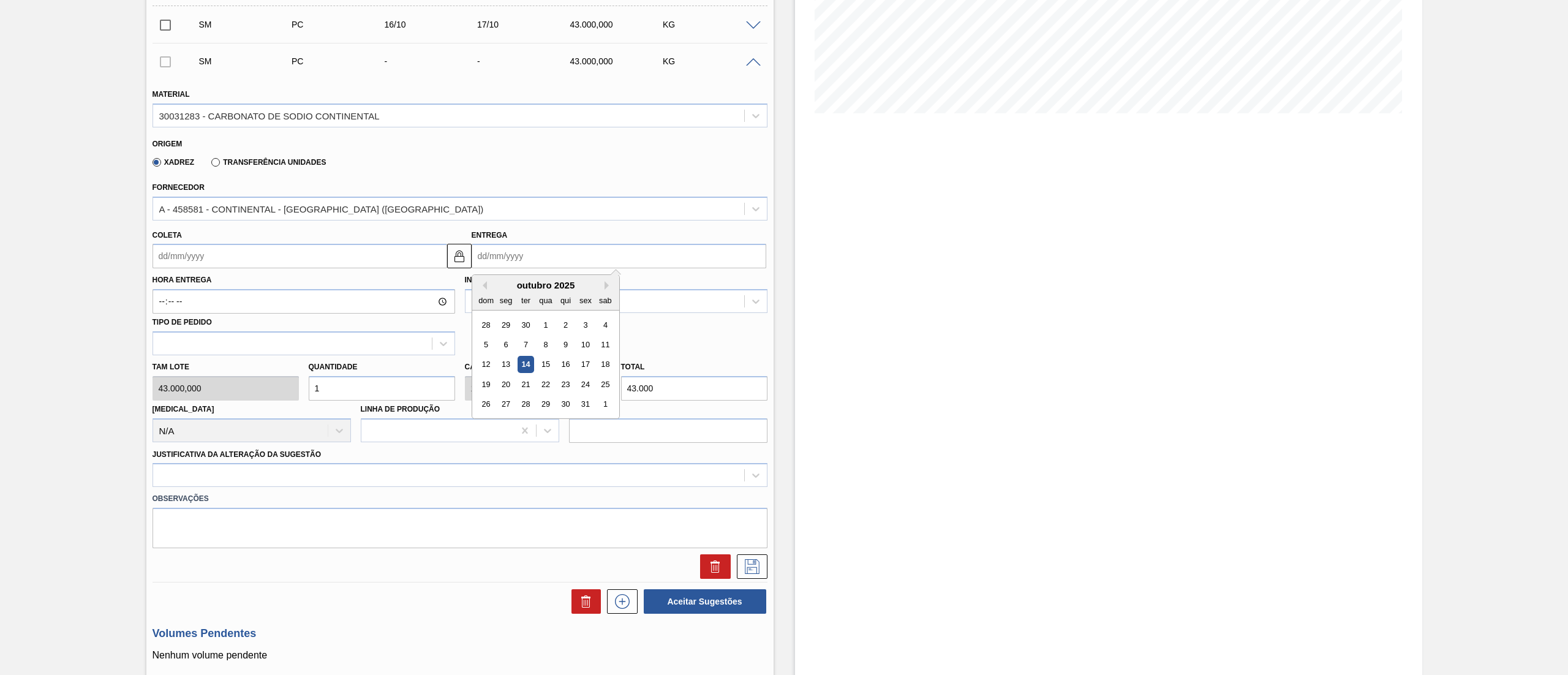
click at [496, 260] on input "Entrega" at bounding box center [619, 256] width 295 height 25
click at [589, 364] on div "17" at bounding box center [585, 364] width 17 height 17
type input "[DATE]"
click at [282, 482] on div "Material 30031283 - CARBONATO DE SODIO CONTINENTAL Origem Xadrez Transferência …" at bounding box center [460, 328] width 615 height 503
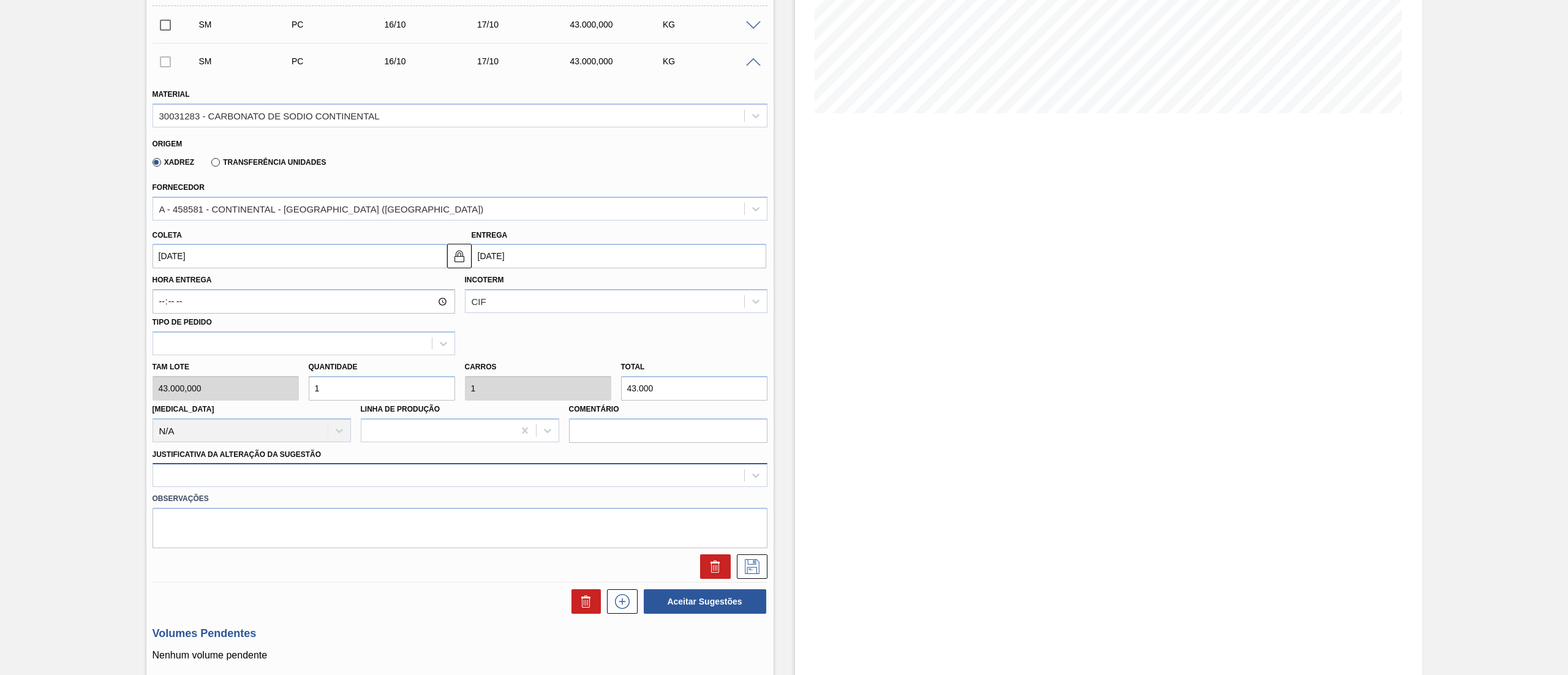
scroll to position [251, 0]
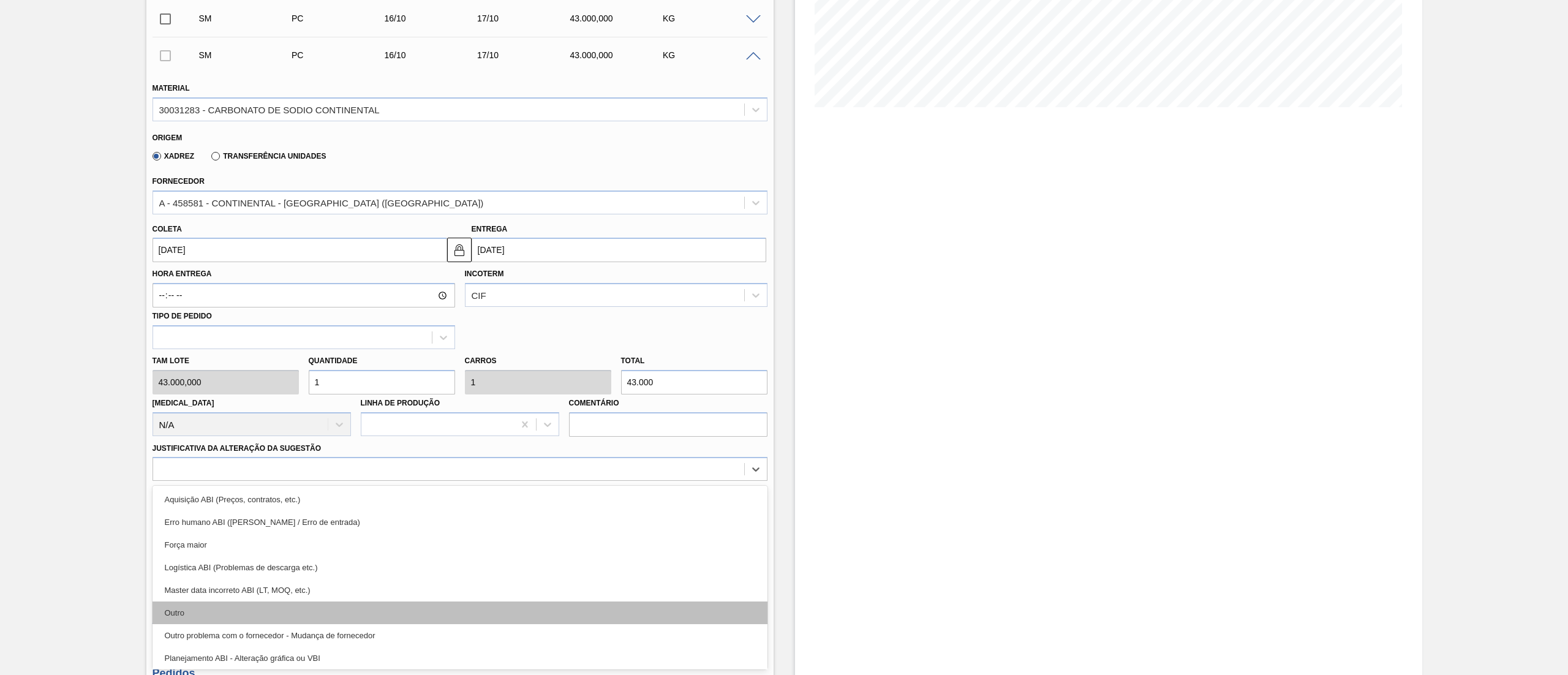
click at [258, 609] on div "Outro" at bounding box center [460, 612] width 615 height 23
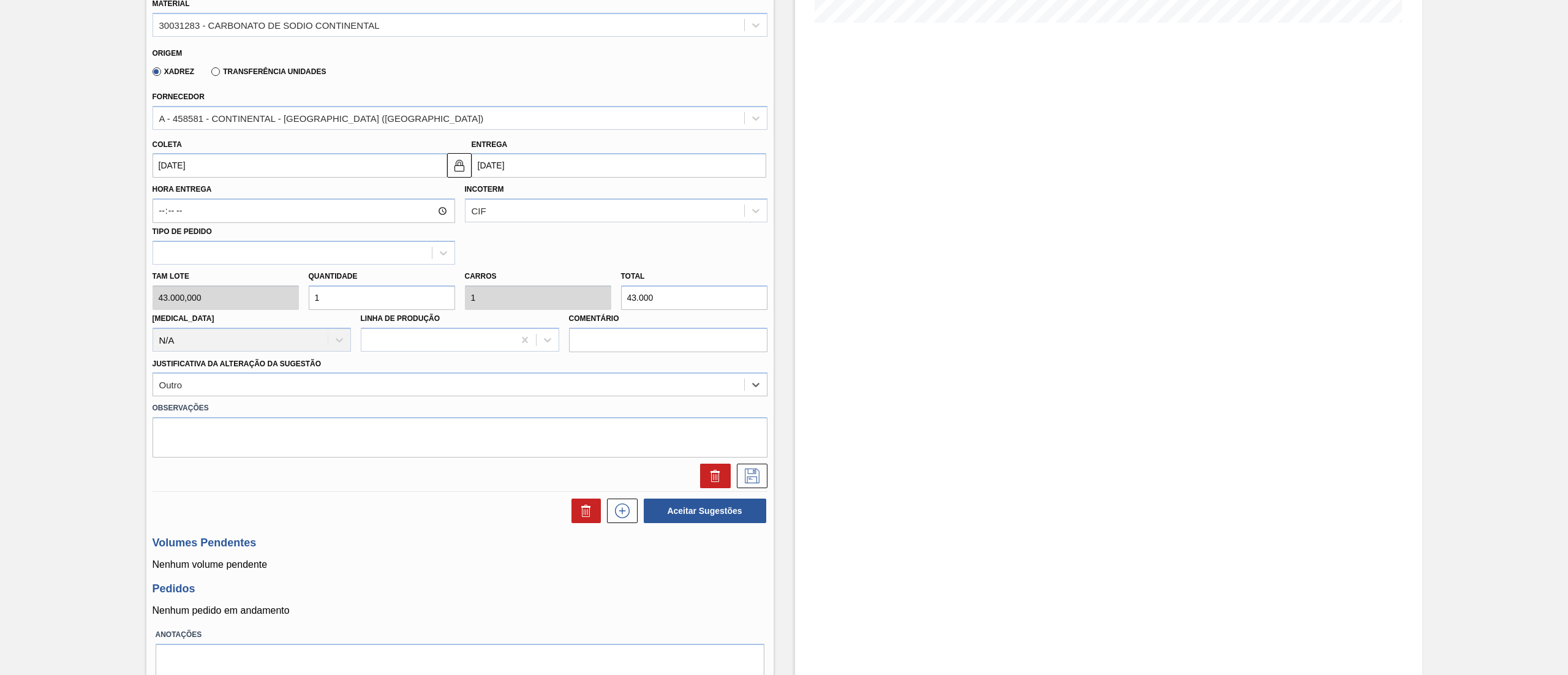
scroll to position [374, 0]
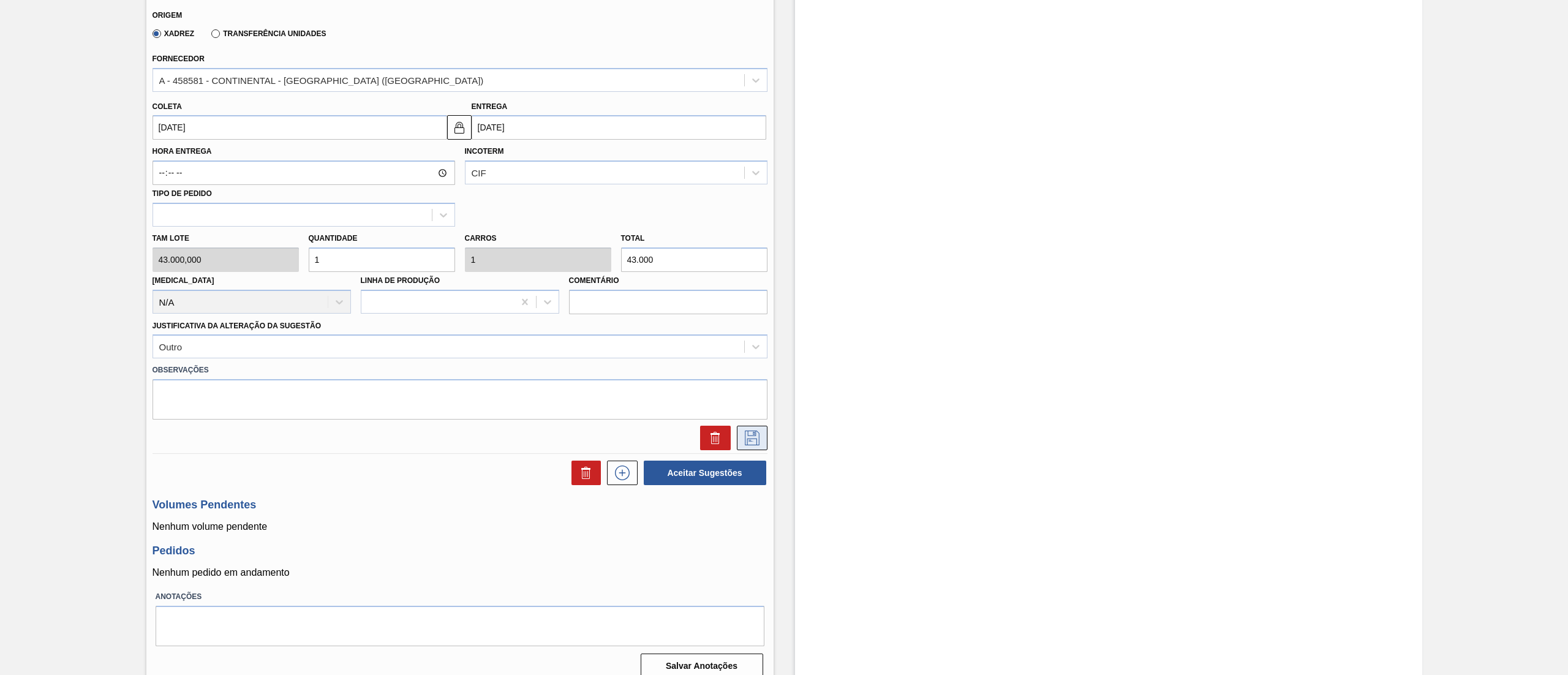
click at [762, 431] on button at bounding box center [752, 438] width 31 height 25
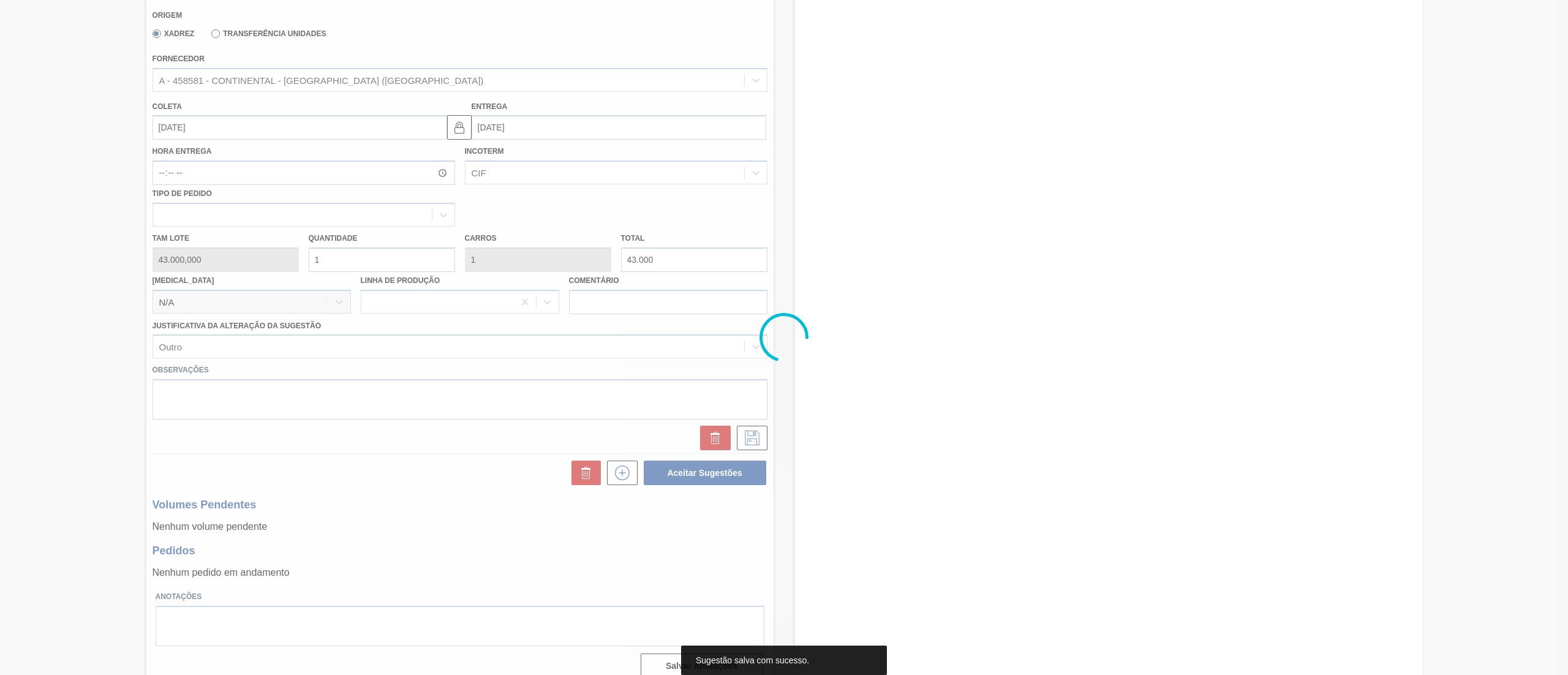
scroll to position [0, 0]
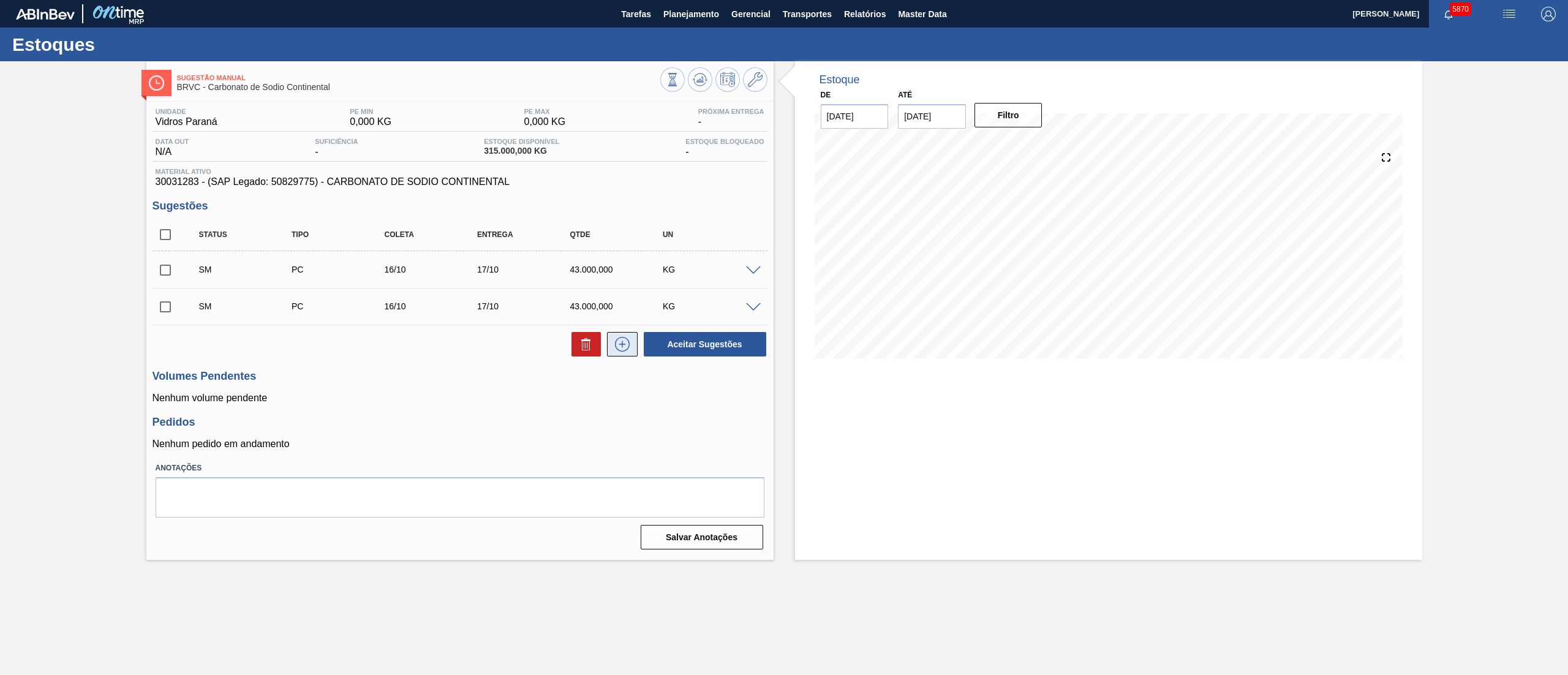
click at [631, 354] on button at bounding box center [622, 344] width 31 height 25
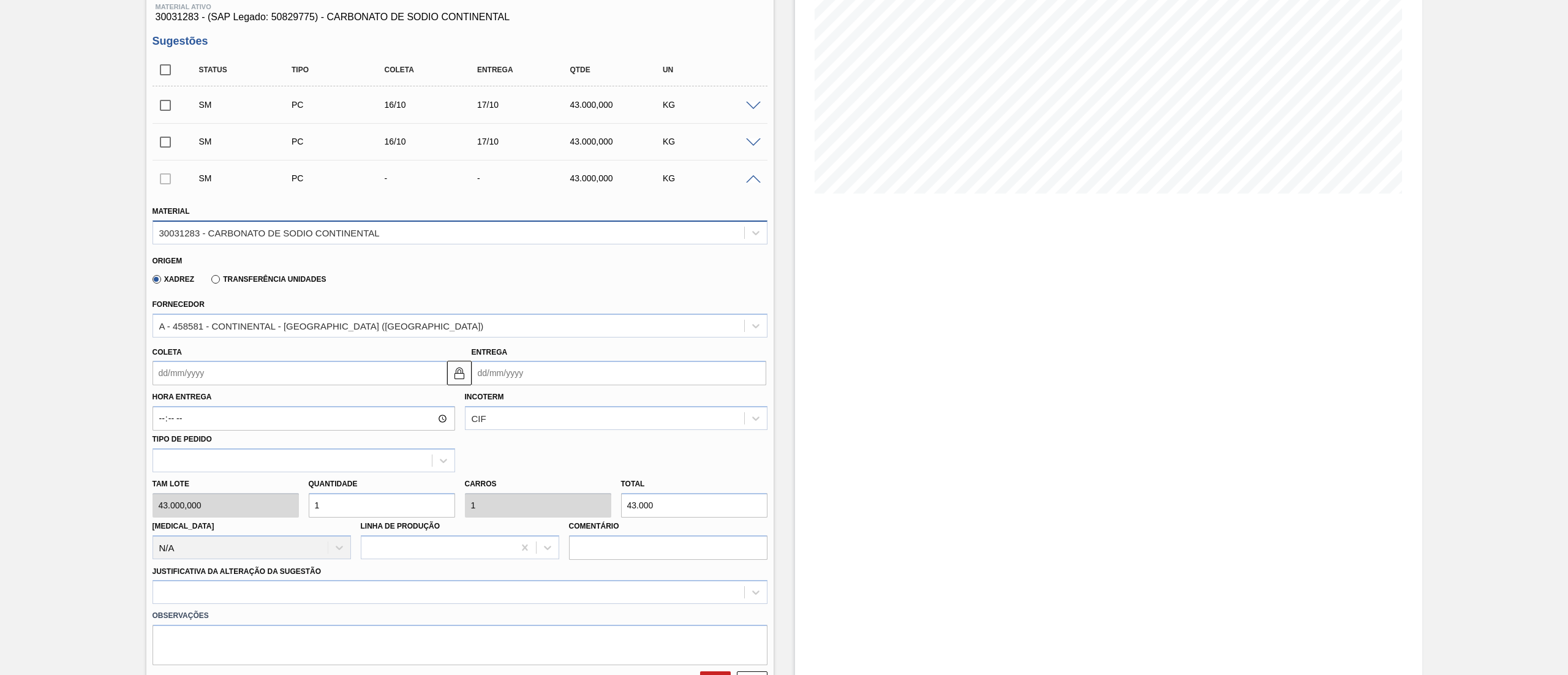
scroll to position [245, 0]
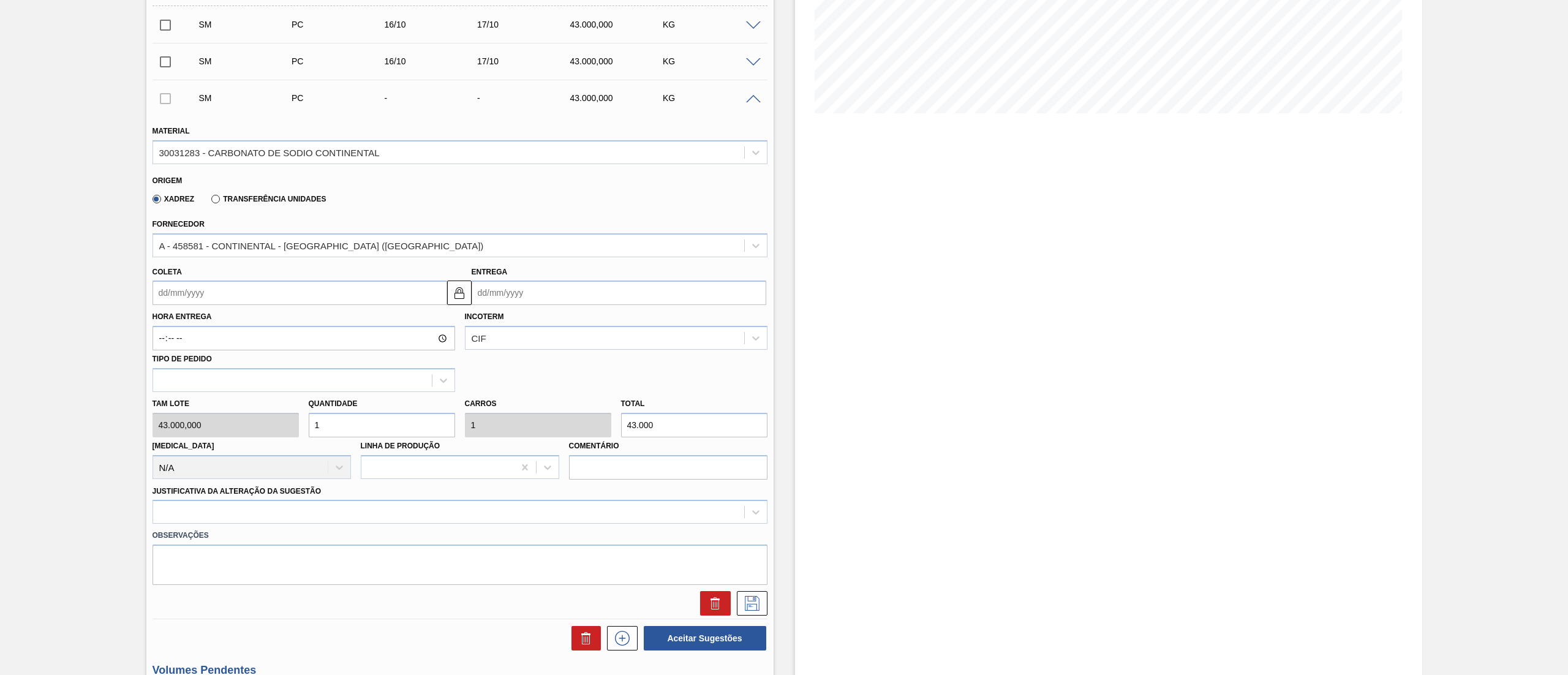
click at [501, 282] on input "Entrega" at bounding box center [619, 293] width 295 height 25
click at [584, 401] on div "17" at bounding box center [585, 401] width 17 height 17
type input "[DATE]"
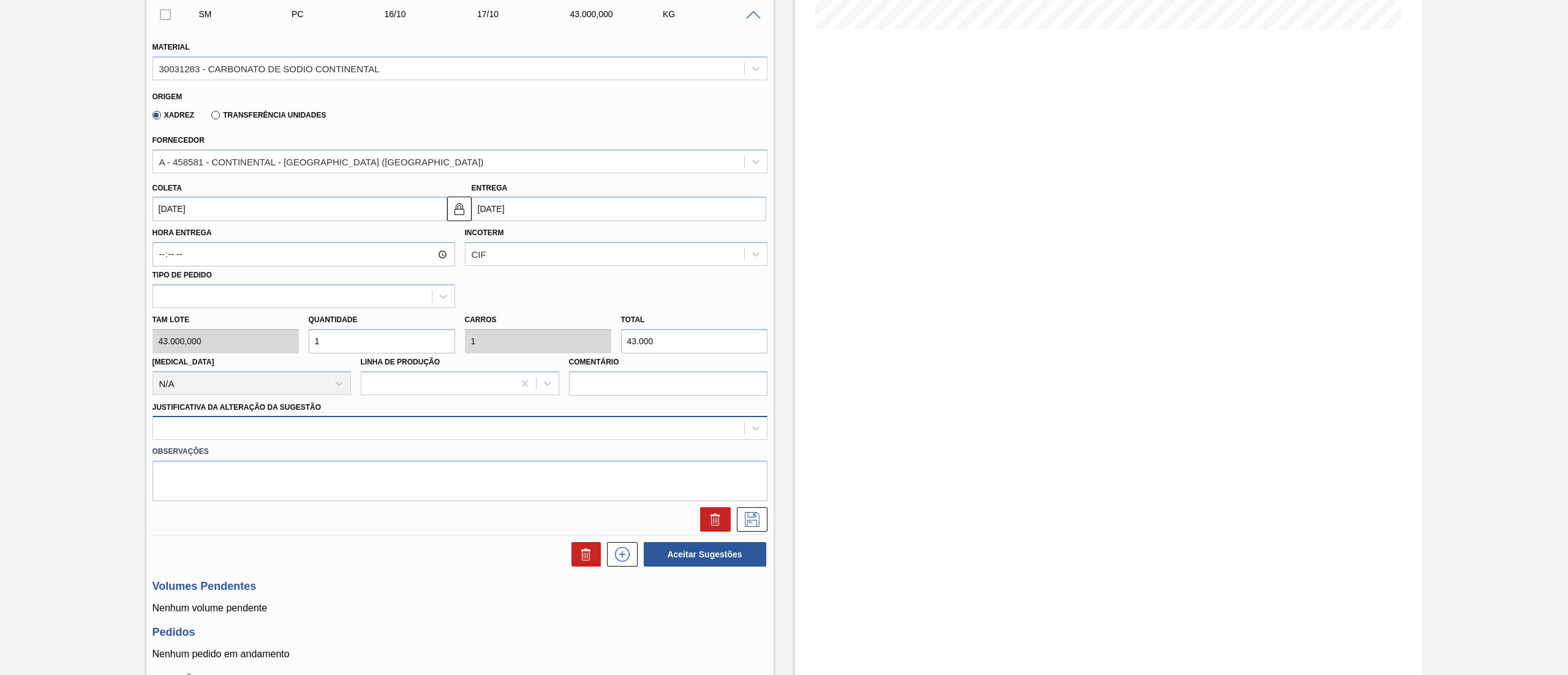
scroll to position [368, 0]
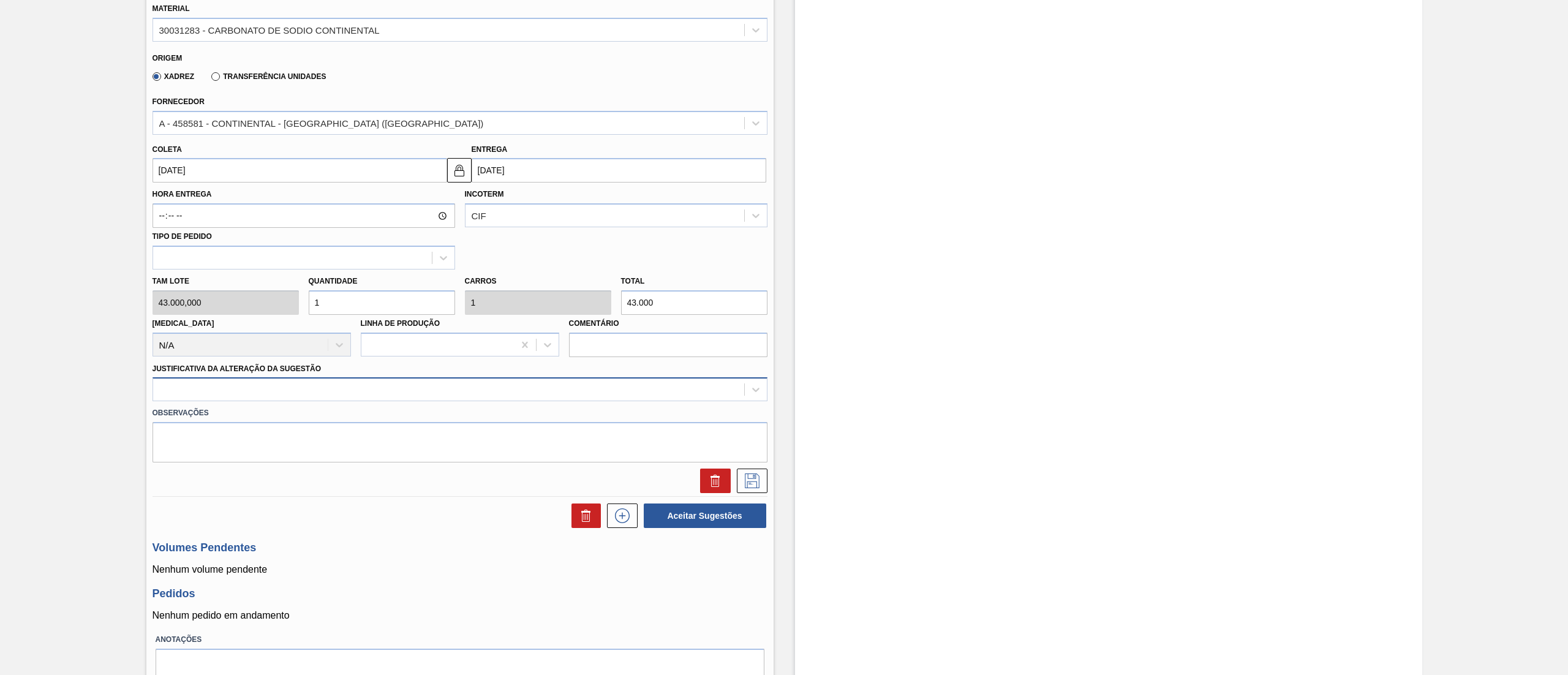
drag, startPoint x: 199, startPoint y: 365, endPoint x: 196, endPoint y: 387, distance: 22.2
click at [199, 365] on label "Justificativa da Alteração da Sugestão" at bounding box center [238, 369] width 169 height 9
click at [0, 0] on Sugestão "Justificativa da Alteração da Sugestão" at bounding box center [0, 0] width 0 height 0
click at [196, 387] on div at bounding box center [449, 390] width 591 height 18
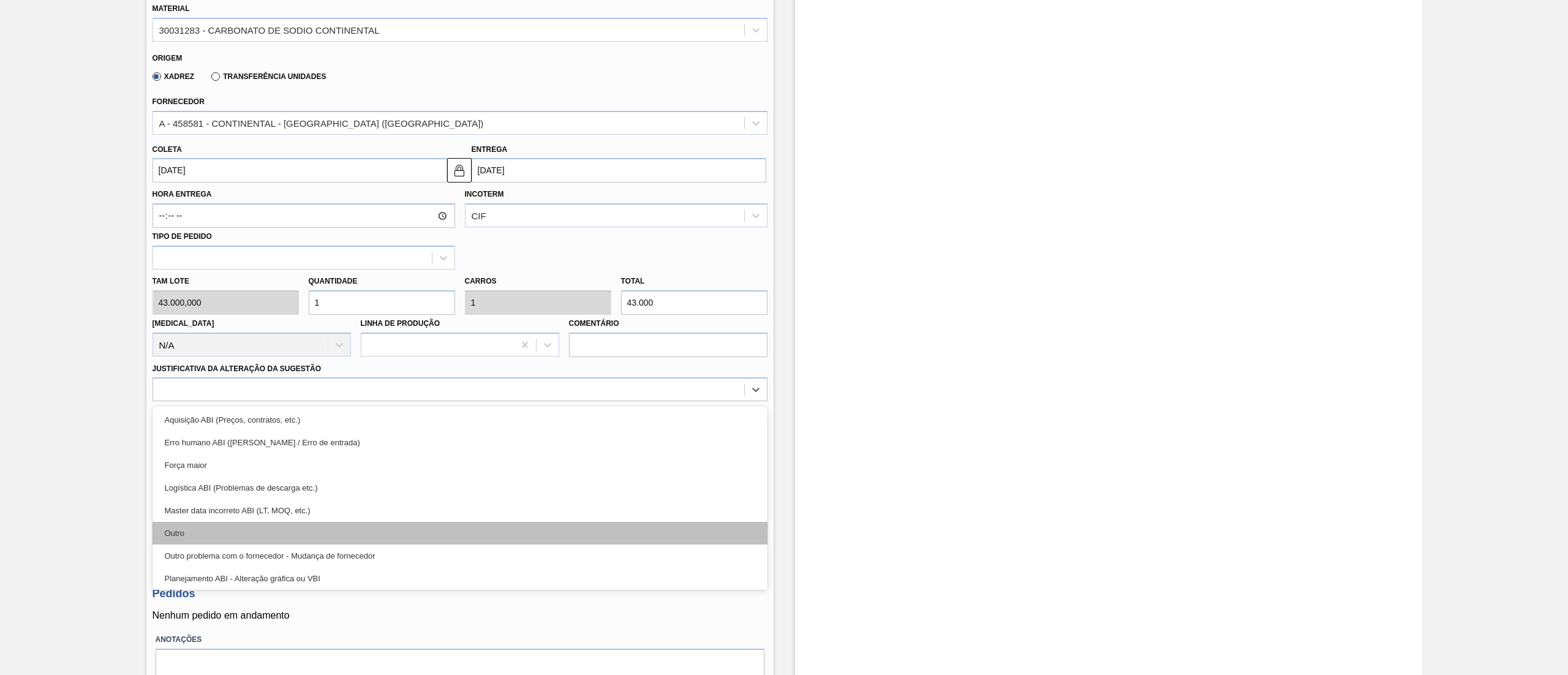
click at [199, 541] on div "Outro" at bounding box center [460, 533] width 615 height 23
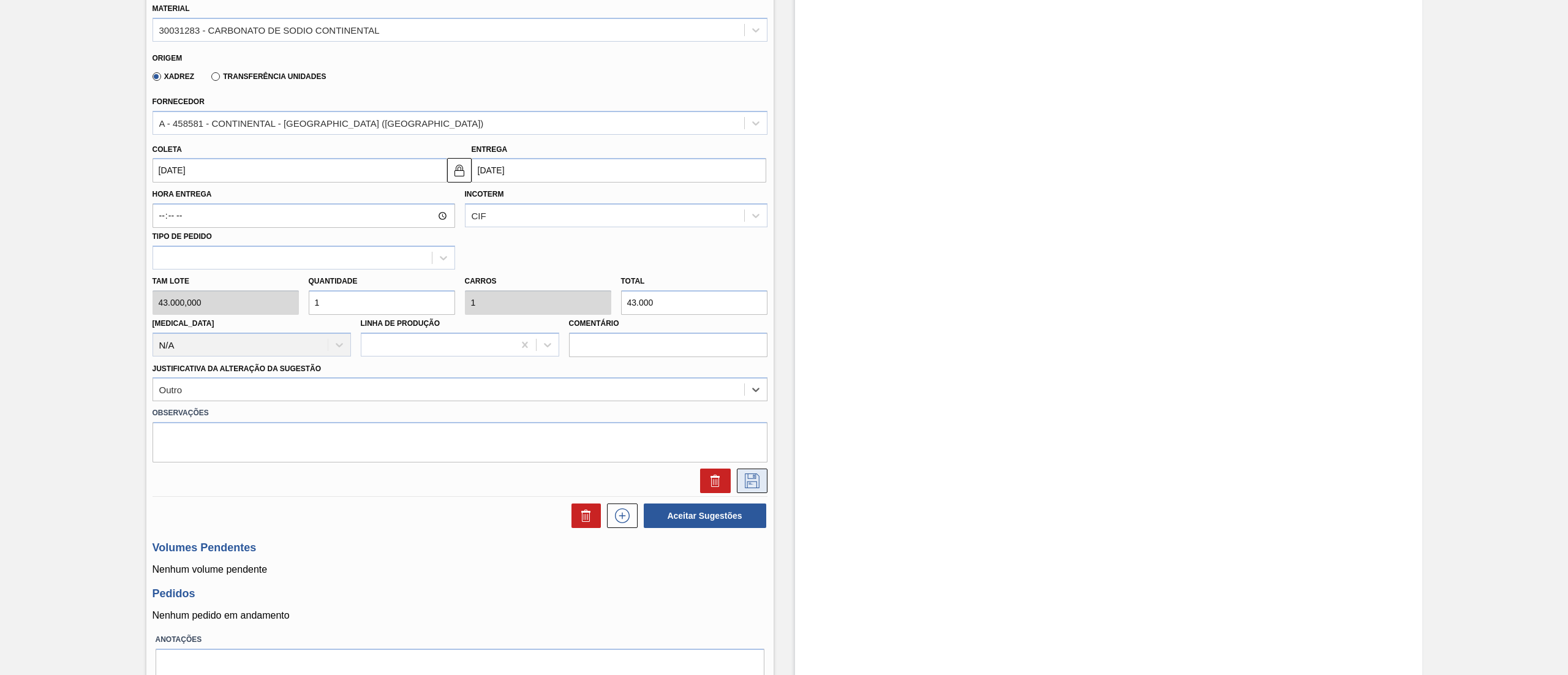
click at [766, 474] on button at bounding box center [752, 481] width 31 height 25
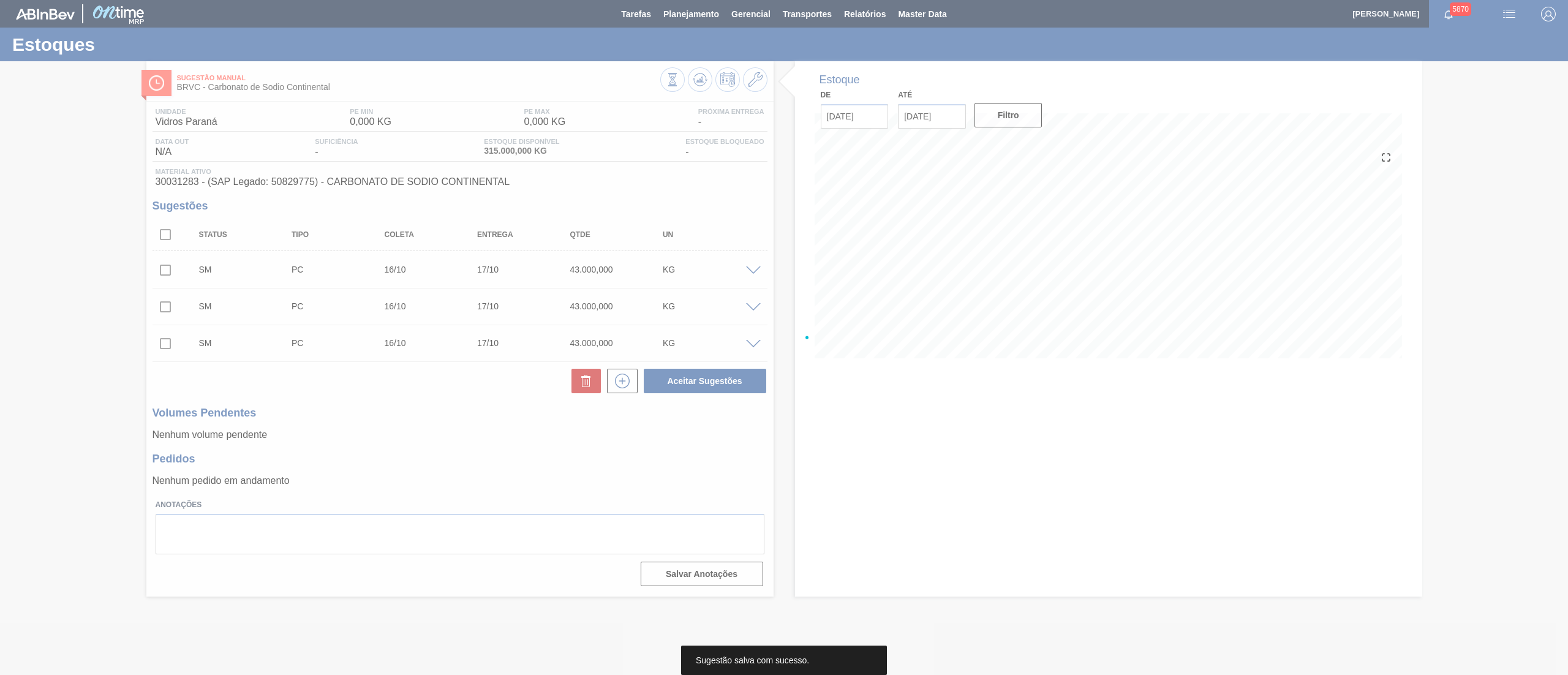
scroll to position [0, 0]
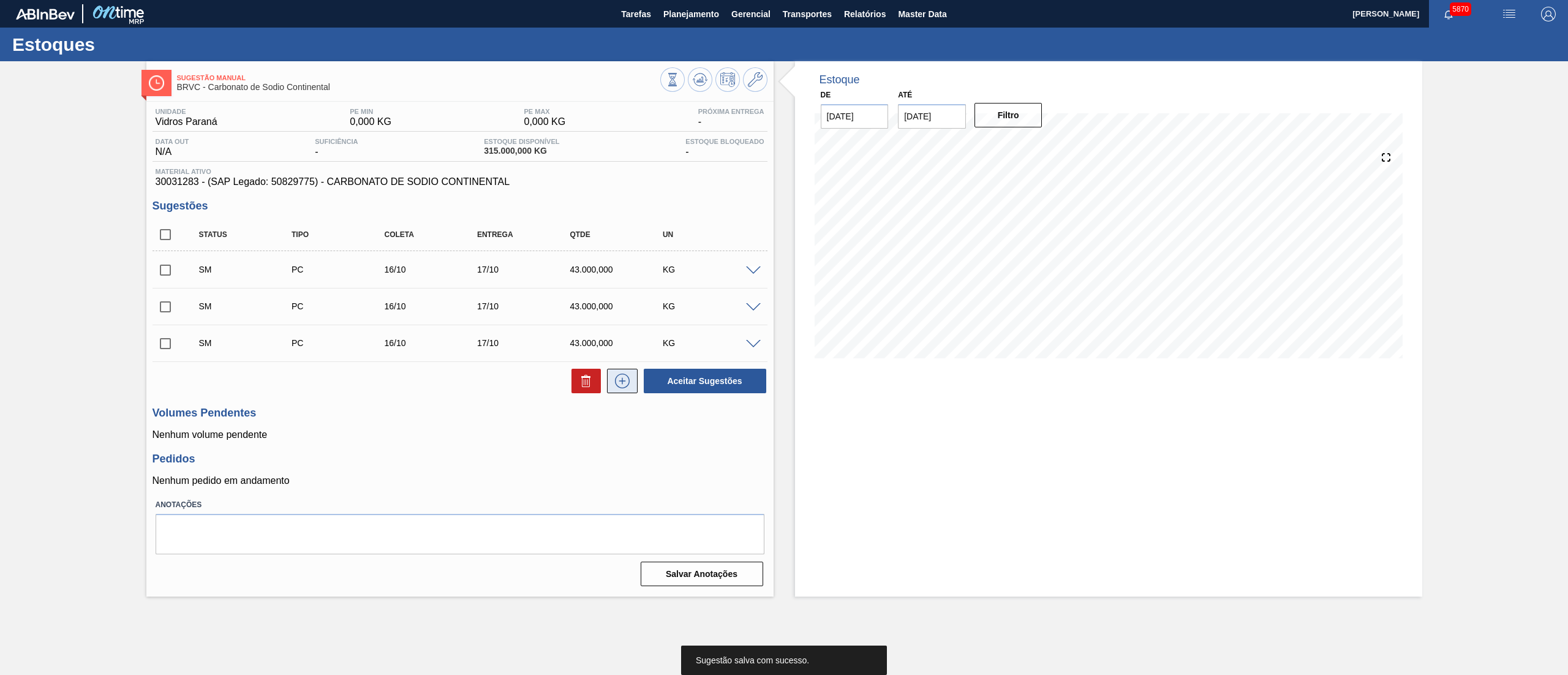
click at [610, 384] on button at bounding box center [622, 381] width 31 height 25
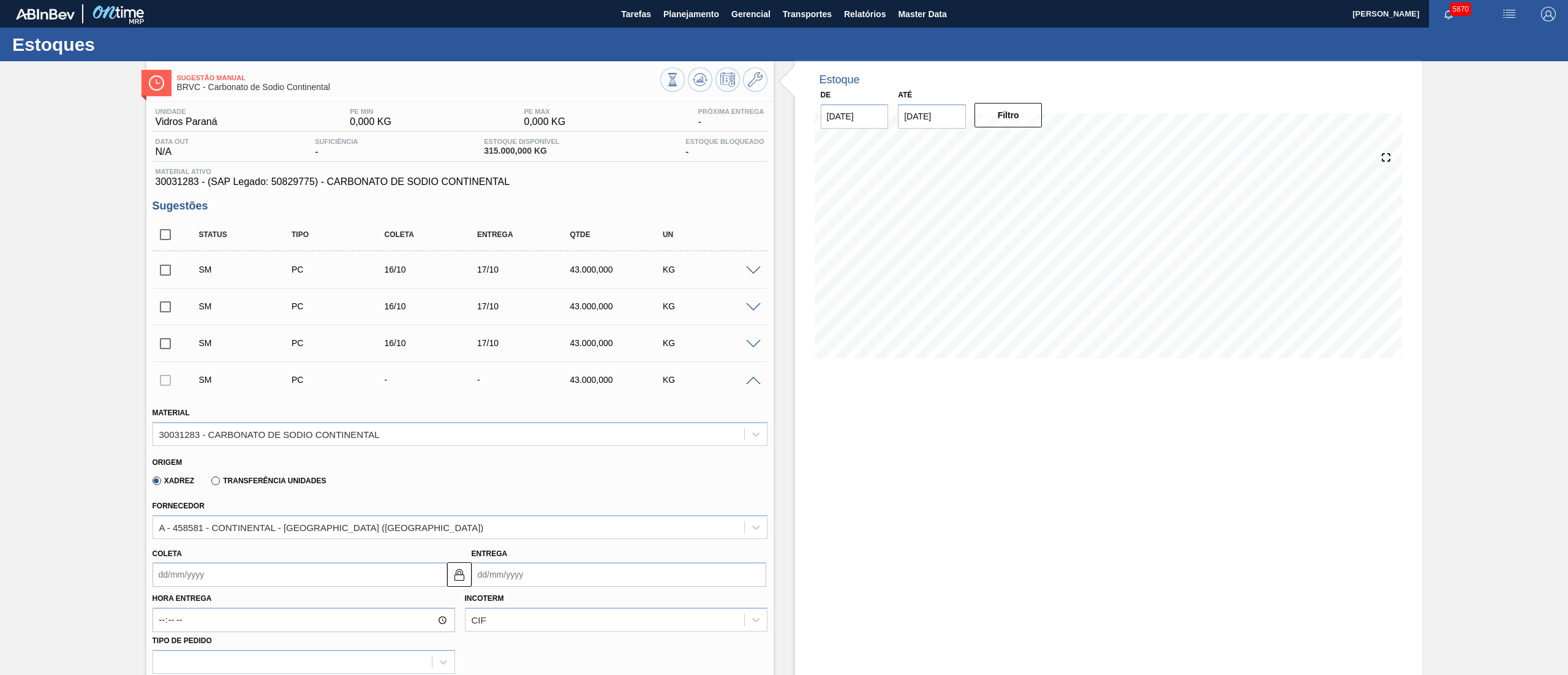
drag, startPoint x: 198, startPoint y: 569, endPoint x: 204, endPoint y: 577, distance: 10.0
click at [199, 570] on input "Coleta" at bounding box center [300, 574] width 295 height 25
click at [265, 504] on div "17" at bounding box center [266, 500] width 17 height 17
type input "[DATE]"
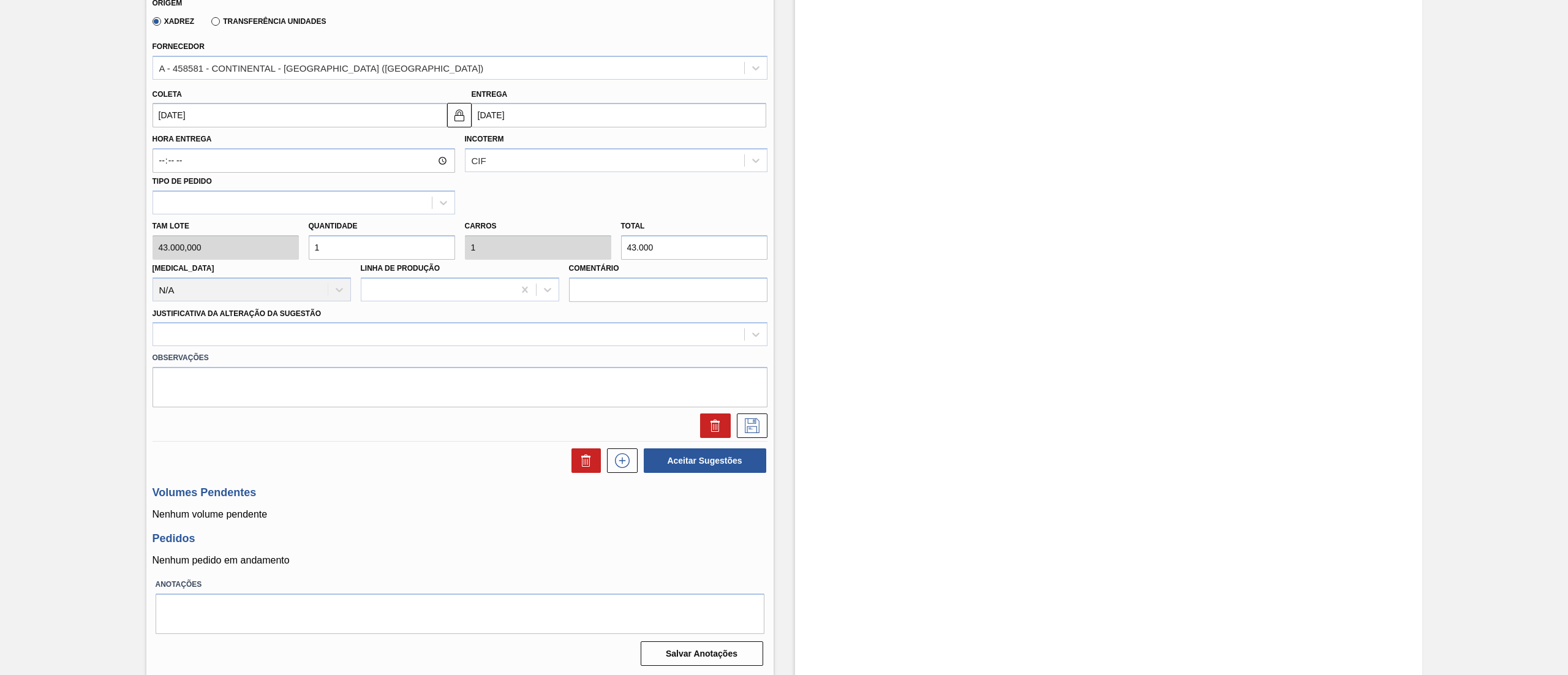
scroll to position [214, 0]
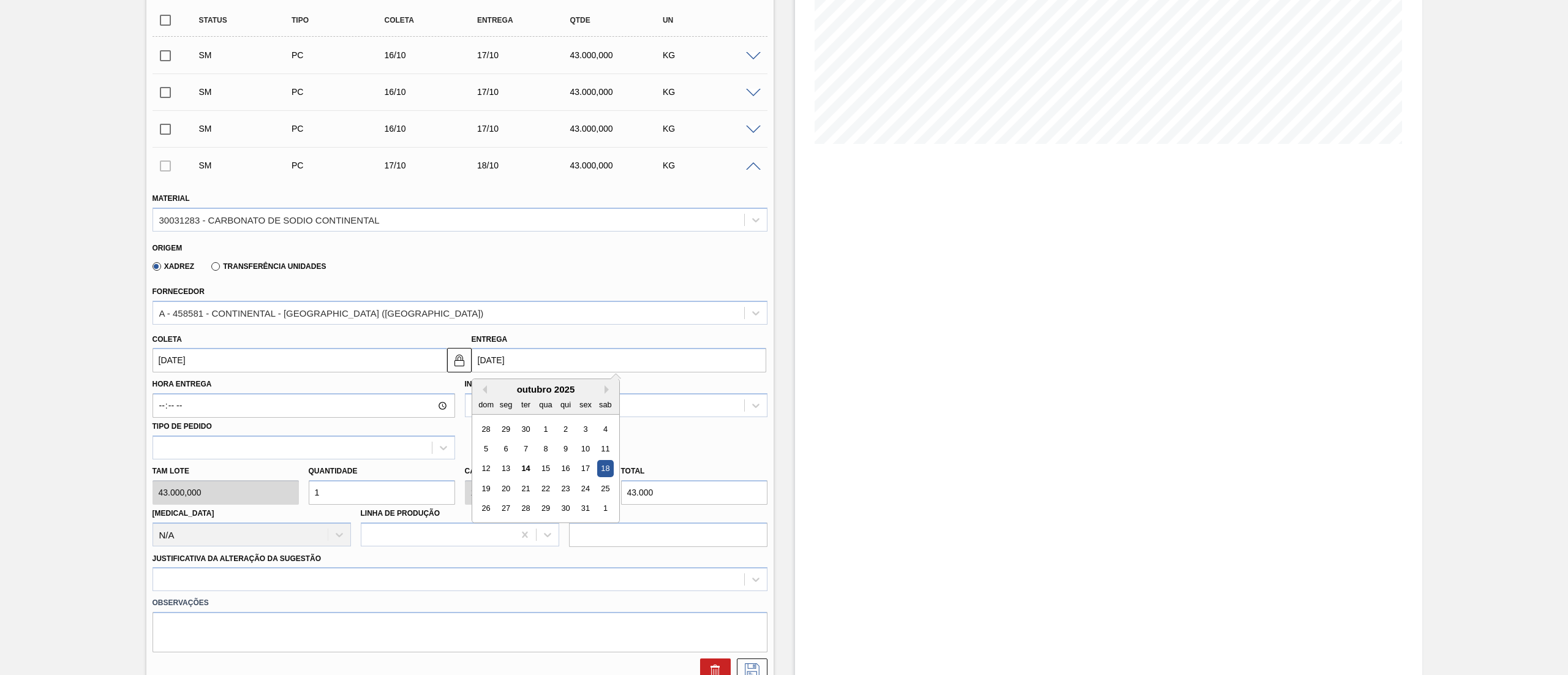
click at [492, 361] on input "[DATE]" at bounding box center [619, 360] width 295 height 25
click at [585, 465] on div "17" at bounding box center [585, 469] width 17 height 17
type input "[DATE]"
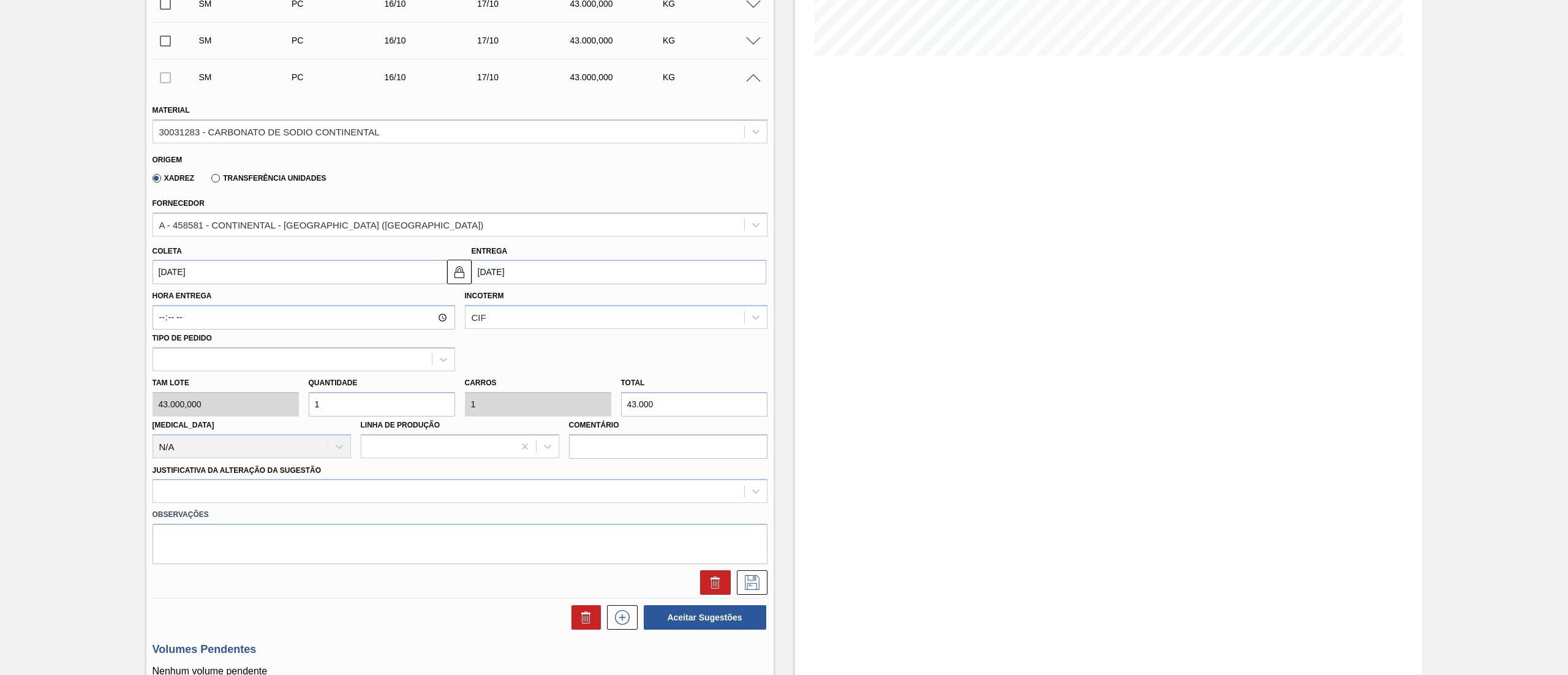
scroll to position [337, 0]
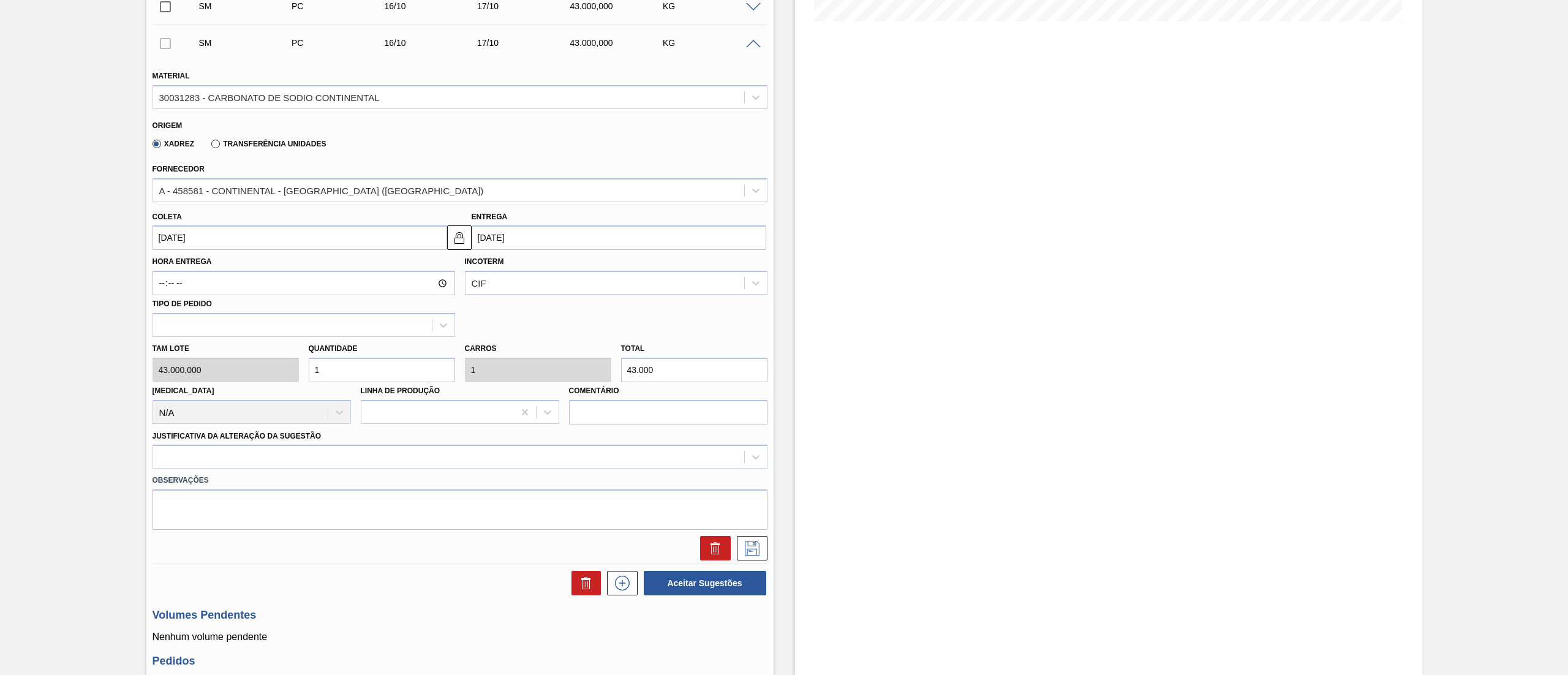
click at [230, 475] on label "Observações" at bounding box center [460, 480] width 615 height 18
click at [216, 463] on div at bounding box center [449, 457] width 591 height 18
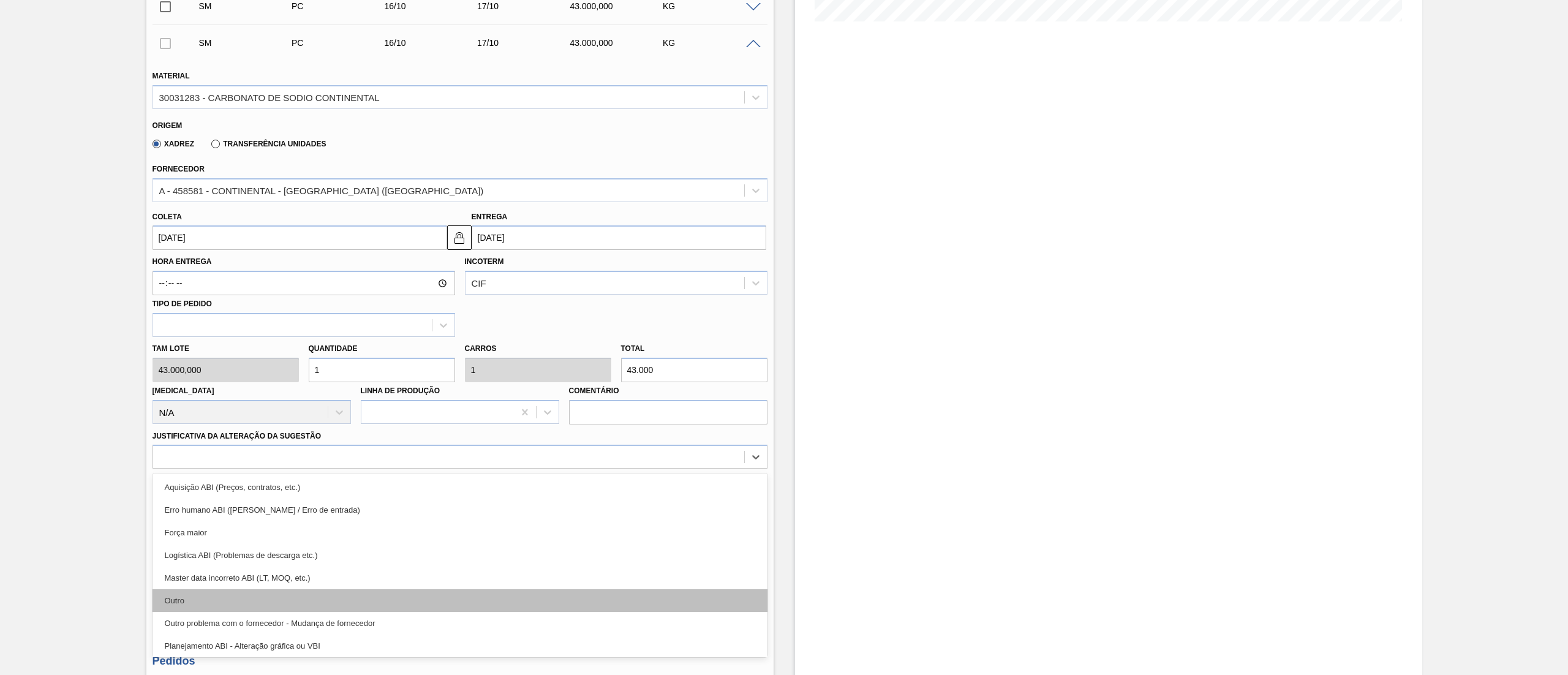
drag, startPoint x: 194, startPoint y: 587, endPoint x: 193, endPoint y: 595, distance: 8.1
click at [193, 595] on div "Aquisição ABI (Preços, contratos, etc.) Erro humano ABI (Cálculo / Erro de entr…" at bounding box center [460, 565] width 615 height 183
click at [193, 595] on div "Outro" at bounding box center [460, 600] width 615 height 23
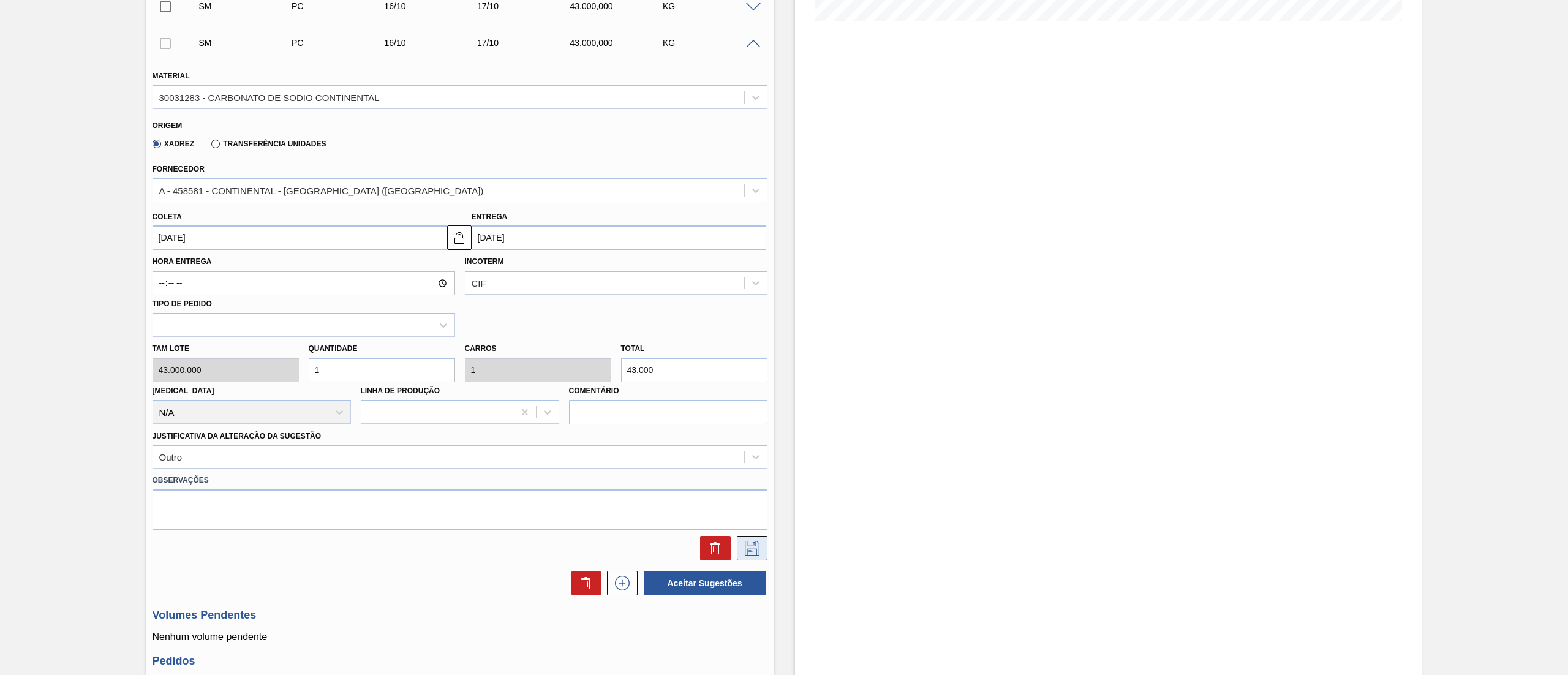
drag, startPoint x: 780, startPoint y: 556, endPoint x: 766, endPoint y: 554, distance: 14.1
click at [774, 555] on div "Estoque De [DATE] Até [DATE] Filtro" at bounding box center [1098, 261] width 649 height 1074
click at [766, 554] on button at bounding box center [752, 548] width 31 height 25
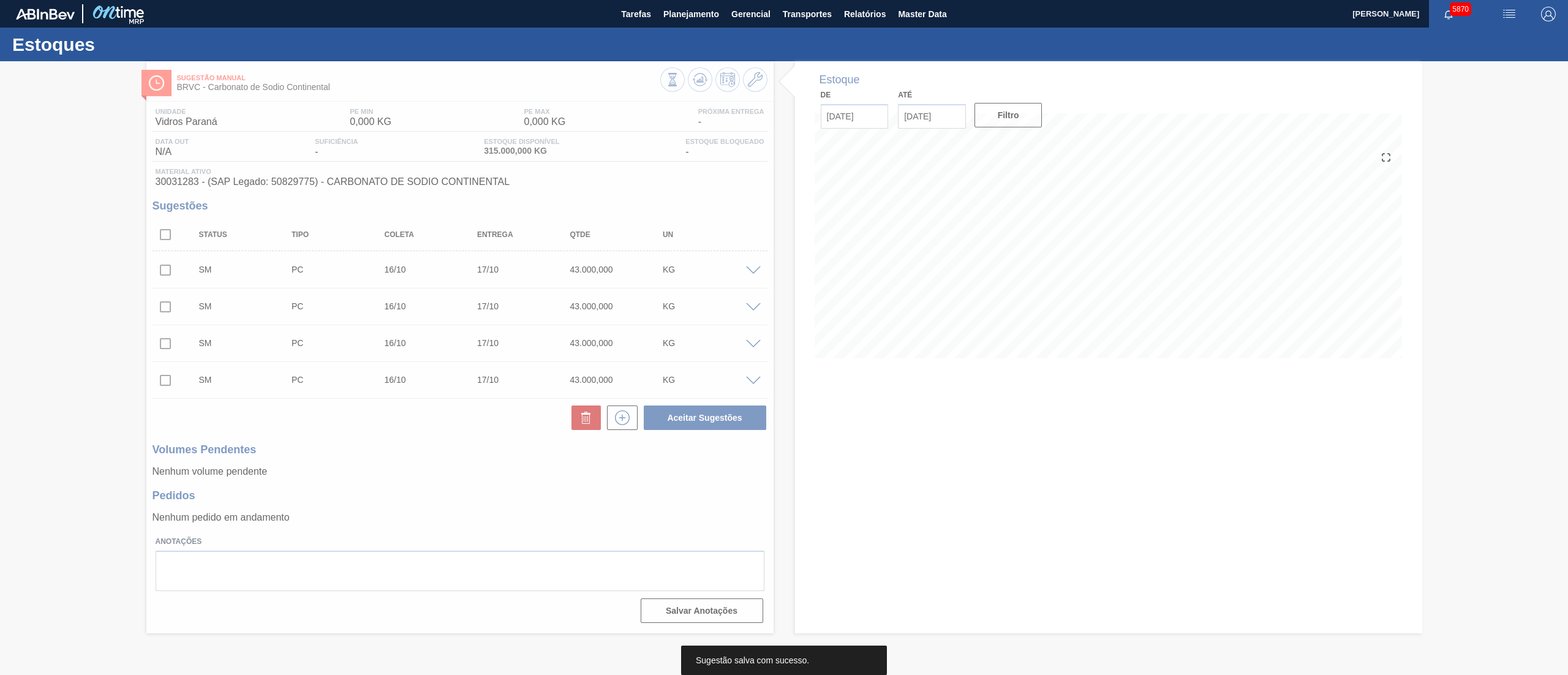
scroll to position [0, 0]
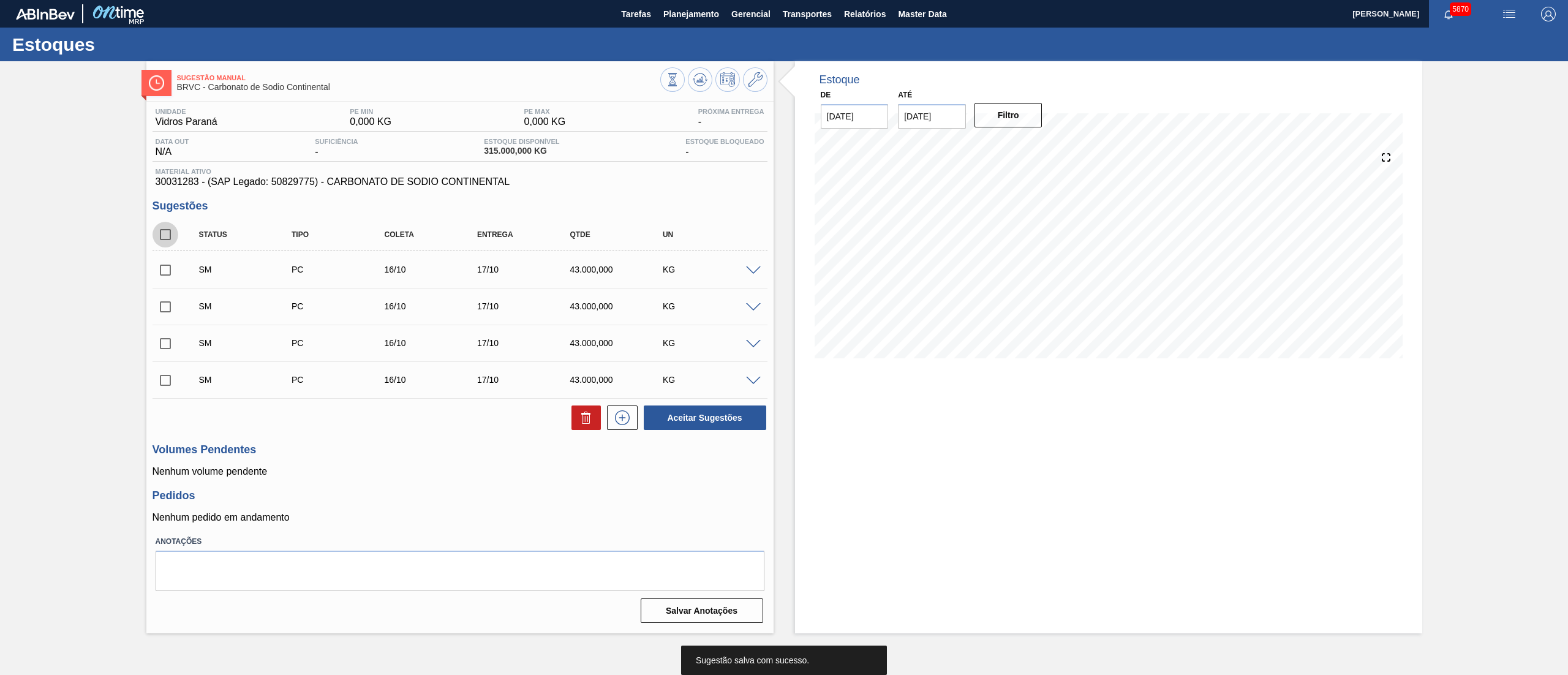
click at [163, 234] on input "checkbox" at bounding box center [166, 234] width 26 height 26
checkbox input "true"
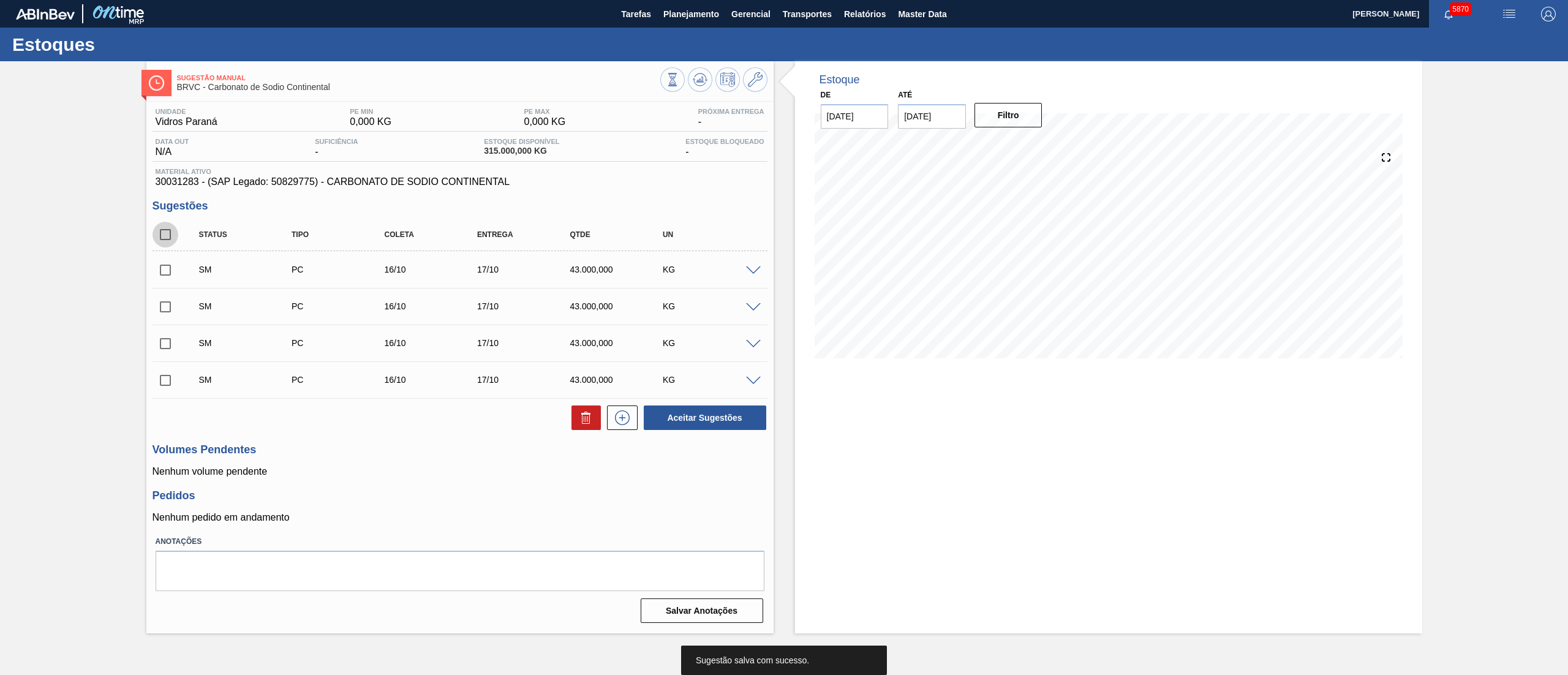
checkbox input "true"
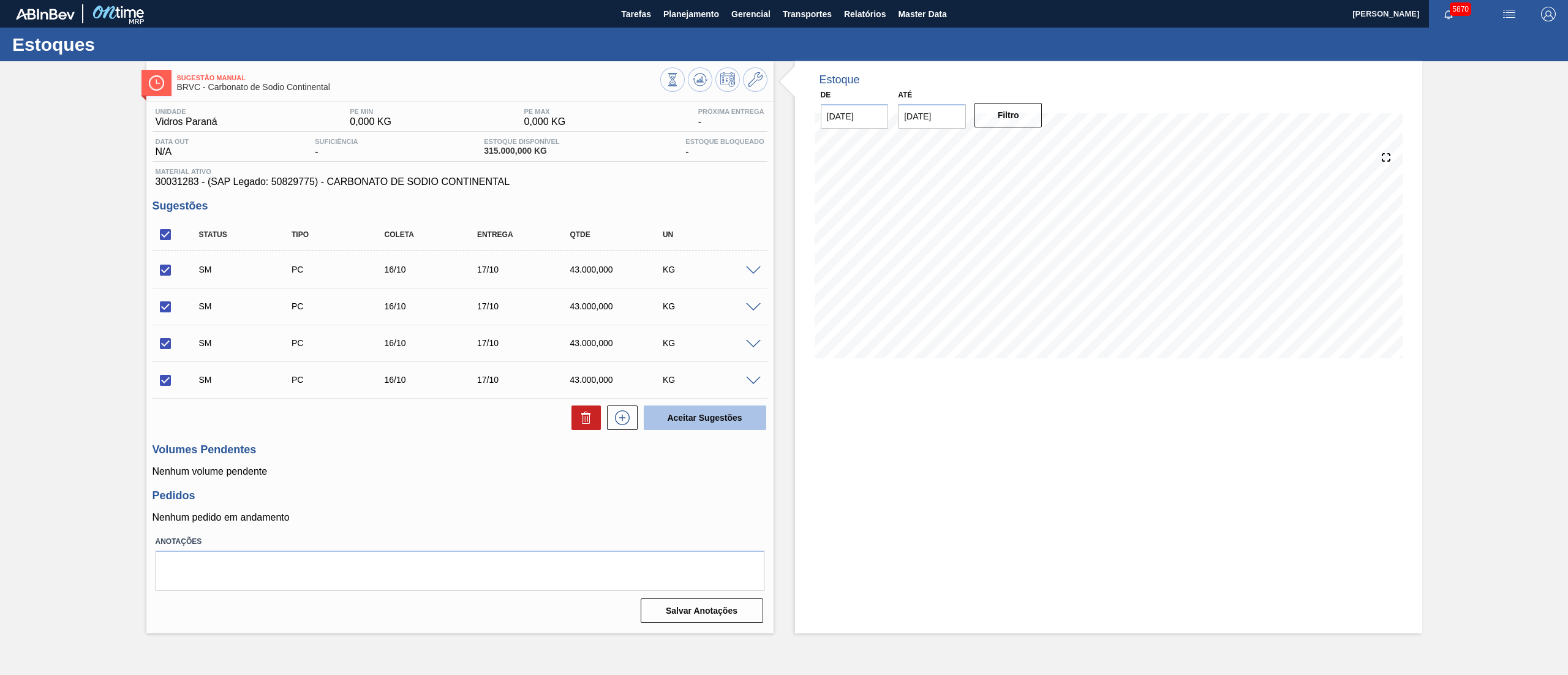
click at [687, 418] on button "Aceitar Sugestões" at bounding box center [705, 418] width 123 height 25
checkbox input "false"
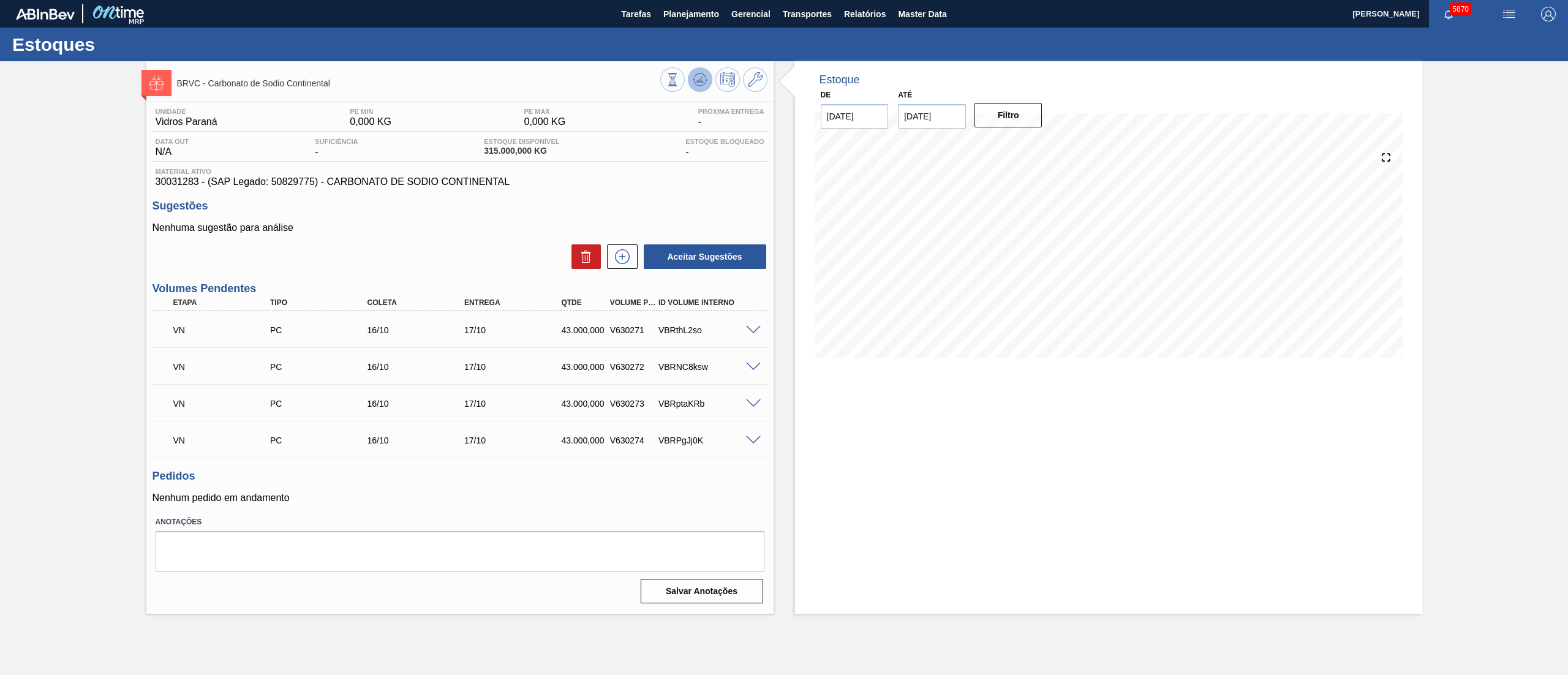
click at [698, 76] on icon at bounding box center [700, 80] width 15 height 15
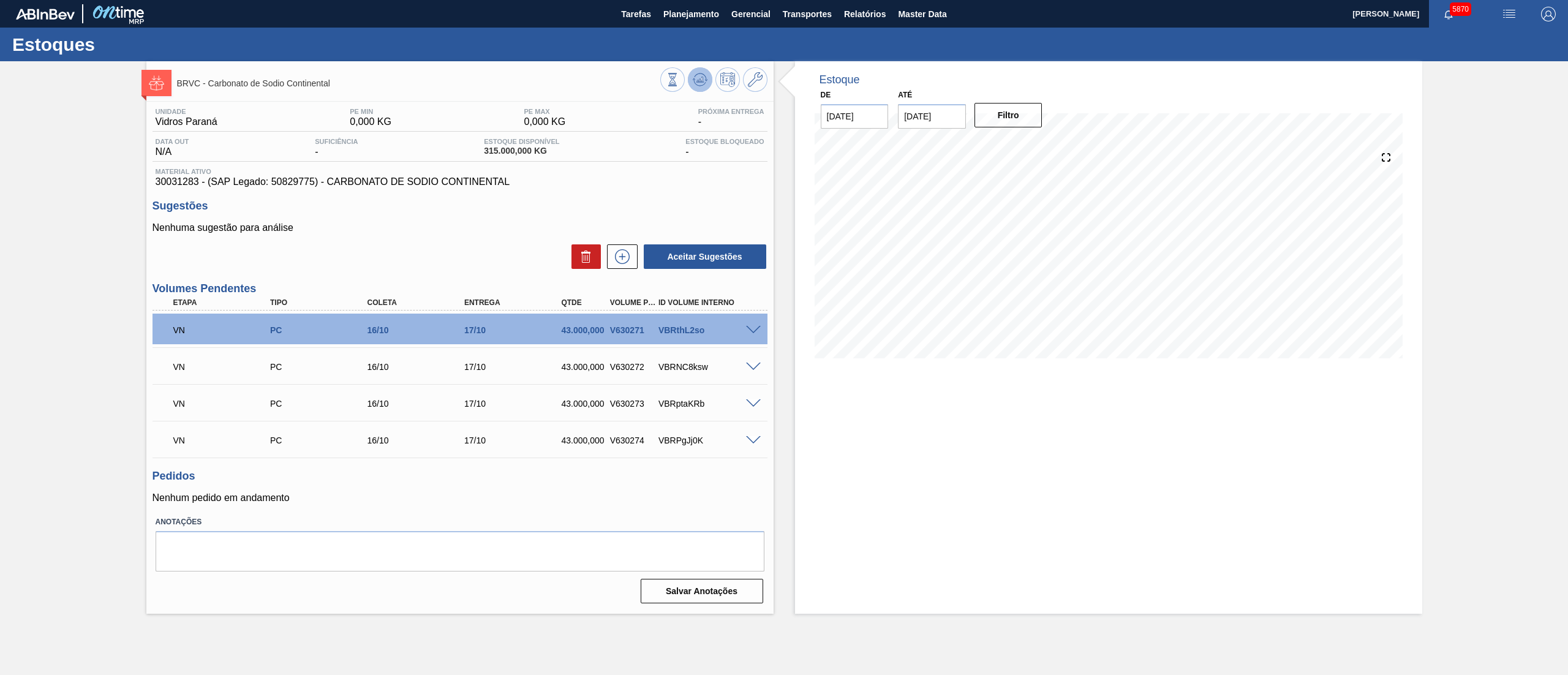
click at [698, 82] on icon at bounding box center [700, 79] width 8 height 6
click at [674, 24] on button "Planejamento" at bounding box center [691, 14] width 68 height 28
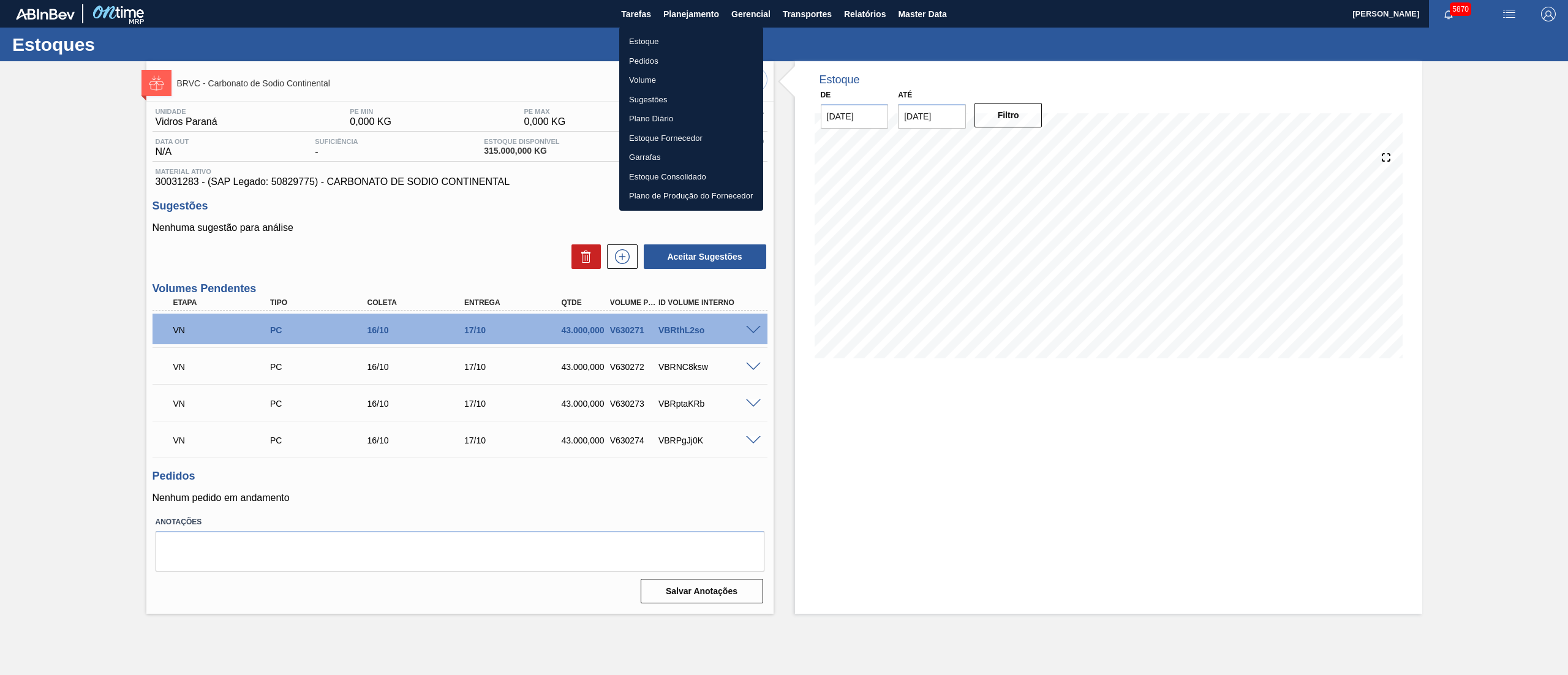
click at [649, 33] on li "Estoque" at bounding box center [691, 42] width 144 height 20
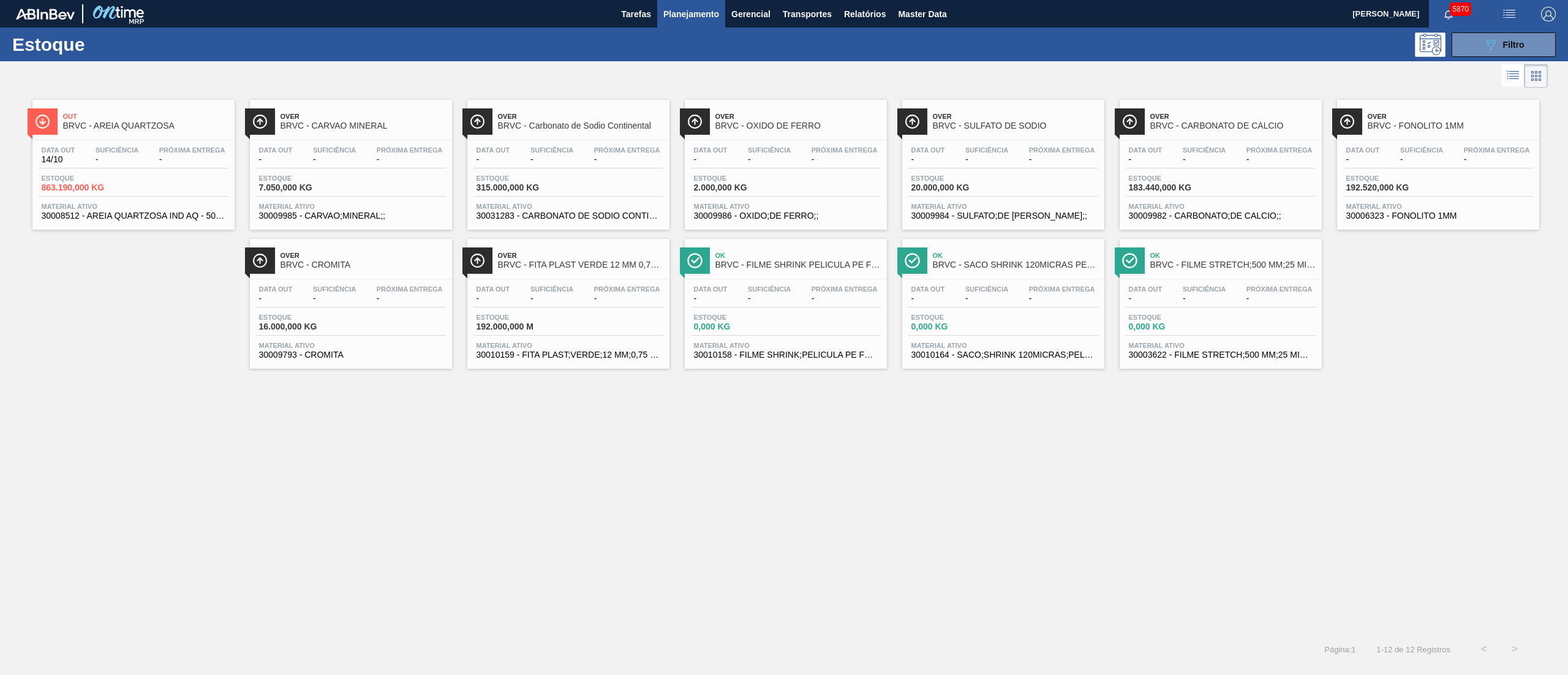
click at [104, 150] on span "Suficiência" at bounding box center [117, 150] width 43 height 7
click at [1402, 167] on div "Data out - Suficiência - Próxima Entrega -" at bounding box center [1438, 158] width 190 height 22
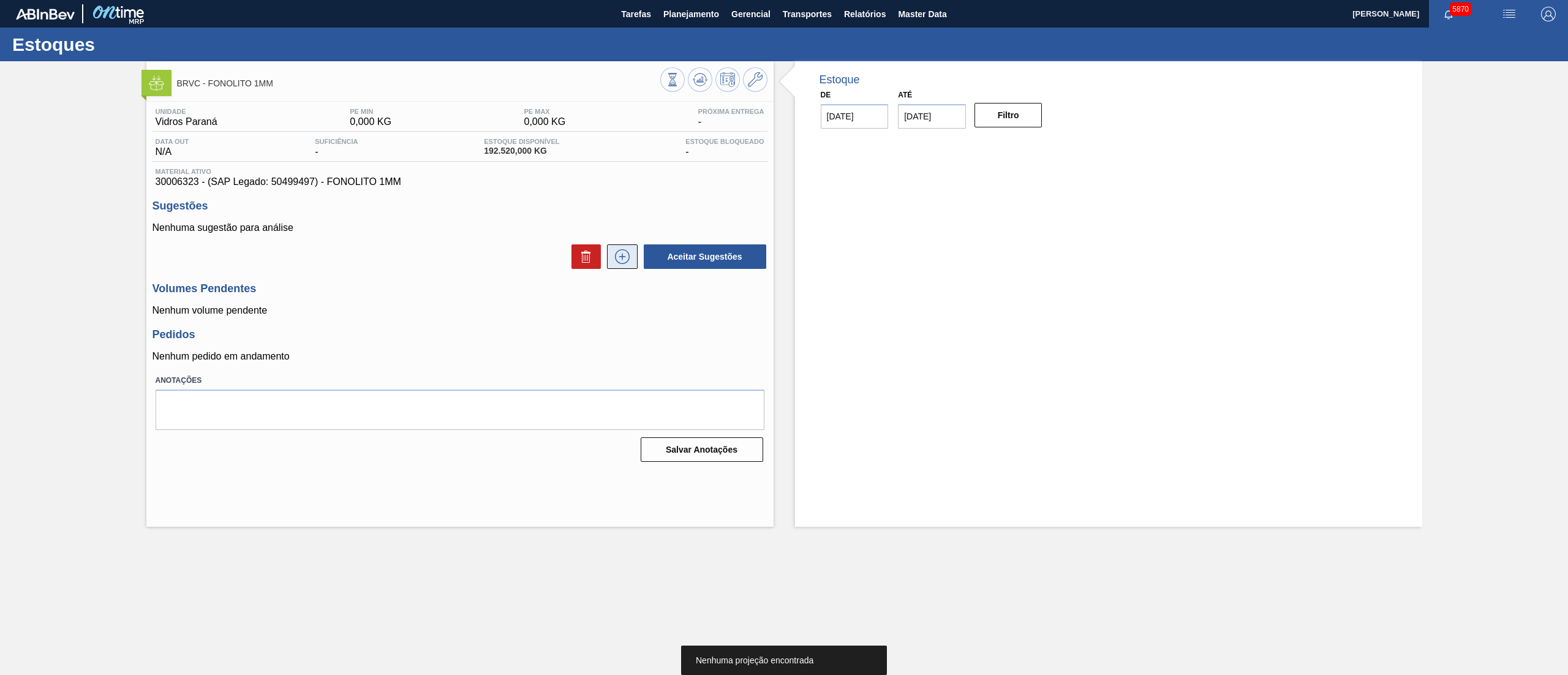
click at [618, 264] on icon at bounding box center [622, 256] width 15 height 15
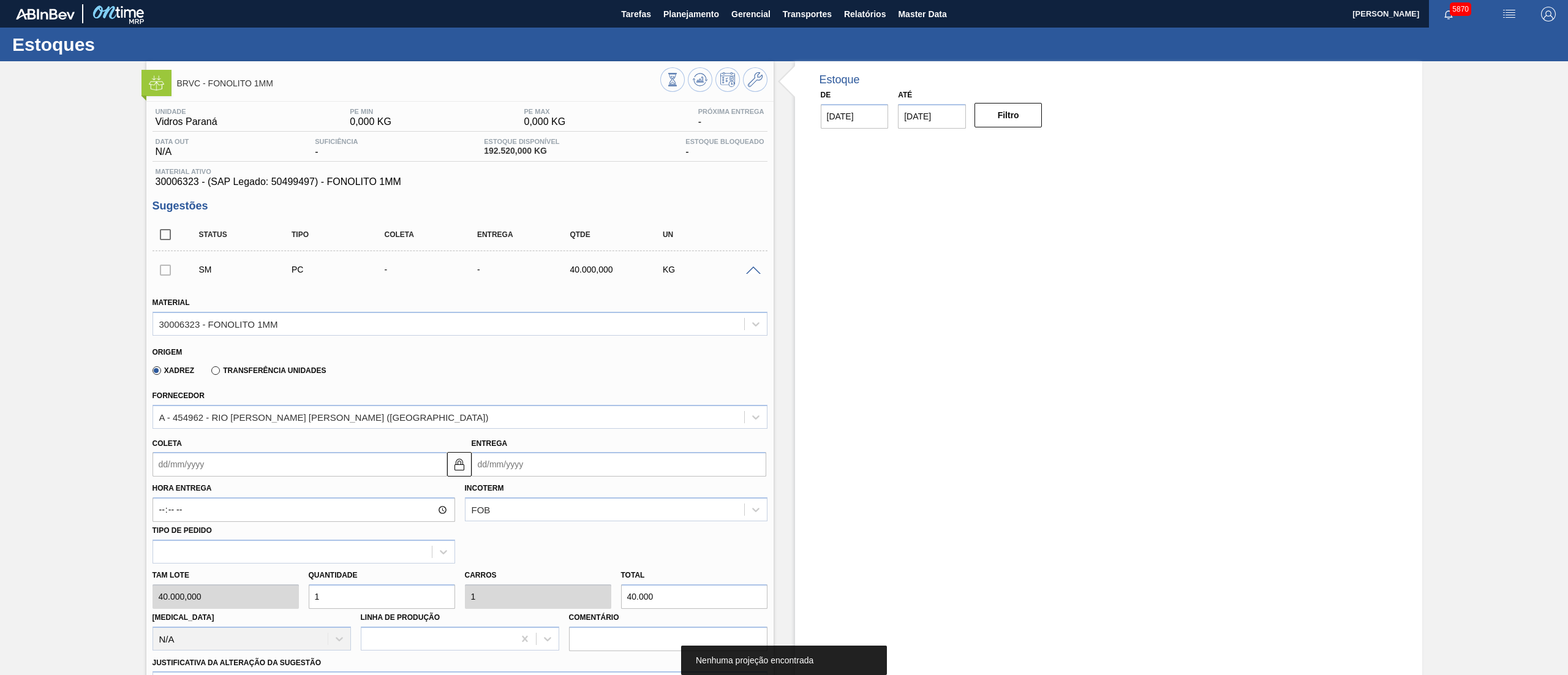
click at [158, 477] on input "Coleta" at bounding box center [300, 465] width 295 height 25
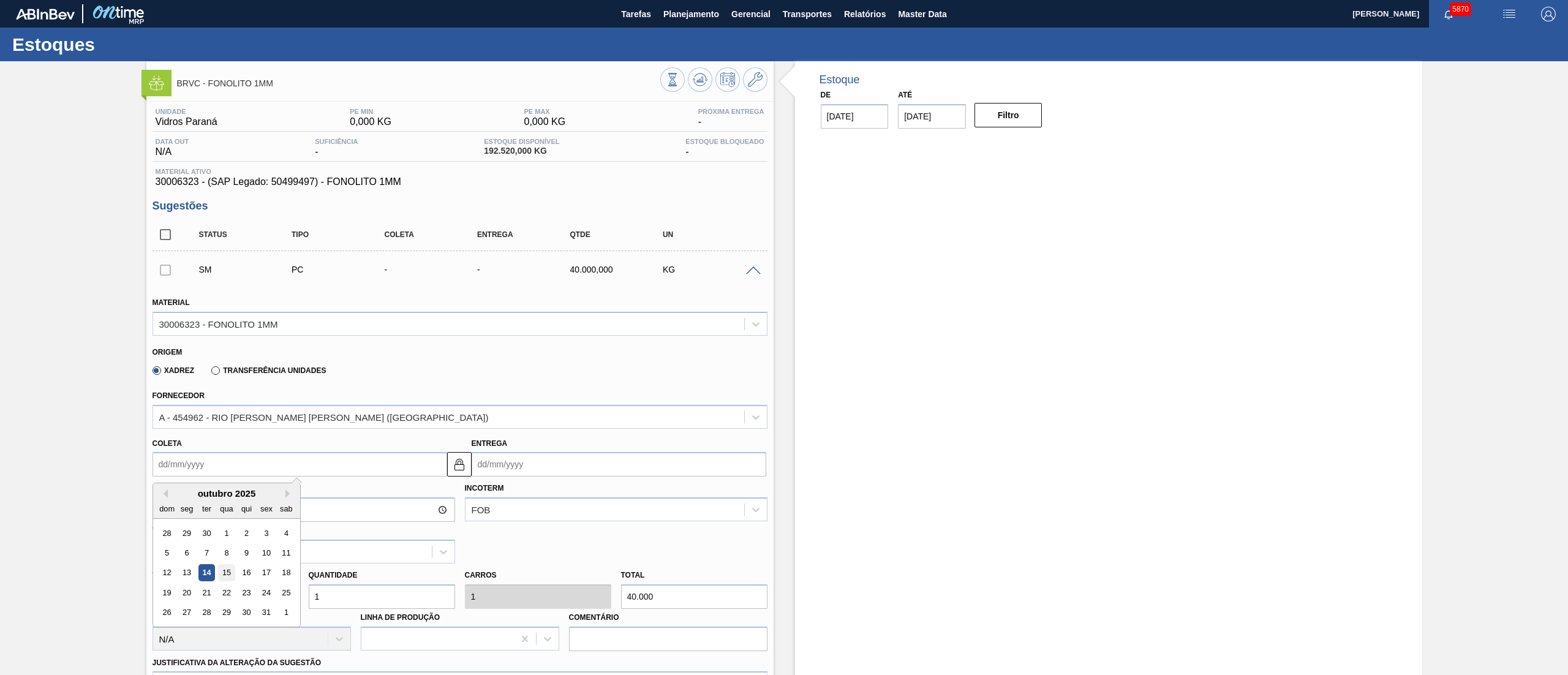
click at [228, 574] on div "15" at bounding box center [226, 573] width 17 height 17
type input "[DATE]"
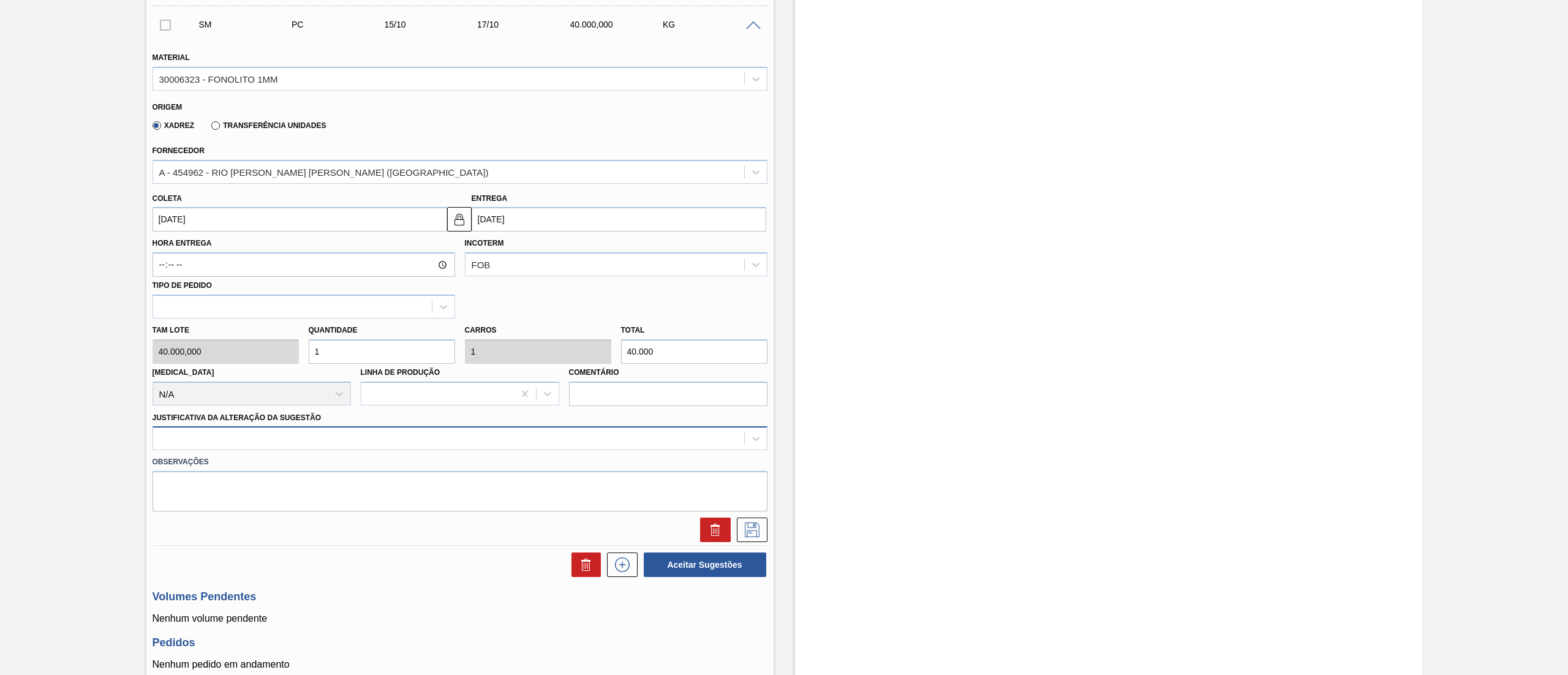
click at [177, 439] on div at bounding box center [449, 439] width 591 height 18
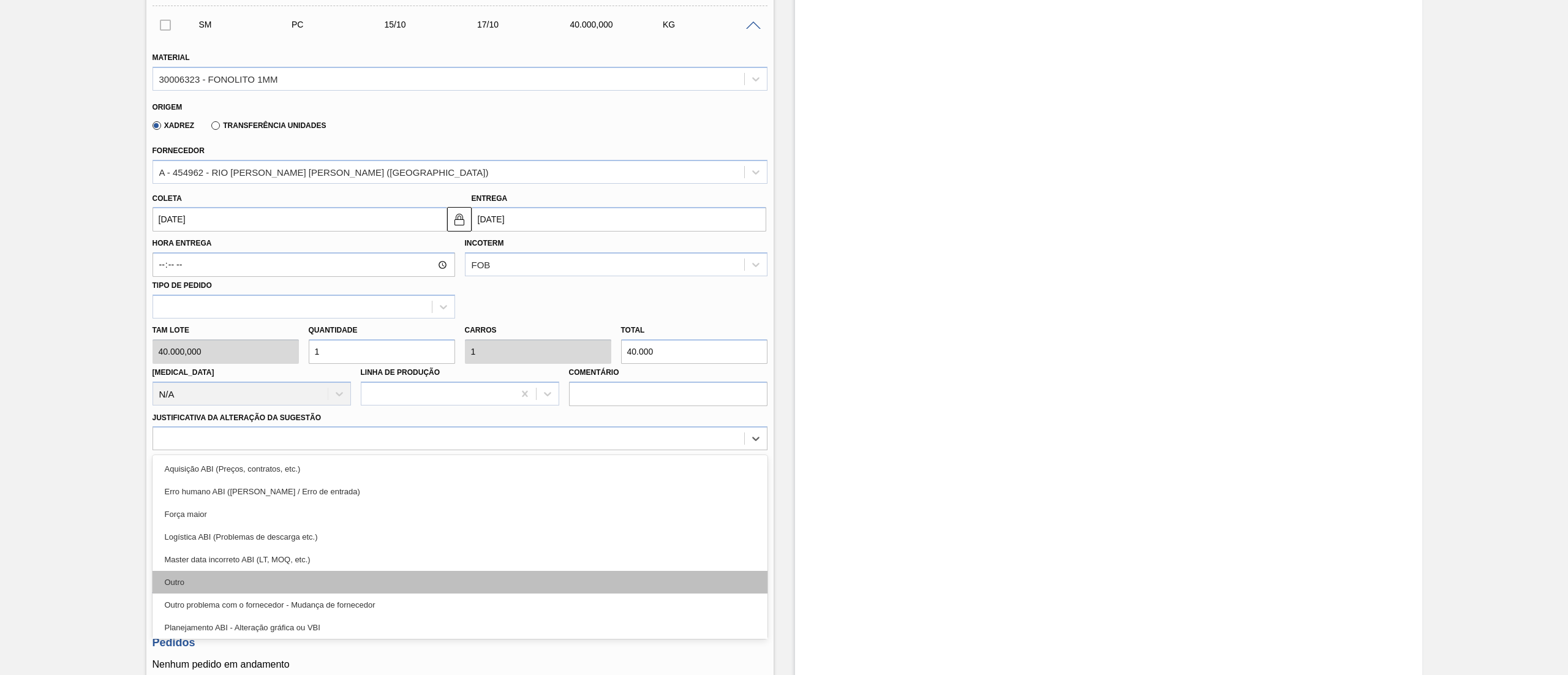
click at [183, 588] on div "Outro" at bounding box center [460, 582] width 615 height 23
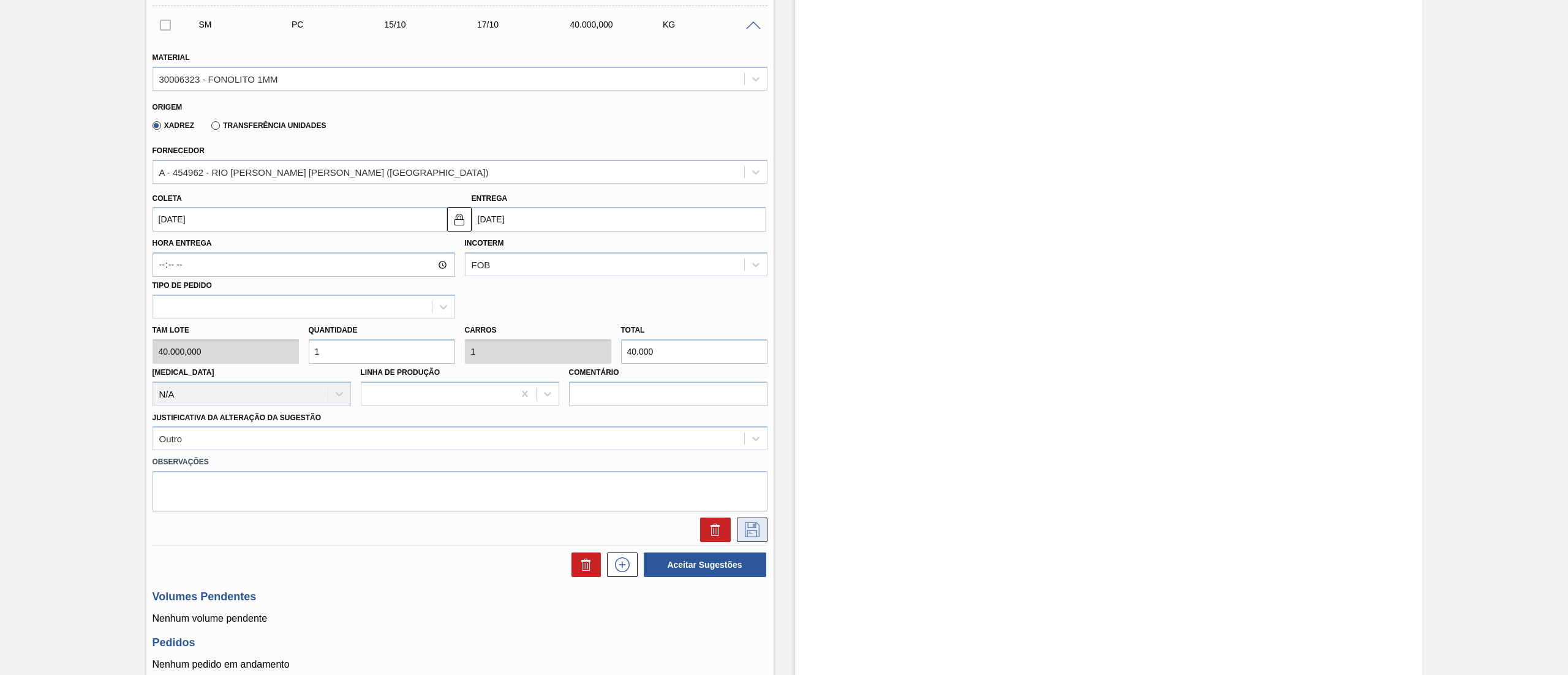
click at [746, 530] on icon at bounding box center [752, 530] width 20 height 15
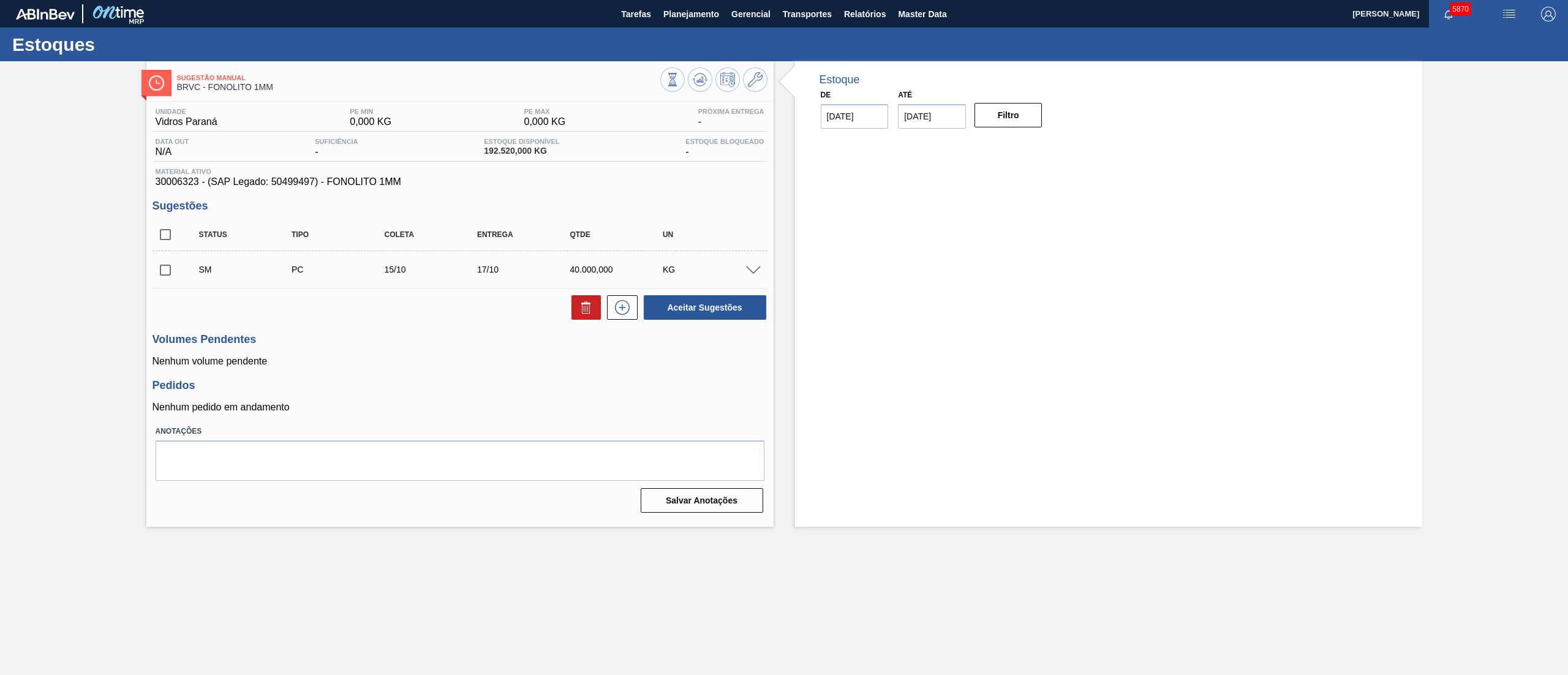
scroll to position [0, 0]
drag, startPoint x: 163, startPoint y: 278, endPoint x: 214, endPoint y: 282, distance: 51.2
click at [164, 278] on input "checkbox" at bounding box center [166, 270] width 26 height 26
click at [682, 301] on button "Aceitar Sugestões" at bounding box center [705, 307] width 123 height 25
checkbox input "false"
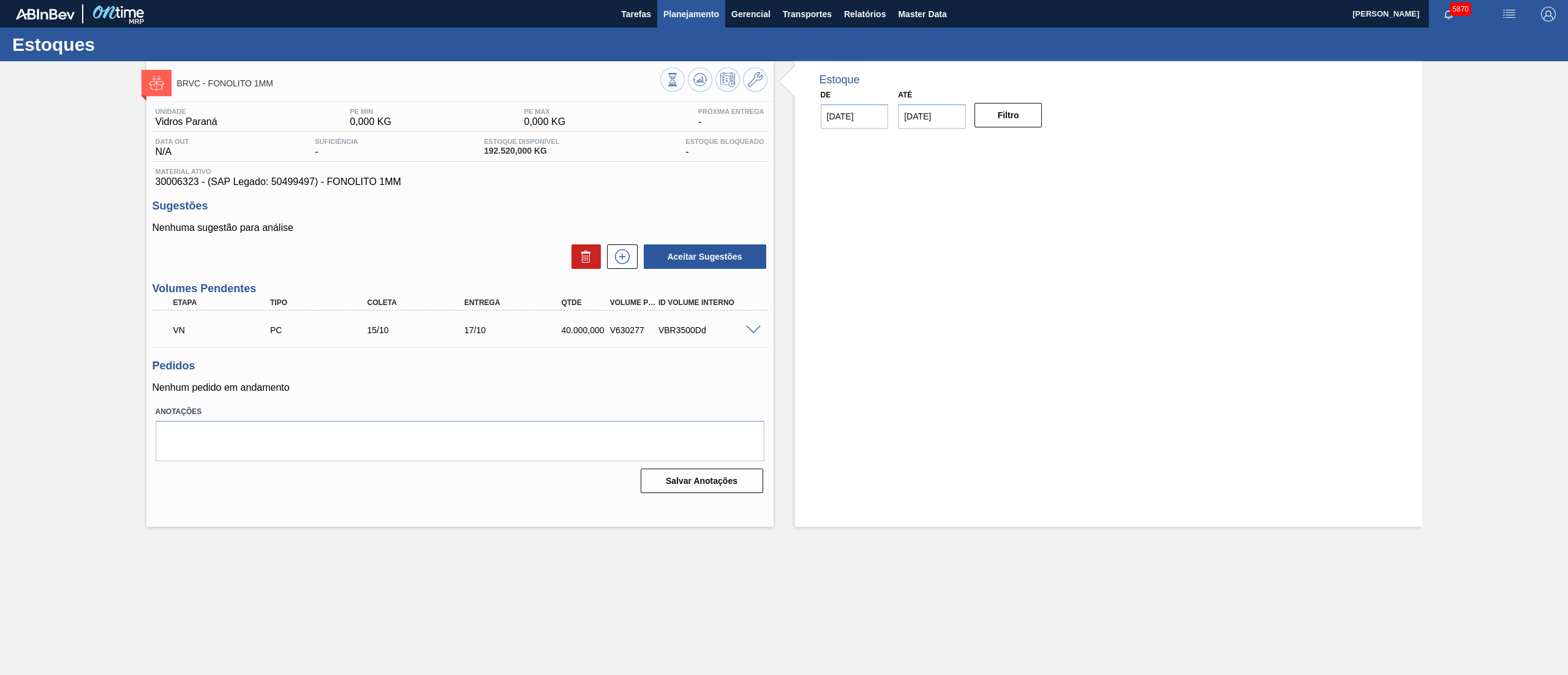
click at [674, 22] on button "Planejamento" at bounding box center [691, 14] width 68 height 28
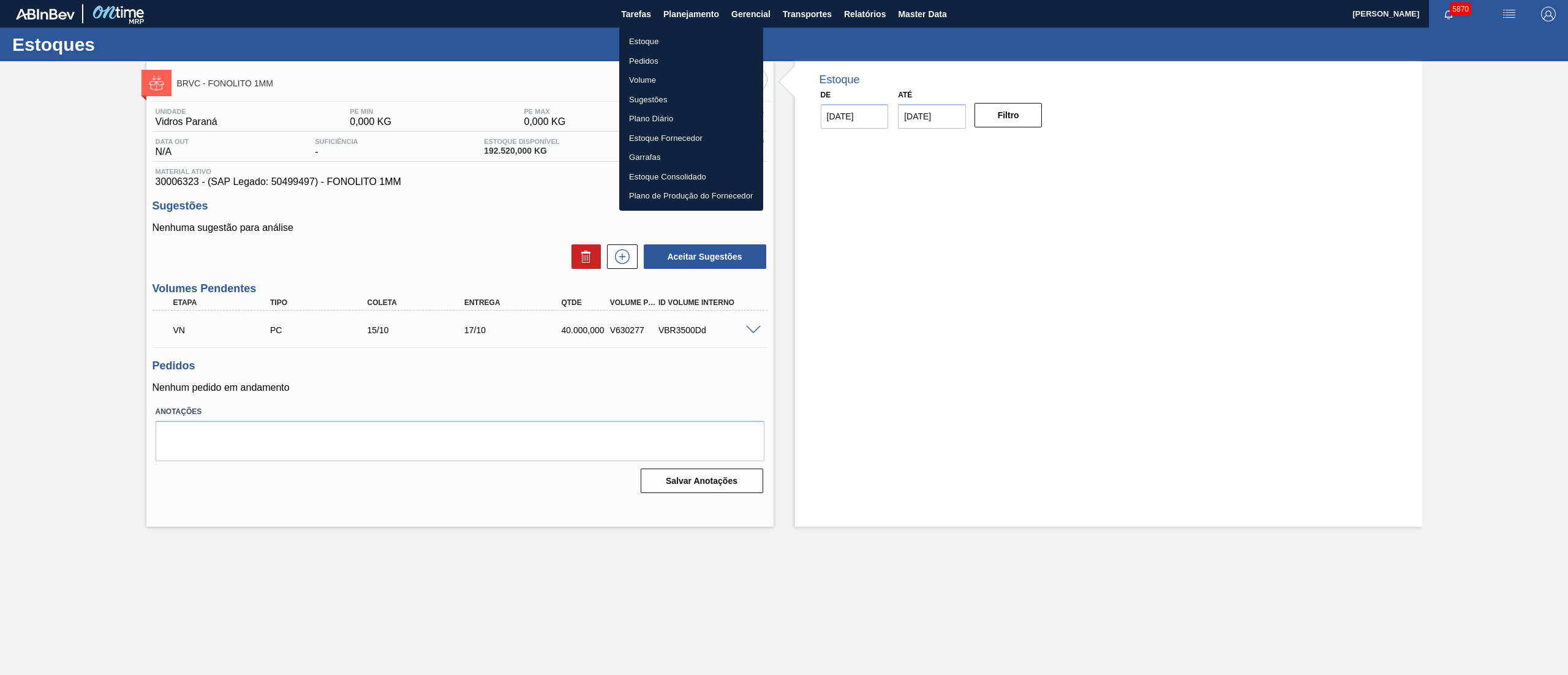
click at [657, 41] on li "Estoque" at bounding box center [691, 42] width 144 height 20
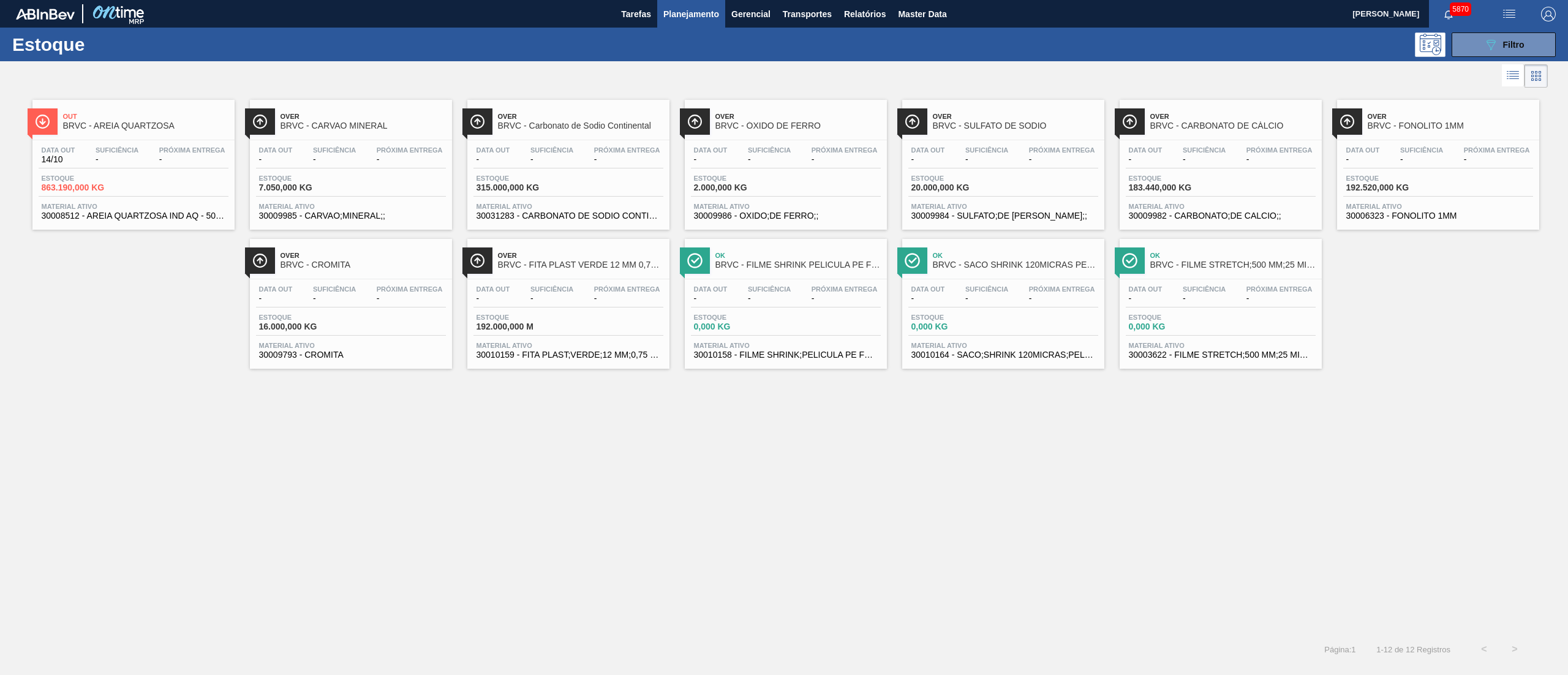
click at [973, 207] on span "Material ativo" at bounding box center [1003, 206] width 183 height 7
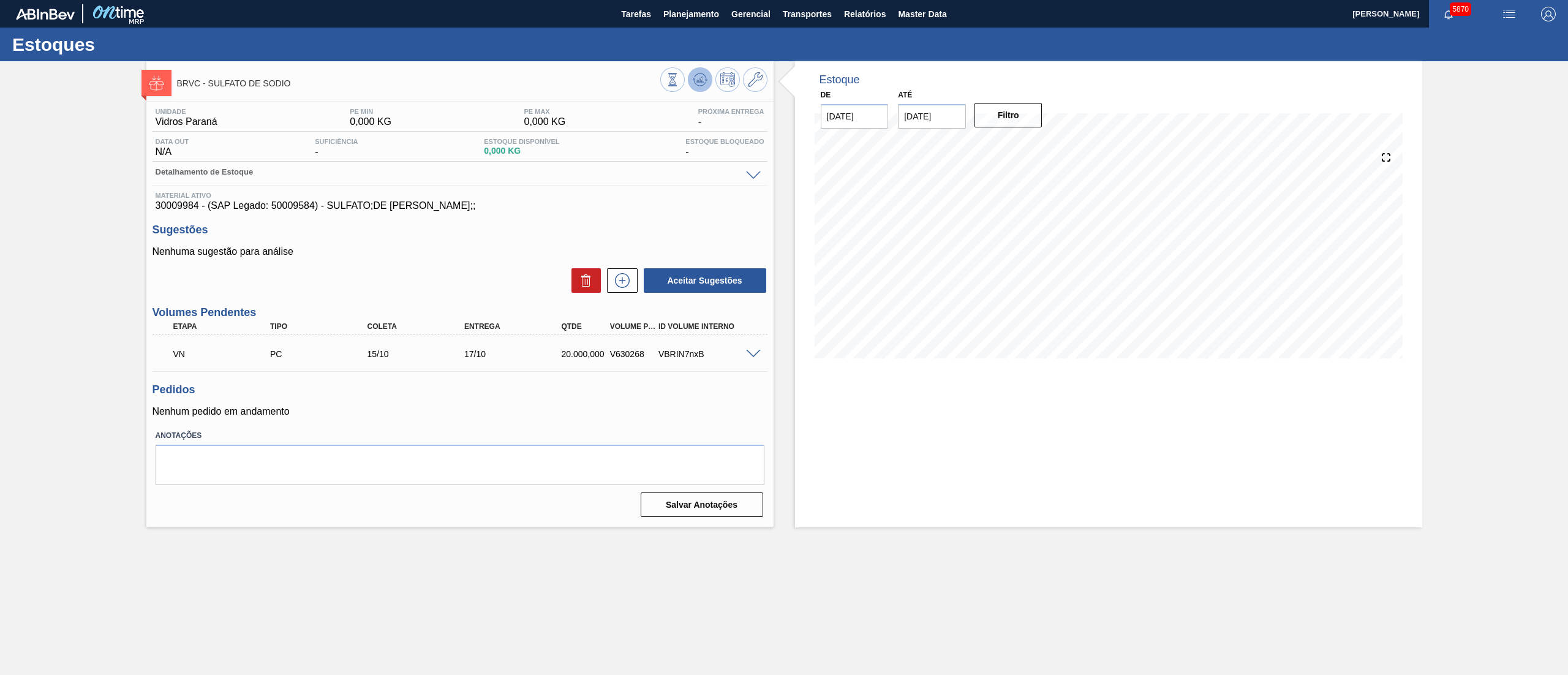
click at [704, 75] on icon at bounding box center [700, 80] width 15 height 15
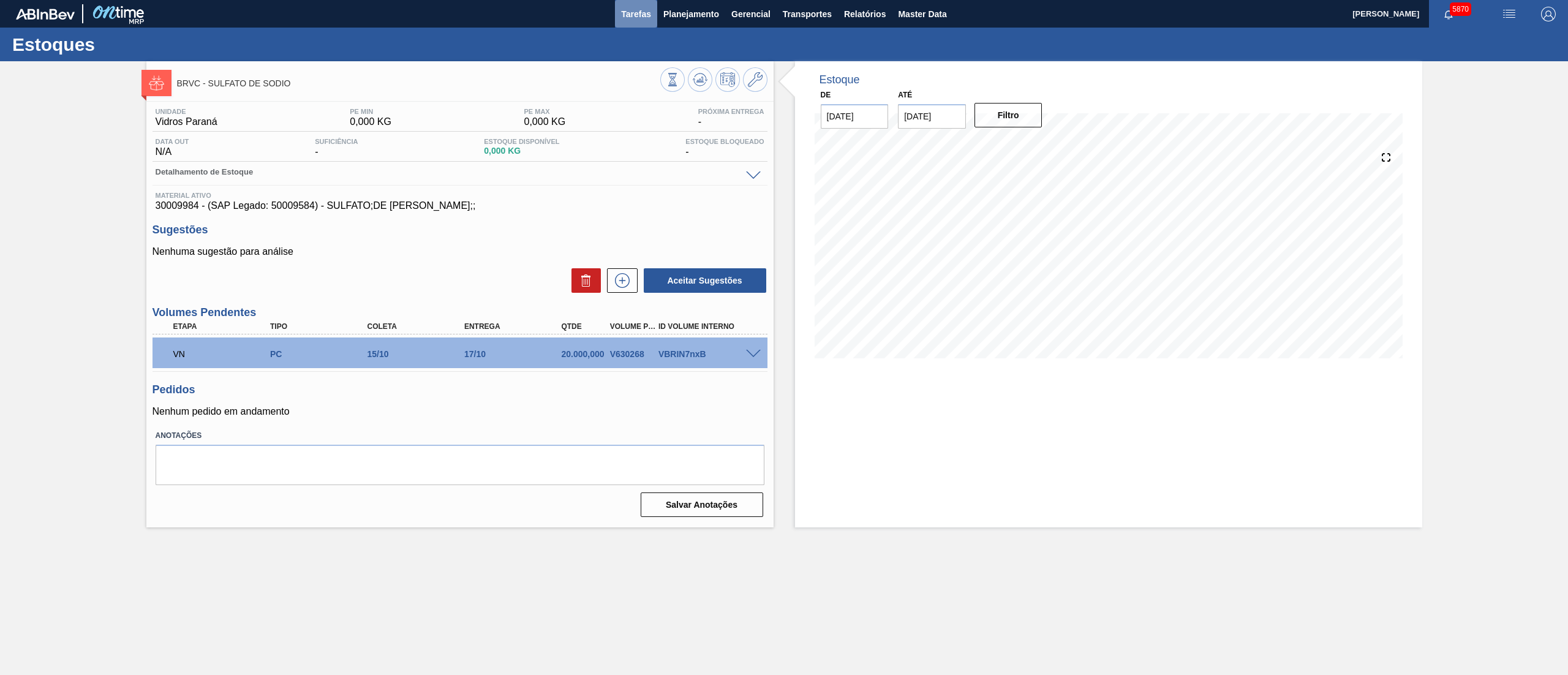
click at [635, 14] on span "Tarefas" at bounding box center [636, 14] width 30 height 15
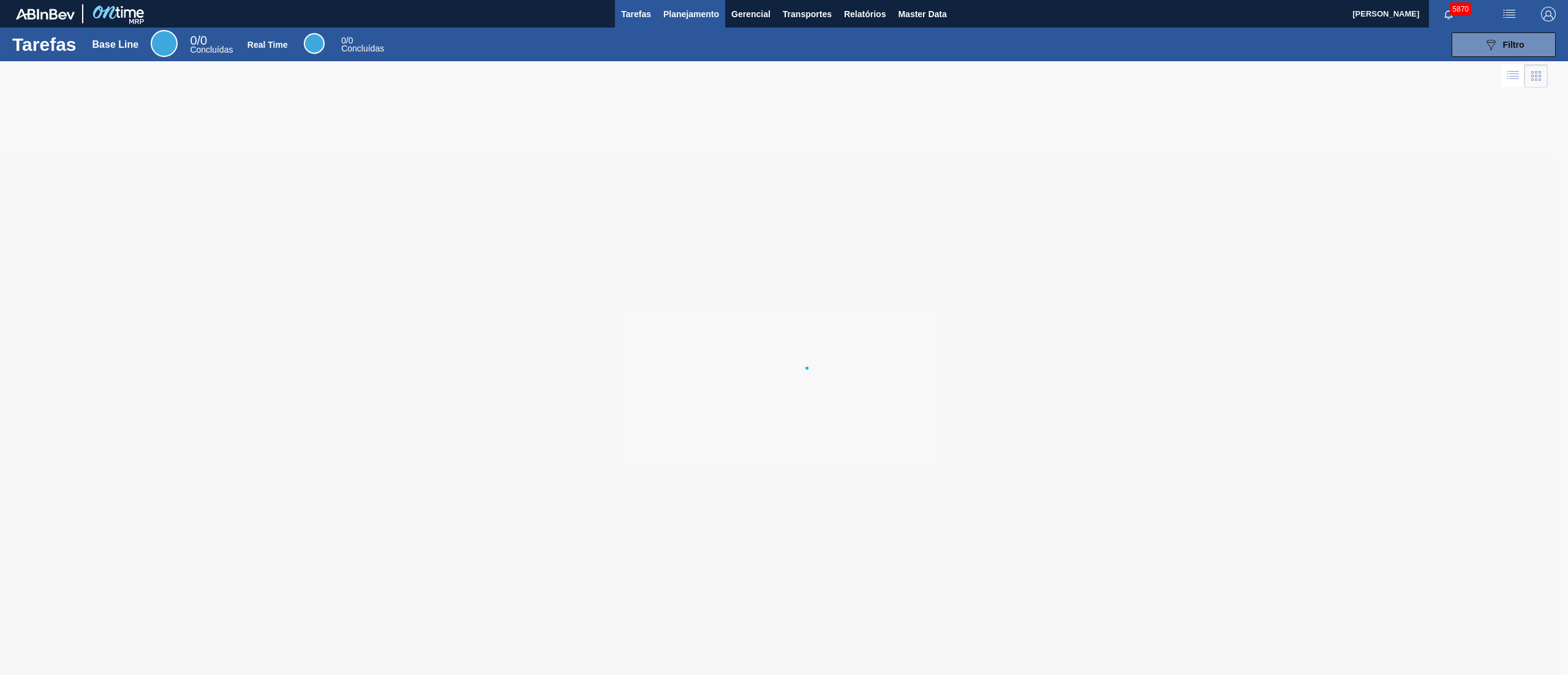
click at [680, 12] on span "Planejamento" at bounding box center [691, 14] width 56 height 15
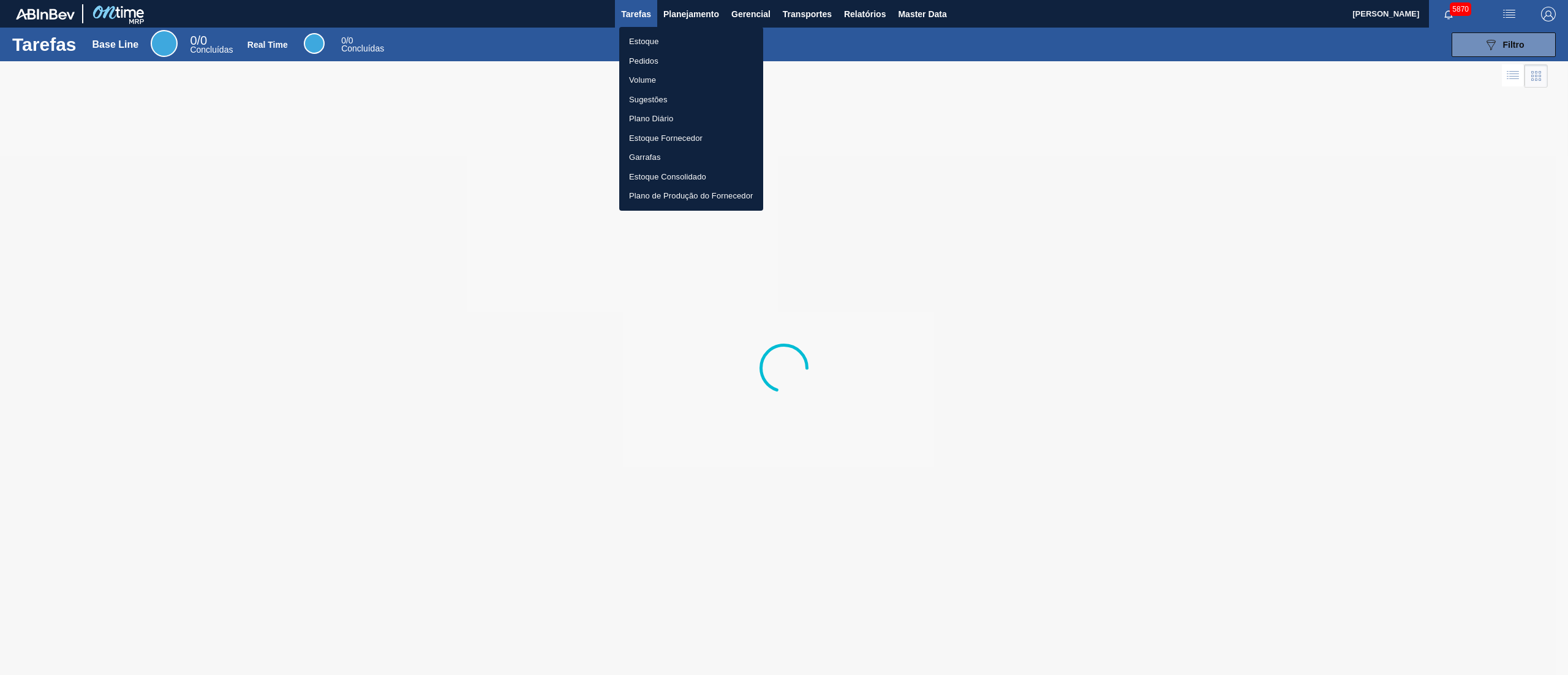
click at [681, 29] on ul "Estoque Pedidos Volume Sugestões Plano Diário Estoque Fornecedor Garrafas Estoq…" at bounding box center [691, 118] width 144 height 183
click at [679, 43] on li "Estoque" at bounding box center [691, 42] width 144 height 20
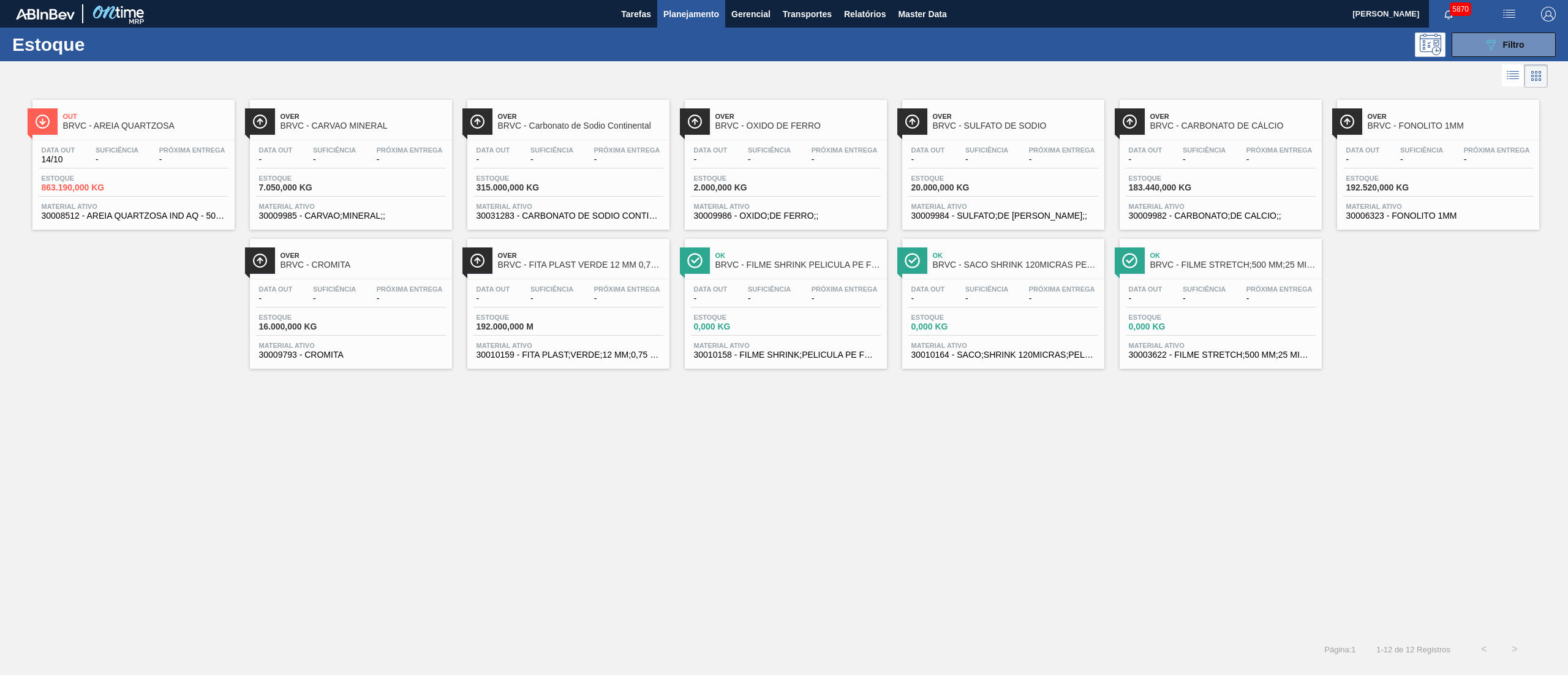
click at [79, 164] on div "Data out 14/10 Suficiência - Próxima Entrega -" at bounding box center [133, 158] width 190 height 22
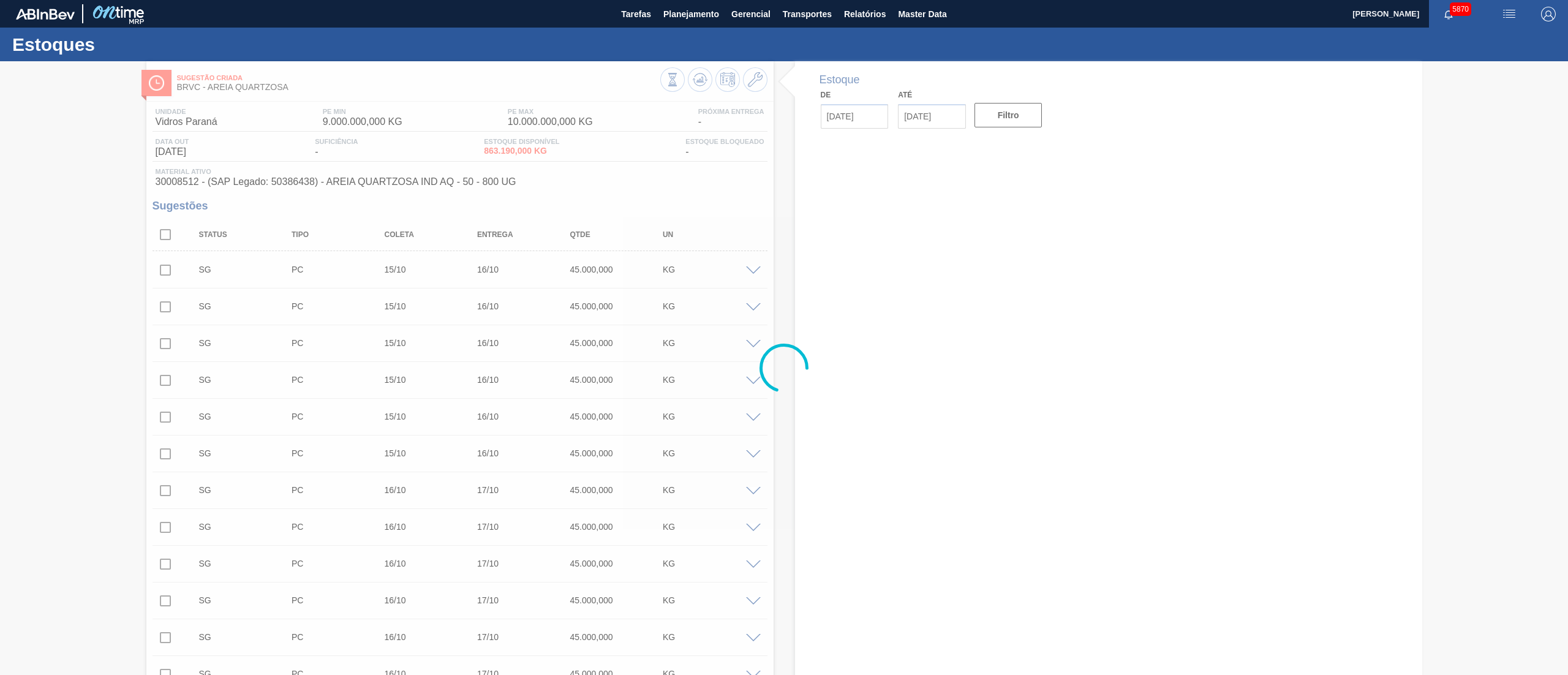
type input "[DATE]"
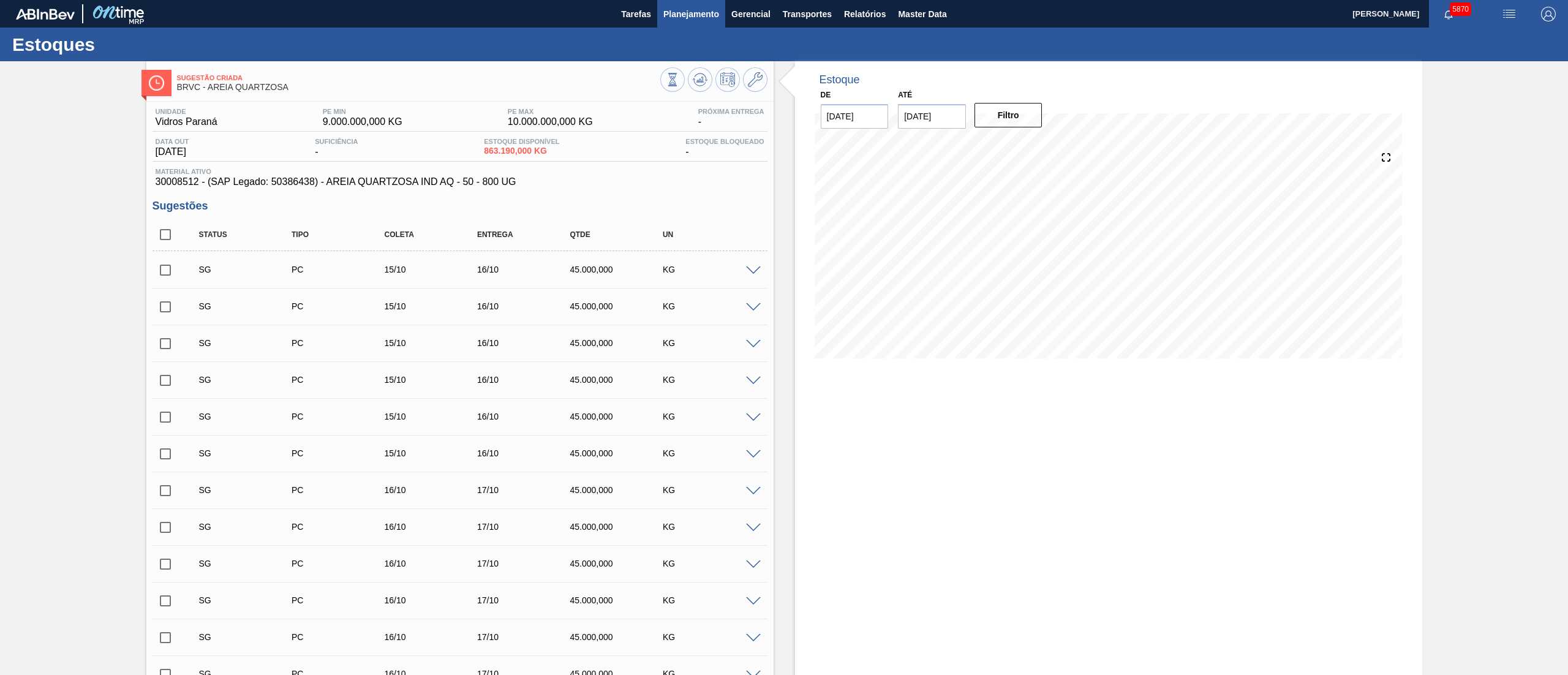
click at [687, 10] on span "Planejamento" at bounding box center [691, 14] width 56 height 15
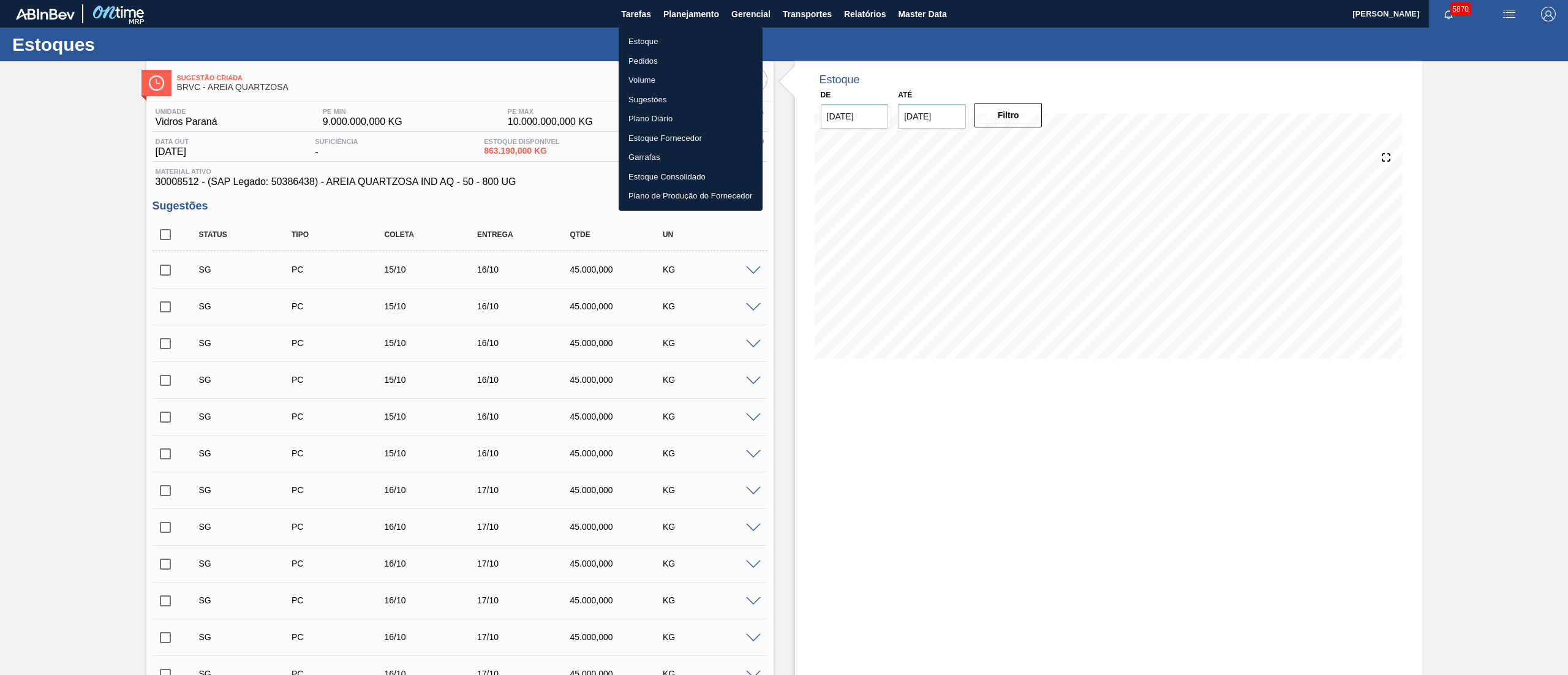
click at [652, 34] on li "Estoque" at bounding box center [690, 42] width 144 height 20
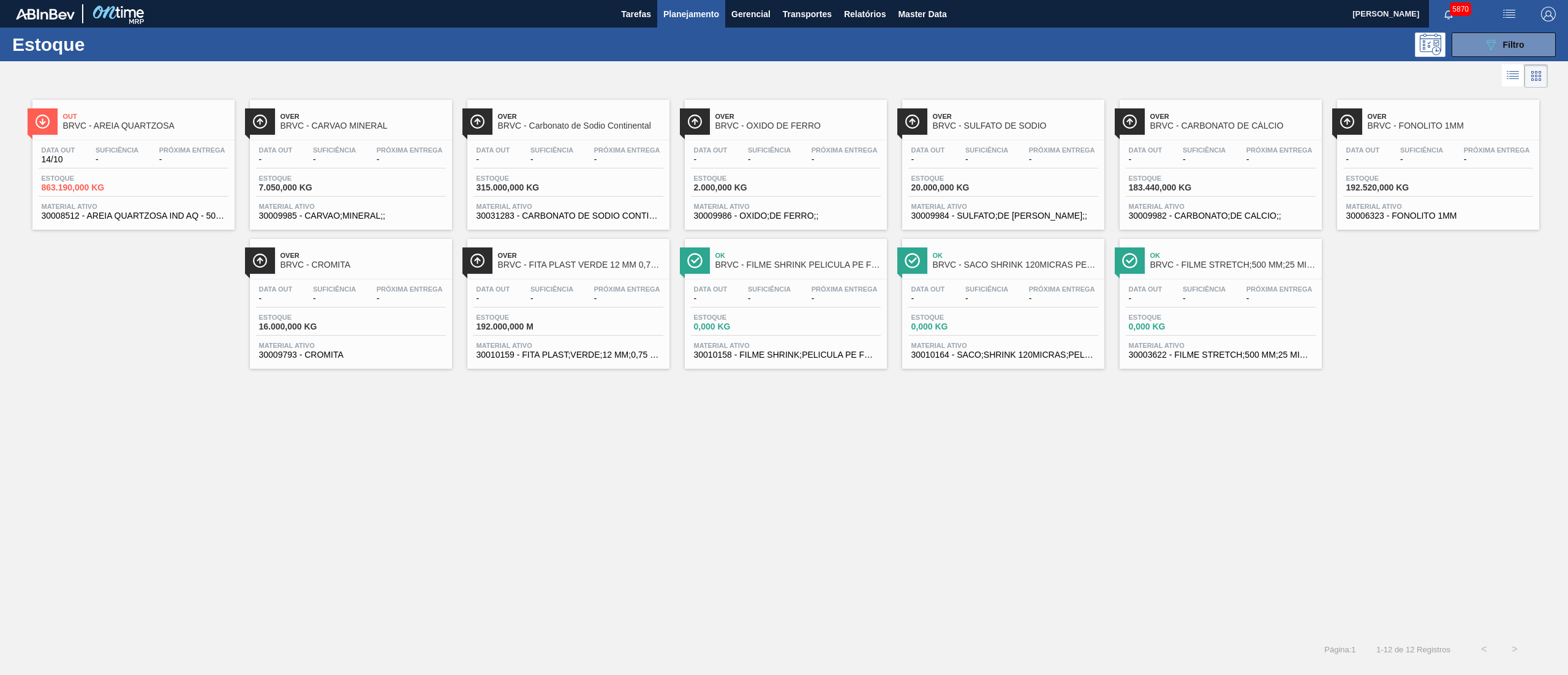
click at [1185, 174] on span "Estoque" at bounding box center [1172, 178] width 86 height 7
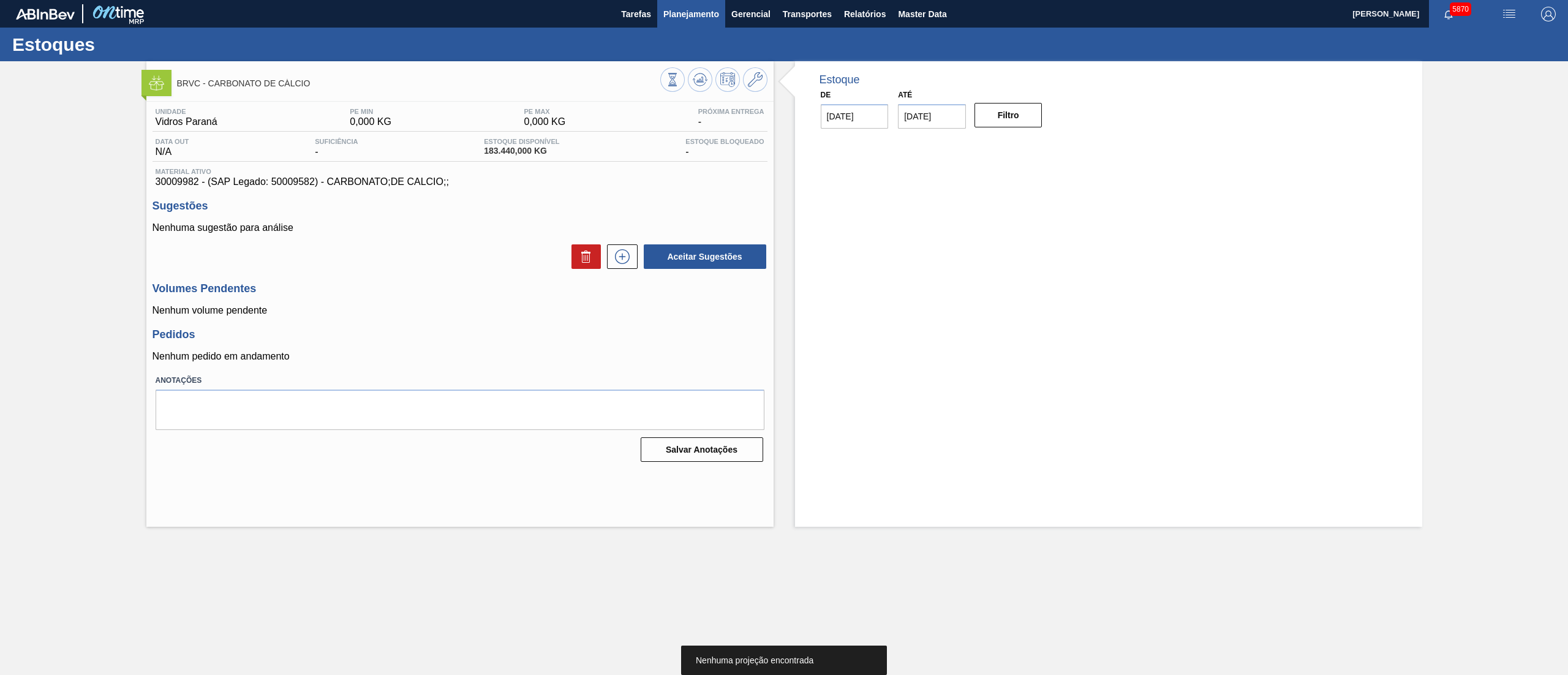
click at [671, 20] on span "Planejamento" at bounding box center [691, 14] width 56 height 15
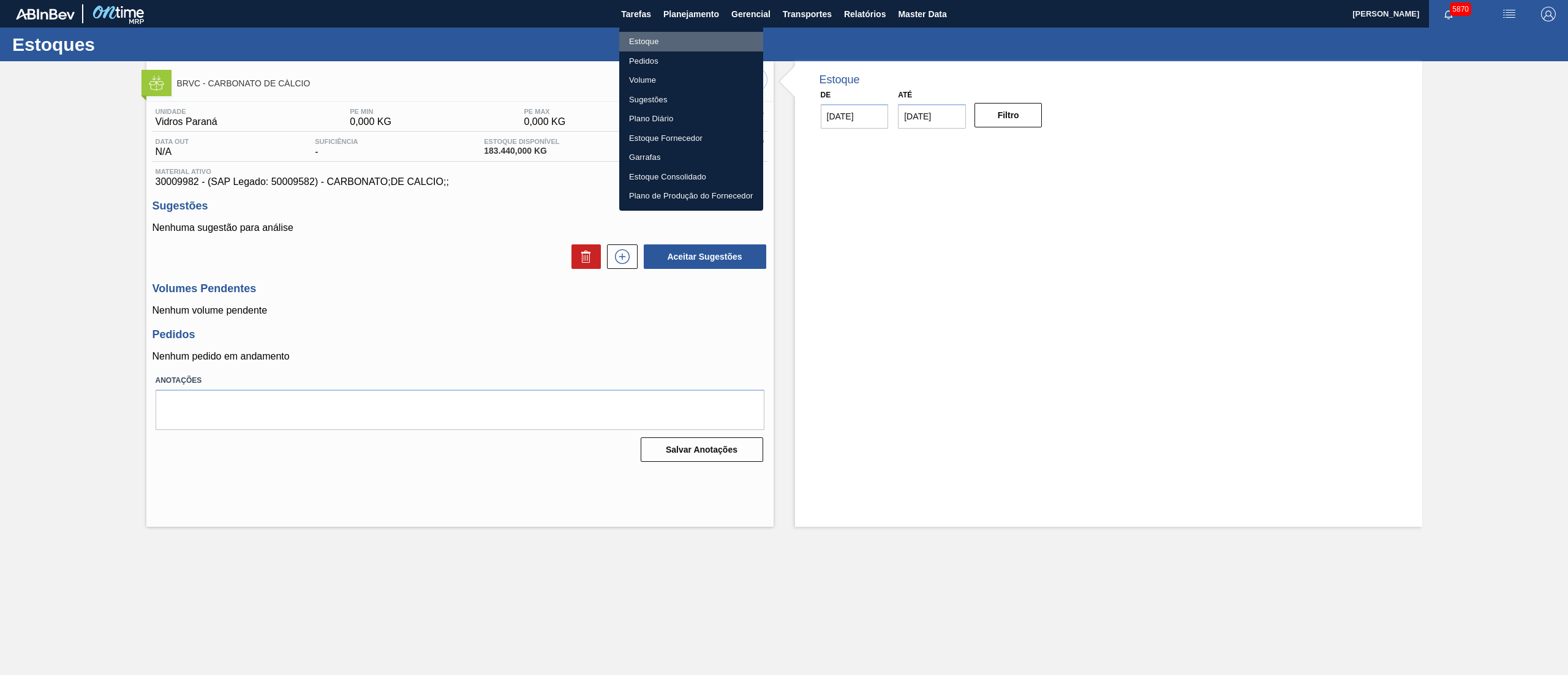
click at [651, 45] on li "Estoque" at bounding box center [691, 42] width 144 height 20
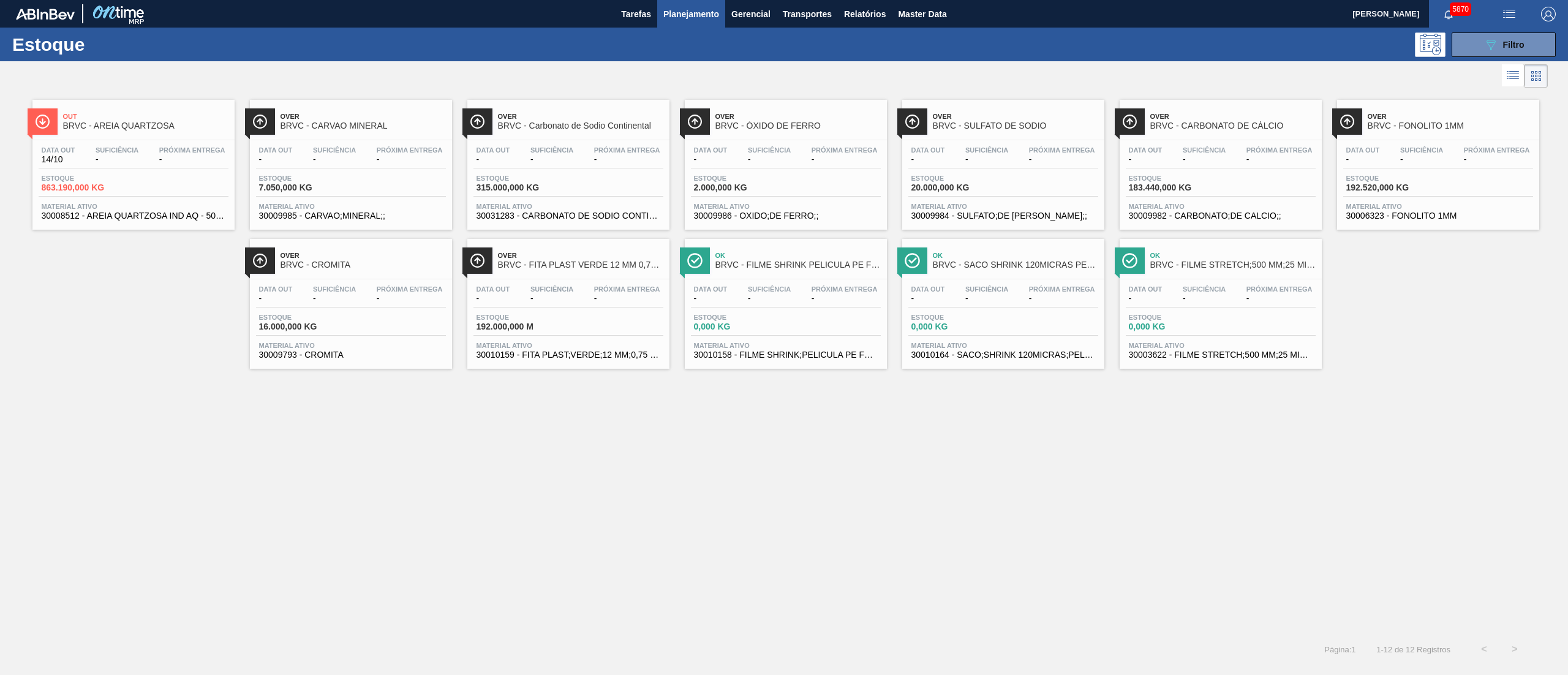
click at [564, 144] on div "Data out - Suficiência - Próxima Entrega - Estoque 315.000,000 KG Material ativ…" at bounding box center [568, 182] width 202 height 83
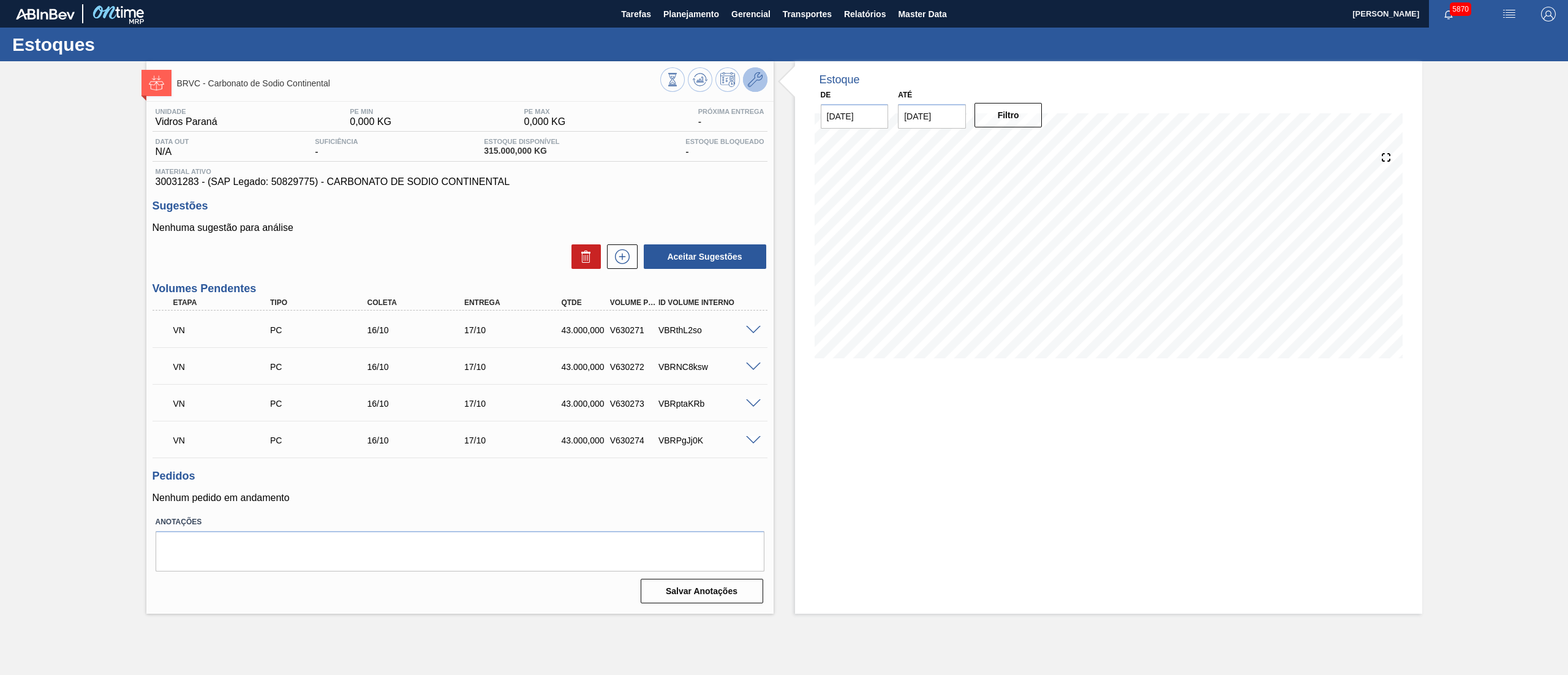
click at [763, 74] on button at bounding box center [755, 80] width 25 height 25
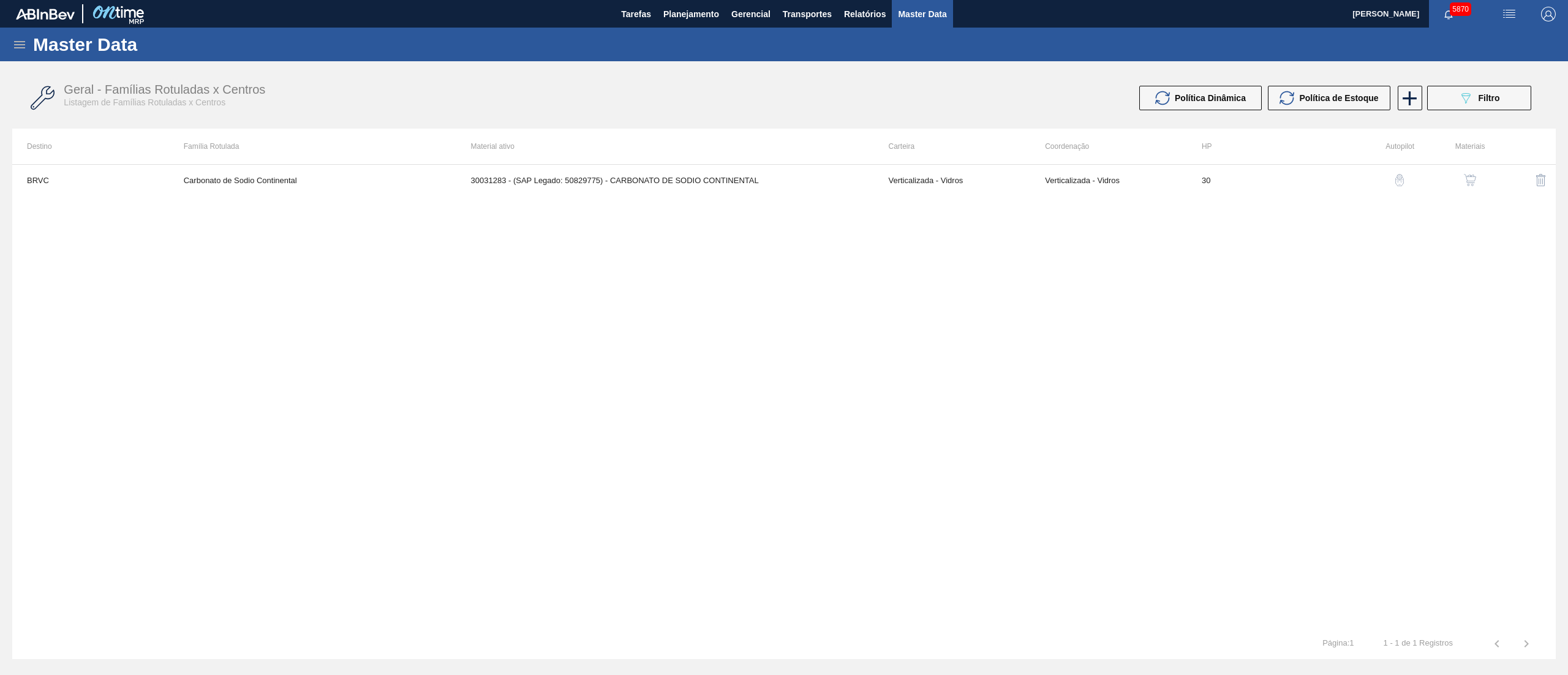
click at [1476, 176] on img "button" at bounding box center [1470, 180] width 12 height 12
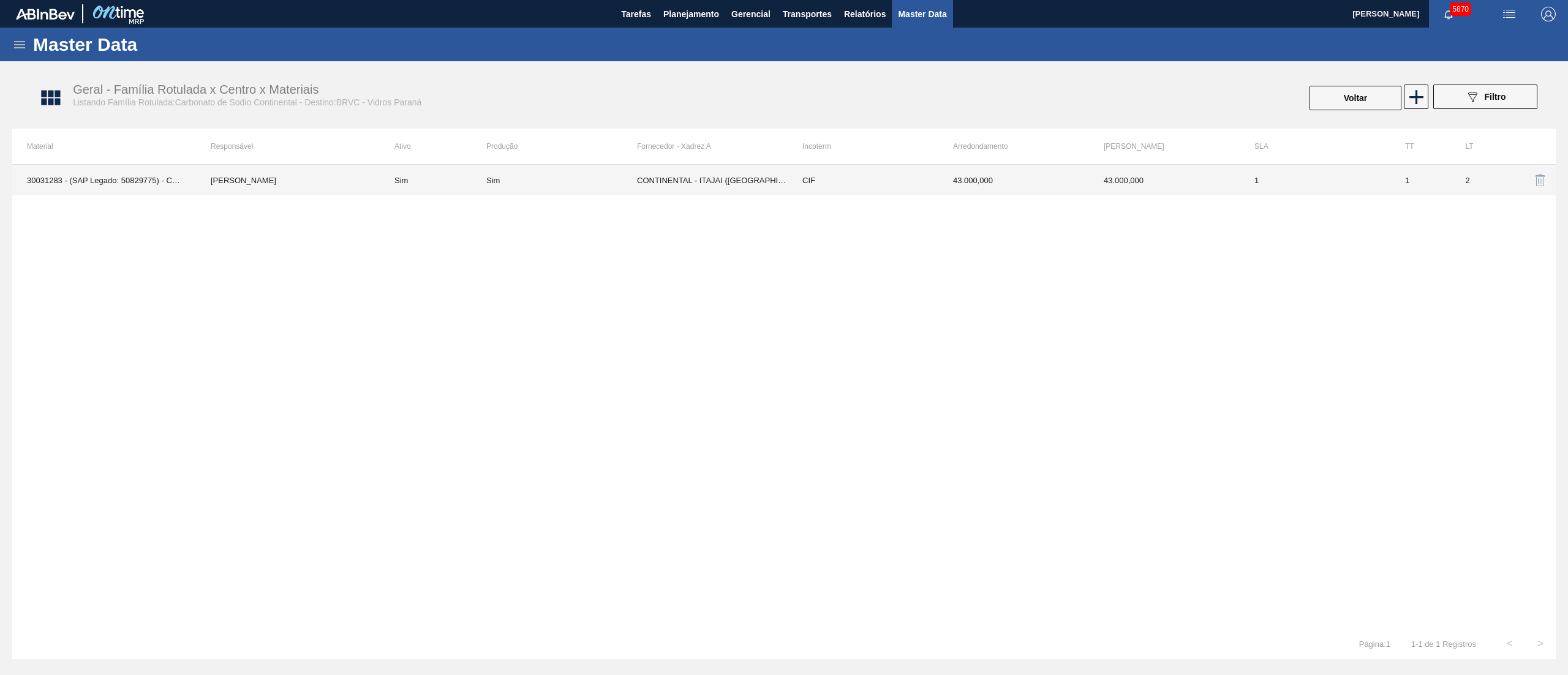
click at [617, 183] on div "Sim" at bounding box center [562, 180] width 151 height 9
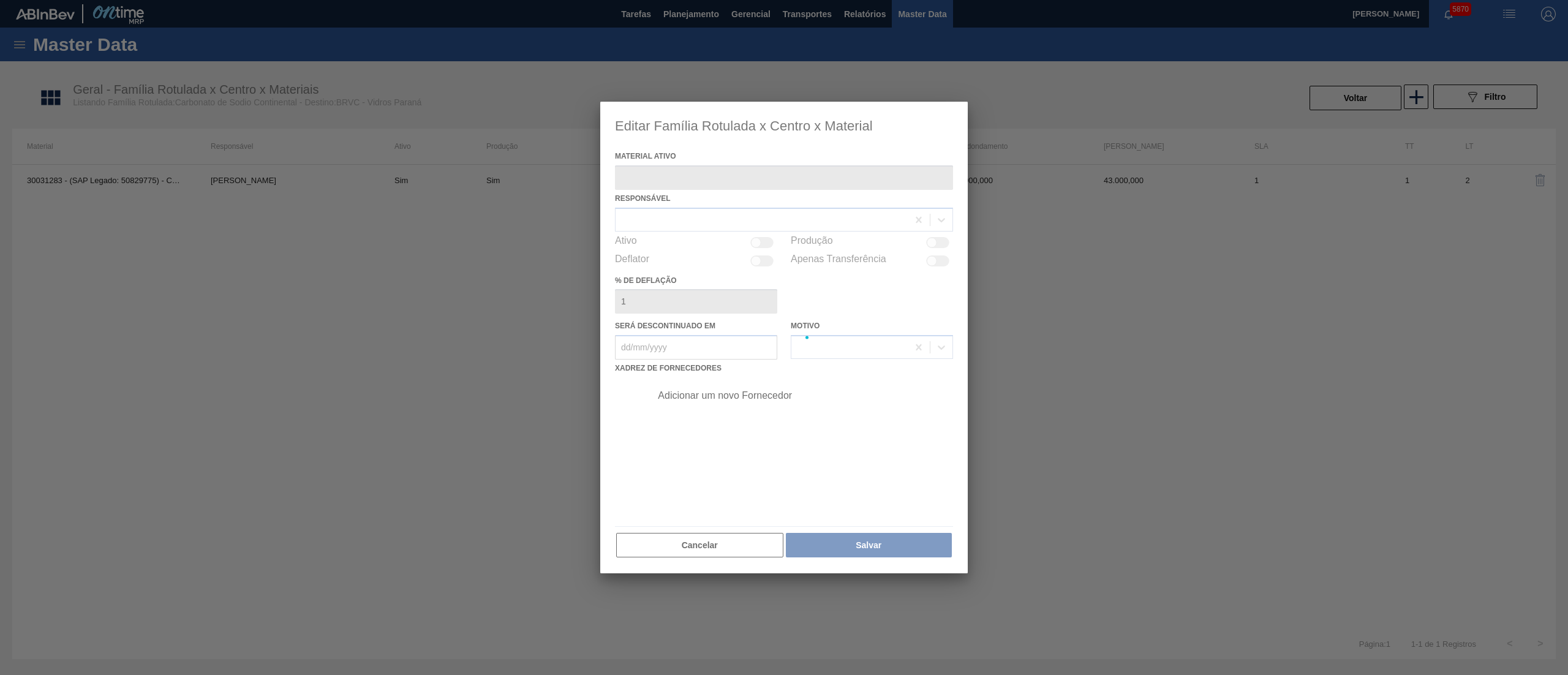
type ativo "30031283 - (SAP Legado: 50829775) - CARBONATO DE SODIO CONTINENTAL"
checkbox input "true"
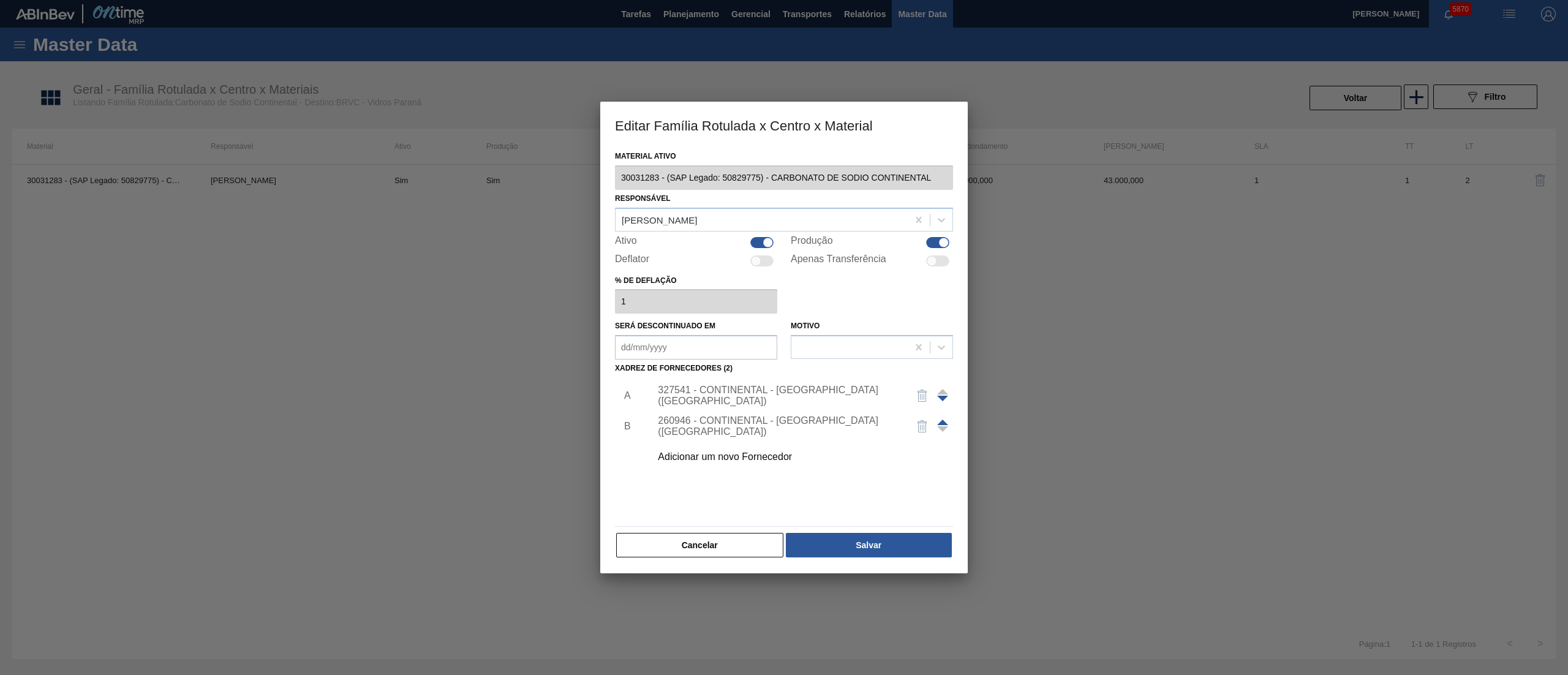
click at [743, 396] on div "327541 - CONTINENTAL - [GEOGRAPHIC_DATA] ([GEOGRAPHIC_DATA])" at bounding box center [778, 396] width 240 height 22
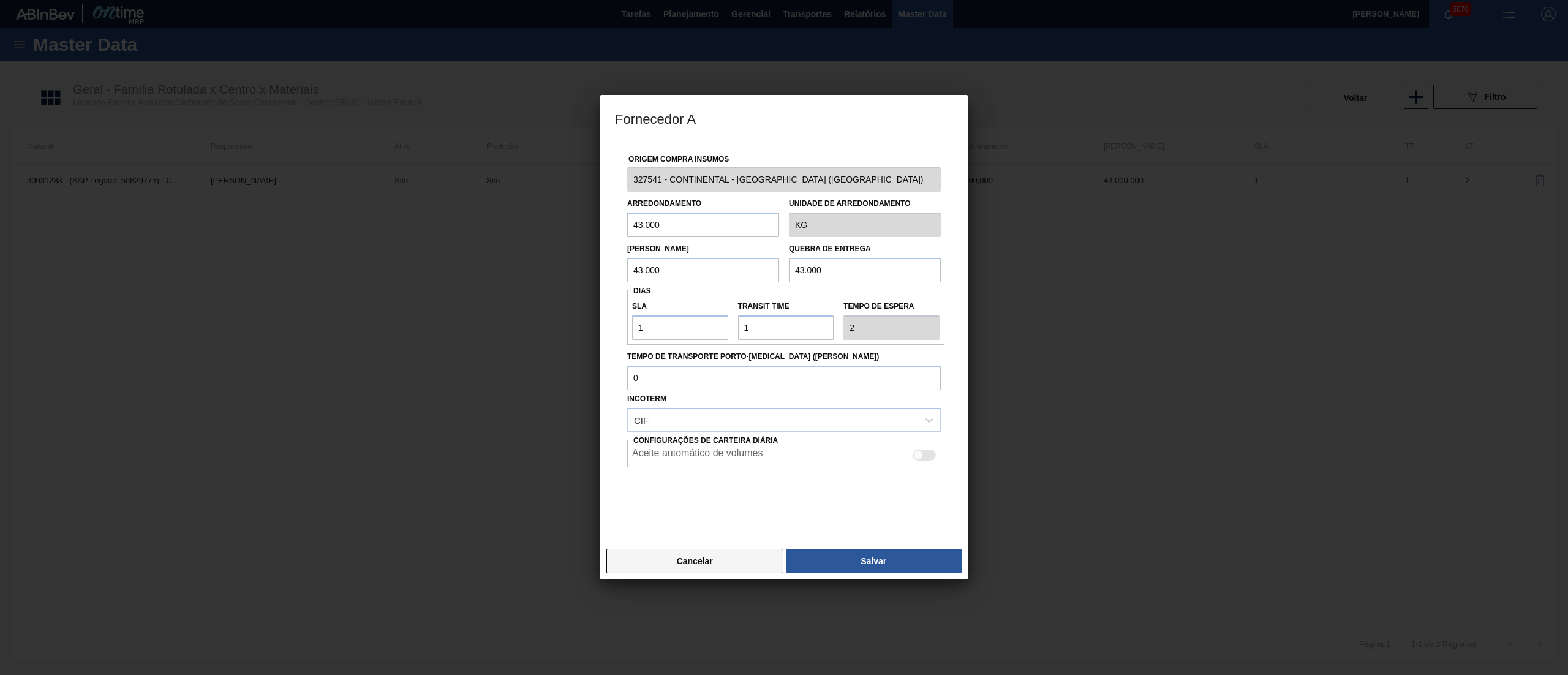
click at [653, 571] on button "Cancelar" at bounding box center [695, 561] width 177 height 25
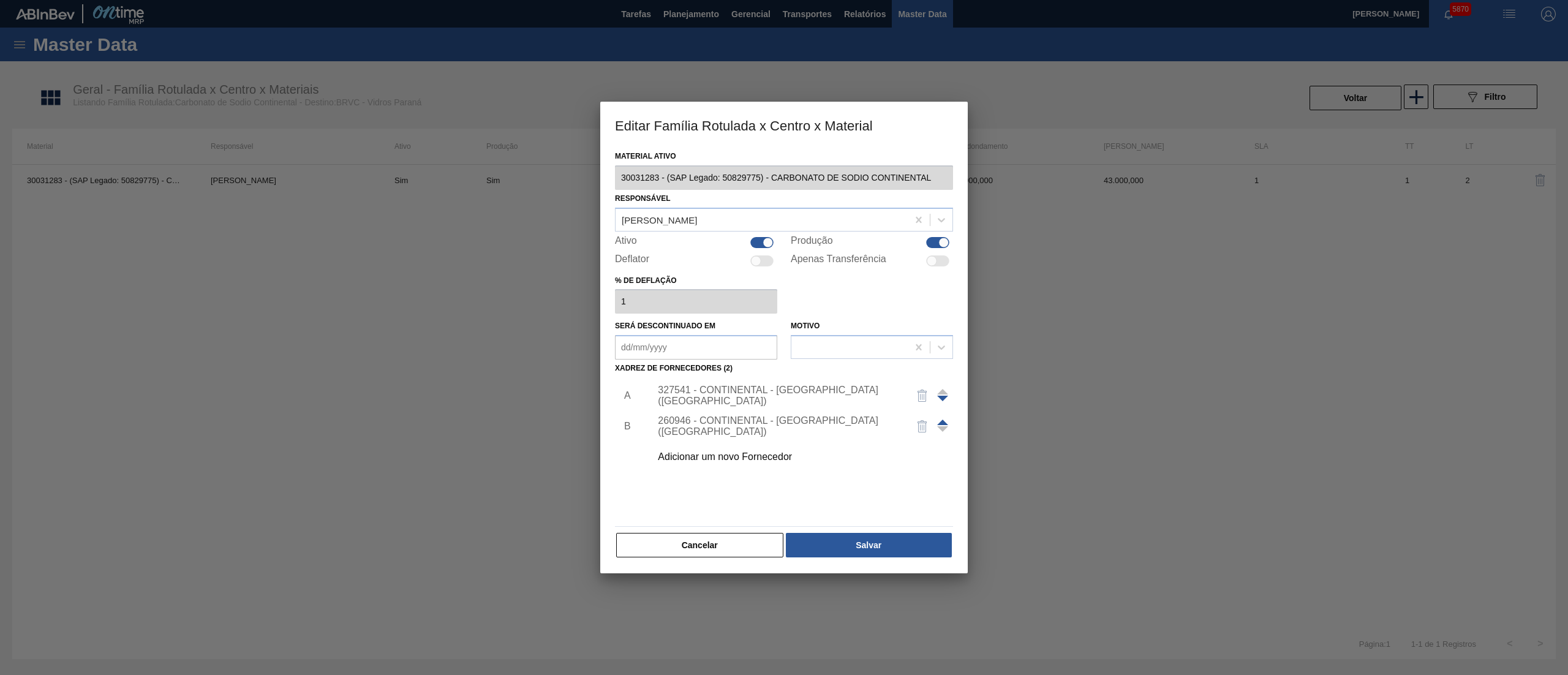
click at [675, 426] on div "260946 - CONTINENTAL - [GEOGRAPHIC_DATA] ([GEOGRAPHIC_DATA])" at bounding box center [778, 426] width 240 height 22
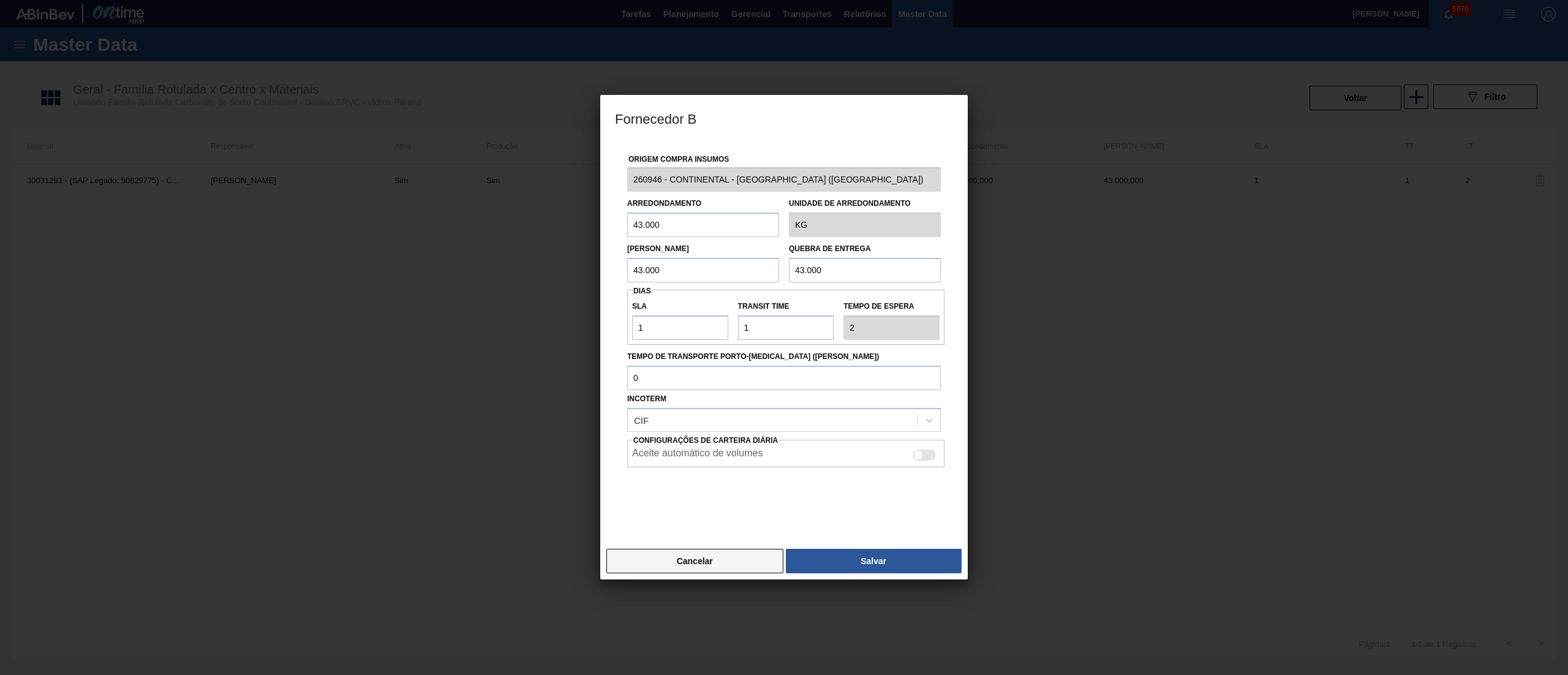
click at [674, 566] on button "Cancelar" at bounding box center [695, 561] width 177 height 25
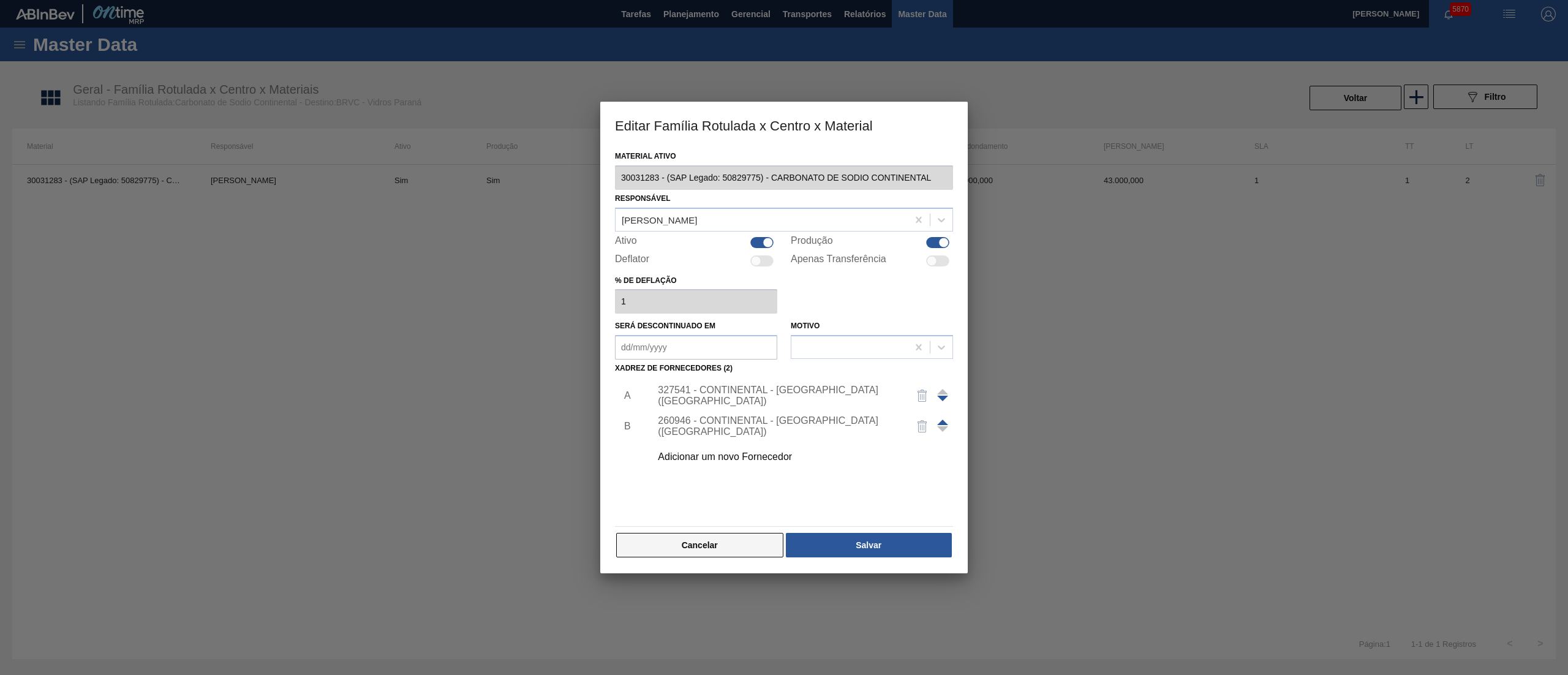
click at [678, 555] on button "Cancelar" at bounding box center [700, 545] width 168 height 25
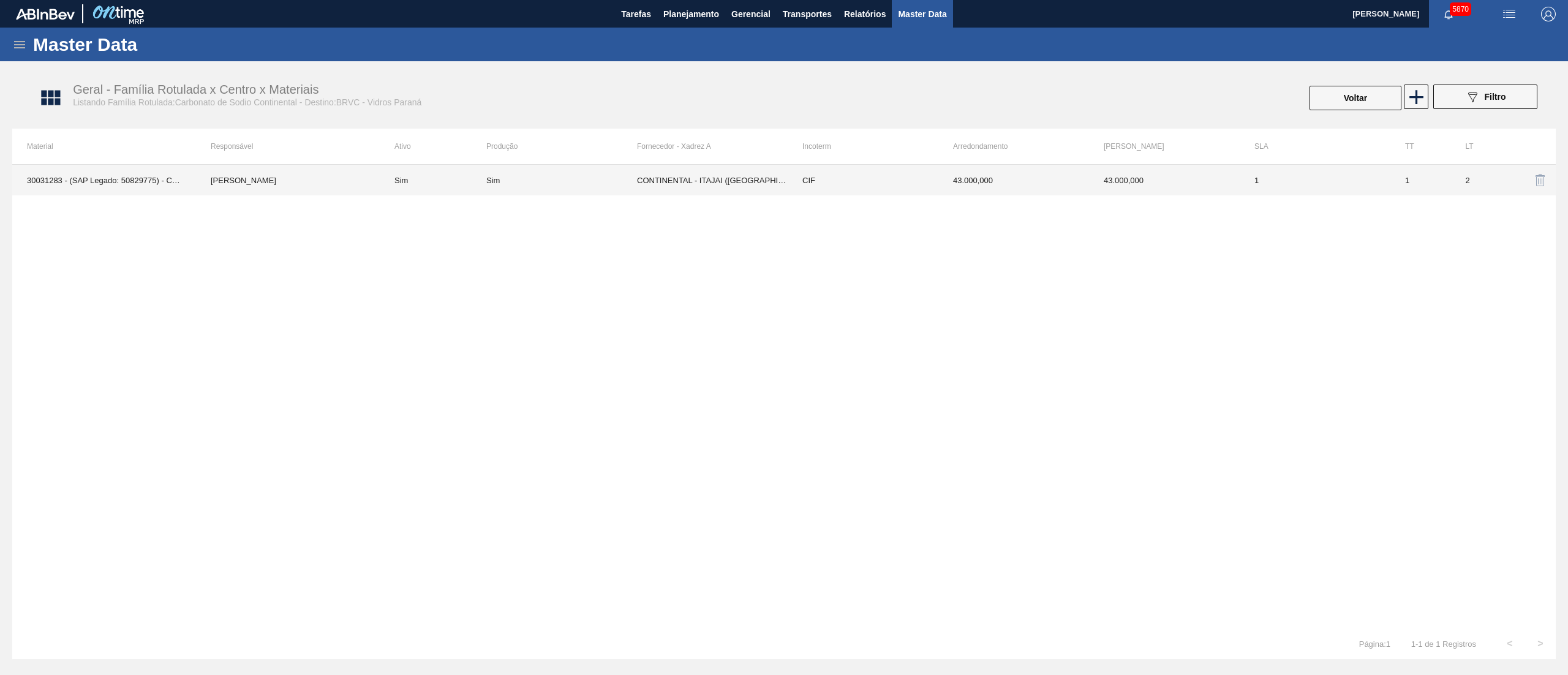
click at [733, 193] on td "CONTINENTAL - ITAJAI ([GEOGRAPHIC_DATA])" at bounding box center [713, 180] width 151 height 31
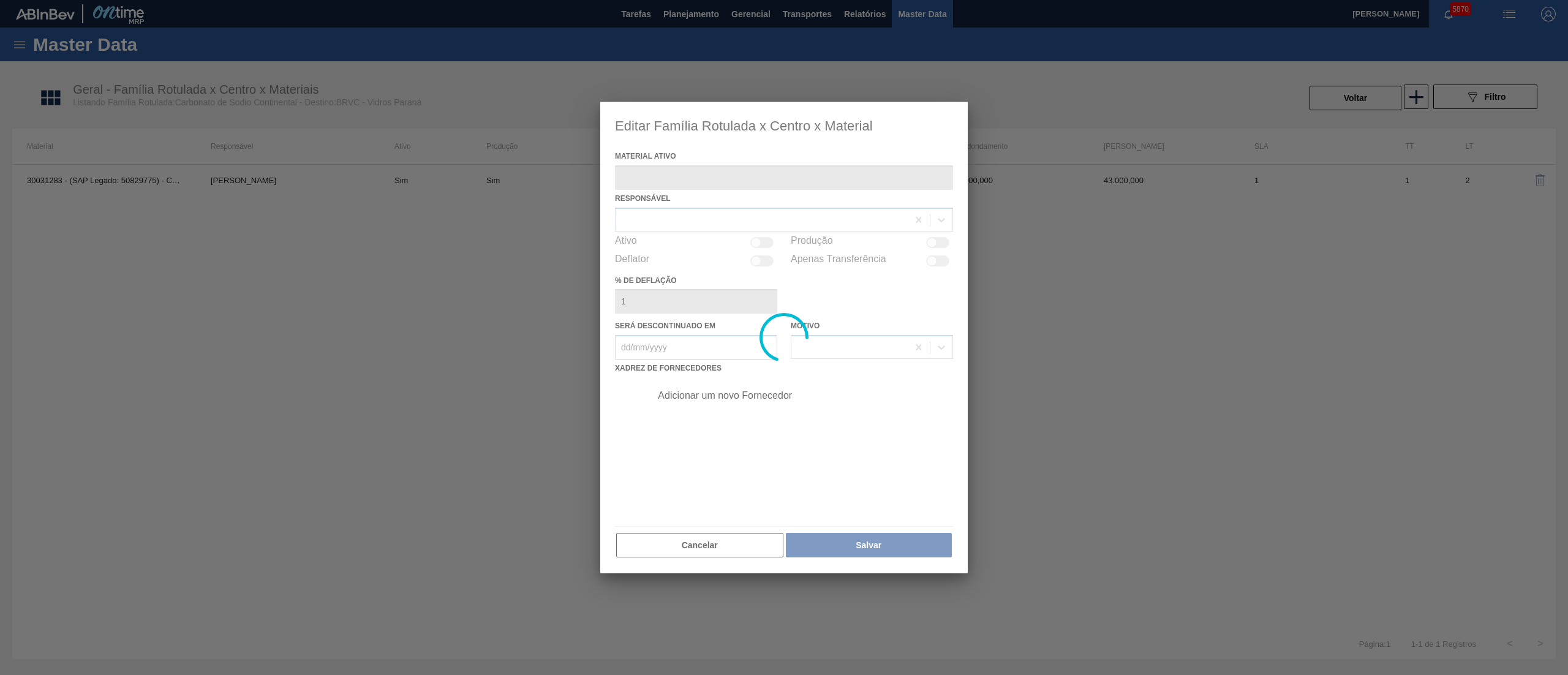
type ativo "30031283 - (SAP Legado: 50829775) - CARBONATO DE SODIO CONTINENTAL"
checkbox input "true"
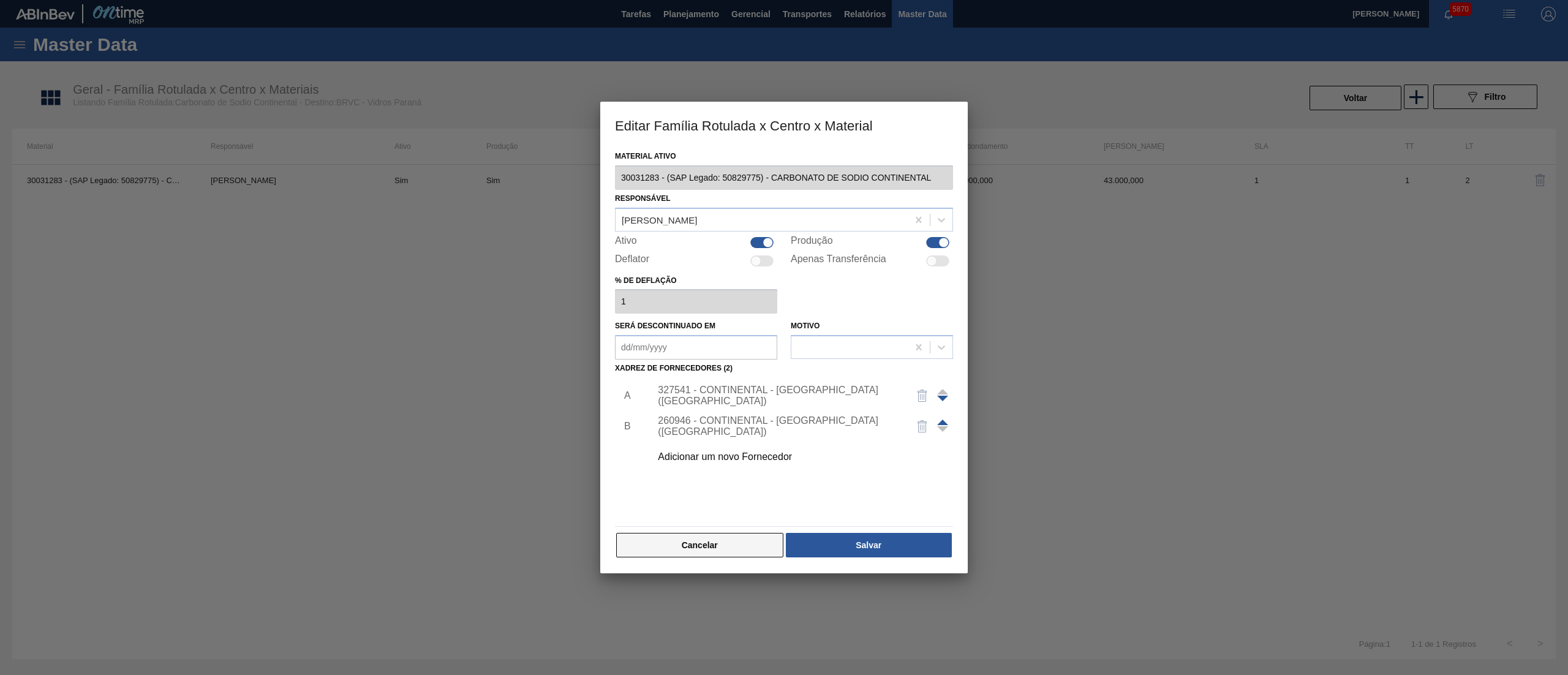
click at [702, 545] on button "Cancelar" at bounding box center [700, 545] width 168 height 25
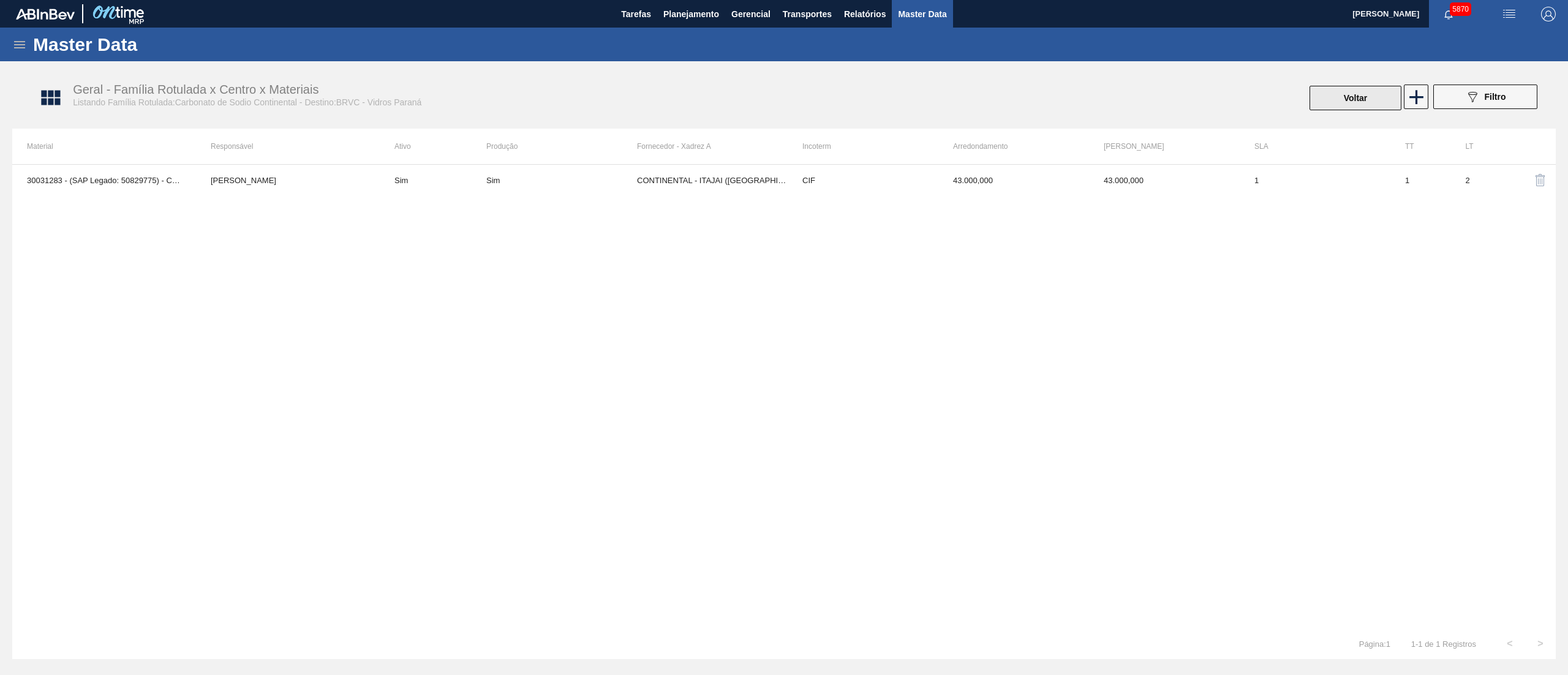
click at [1335, 99] on button "Voltar" at bounding box center [1356, 98] width 92 height 25
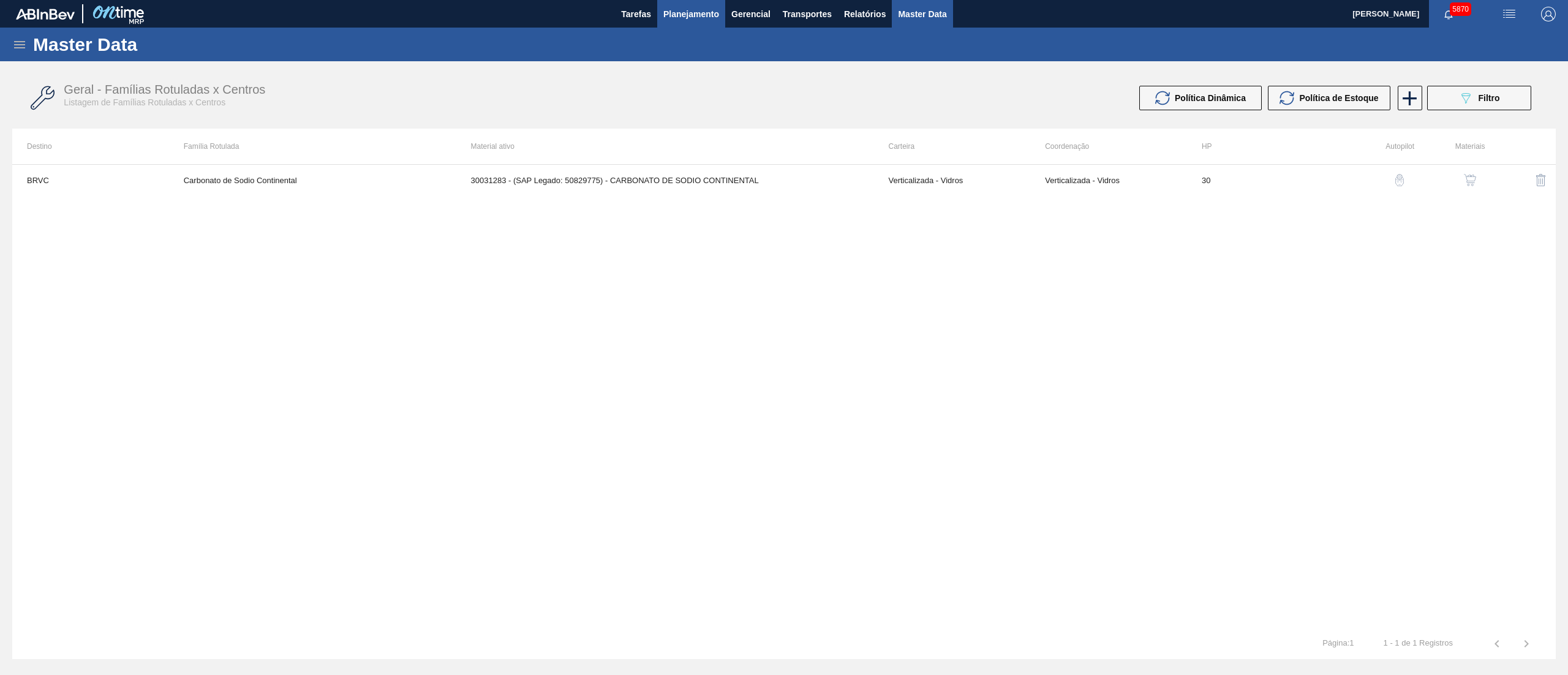
click at [665, 26] on button "Planejamento" at bounding box center [691, 14] width 68 height 28
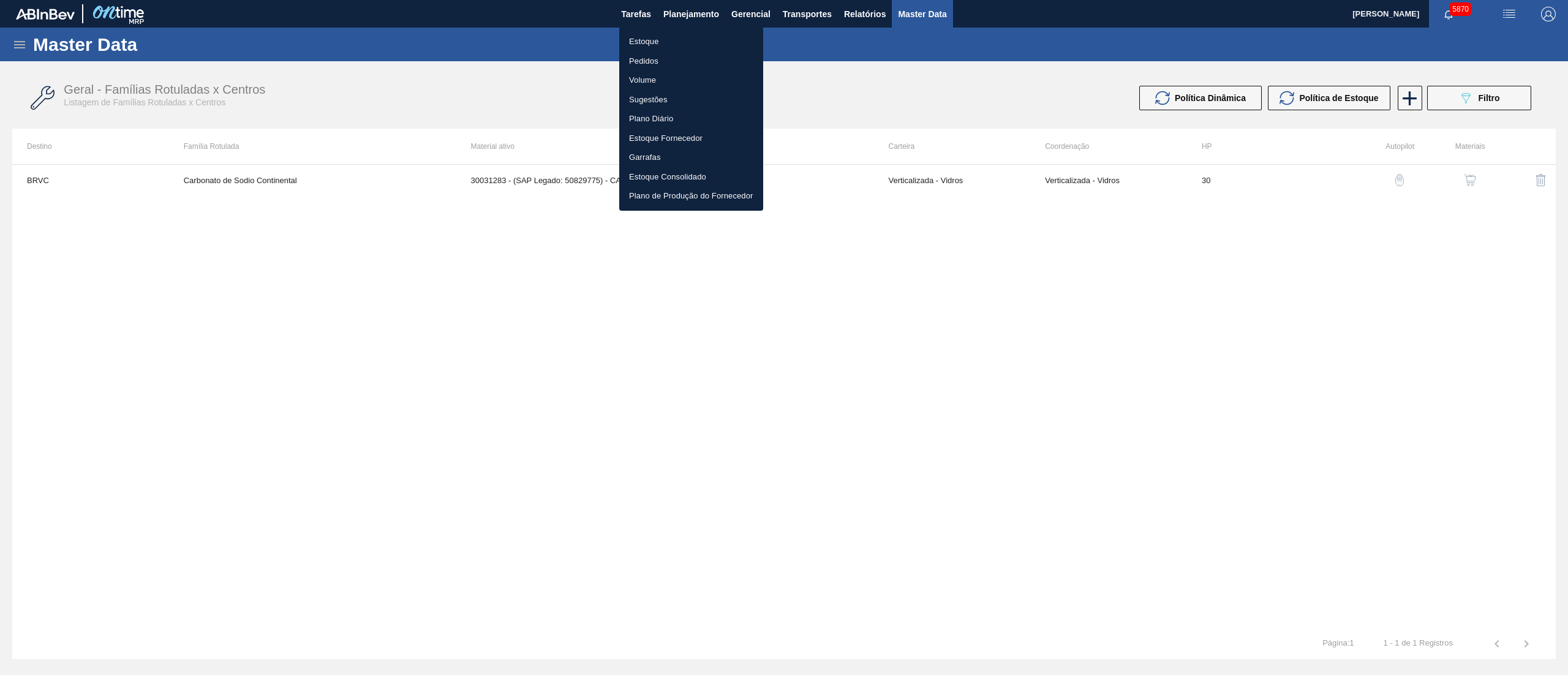
click at [635, 44] on li "Estoque" at bounding box center [691, 42] width 144 height 20
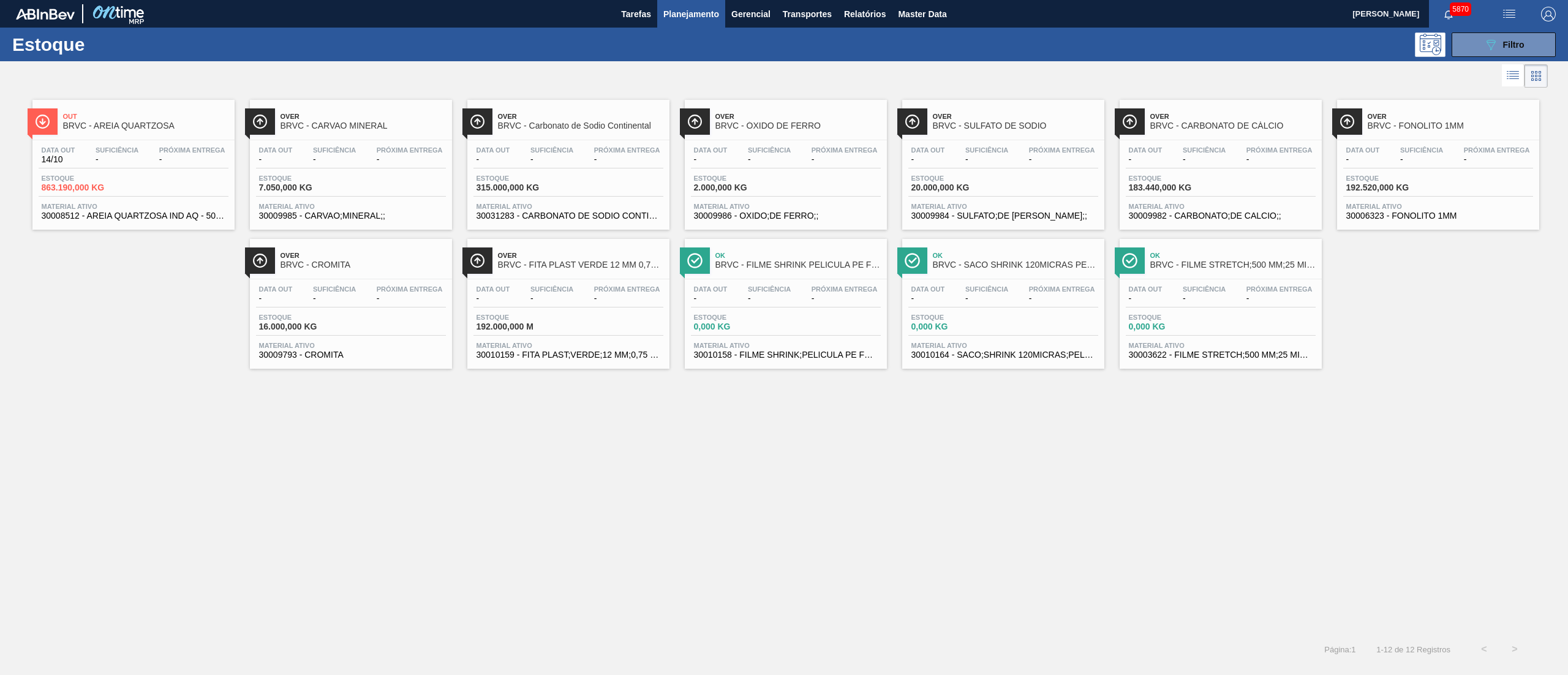
click at [501, 185] on span "315.000,000 KG" at bounding box center [520, 187] width 86 height 9
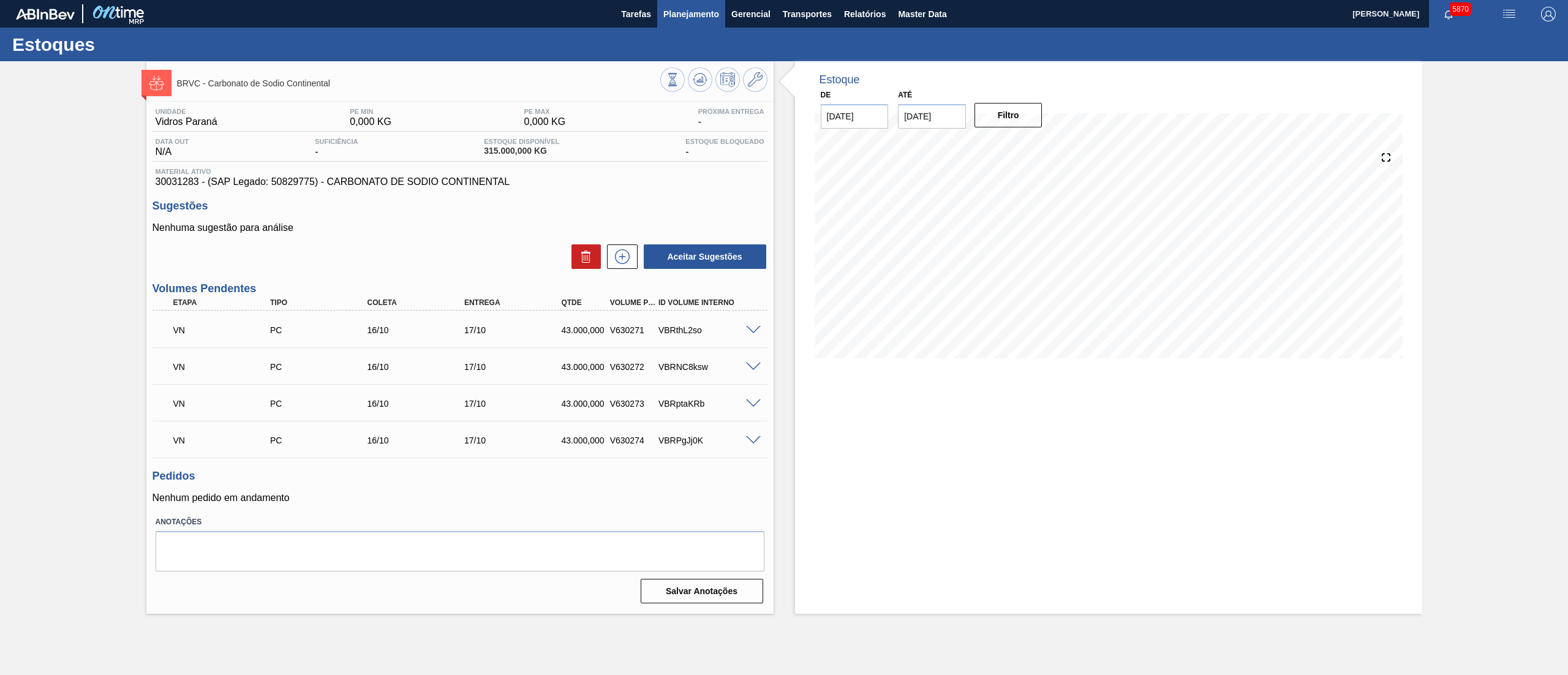
click at [694, 25] on button "Planejamento" at bounding box center [691, 14] width 68 height 28
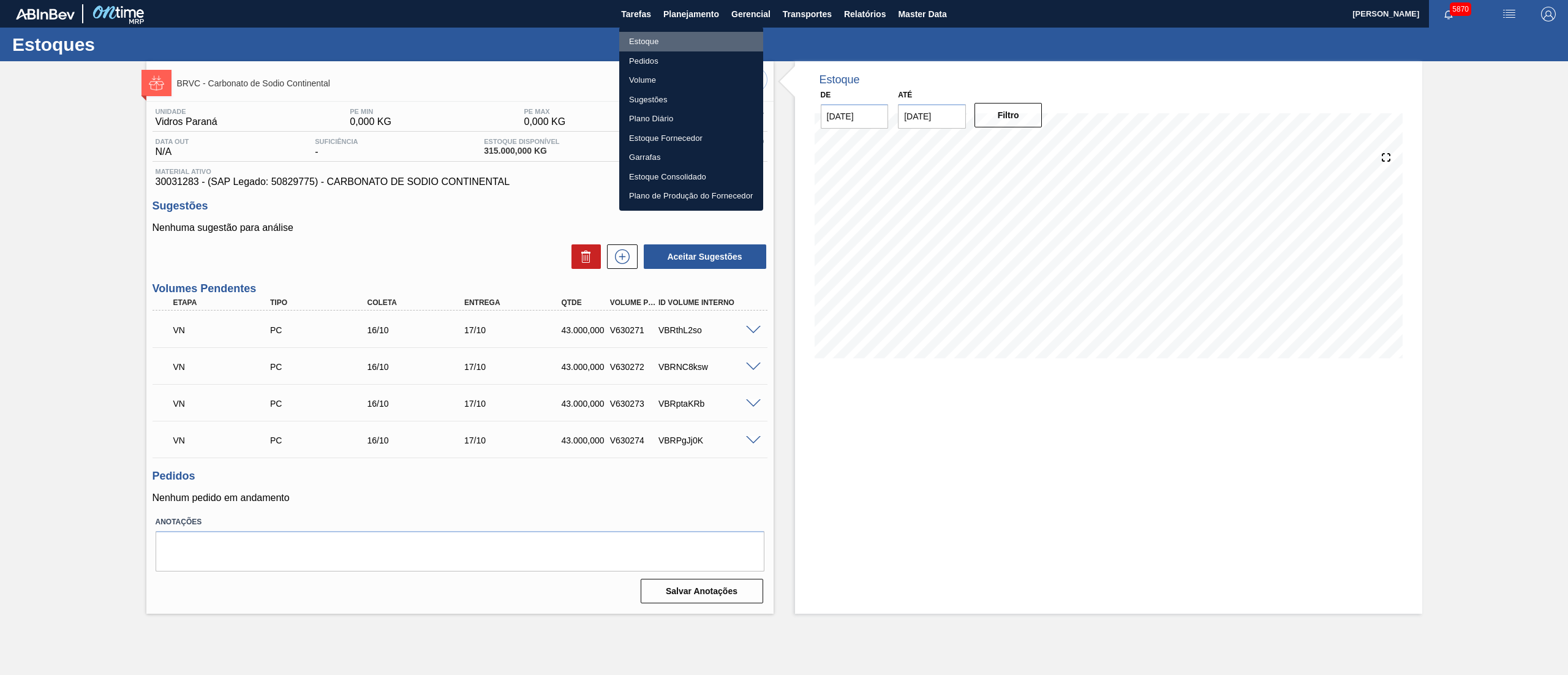
click at [665, 39] on li "Estoque" at bounding box center [691, 42] width 144 height 20
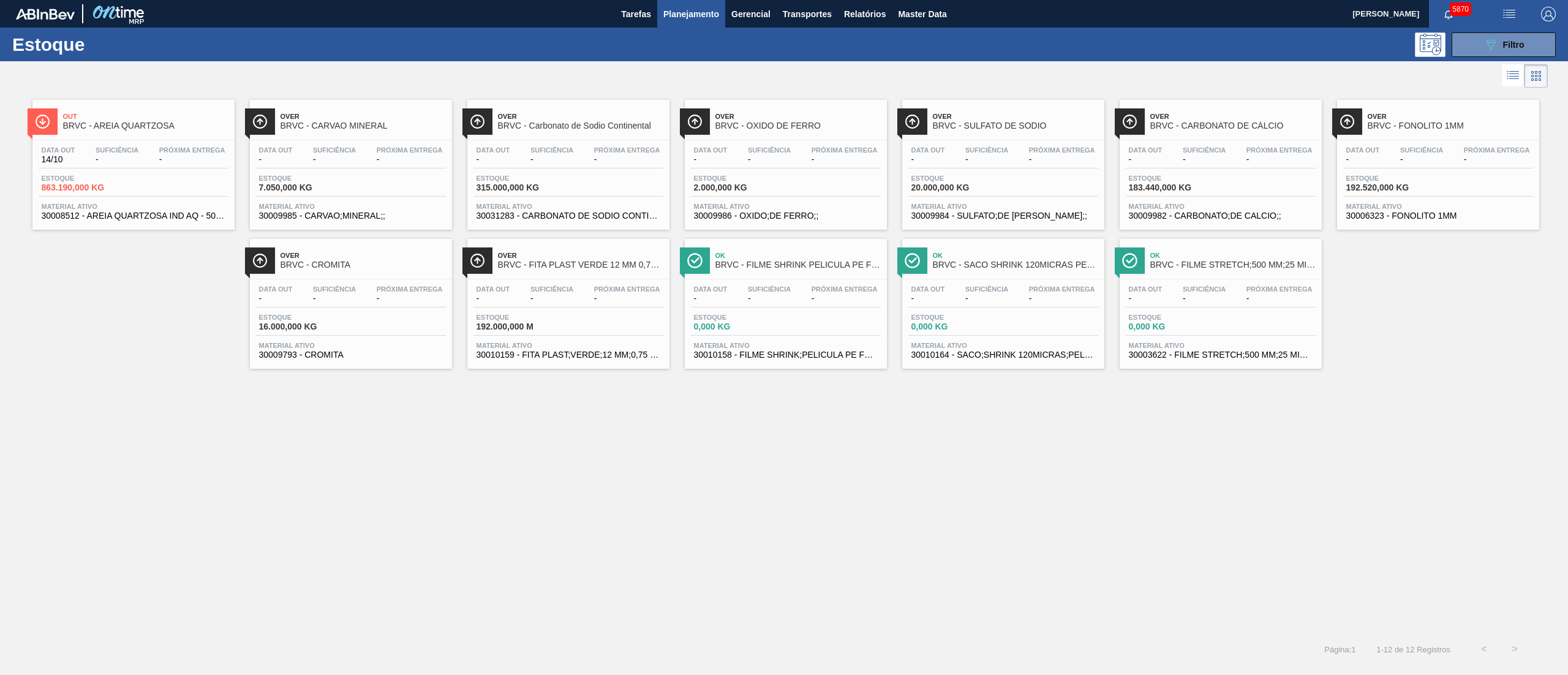
click at [1005, 214] on span "30009984 - SULFATO;DE [PERSON_NAME];;" at bounding box center [1003, 215] width 183 height 9
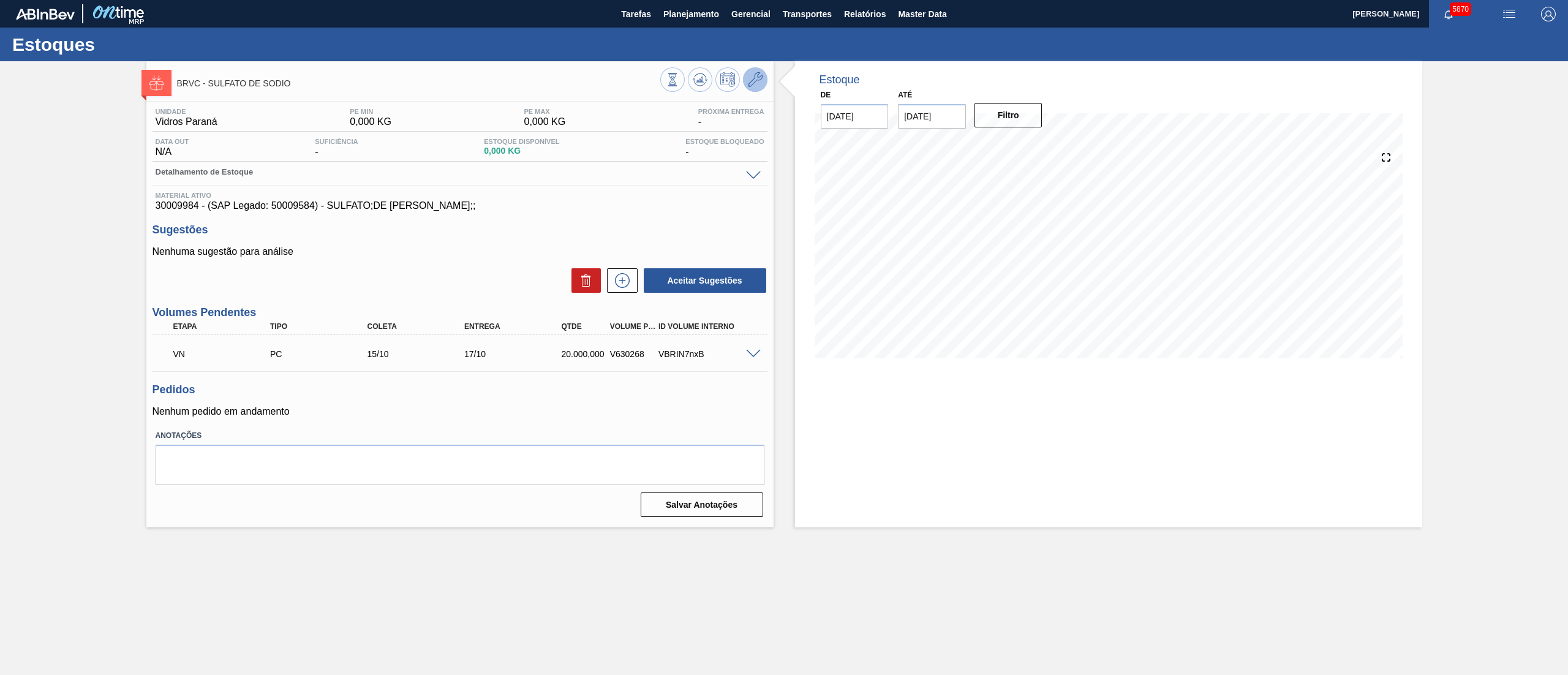
click at [750, 79] on icon at bounding box center [755, 80] width 15 height 15
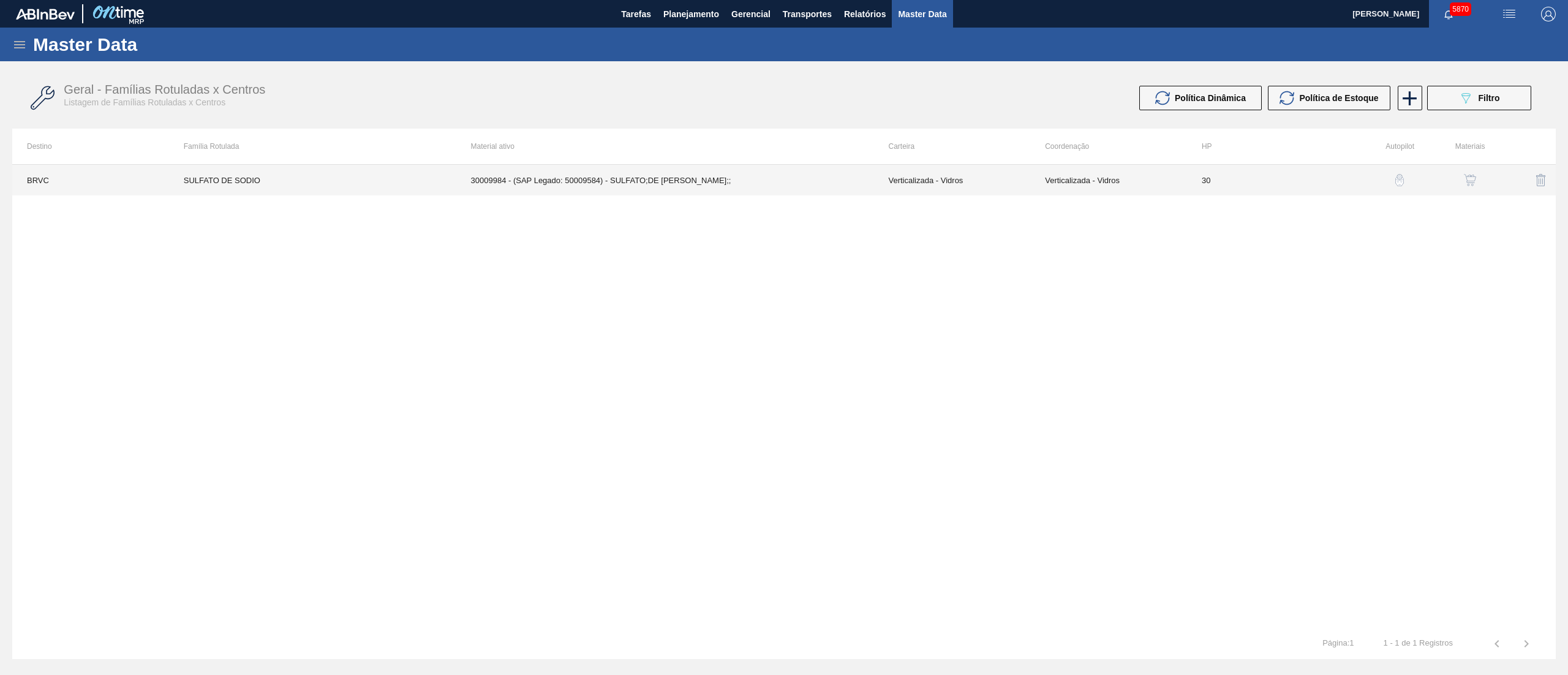
click at [706, 190] on td "30009984 - (SAP Legado: 50009584) - SULFATO;DE [PERSON_NAME];;" at bounding box center [665, 180] width 418 height 31
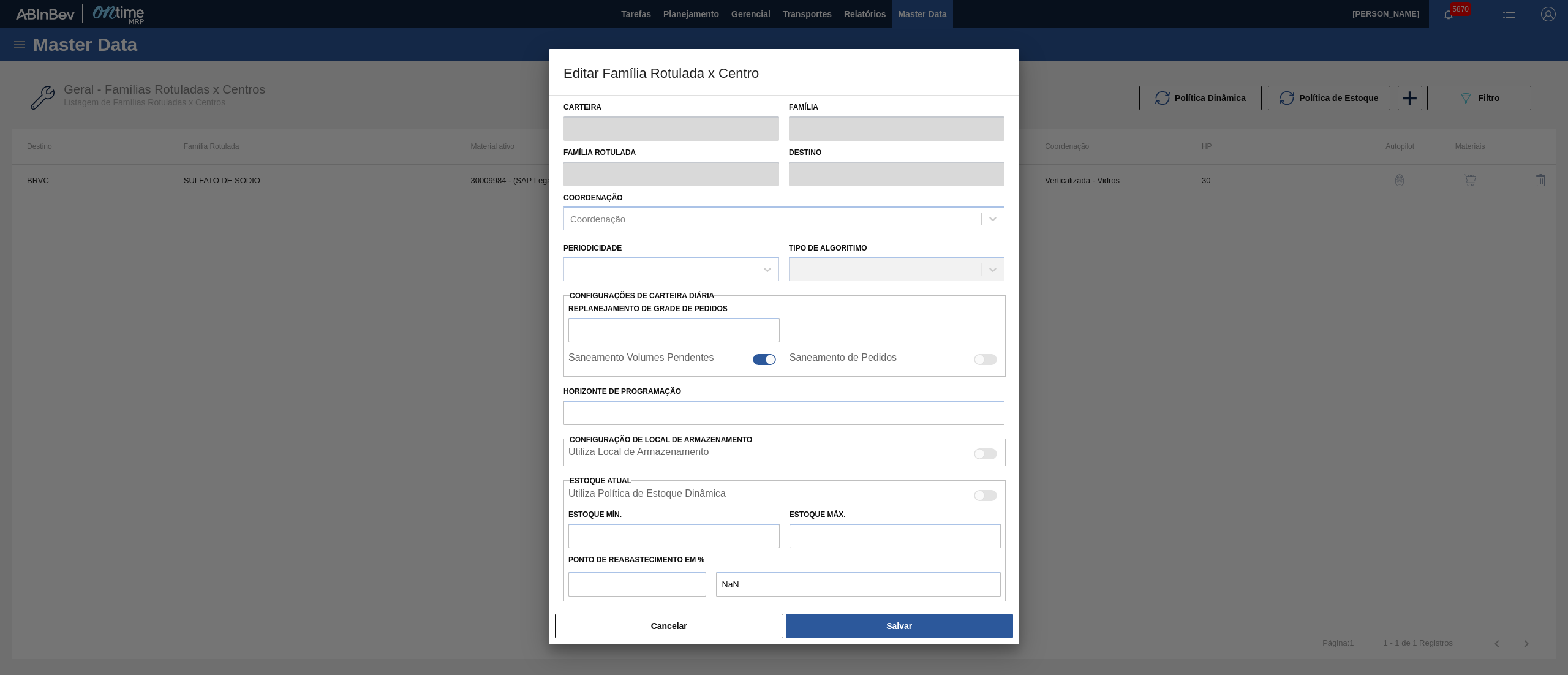
type input "Verticalizada - Vidros"
type input "Matéria-Prima-Vidros"
type input "SULFATO DE SODIO"
type input "BRVC - Vidros Paraná"
type input "0"
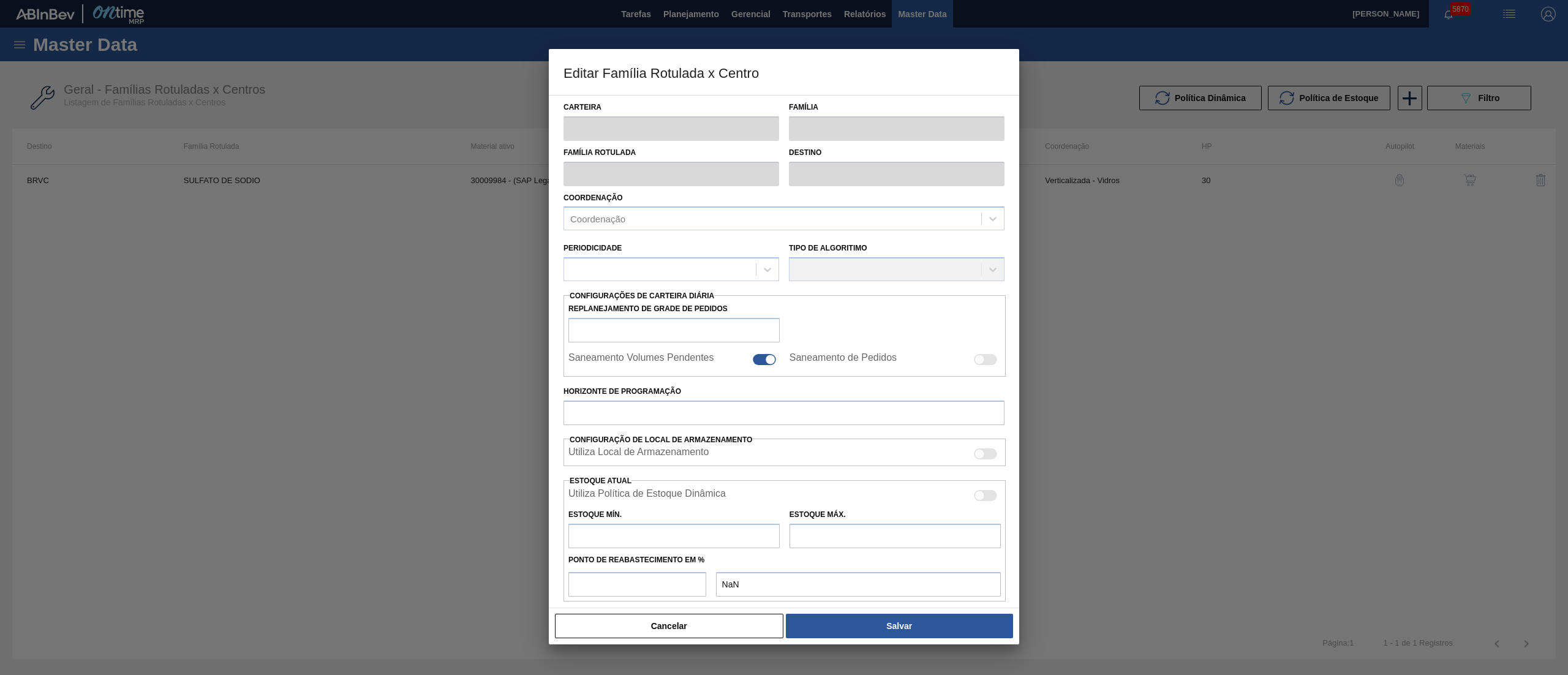
checkbox input "false"
type input "30"
type input "0"
type input "100"
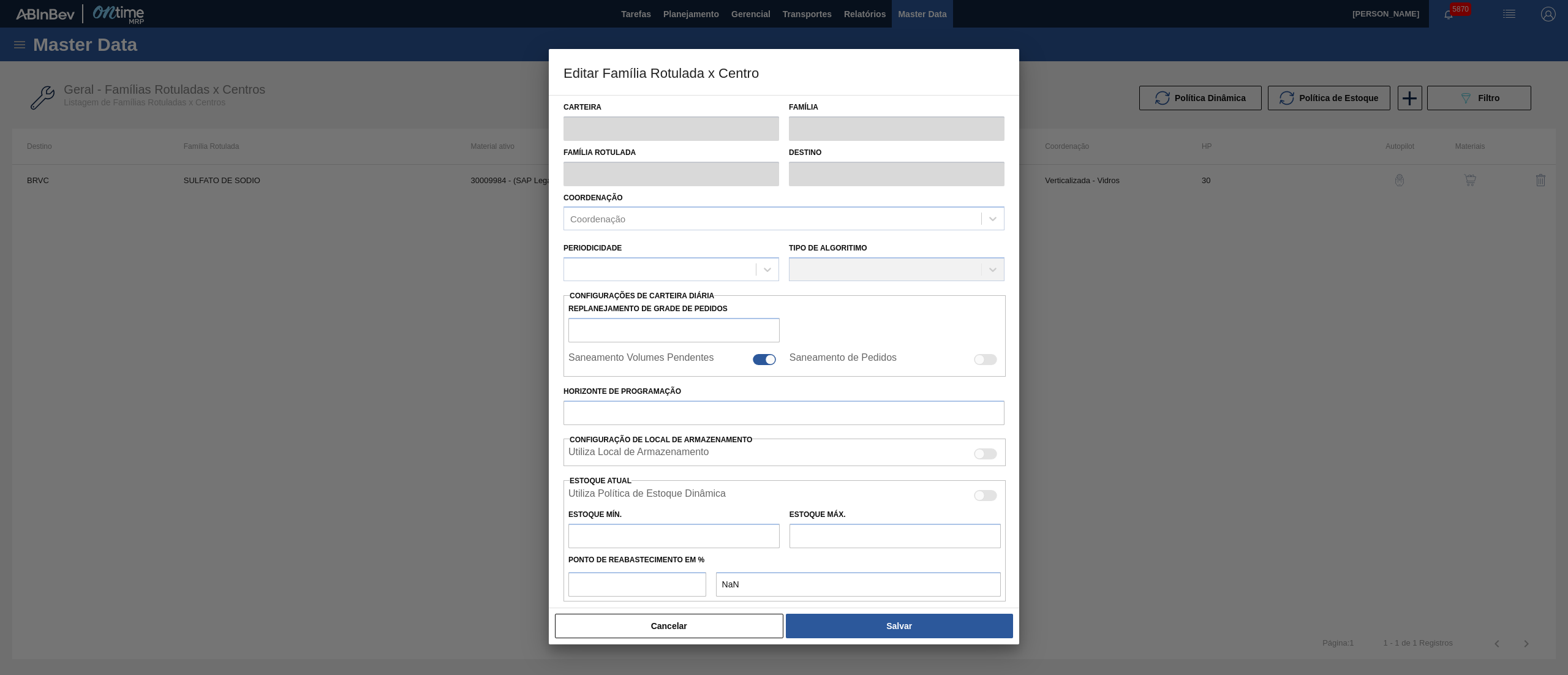
type input "0,000"
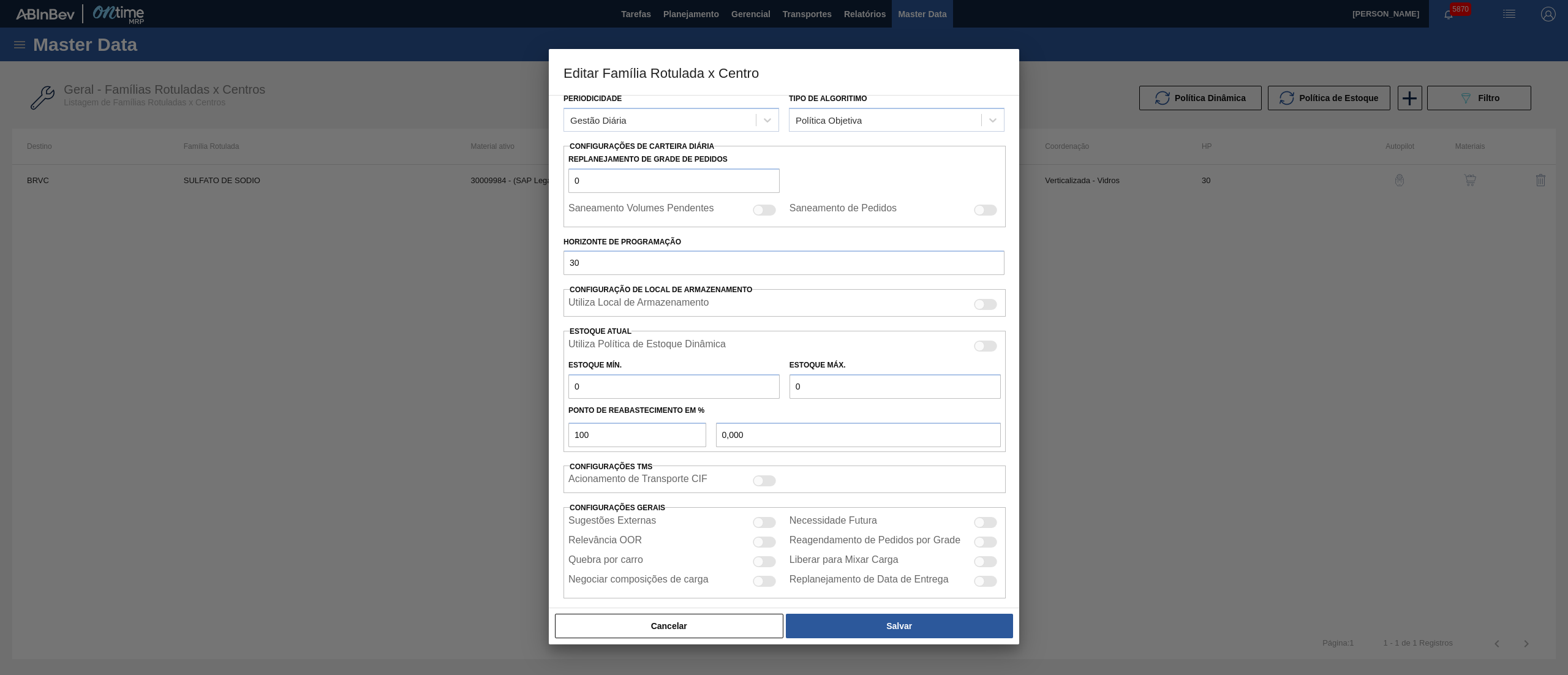
scroll to position [167, 0]
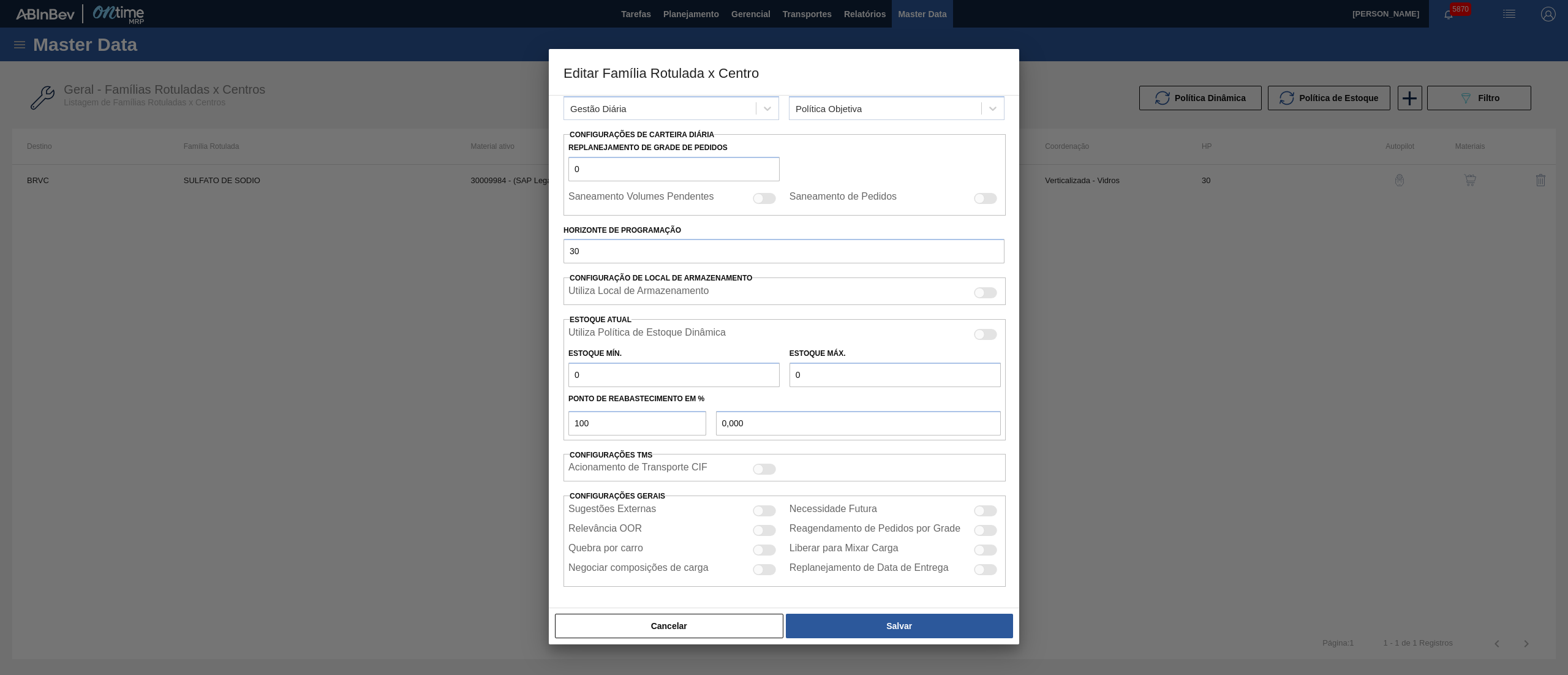
click at [983, 511] on div at bounding box center [979, 511] width 10 height 10
checkbox input "true"
click at [757, 515] on div at bounding box center [765, 511] width 23 height 11
click at [766, 515] on div at bounding box center [765, 511] width 23 height 11
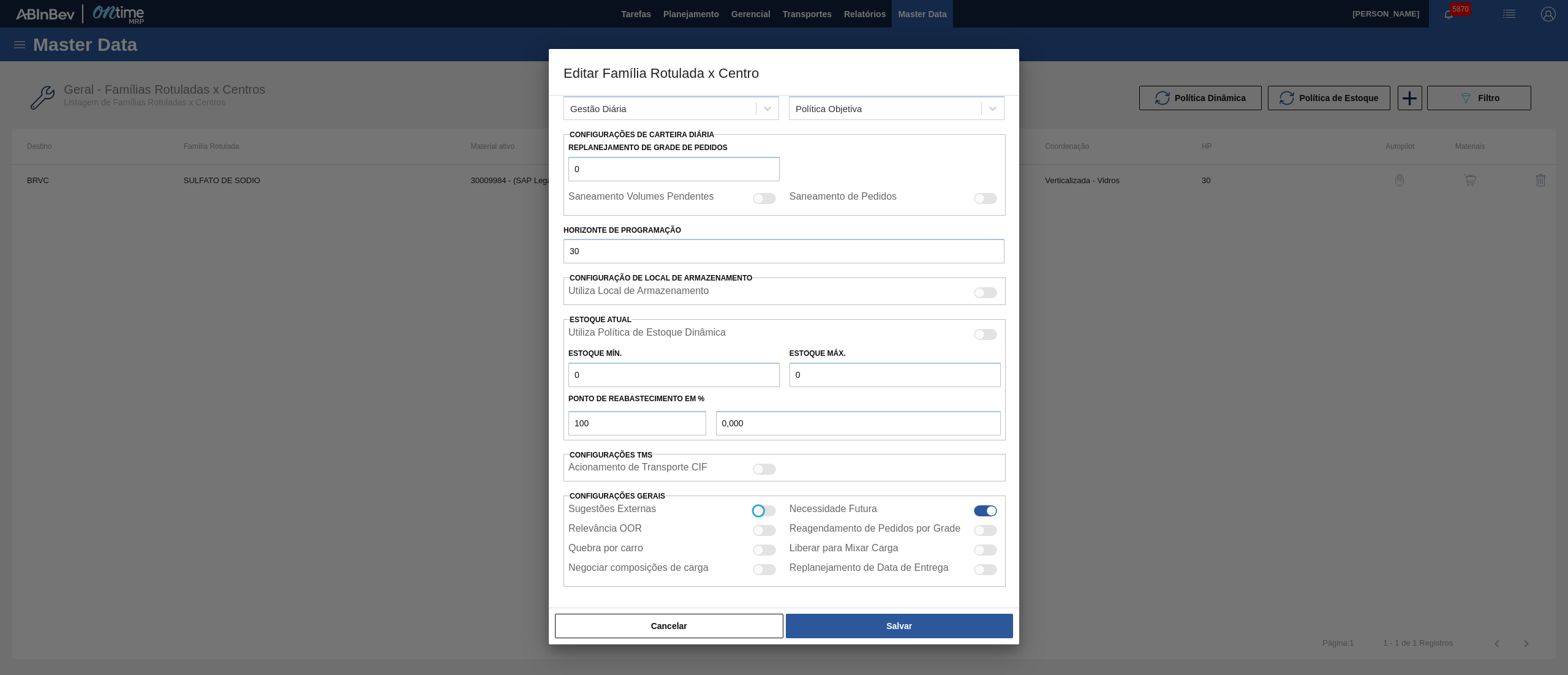
checkbox input "true"
click at [766, 572] on div at bounding box center [765, 569] width 23 height 11
checkbox input "true"
click at [821, 623] on button "Salvar" at bounding box center [900, 626] width 227 height 25
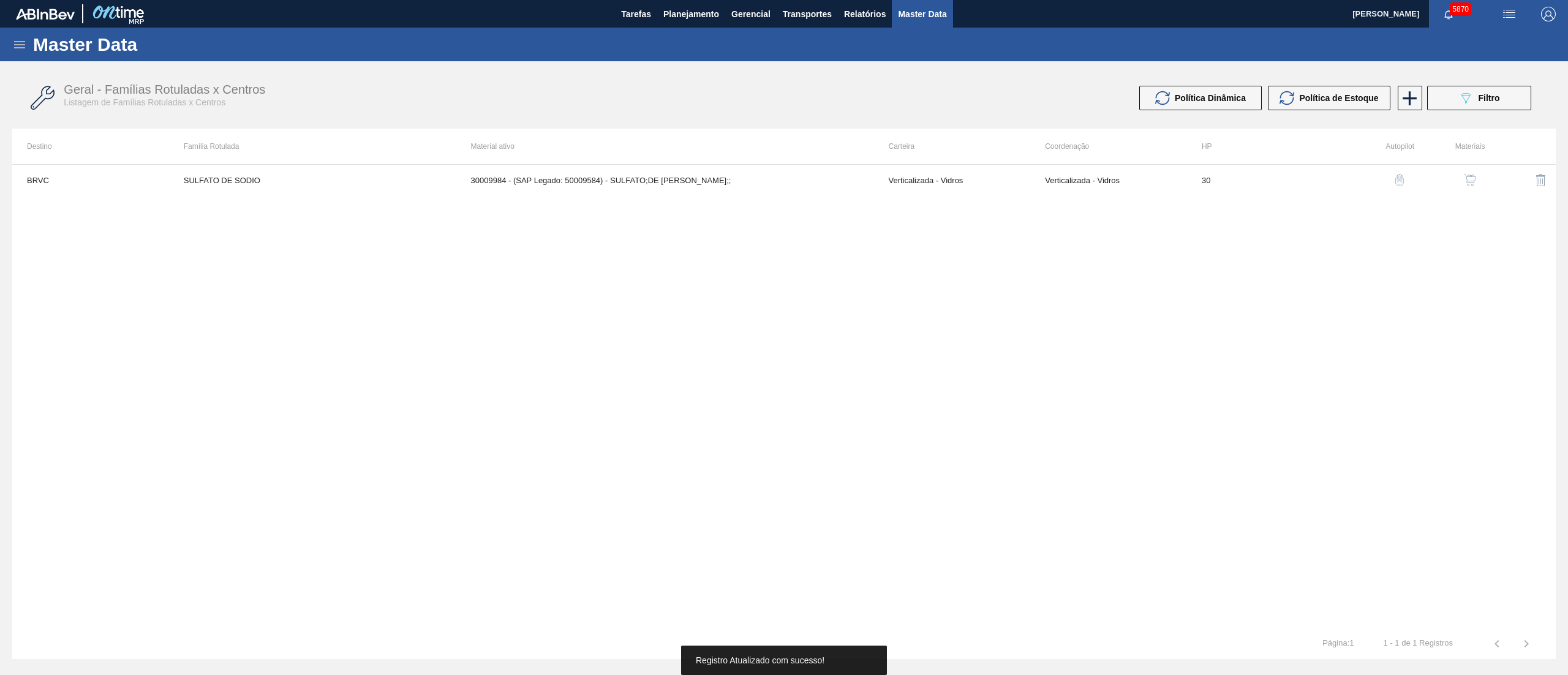
click at [1470, 171] on button "button" at bounding box center [1470, 180] width 29 height 29
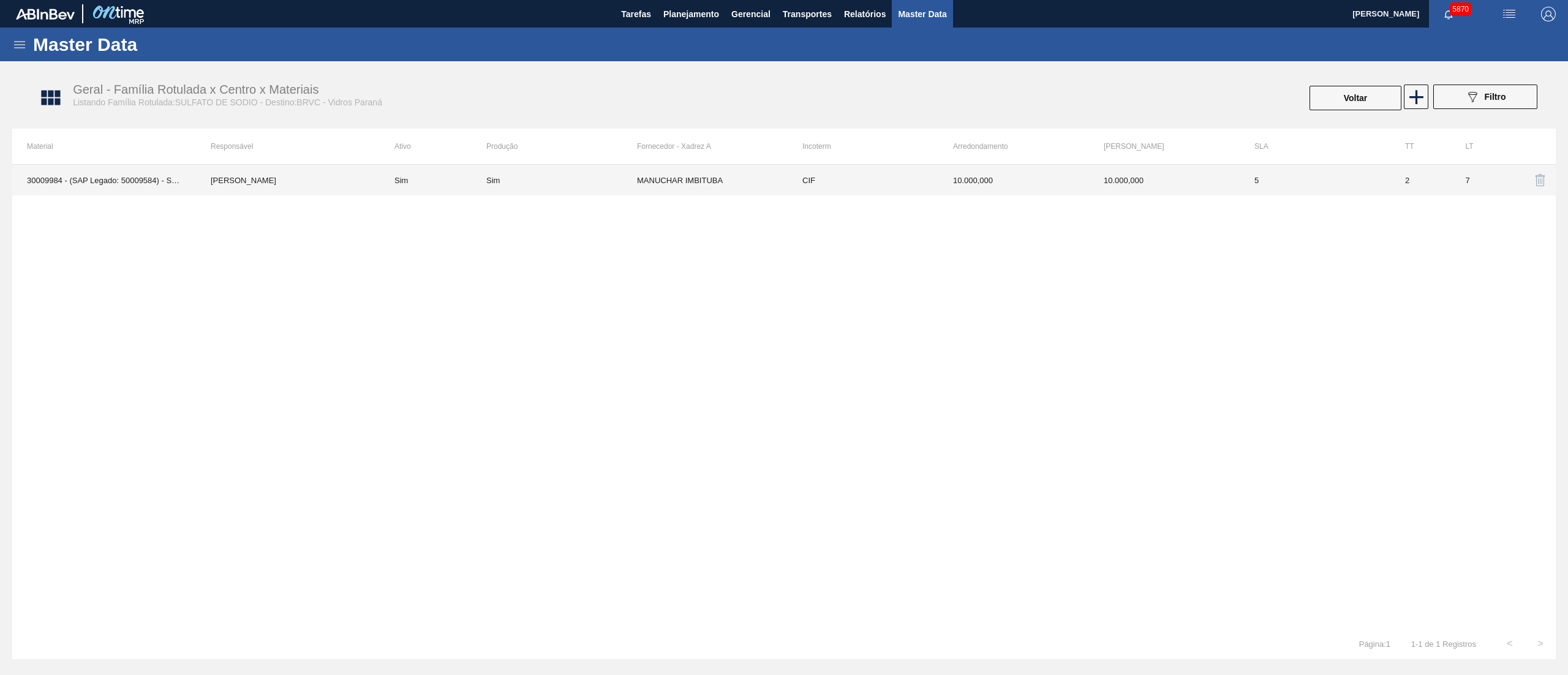
click at [724, 181] on td "MANUCHAR IMBITUBA" at bounding box center [713, 180] width 151 height 31
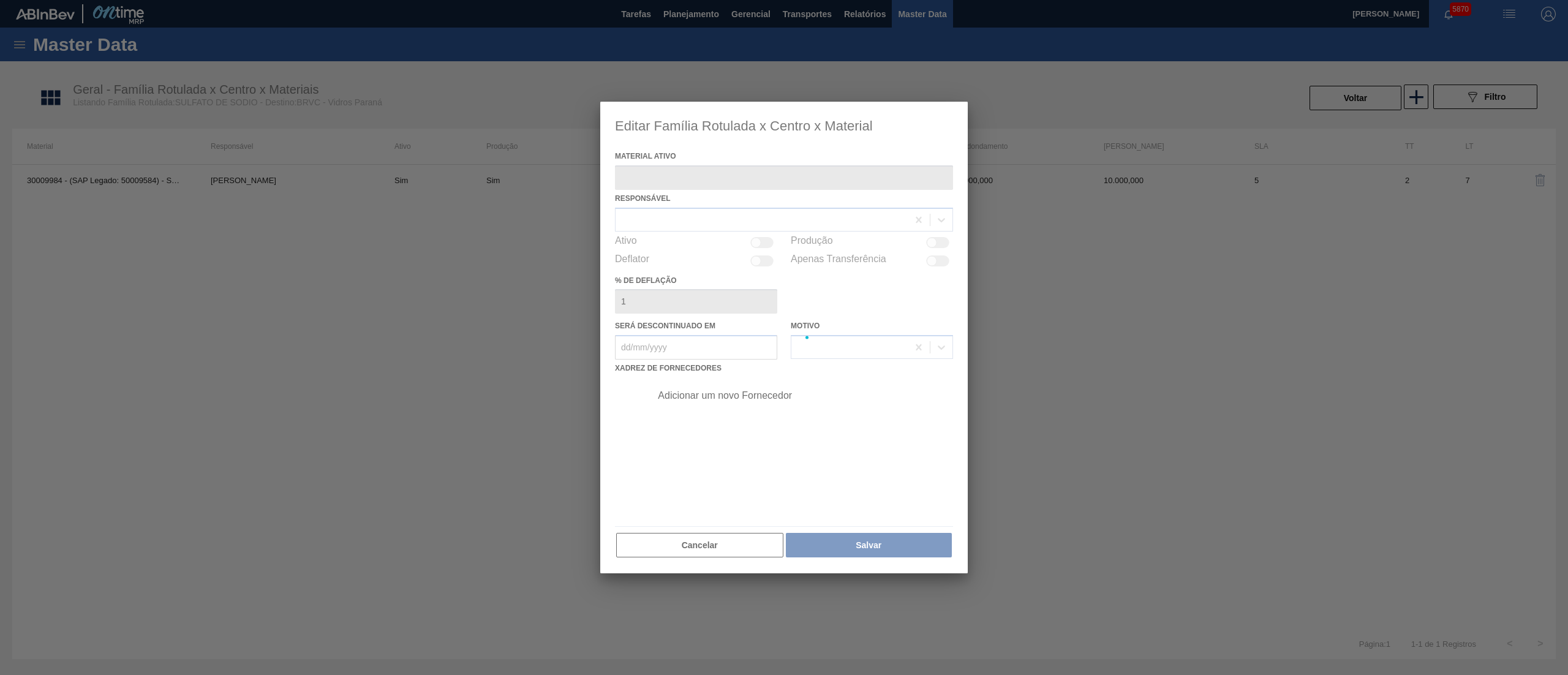
type ativo "30009984 - (SAP Legado: 50009584) - SULFATO;DE [PERSON_NAME];;"
checkbox input "true"
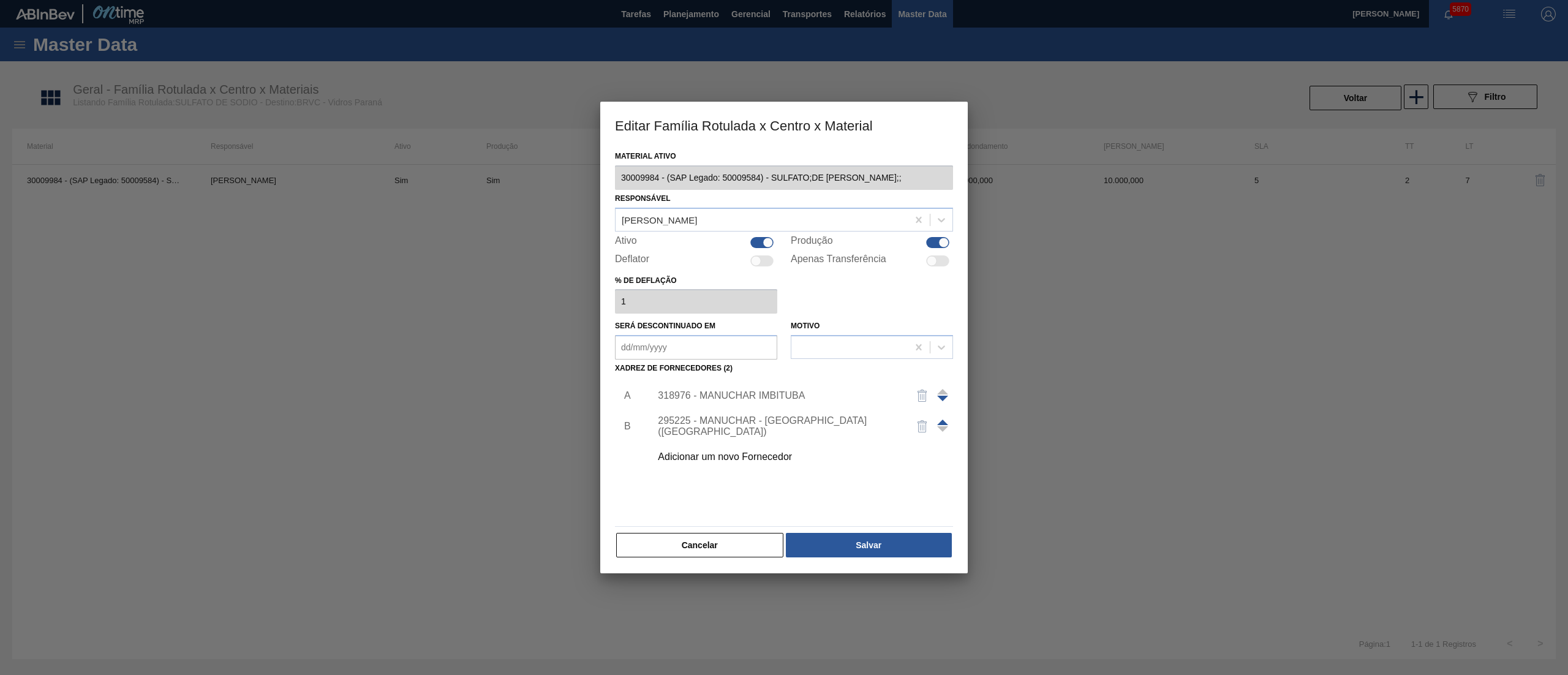
click at [752, 399] on div "318976 - MANUCHAR IMBITUBA" at bounding box center [778, 396] width 240 height 11
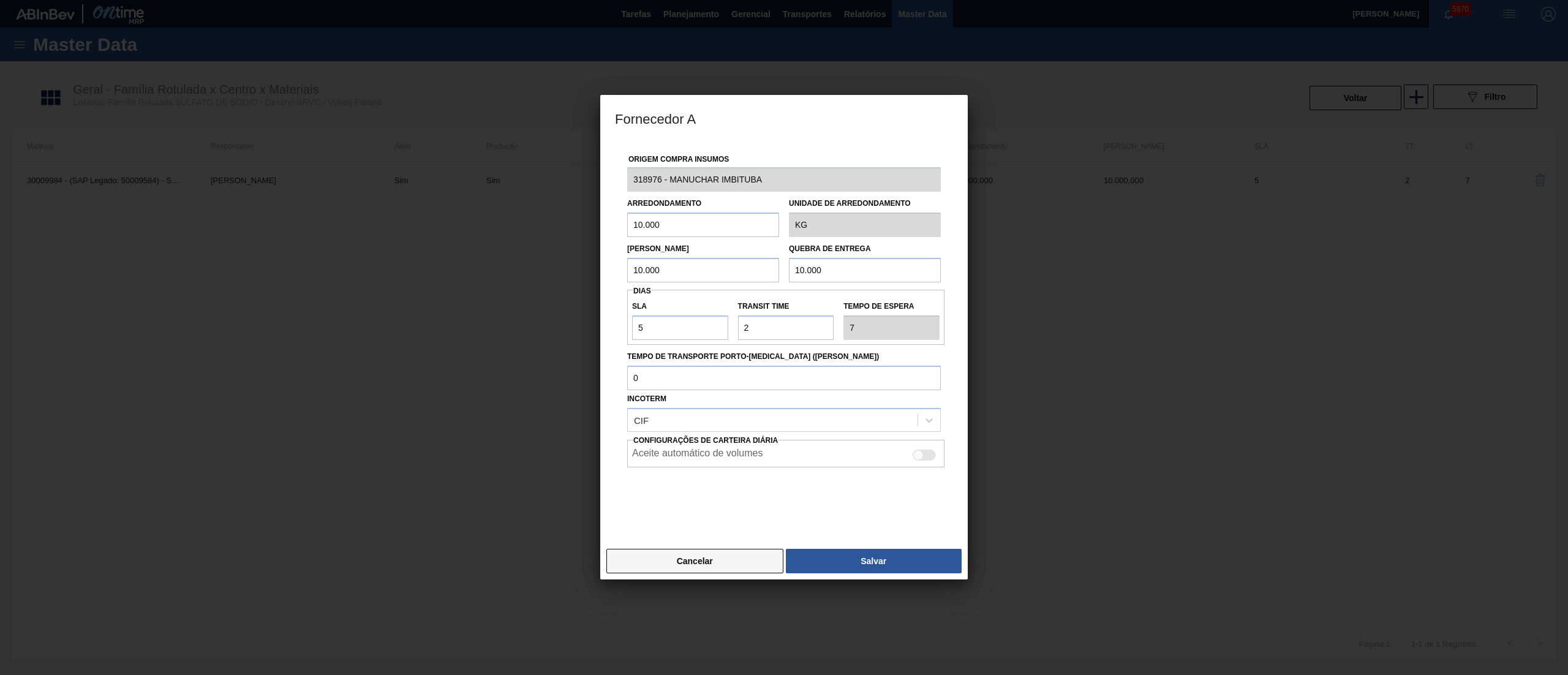
click at [711, 558] on button "Cancelar" at bounding box center [695, 561] width 177 height 25
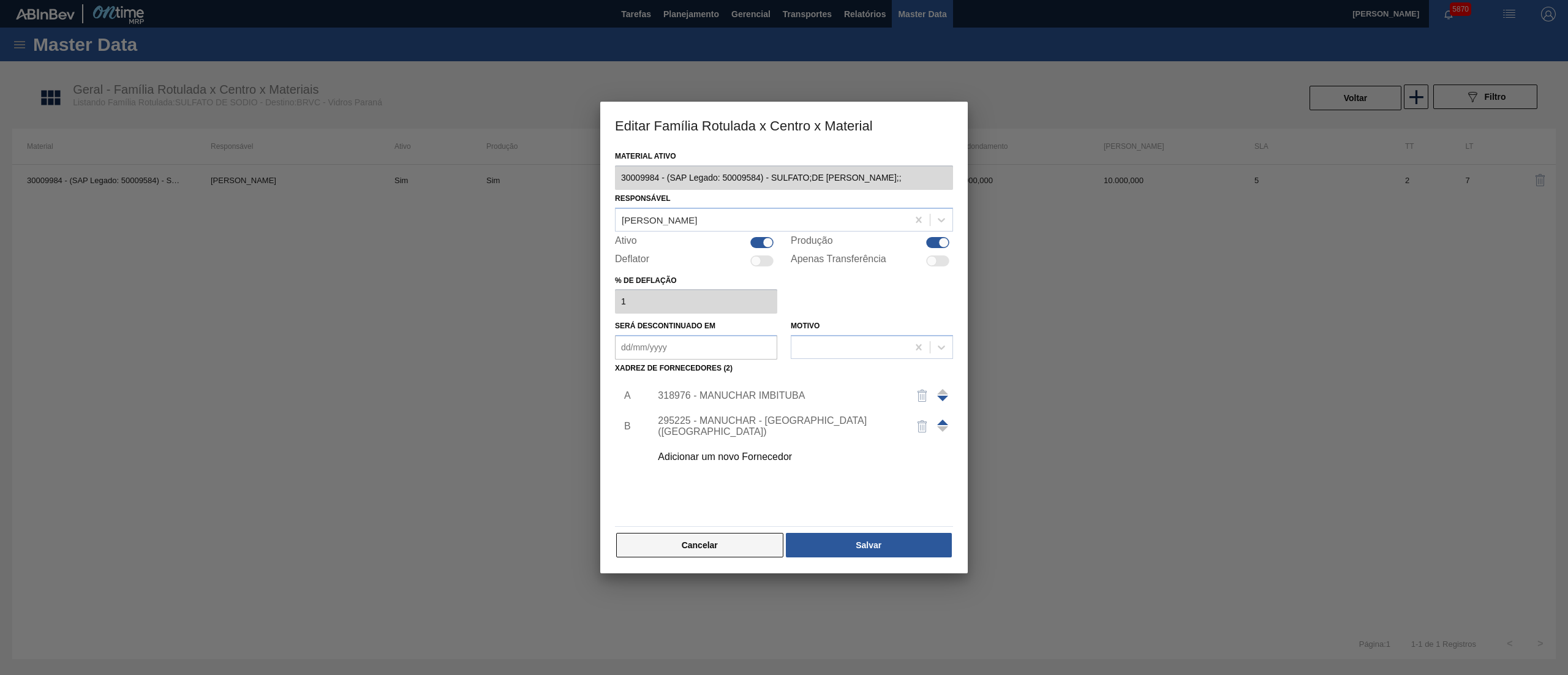
click at [706, 544] on button "Cancelar" at bounding box center [700, 545] width 168 height 25
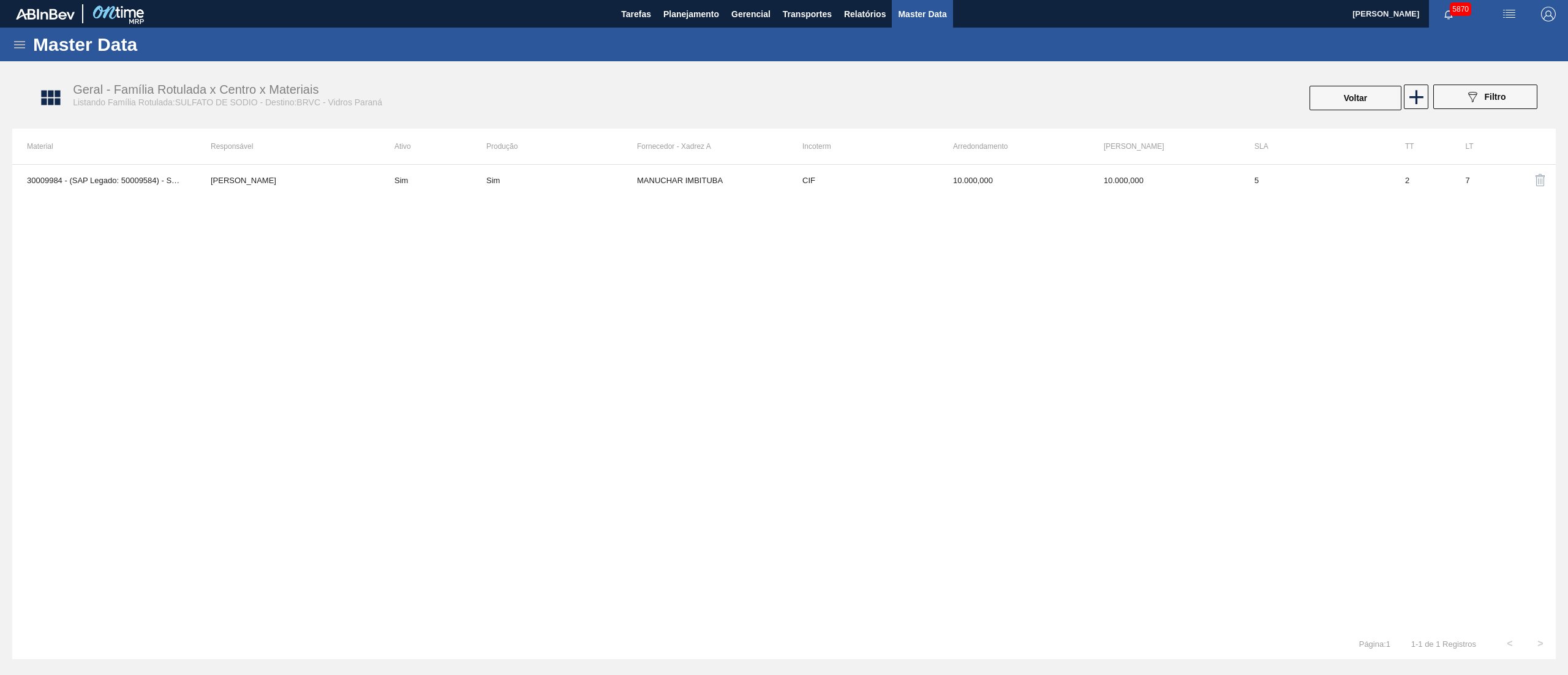
click at [674, 28] on div "Master Data" at bounding box center [784, 44] width 1568 height 34
click at [678, 19] on span "Planejamento" at bounding box center [691, 14] width 56 height 15
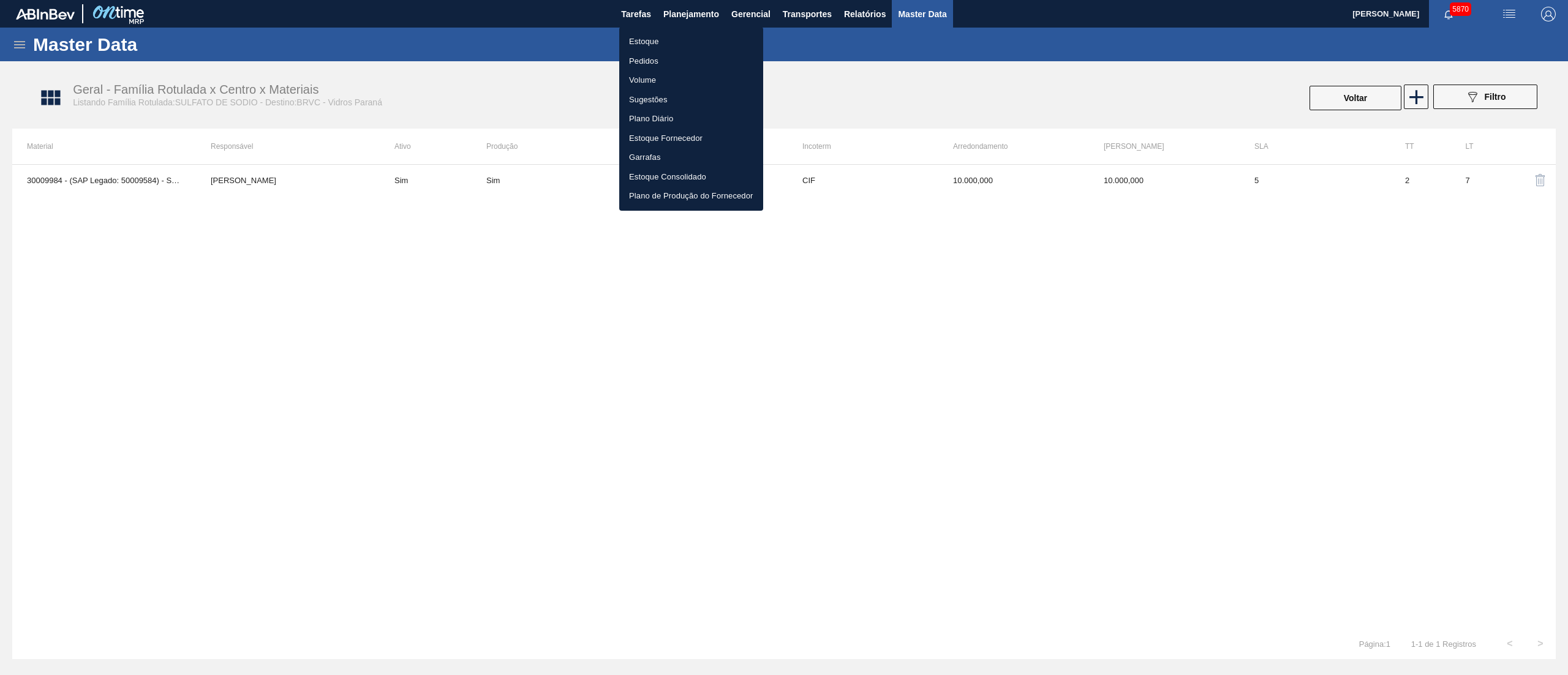
click at [647, 34] on li "Estoque" at bounding box center [691, 42] width 144 height 20
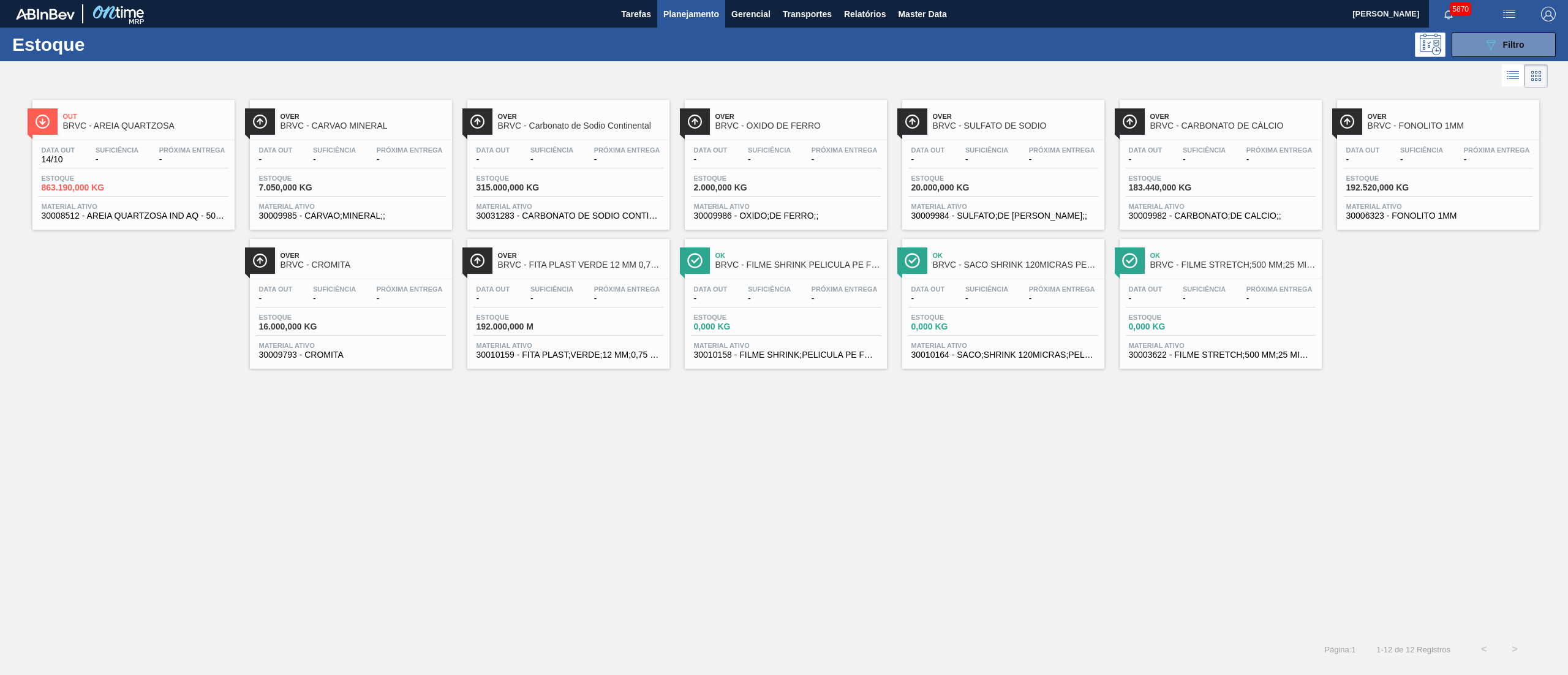
click at [1021, 185] on div "Estoque 20.000,000 KG" at bounding box center [1003, 185] width 190 height 22
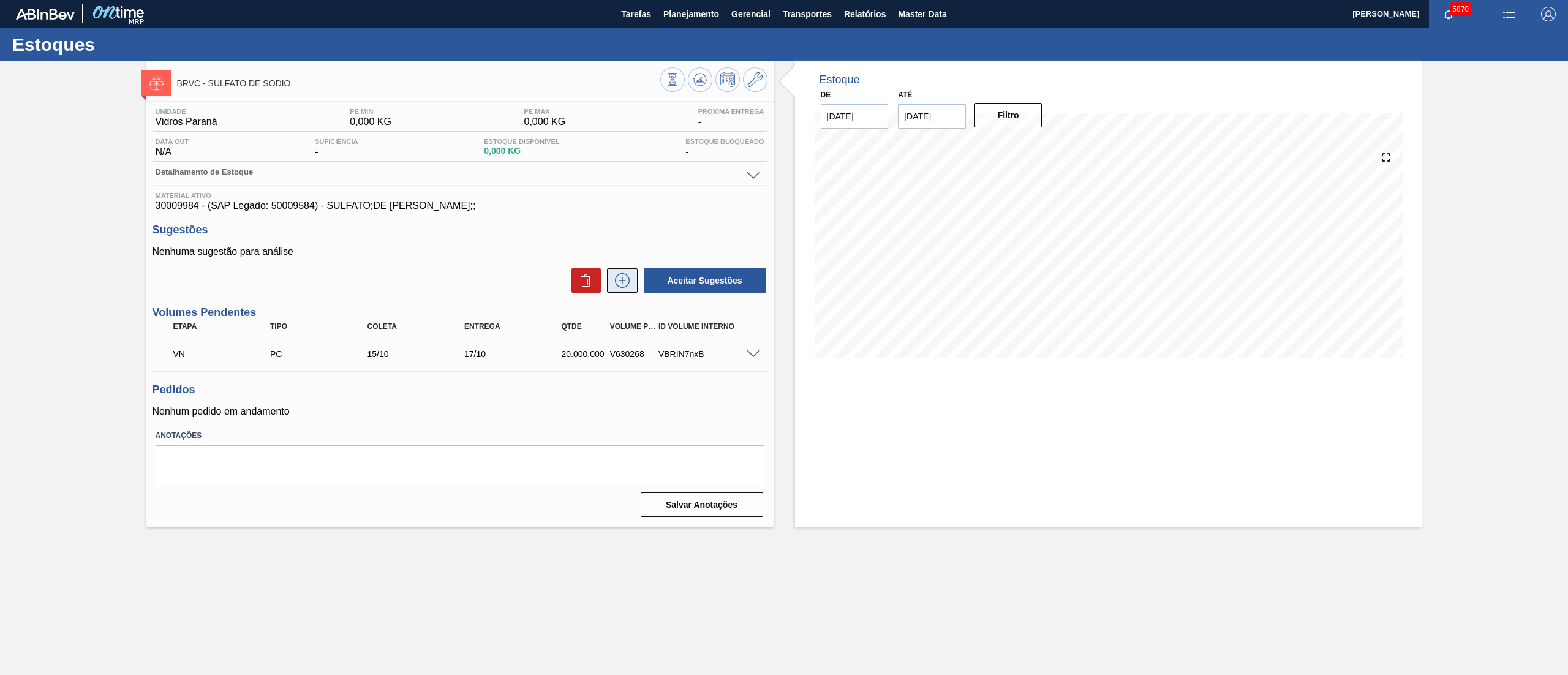
click at [615, 282] on icon at bounding box center [622, 280] width 15 height 15
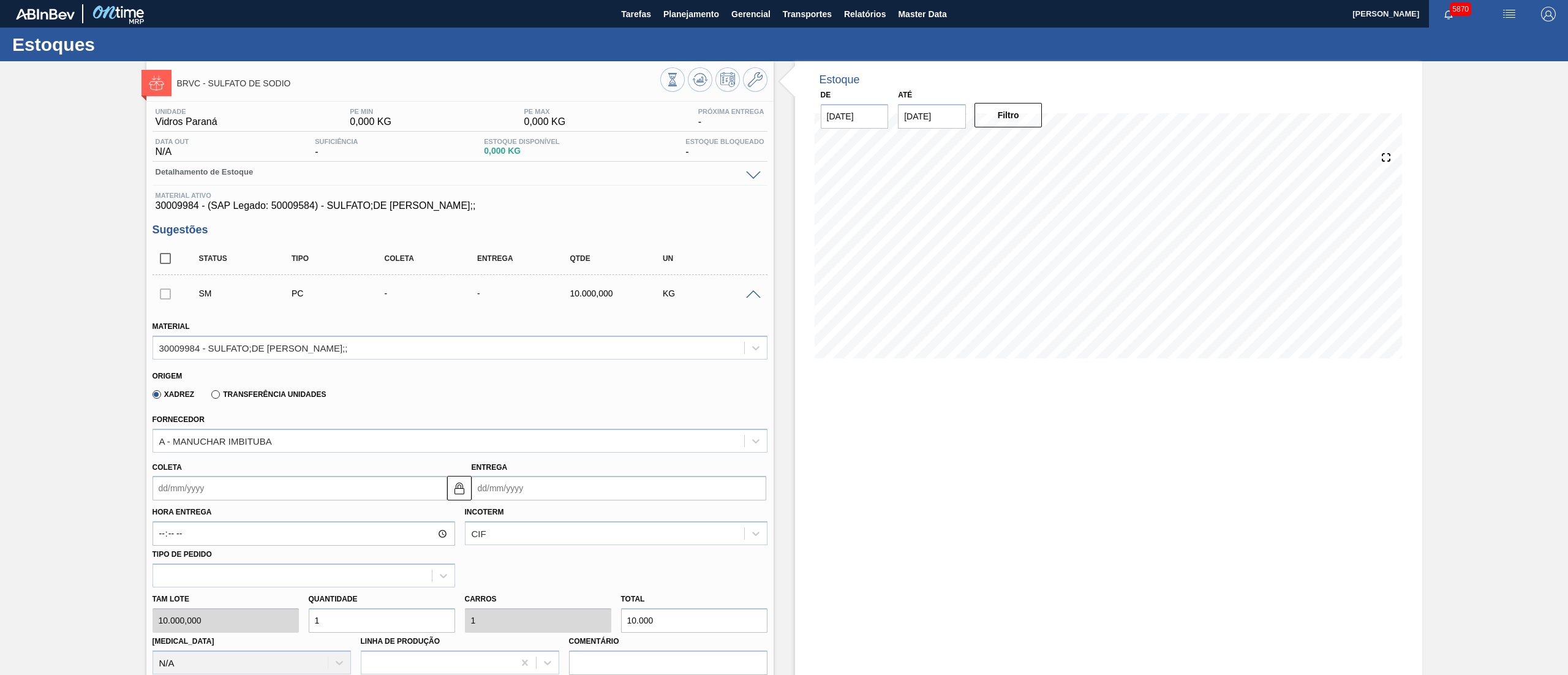
click at [247, 480] on input "Coleta" at bounding box center [300, 488] width 295 height 25
click at [265, 600] on div "17" at bounding box center [266, 596] width 17 height 17
type input "[DATE]"
click at [166, 487] on input "[DATE]" at bounding box center [300, 488] width 295 height 25
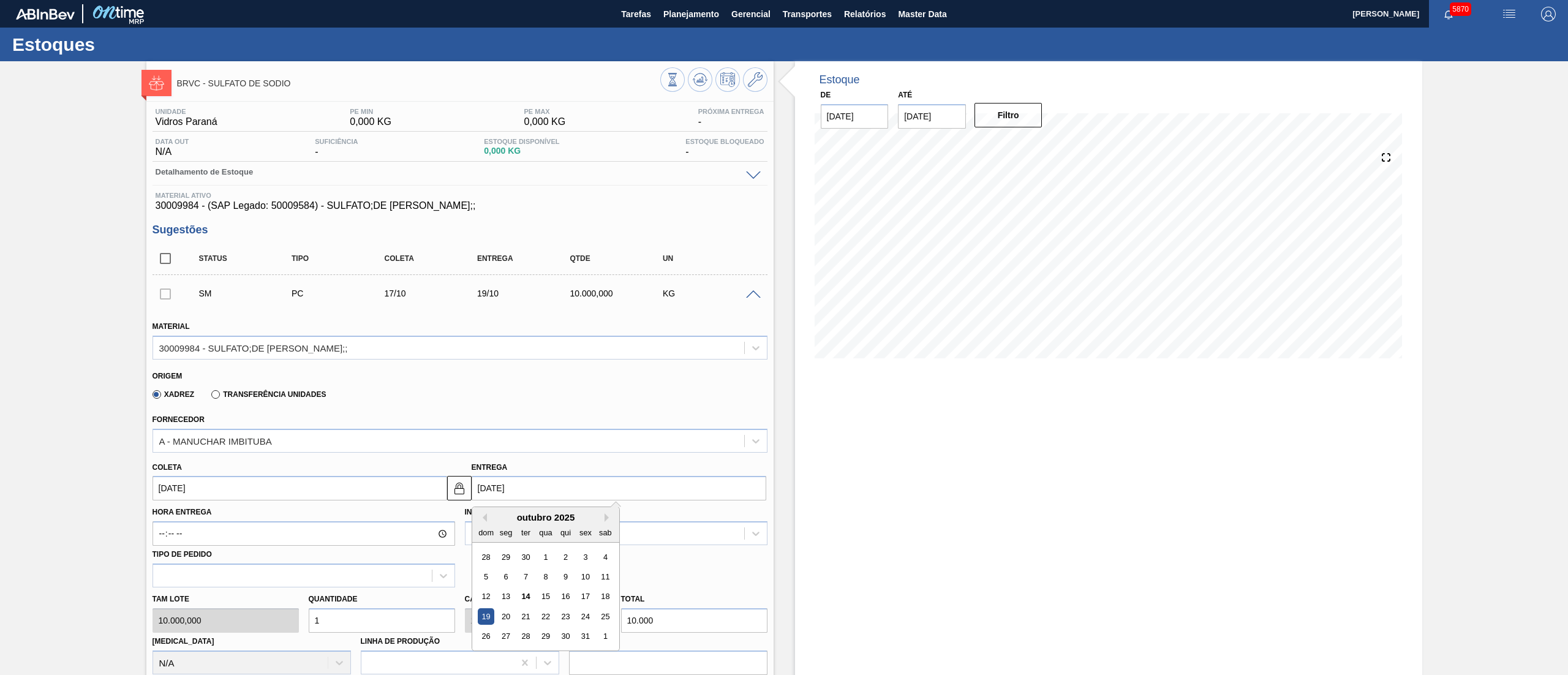
drag, startPoint x: 535, startPoint y: 487, endPoint x: 545, endPoint y: 525, distance: 39.3
click at [537, 487] on input "[DATE]" at bounding box center [619, 488] width 295 height 25
click at [579, 599] on div "17" at bounding box center [585, 596] width 17 height 17
type input "[DATE]"
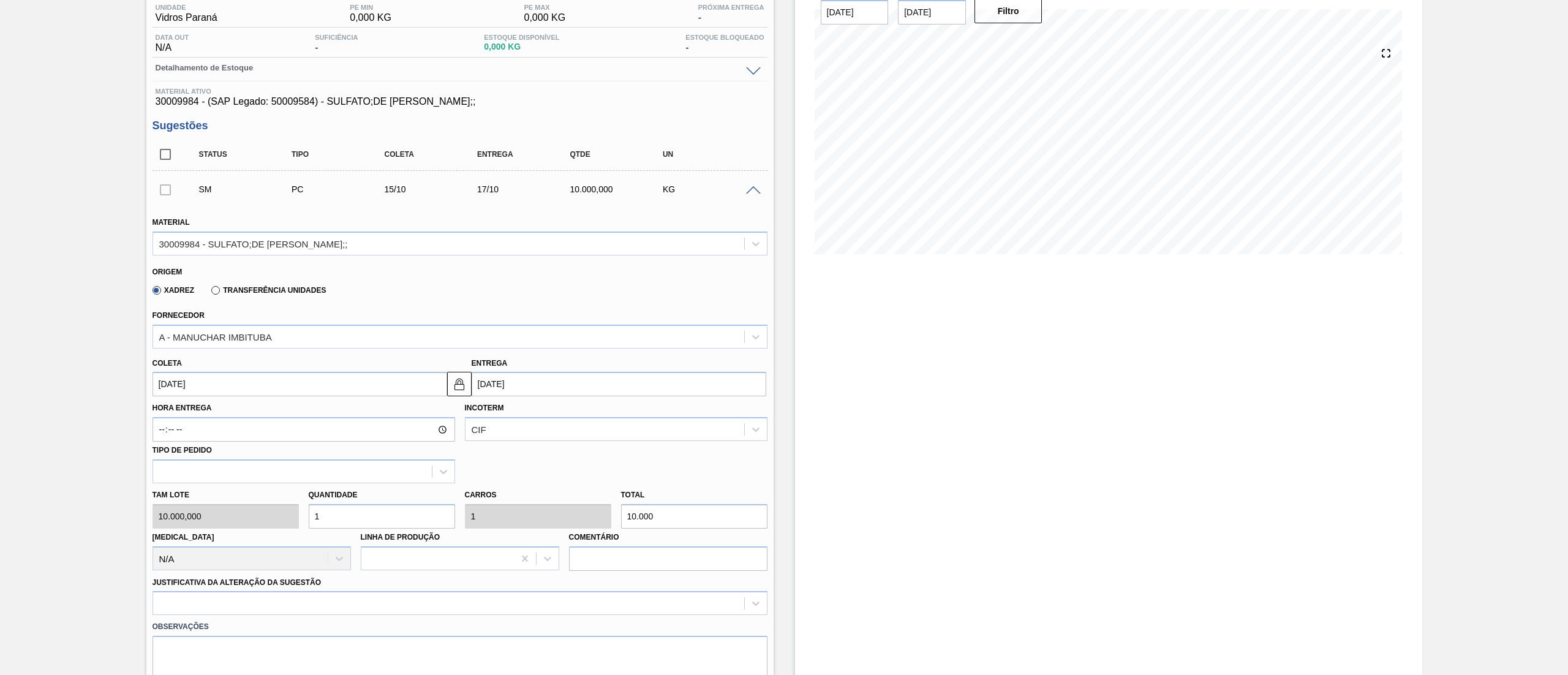
scroll to position [245, 0]
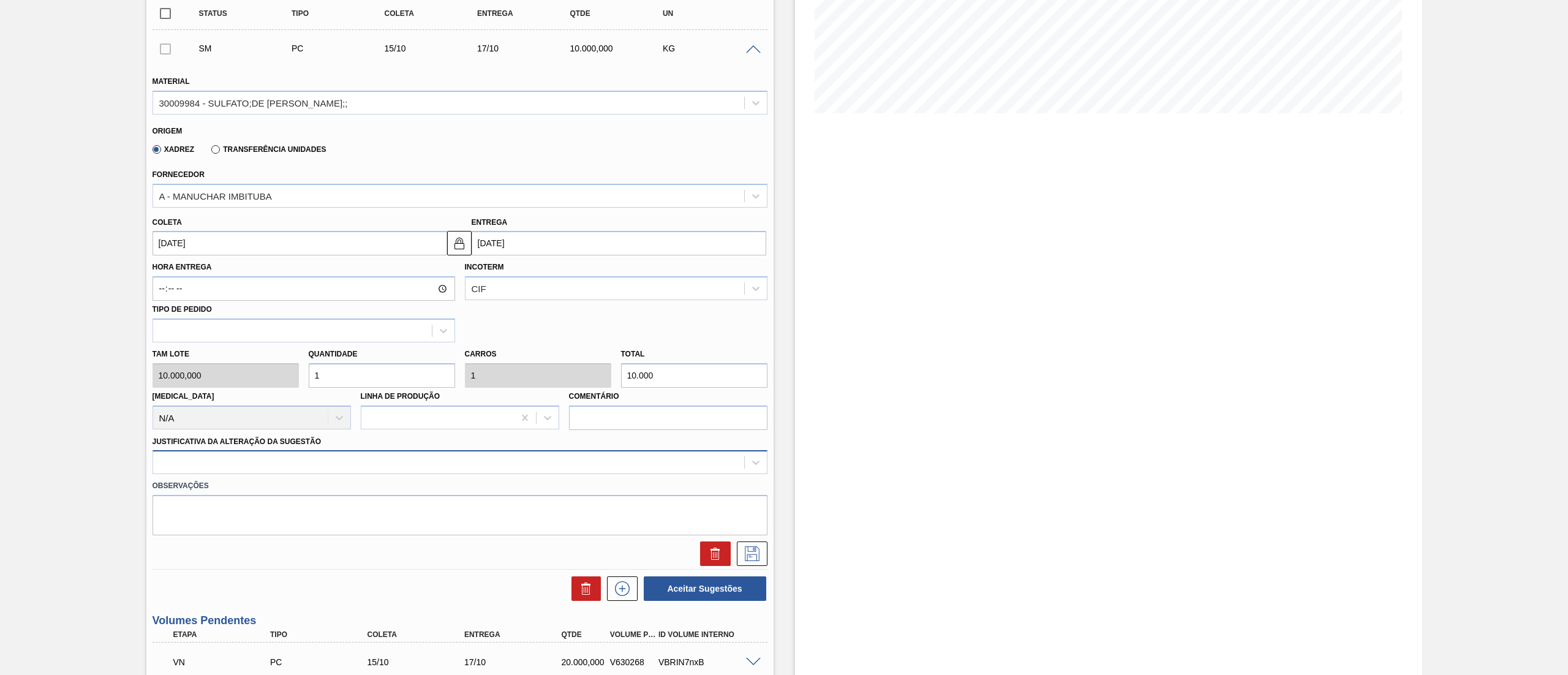
click at [228, 472] on div at bounding box center [460, 462] width 615 height 24
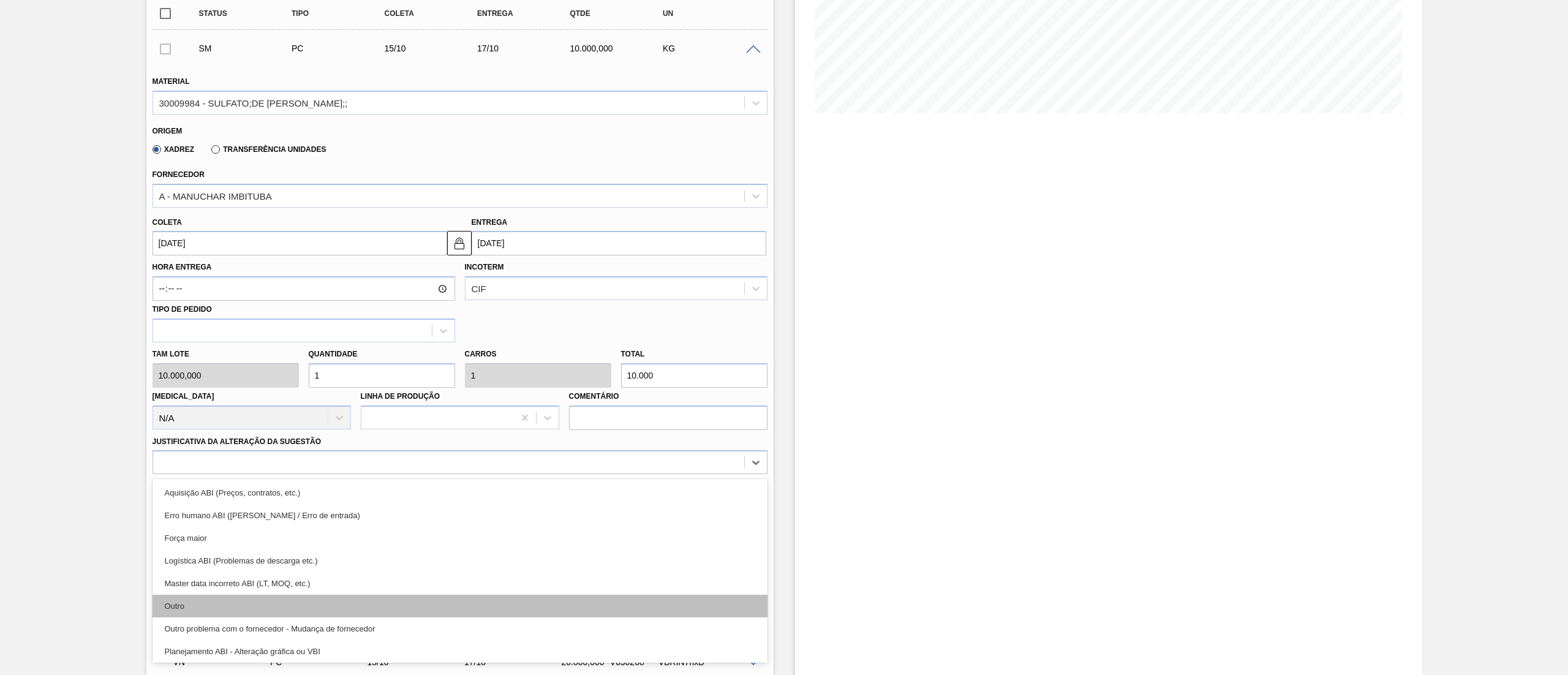
click at [196, 604] on div "Outro" at bounding box center [460, 606] width 615 height 23
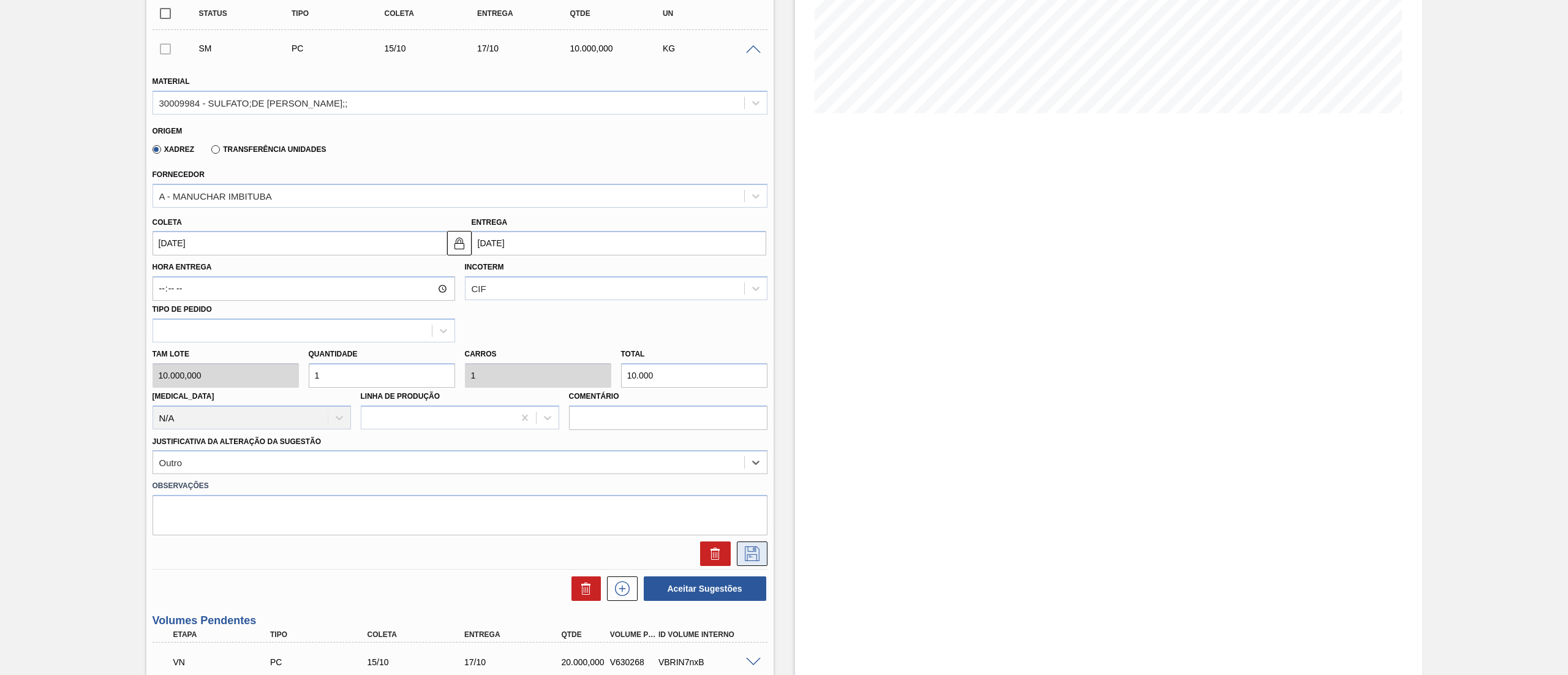
click at [763, 562] on button at bounding box center [752, 554] width 31 height 25
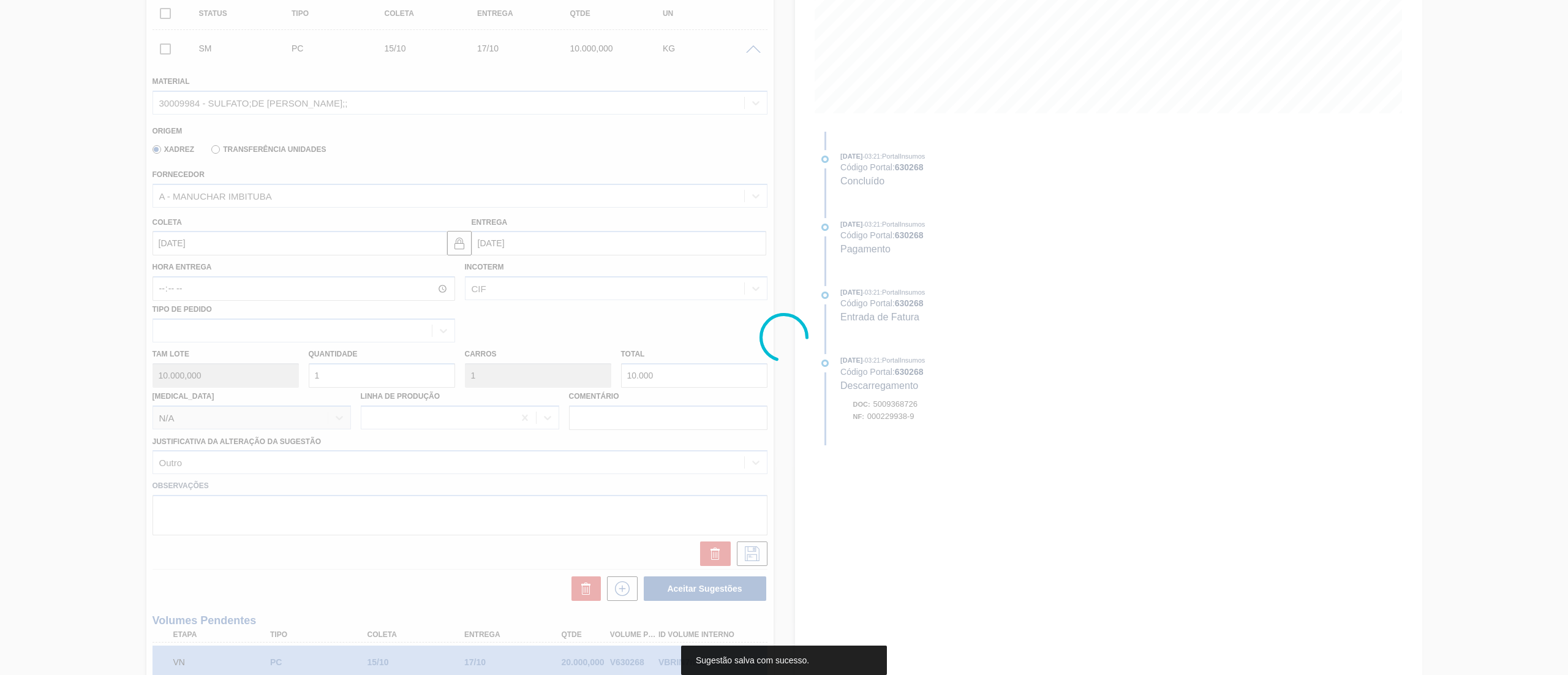
scroll to position [0, 0]
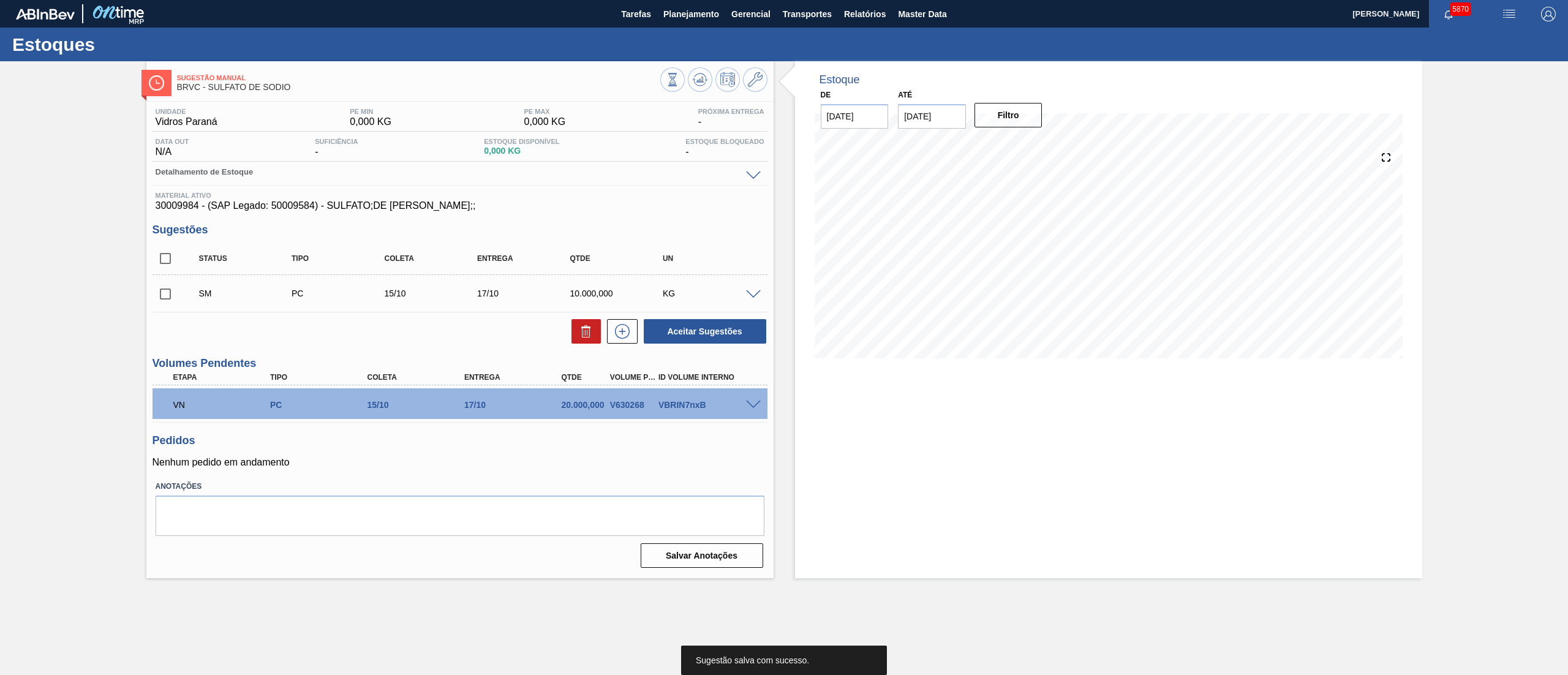
drag, startPoint x: 157, startPoint y: 296, endPoint x: 169, endPoint y: 298, distance: 12.2
click at [160, 296] on input "checkbox" at bounding box center [166, 294] width 26 height 26
click at [687, 330] on button "Aceitar Sugestões" at bounding box center [705, 331] width 123 height 25
drag, startPoint x: 170, startPoint y: 295, endPoint x: 473, endPoint y: 305, distance: 303.2
click at [172, 295] on input "checkbox" at bounding box center [166, 294] width 26 height 26
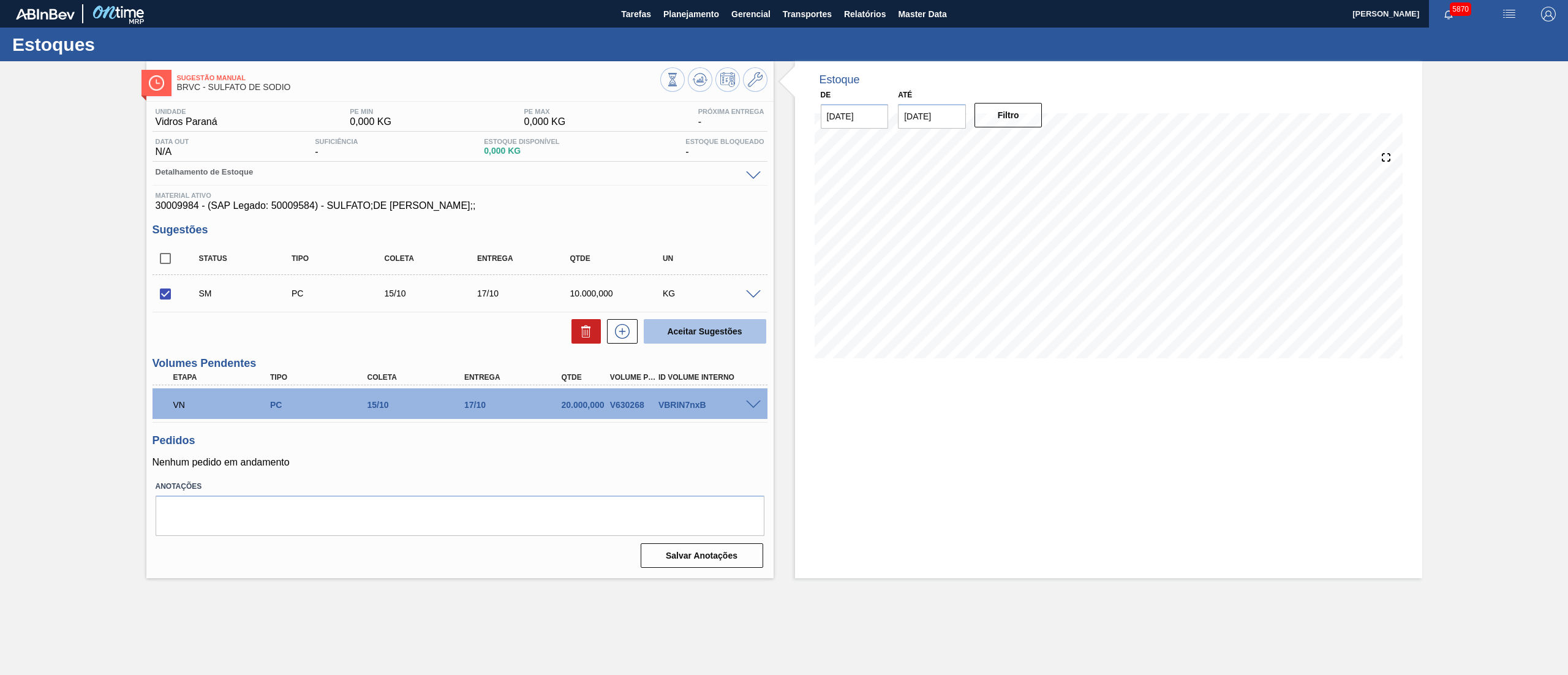
click at [699, 340] on button "Aceitar Sugestões" at bounding box center [705, 331] width 123 height 25
checkbox input "false"
click at [694, 86] on icon at bounding box center [700, 80] width 15 height 15
